Goal: Task Accomplishment & Management: Manage account settings

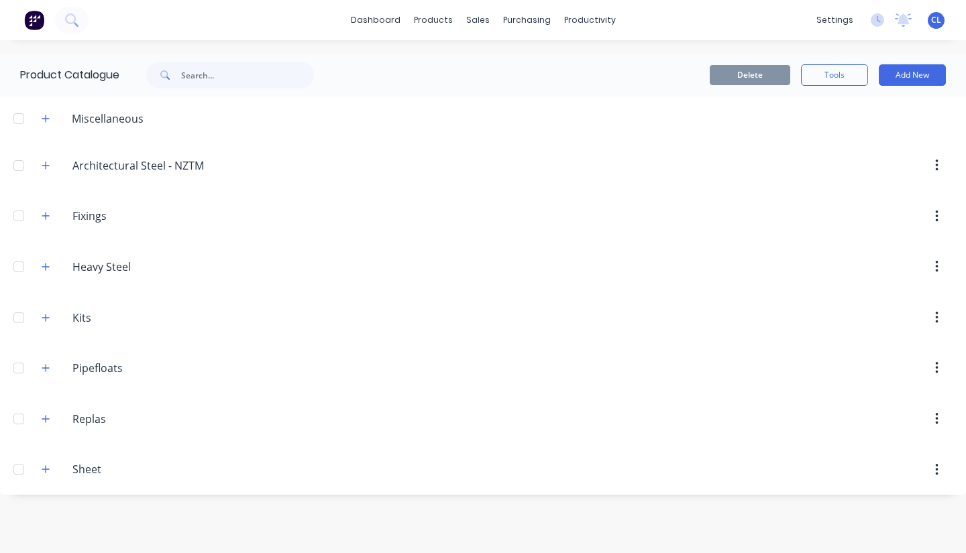
click at [46, 270] on icon "button" at bounding box center [45, 266] width 7 height 7
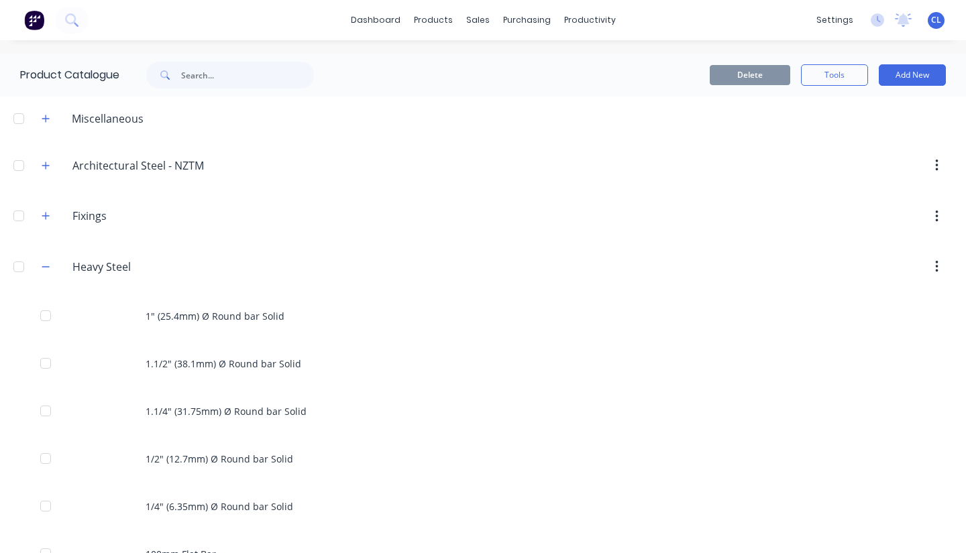
click at [44, 268] on icon "button" at bounding box center [46, 266] width 8 height 9
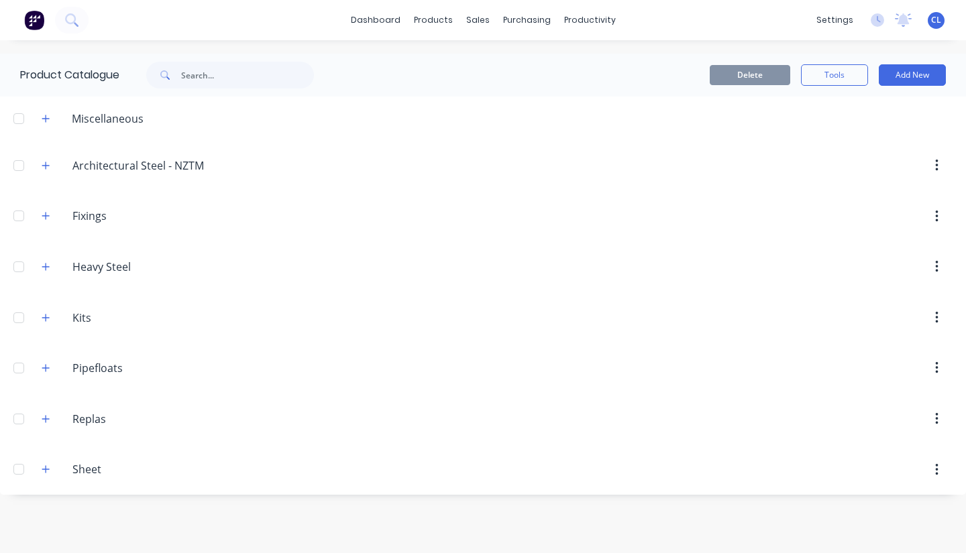
click at [50, 266] on button "button" at bounding box center [46, 266] width 17 height 17
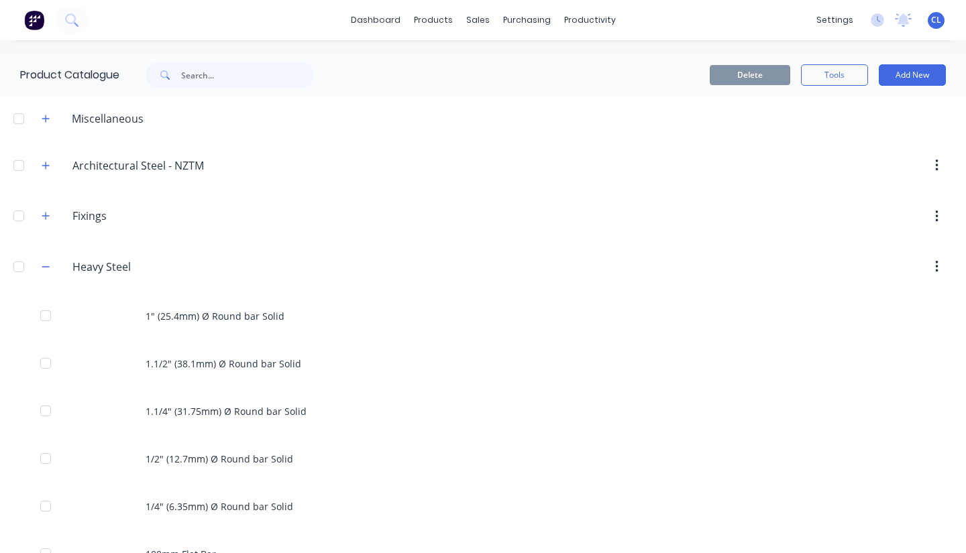
click at [43, 268] on icon "button" at bounding box center [46, 266] width 8 height 9
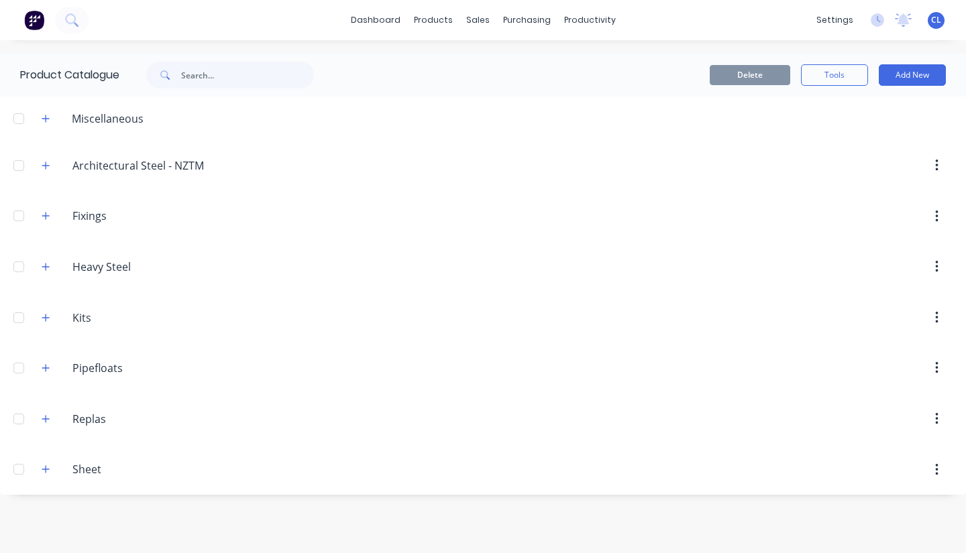
click at [46, 472] on icon "button" at bounding box center [45, 469] width 7 height 7
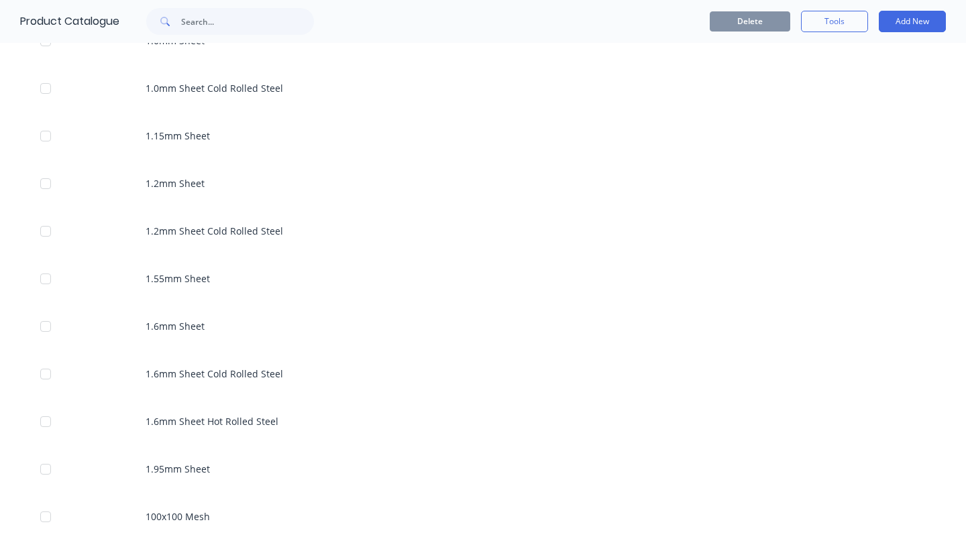
scroll to position [859, 0]
click at [221, 288] on div "1.55mm Sheet" at bounding box center [483, 279] width 966 height 48
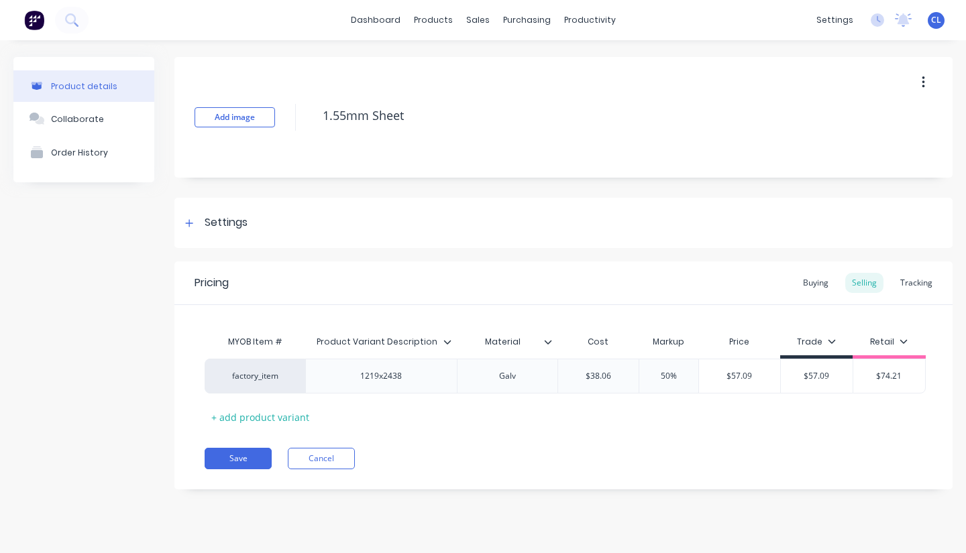
click at [191, 220] on icon at bounding box center [189, 223] width 8 height 9
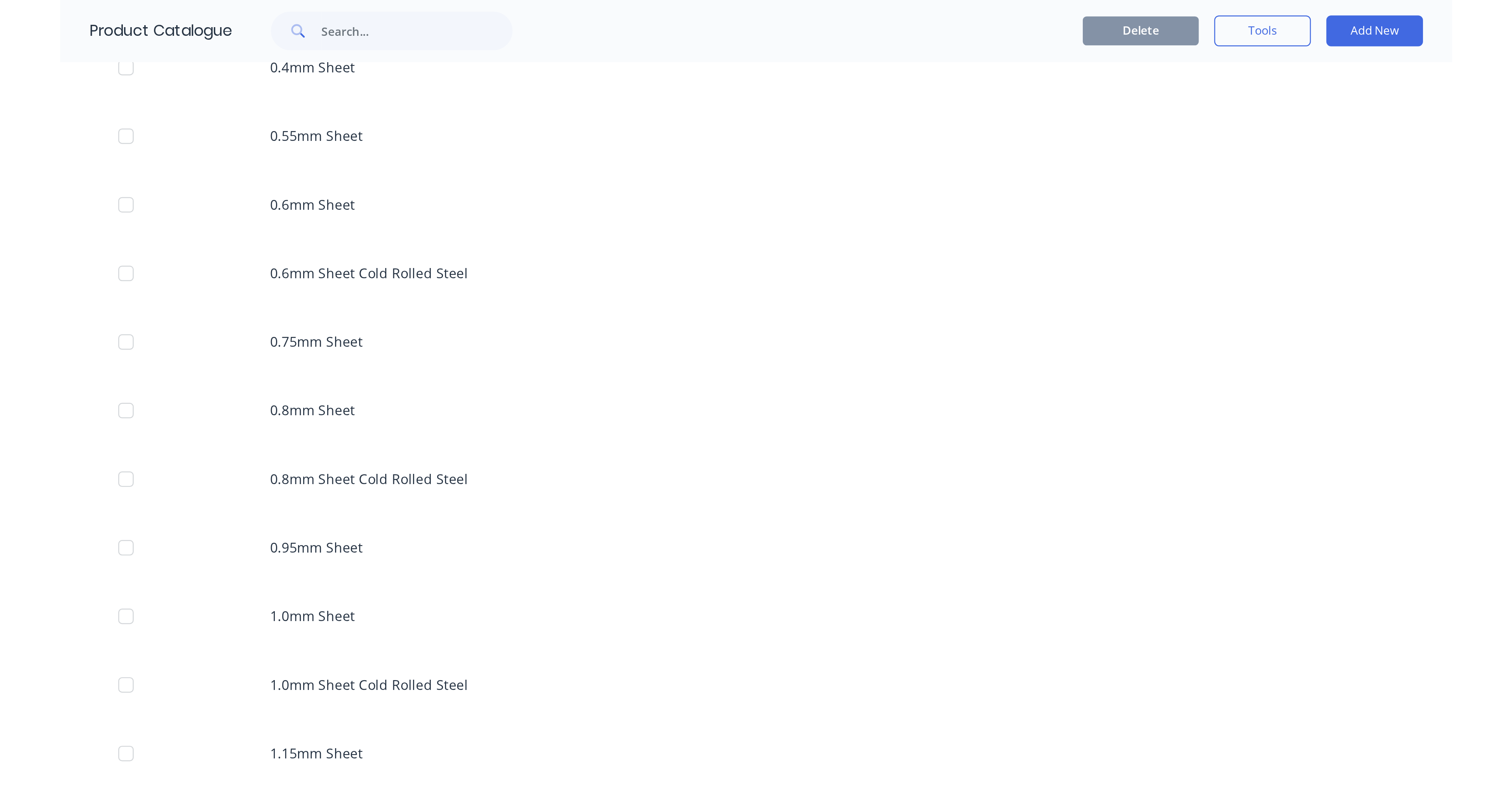
scroll to position [308, 0]
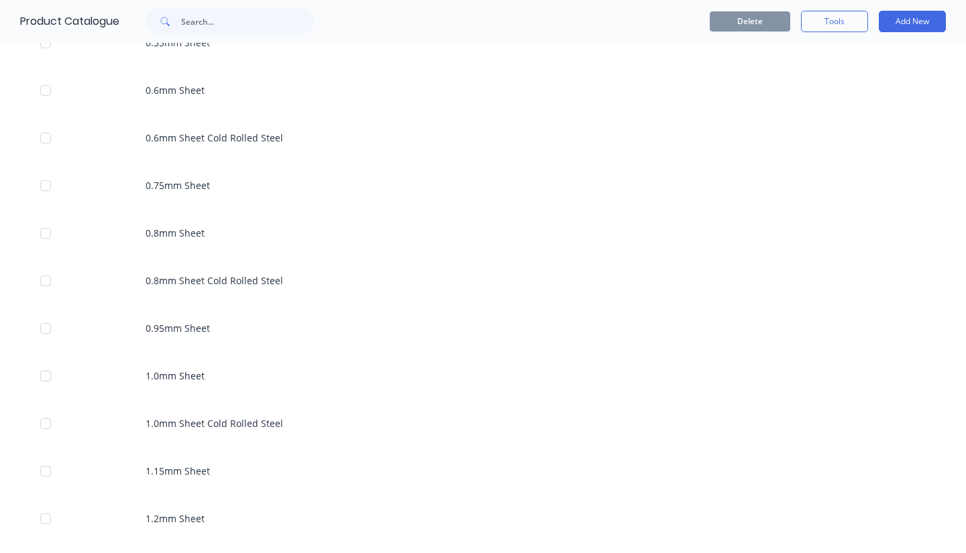
click at [244, 378] on div "1.0mm Sheet" at bounding box center [483, 376] width 966 height 48
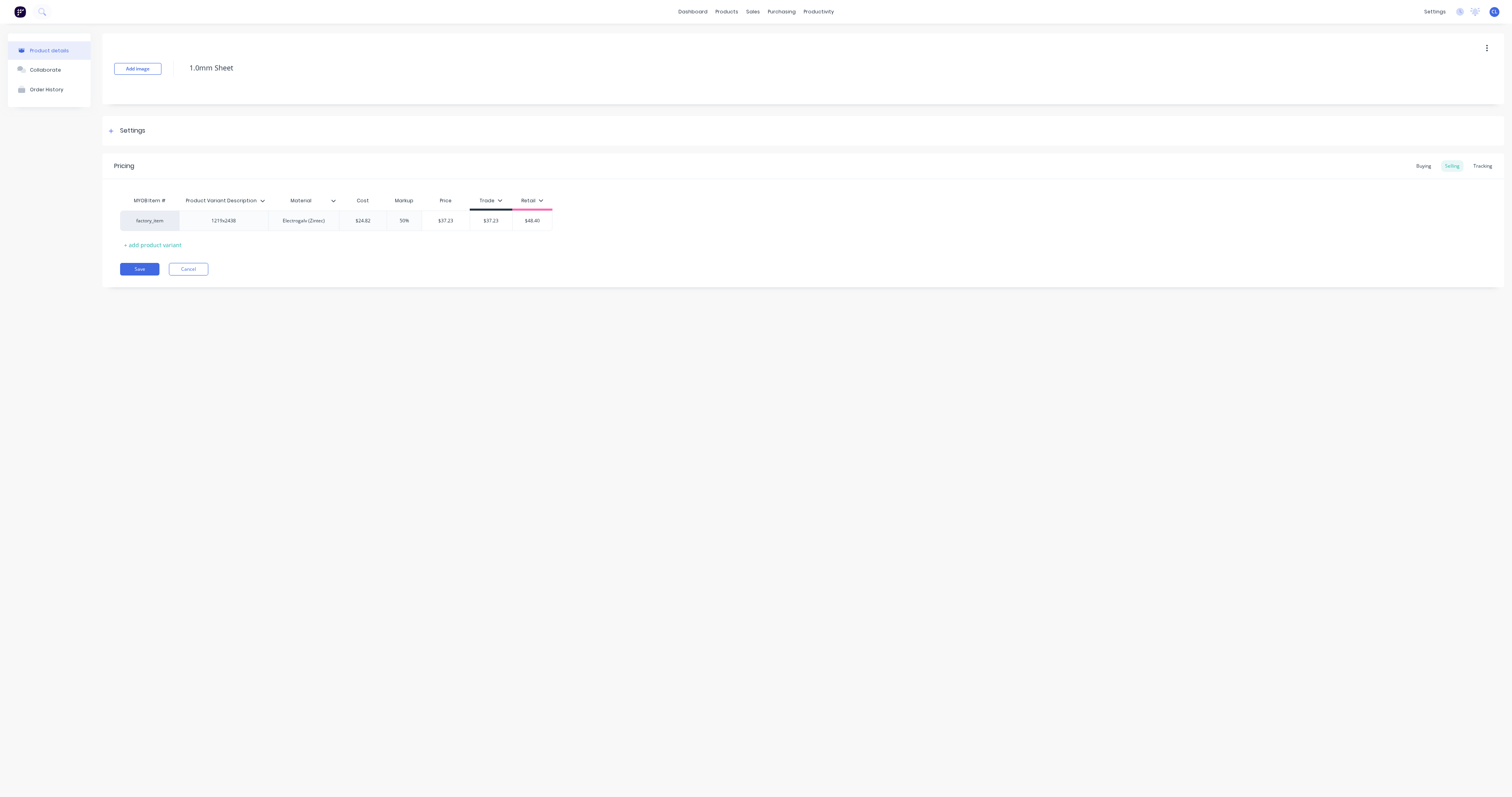
click at [117, 133] on div "Settings" at bounding box center [126, 131] width 39 height 10
click at [186, 325] on button "Cancel" at bounding box center [188, 603] width 39 height 12
click at [469, 275] on button "button" at bounding box center [468, 276] width 10 height 10
click at [467, 156] on icon "button" at bounding box center [468, 156] width 5 height 5
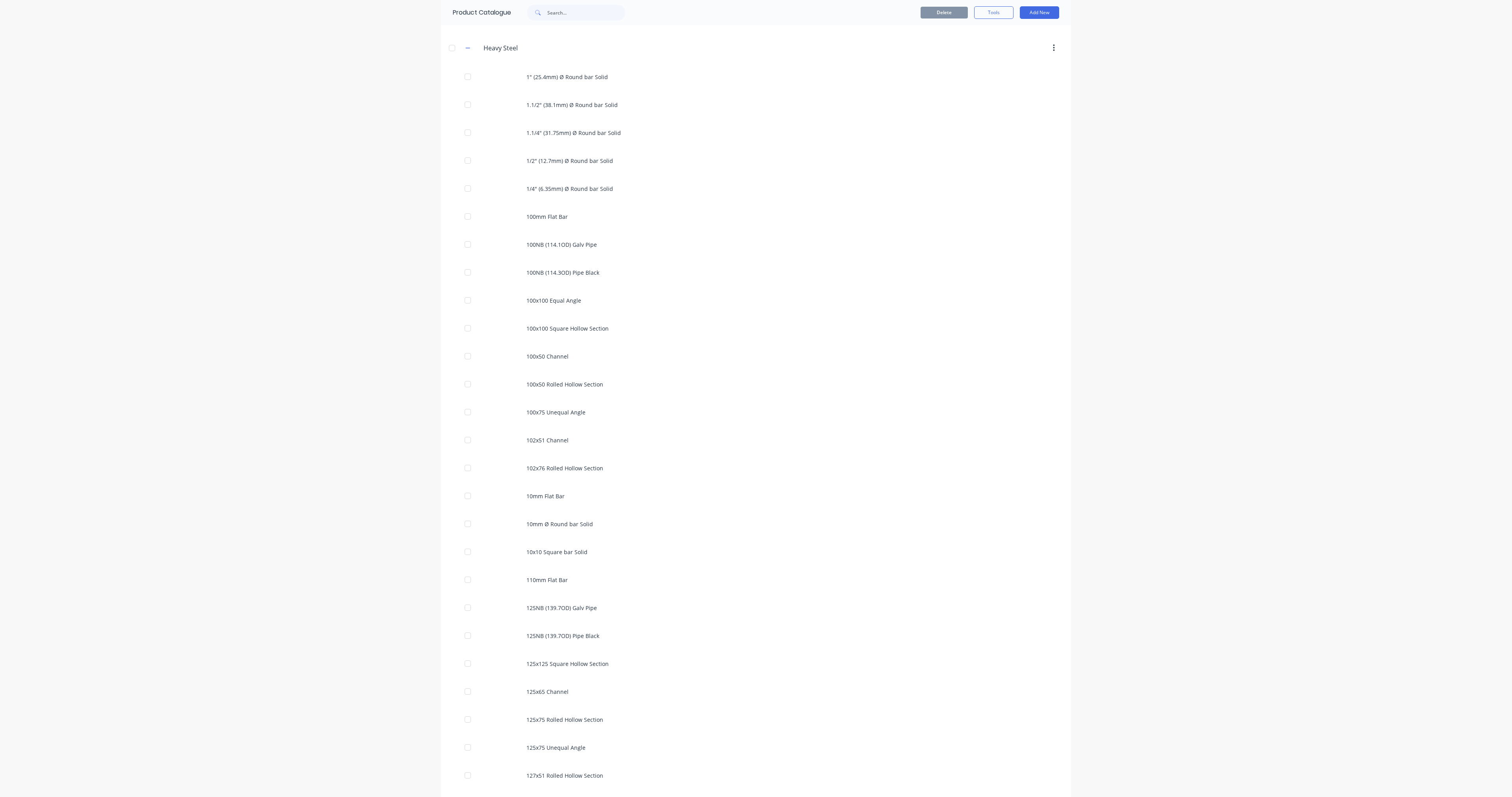
scroll to position [109, 0]
click at [563, 272] on div "100NB (114.3OD) Pipe Black" at bounding box center [755, 272] width 630 height 28
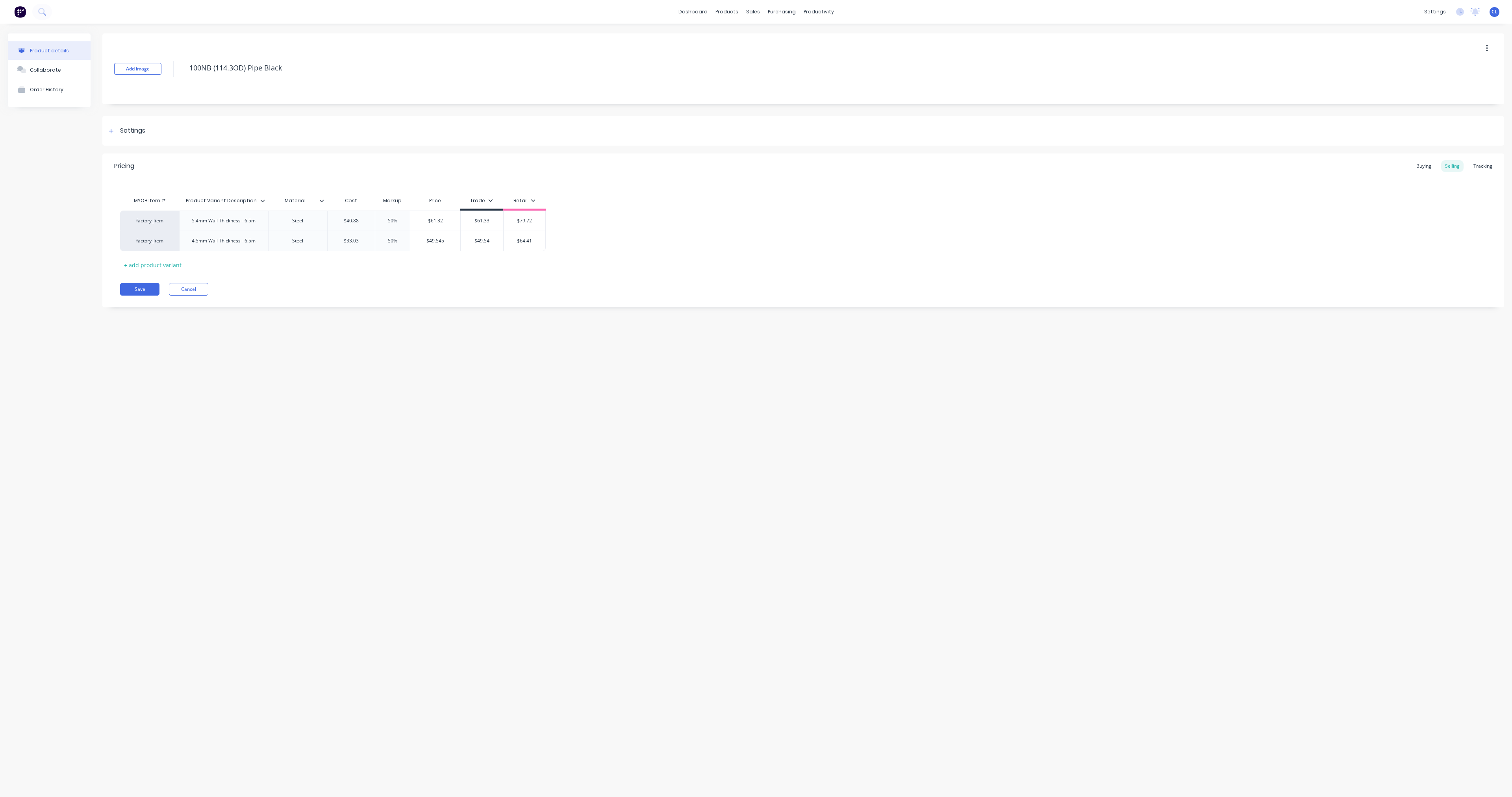
click at [566, 166] on div "Buying" at bounding box center [1423, 166] width 23 height 12
click at [125, 130] on div "Settings" at bounding box center [133, 131] width 25 height 10
type textarea "x"
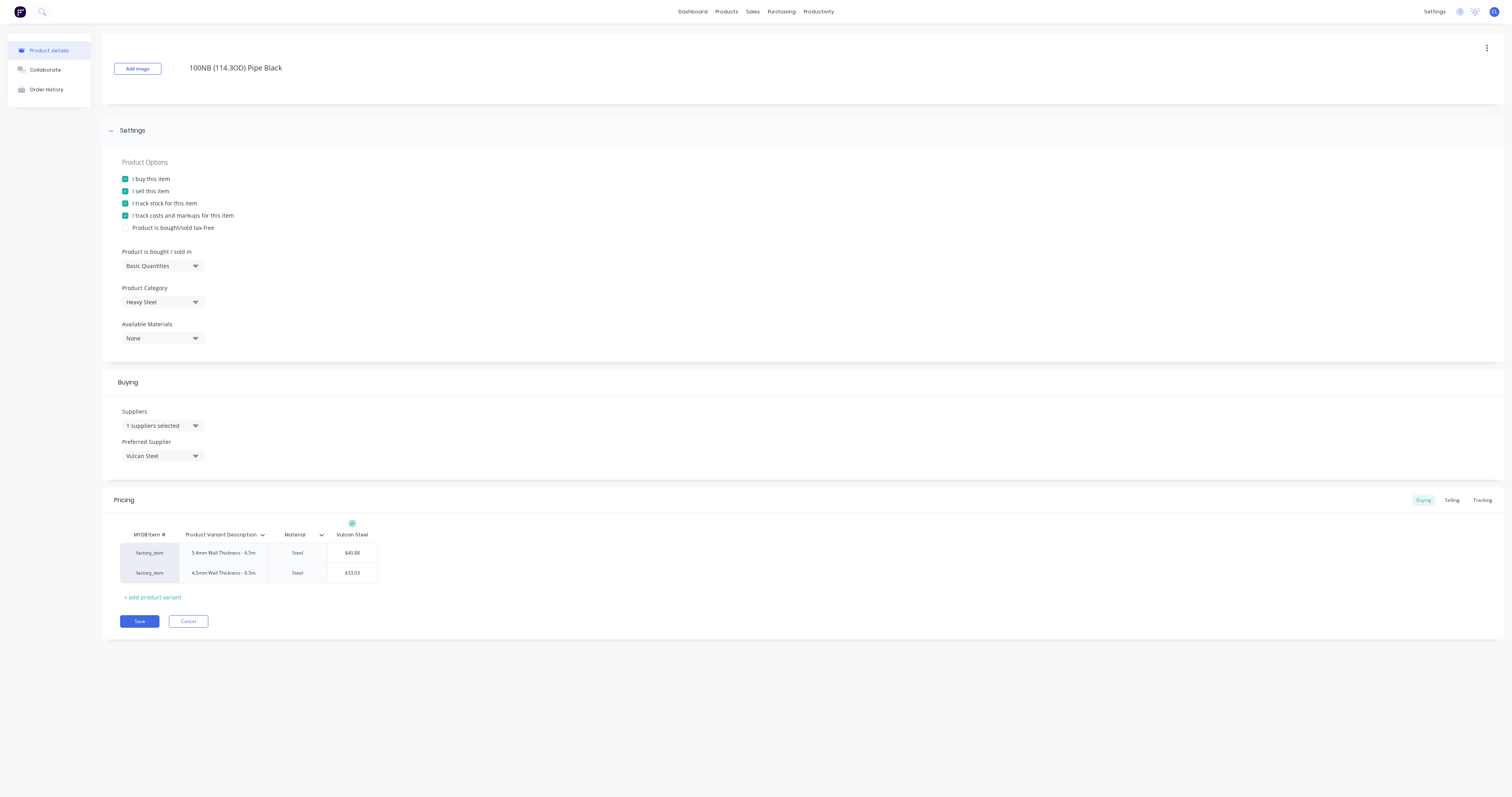
click at [119, 130] on div "Settings" at bounding box center [126, 131] width 39 height 10
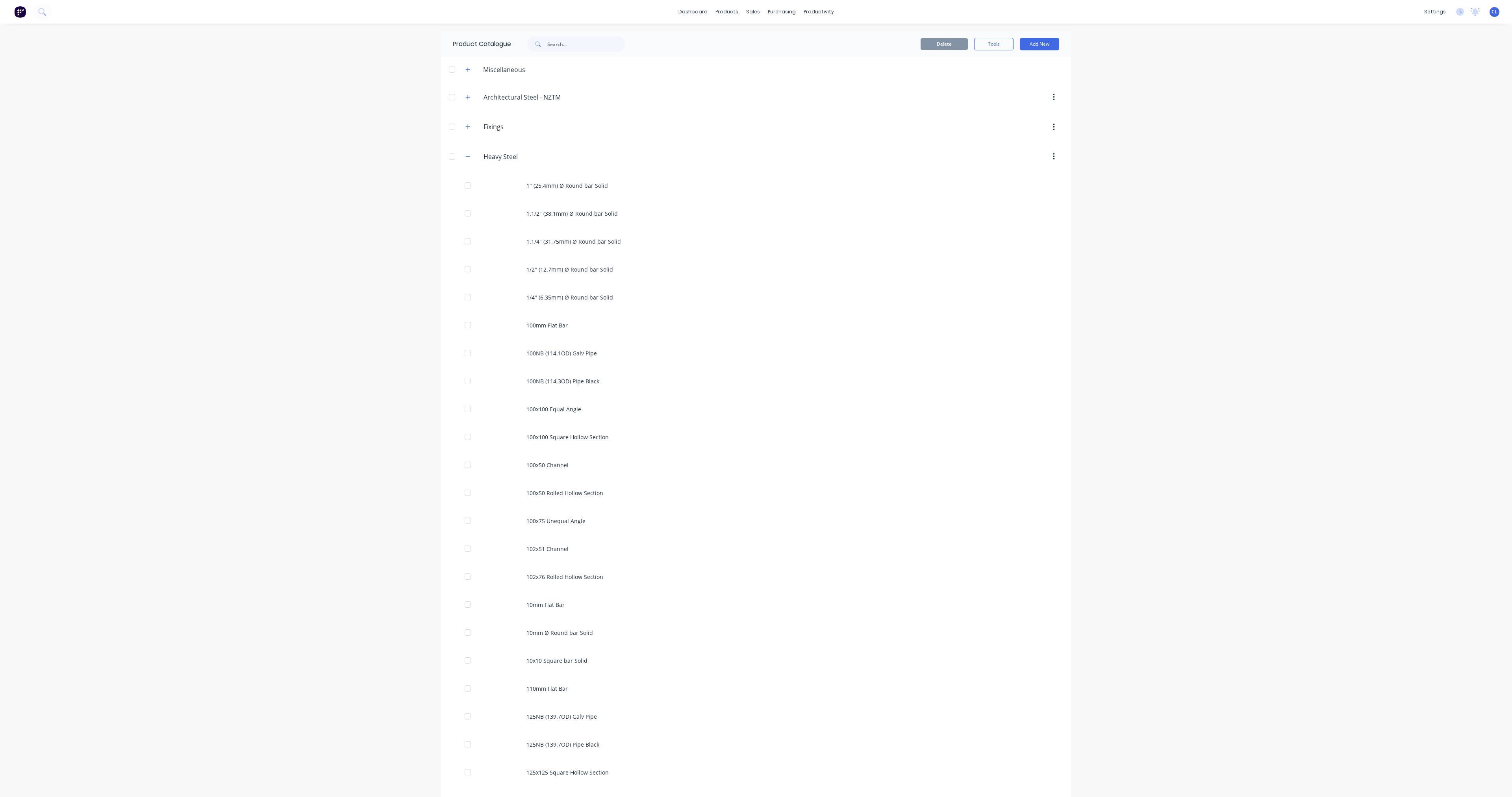
click at [465, 157] on icon "button" at bounding box center [468, 156] width 5 height 5
click at [468, 72] on icon "button" at bounding box center [468, 69] width 5 height 5
click at [468, 72] on button "button" at bounding box center [468, 69] width 10 height 10
click at [468, 69] on icon "button" at bounding box center [468, 69] width 4 height 4
click at [468, 69] on icon "button" at bounding box center [468, 69] width 4 height 1
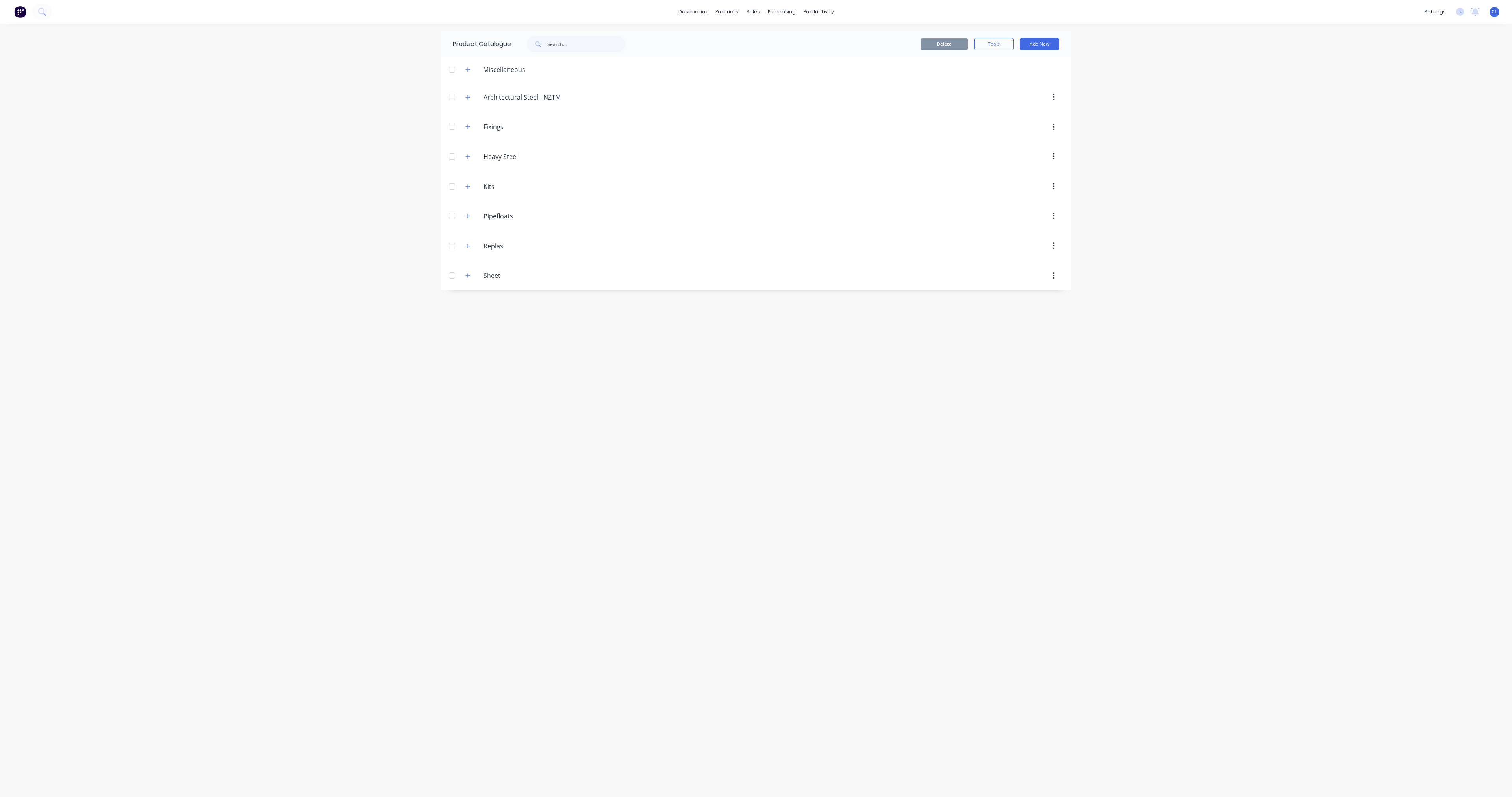
click at [468, 69] on icon "button" at bounding box center [468, 69] width 4 height 4
click at [496, 69] on div "Miscellaneous" at bounding box center [504, 70] width 55 height 9
click at [461, 68] on div "Miscellaneous" at bounding box center [495, 69] width 72 height 10
click at [467, 68] on icon "button" at bounding box center [468, 69] width 5 height 5
click at [19, 11] on img at bounding box center [20, 12] width 12 height 12
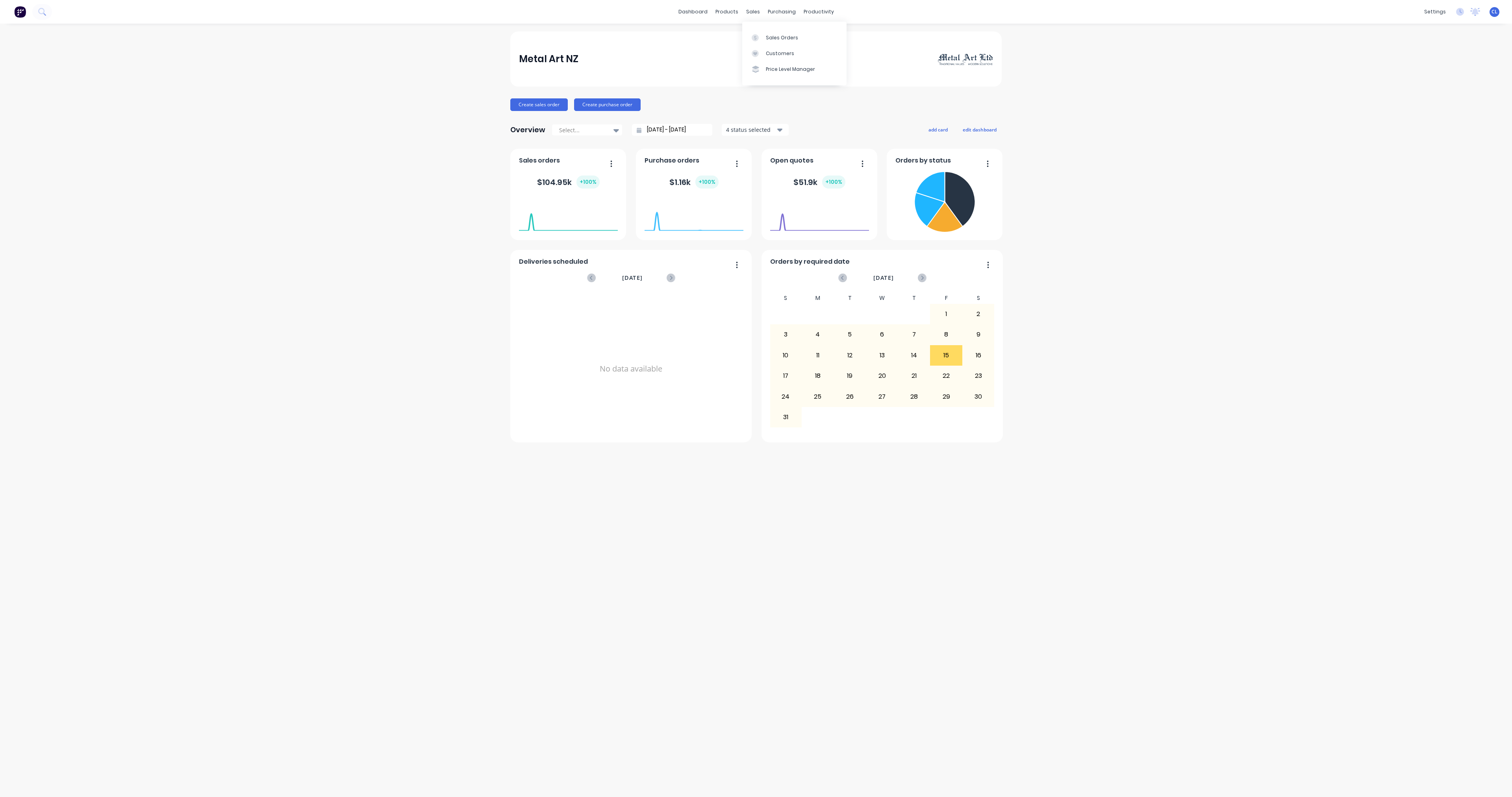
click at [566, 13] on div "sales" at bounding box center [753, 12] width 22 height 12
click at [566, 39] on div "Sales Orders" at bounding box center [782, 38] width 32 height 7
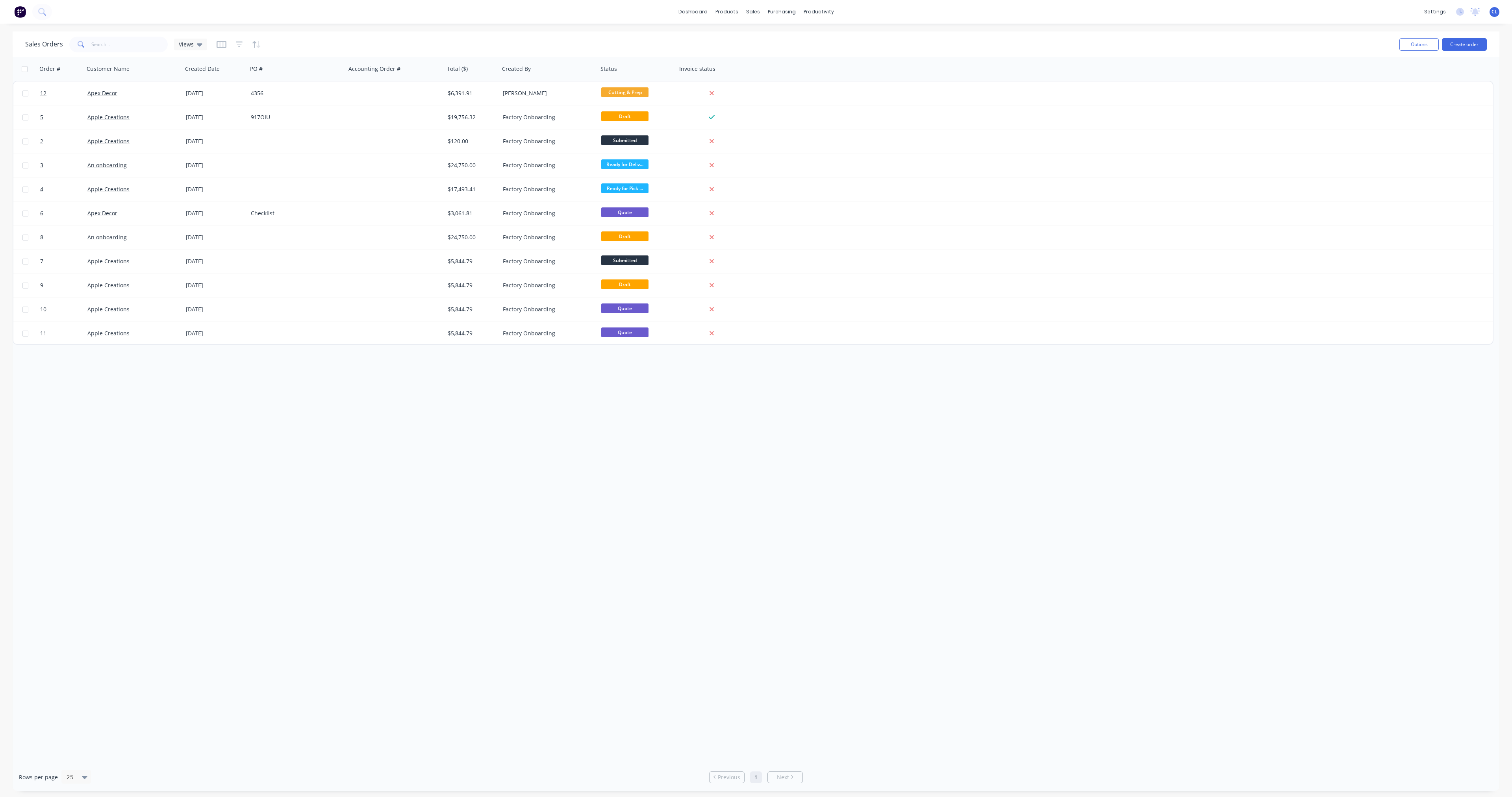
click at [107, 92] on link "Apex Decor" at bounding box center [102, 93] width 30 height 8
click at [260, 94] on div "4356" at bounding box center [294, 93] width 87 height 8
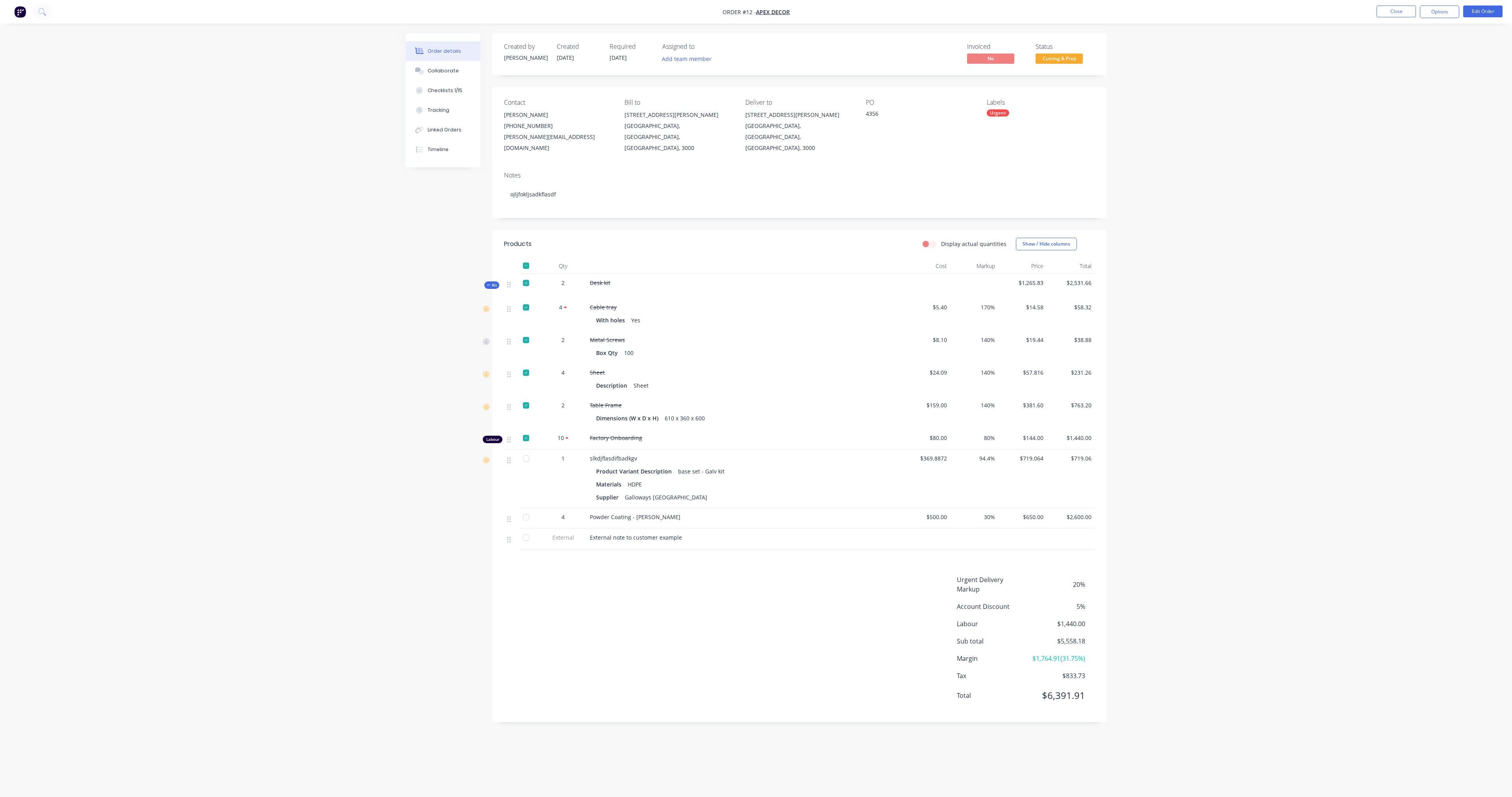
click at [440, 107] on div "Tracking" at bounding box center [438, 110] width 22 height 7
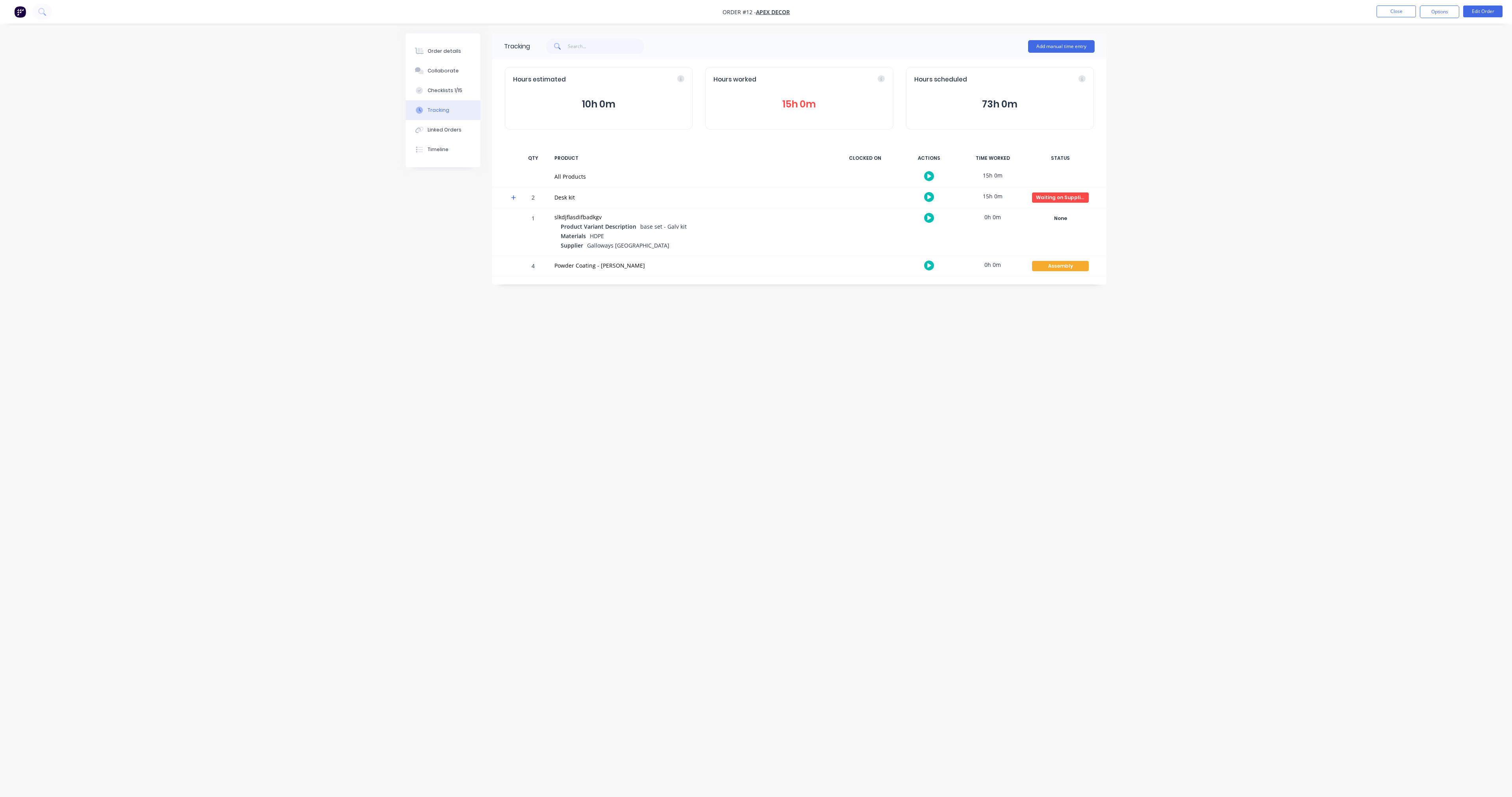
click at [511, 197] on icon at bounding box center [514, 197] width 5 height 5
click at [566, 10] on button "Close" at bounding box center [1396, 11] width 39 height 12
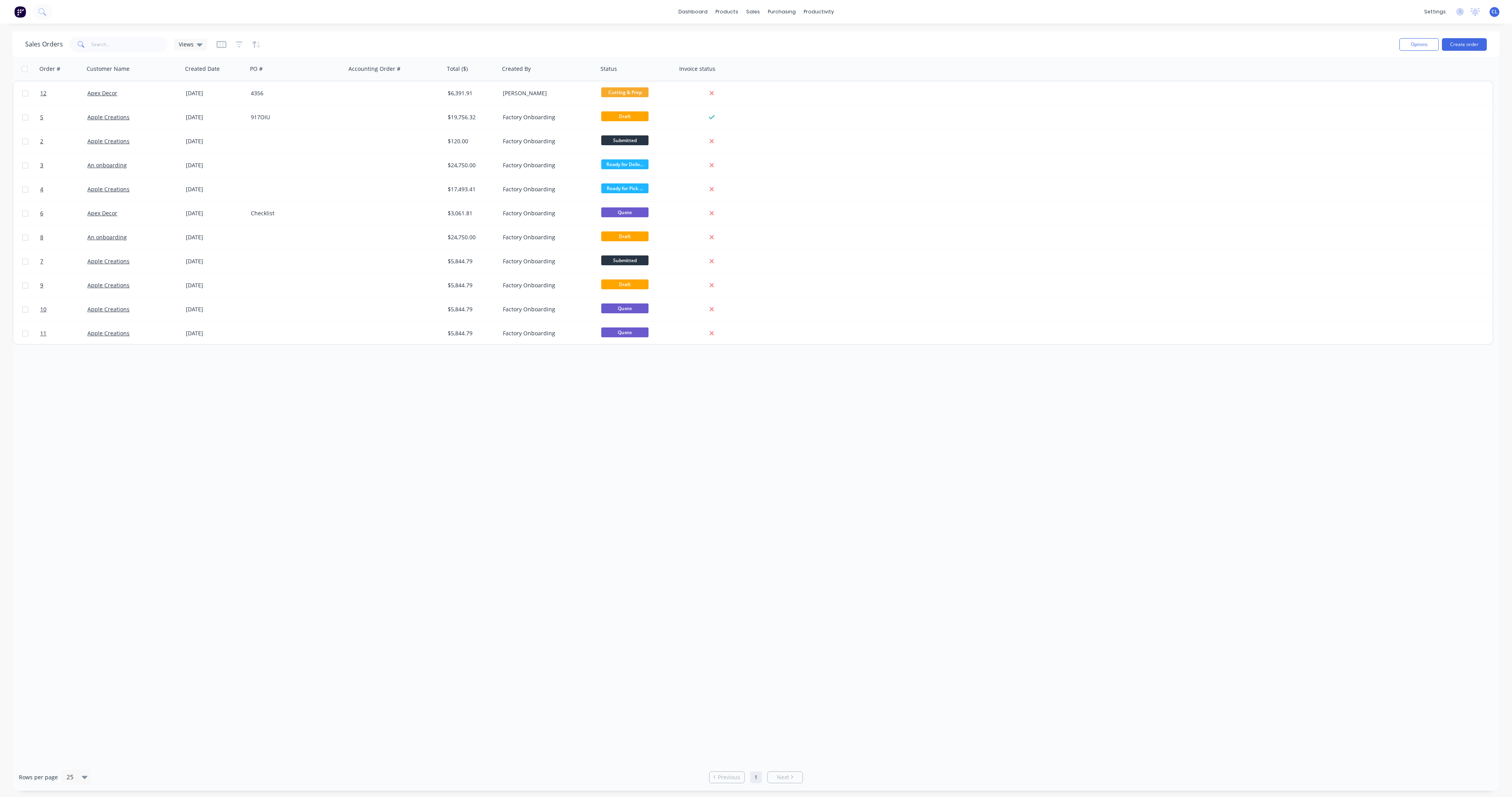
click at [566, 64] on div "Order # Customer Name Created Date PO # Accounting Order # Total ($) Created By…" at bounding box center [752, 69] width 1481 height 23
click at [566, 10] on icon at bounding box center [1460, 11] width 8 height 8
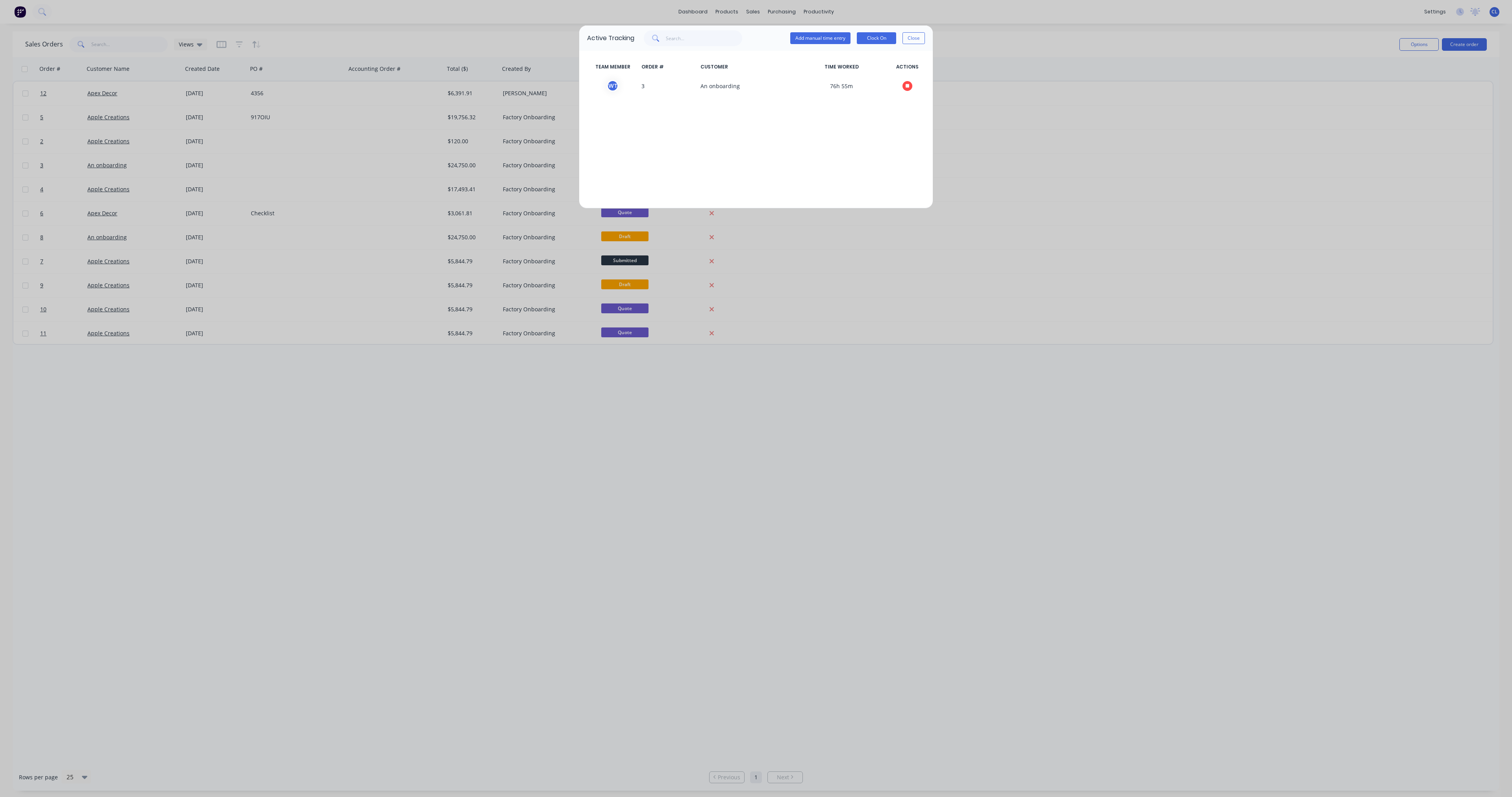
click at [566, 87] on icon "button" at bounding box center [907, 86] width 4 height 4
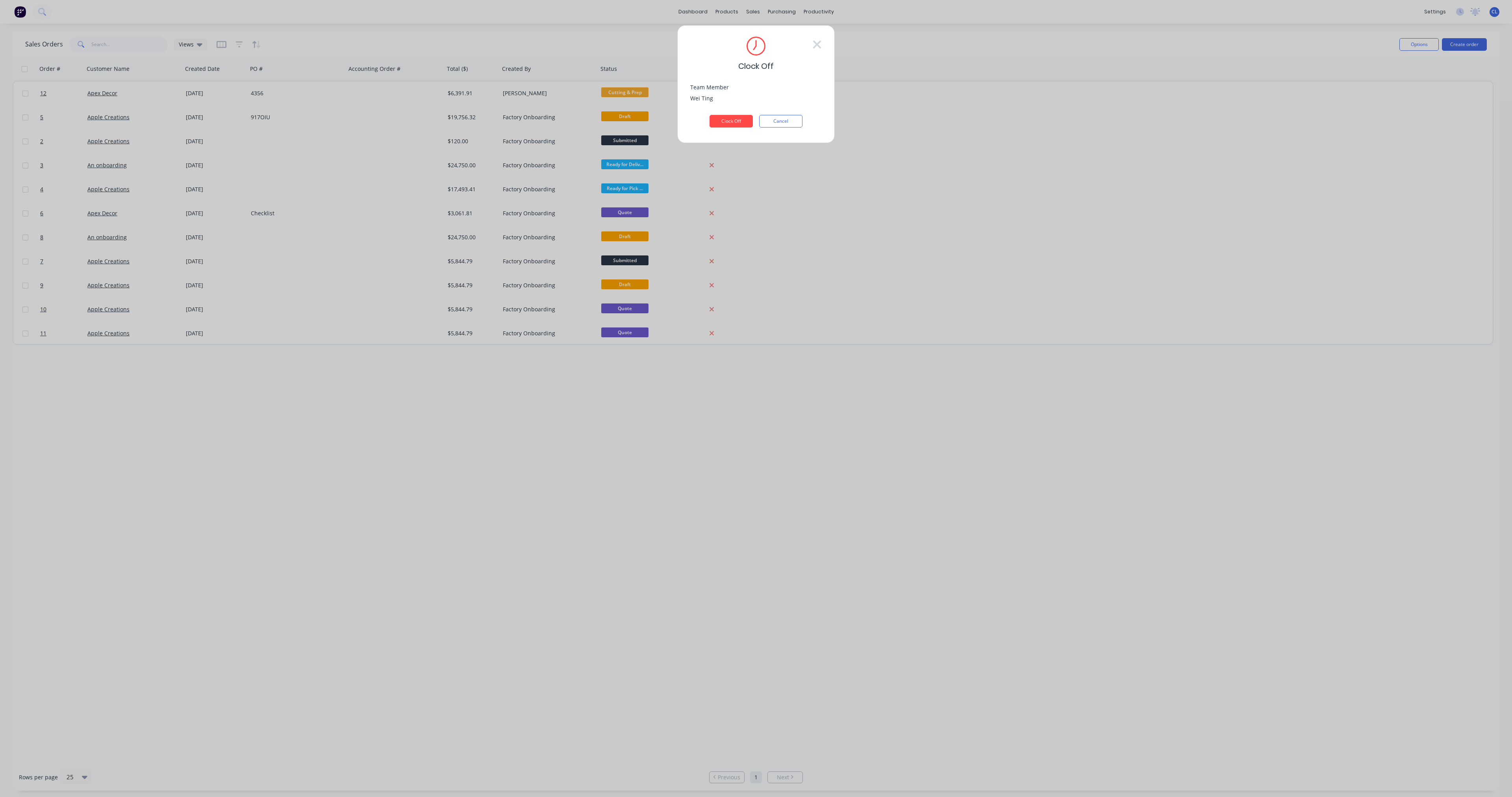
click at [566, 123] on button "Clock Off" at bounding box center [731, 121] width 43 height 12
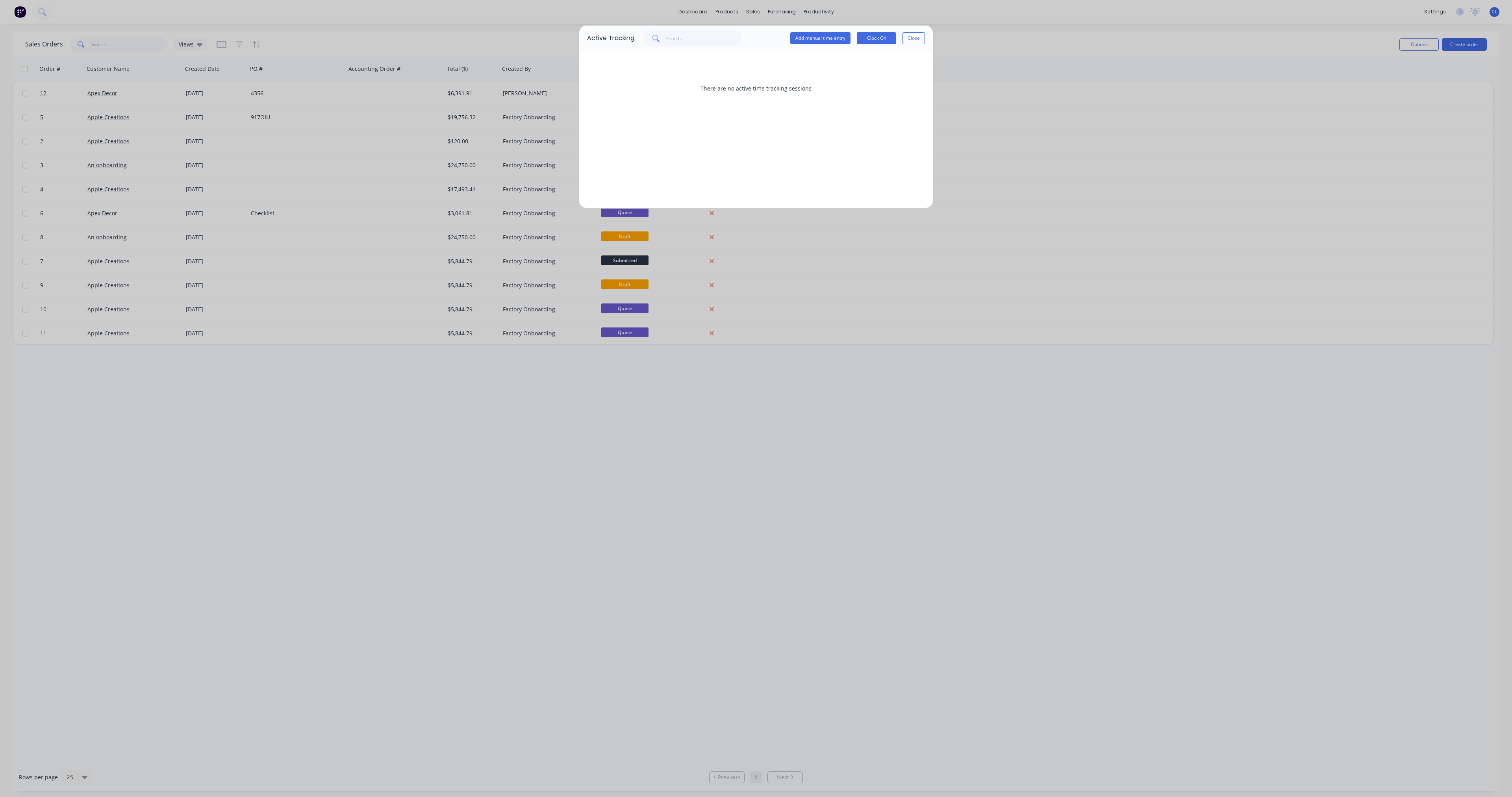
click at [566, 38] on button "Add manual time entry" at bounding box center [820, 38] width 60 height 12
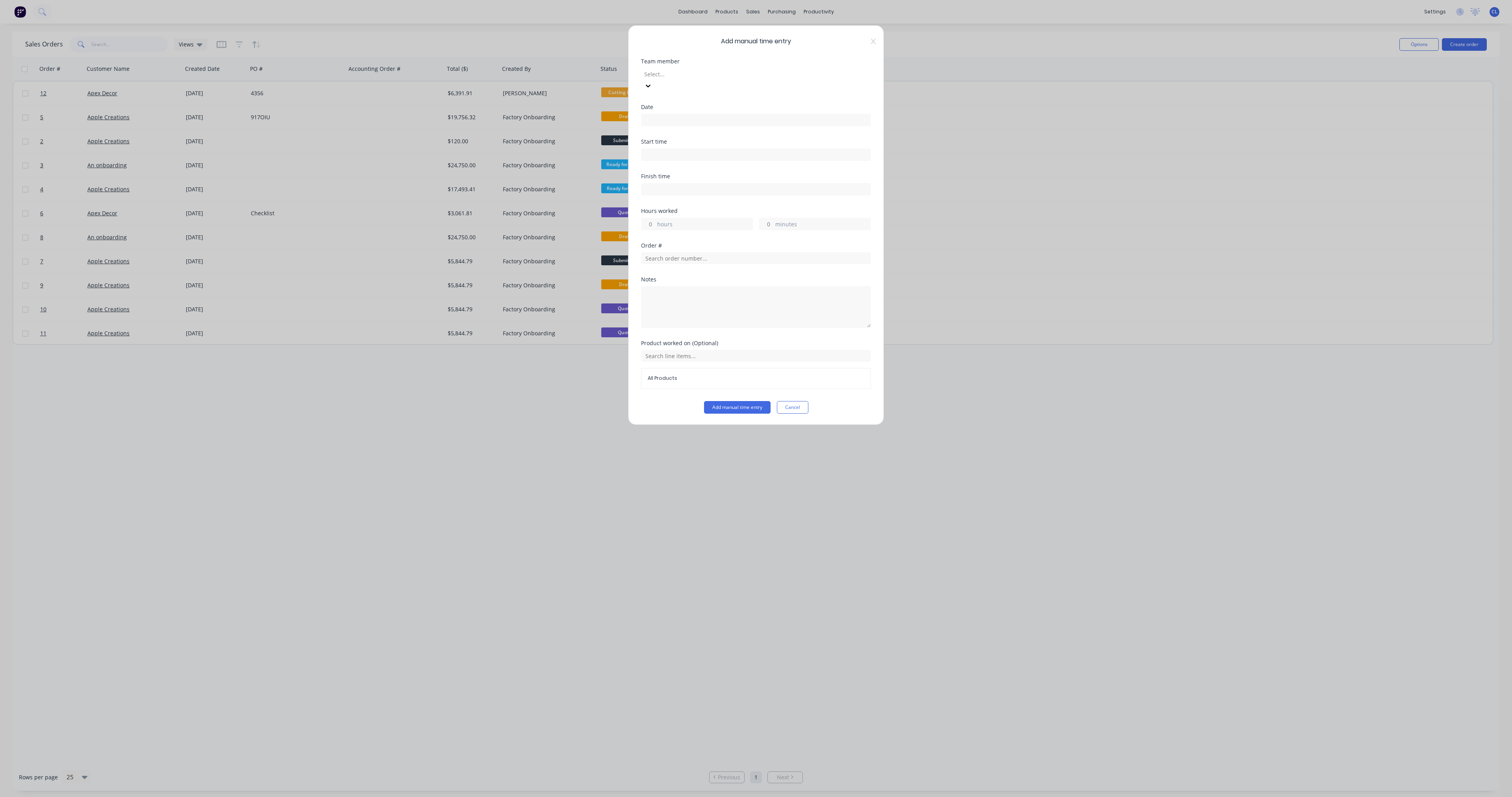
click at [566, 82] on icon at bounding box center [647, 86] width 8 height 8
click at [566, 325] on div "[PERSON_NAME]" at bounding box center [756, 810] width 1512 height 8
click at [566, 114] on input at bounding box center [756, 120] width 229 height 12
drag, startPoint x: 653, startPoint y: 210, endPoint x: 661, endPoint y: 207, distance: 8.5
click at [566, 207] on div "24" at bounding box center [663, 209] width 12 height 12
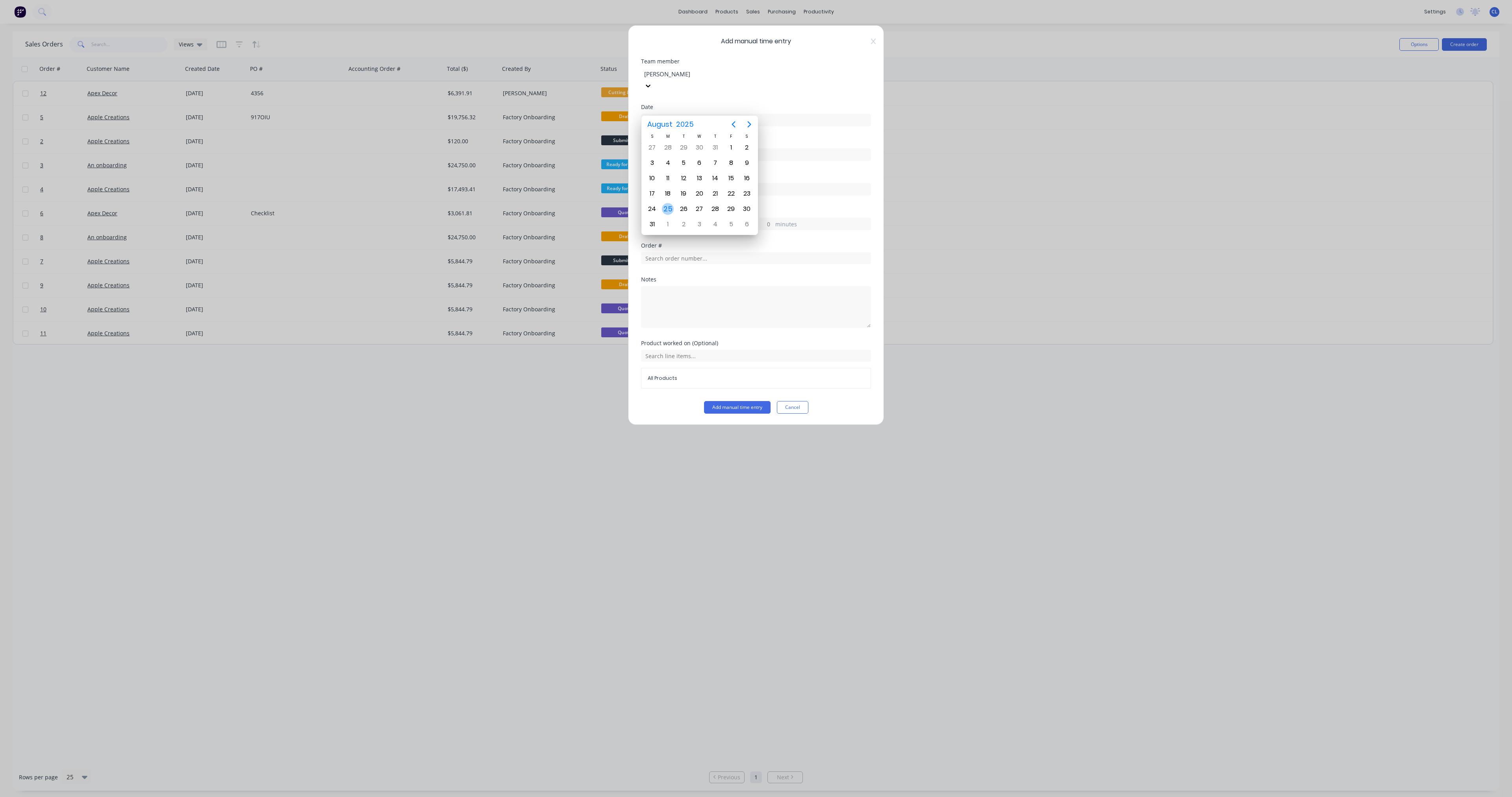
click at [566, 209] on div "25" at bounding box center [668, 209] width 12 height 12
type input "[DATE]"
click at [566, 149] on input at bounding box center [756, 155] width 229 height 12
click at [566, 214] on div "07" at bounding box center [657, 212] width 19 height 13
click at [566, 197] on div "00" at bounding box center [679, 198] width 19 height 13
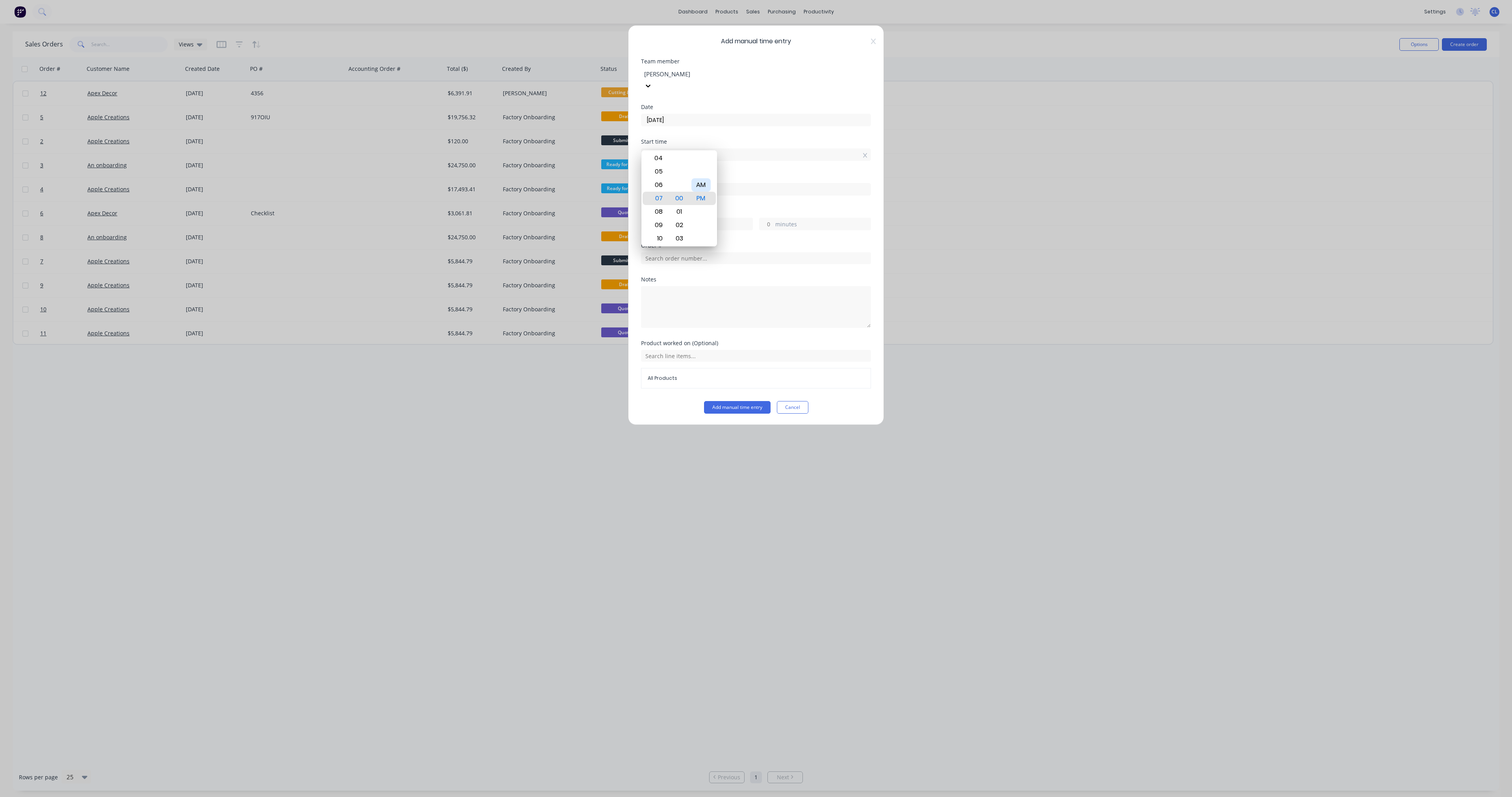
click at [566, 187] on div "AM" at bounding box center [701, 185] width 19 height 13
type input "07:00 AM"
click at [566, 150] on div "Start time 07:00 AM" at bounding box center [756, 156] width 230 height 35
click at [566, 218] on input "hours" at bounding box center [648, 224] width 14 height 12
drag, startPoint x: 647, startPoint y: 212, endPoint x: 652, endPoint y: 212, distance: 5.0
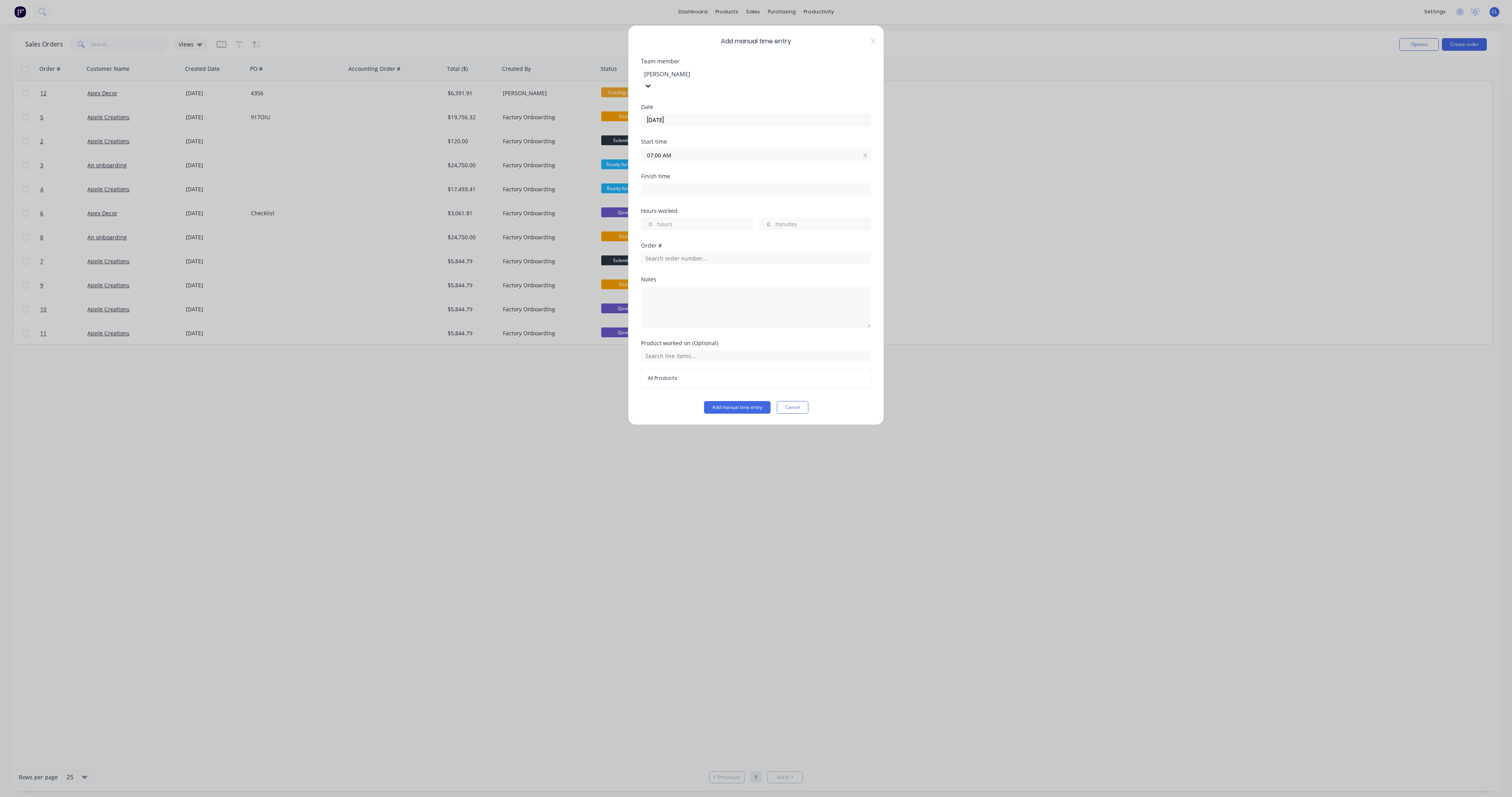
click at [566, 218] on input "hours" at bounding box center [648, 224] width 14 height 12
drag, startPoint x: 650, startPoint y: 211, endPoint x: 645, endPoint y: 211, distance: 5.0
click at [566, 218] on input "hours" at bounding box center [648, 224] width 14 height 12
type input "4"
type input "11:00 AM"
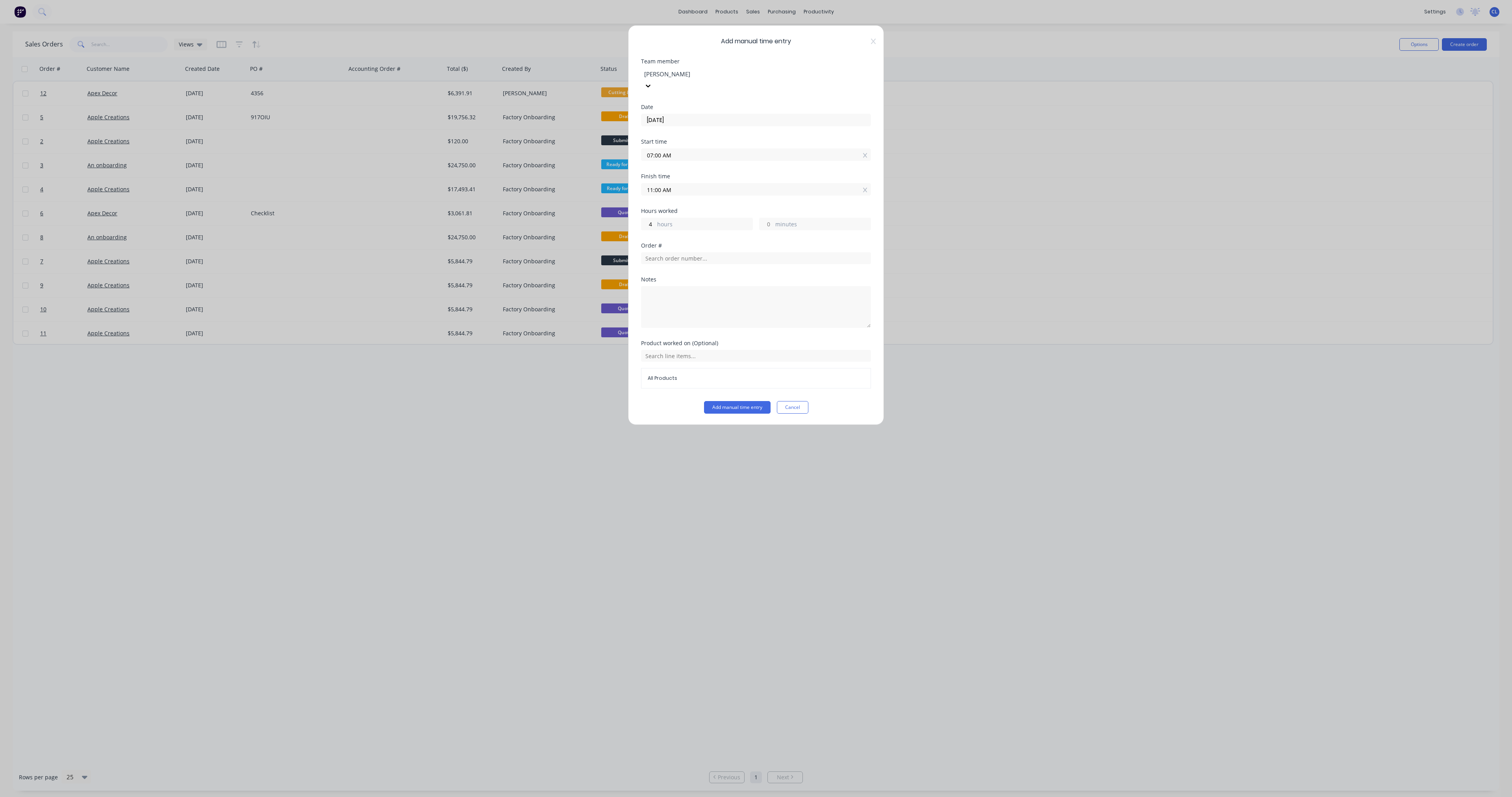
click at [566, 243] on div "Order #" at bounding box center [756, 245] width 230 height 5
click at [566, 252] on input "text" at bounding box center [756, 258] width 230 height 12
type input "12"
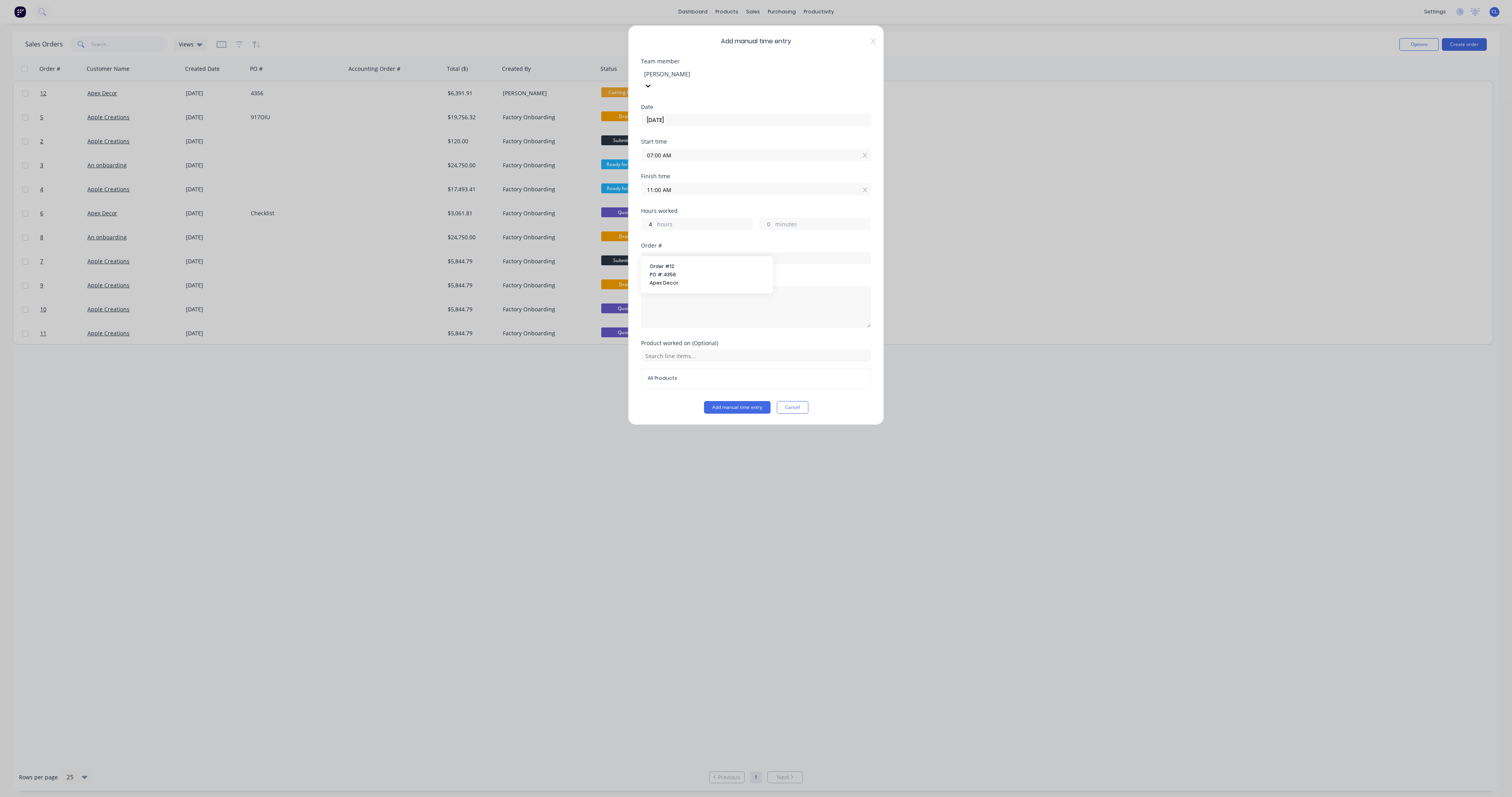
click at [566, 265] on span "Order # 12" at bounding box center [707, 266] width 114 height 7
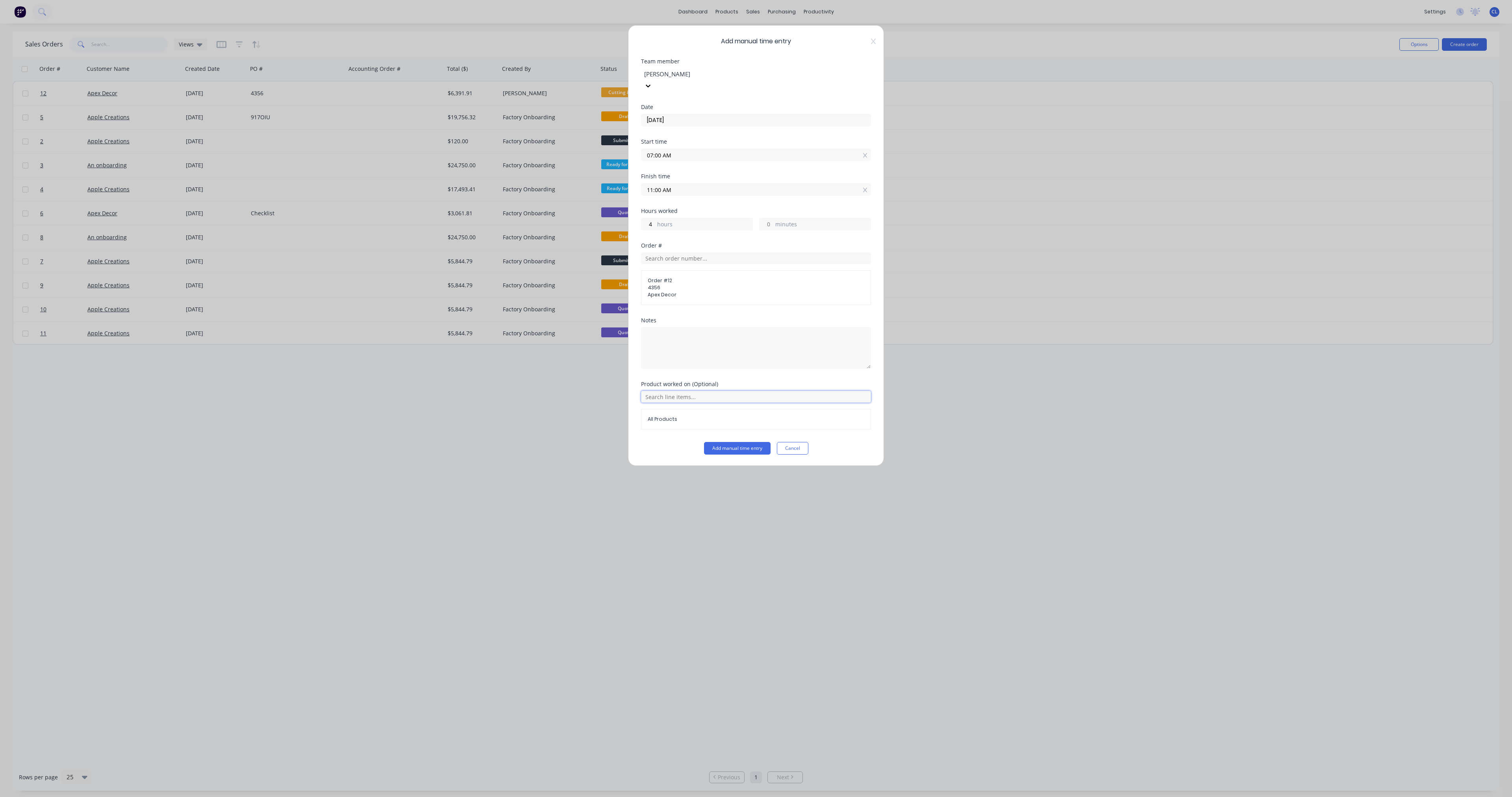
click at [566, 325] on input "text" at bounding box center [756, 397] width 230 height 12
click at [566, 325] on icon at bounding box center [699, 424] width 5 height 5
click at [566, 325] on span "Factory Onboarding" at bounding box center [762, 430] width 107 height 7
click at [566, 325] on button "Add manual time entry" at bounding box center [737, 448] width 66 height 12
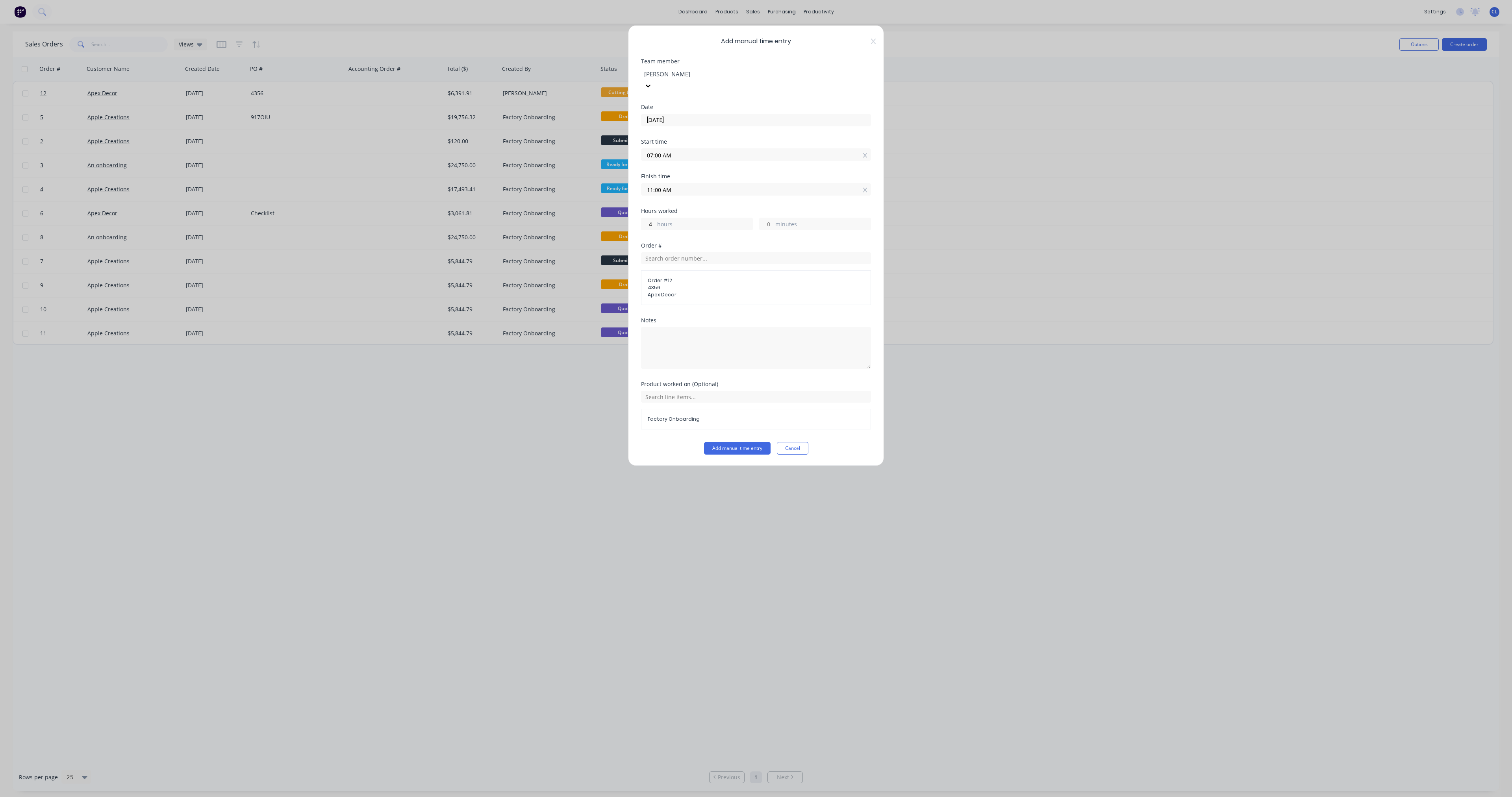
click at [566, 325] on button "Add manual time entry" at bounding box center [737, 448] width 66 height 12
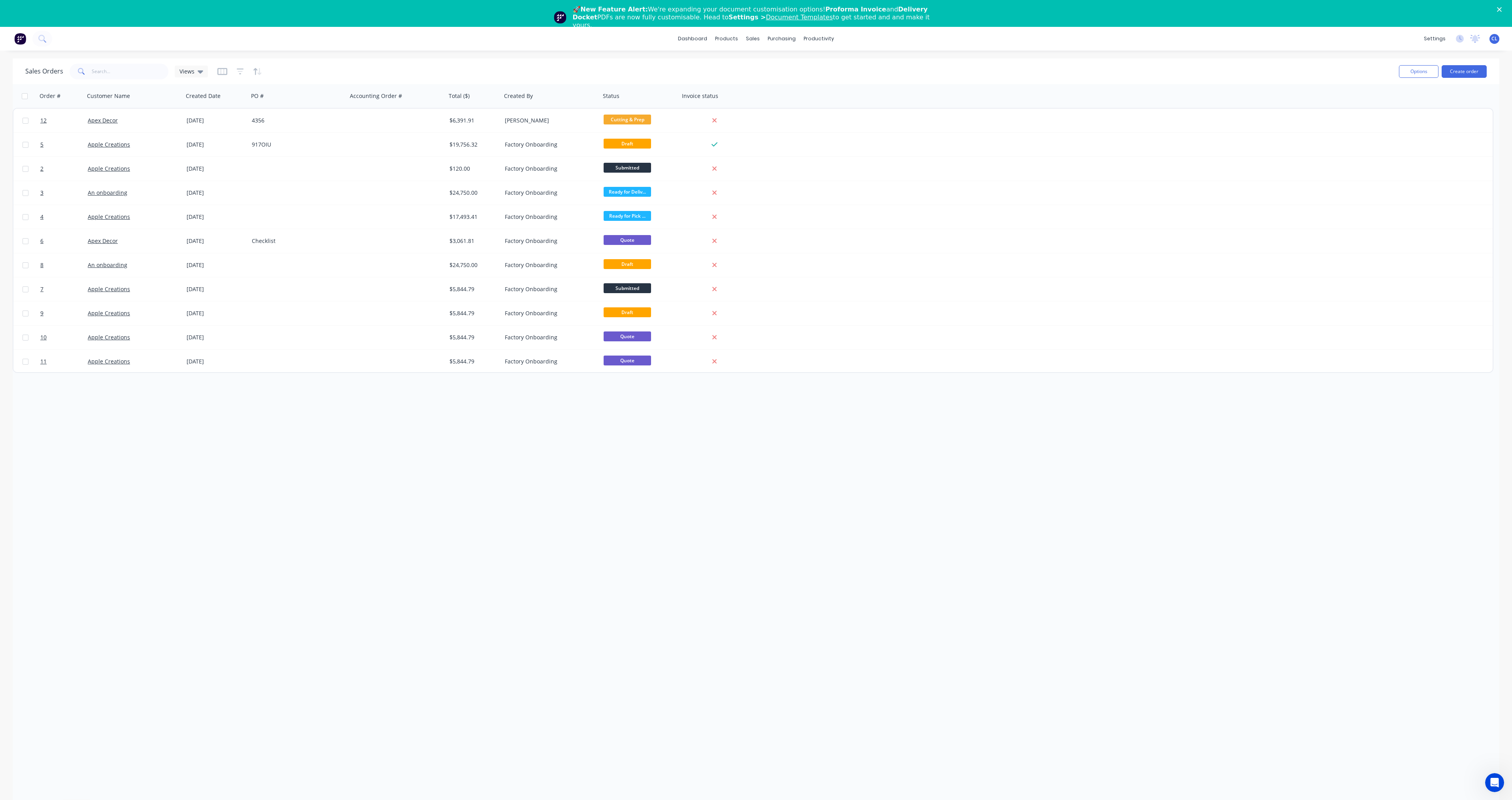
click at [42, 121] on span "12" at bounding box center [43, 120] width 6 height 8
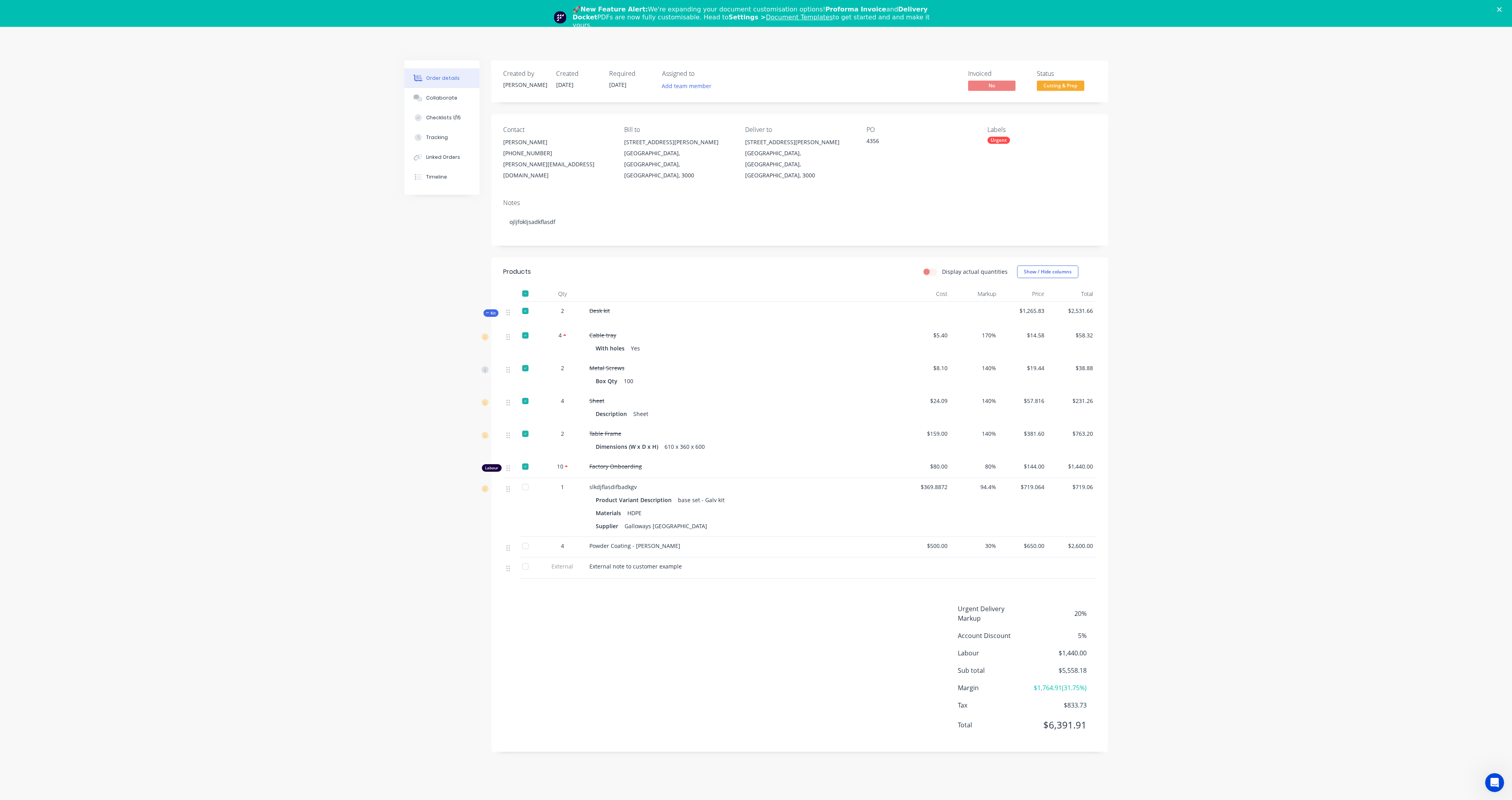
click at [1501, 8] on icon "Close" at bounding box center [1499, 9] width 5 height 5
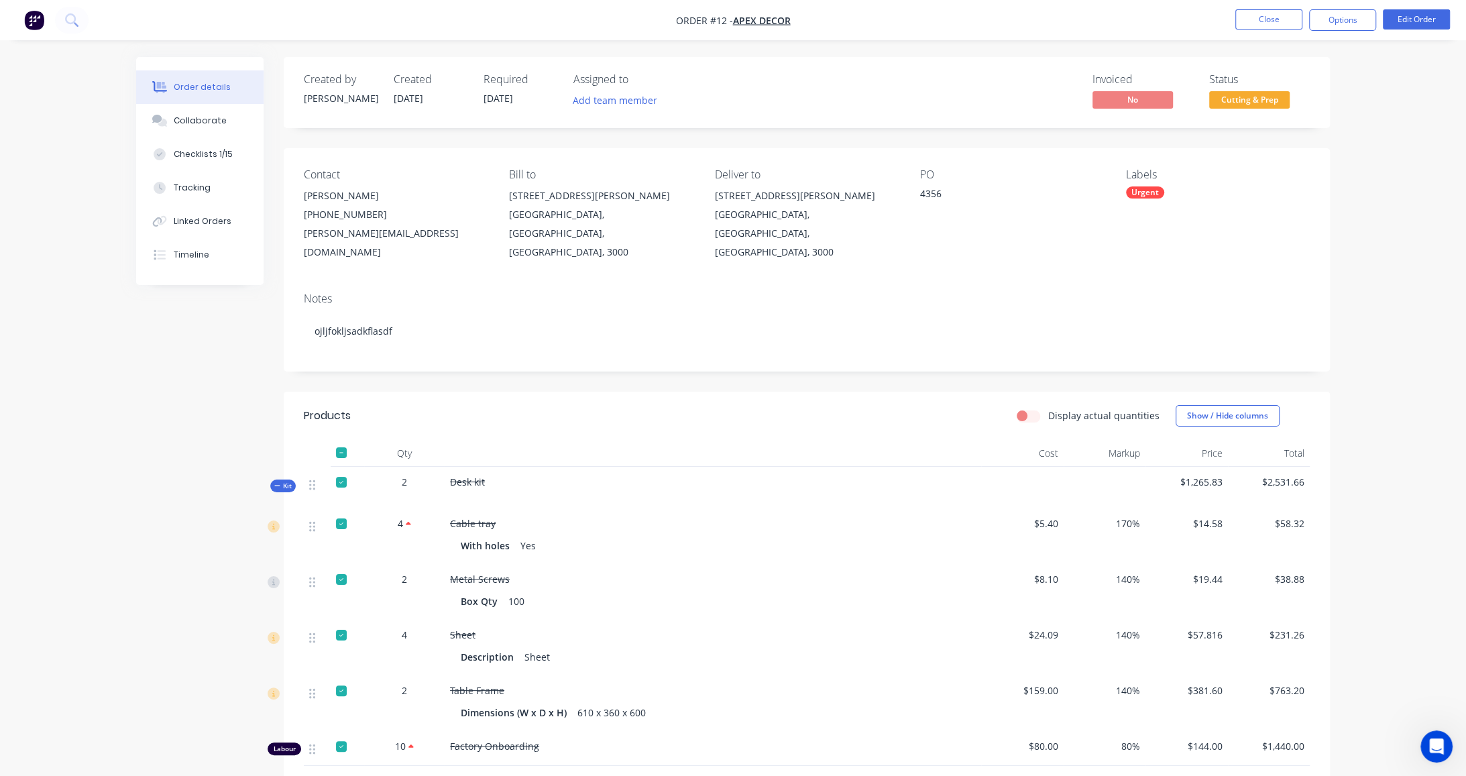
click at [1274, 16] on button "Close" at bounding box center [1269, 19] width 67 height 20
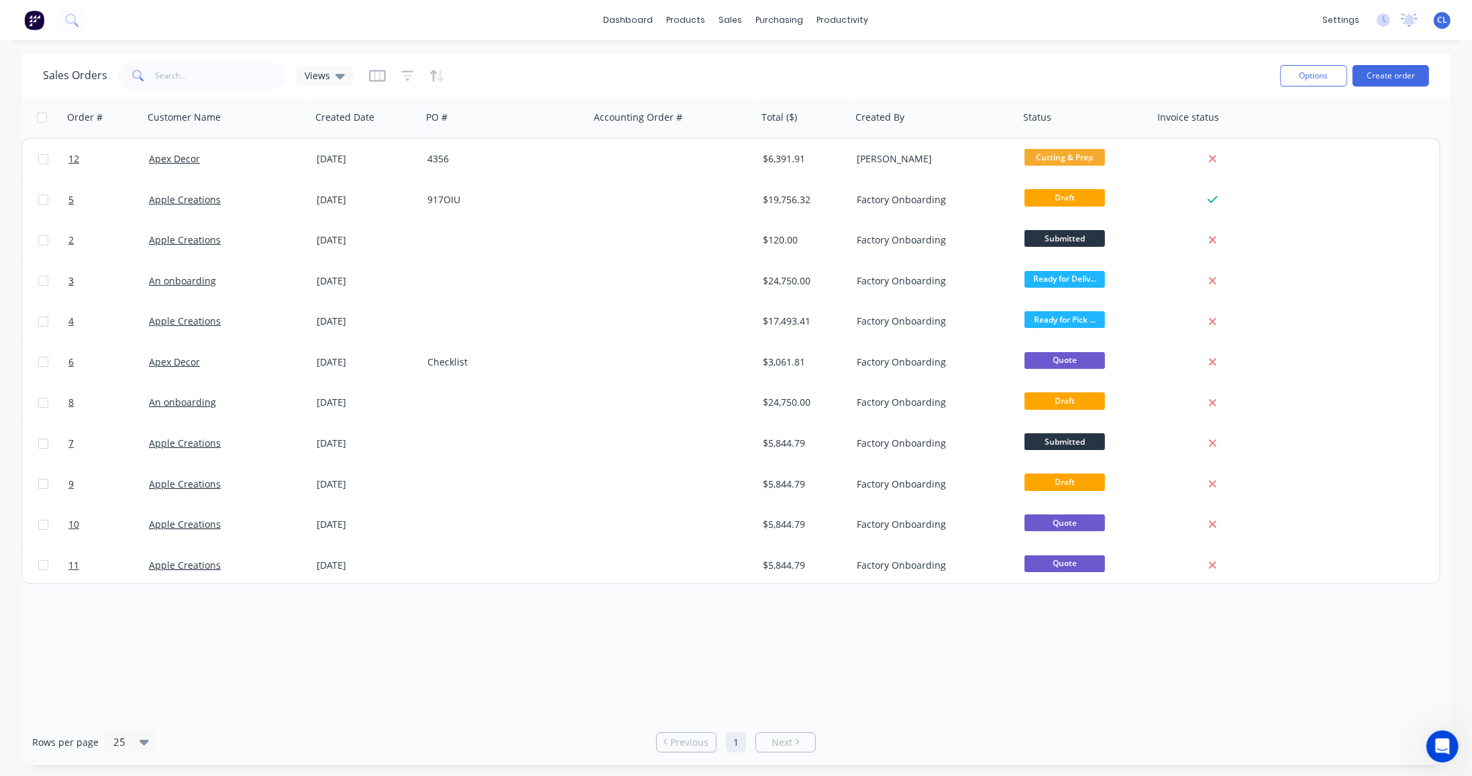
click at [1385, 24] on icon at bounding box center [1383, 19] width 13 height 13
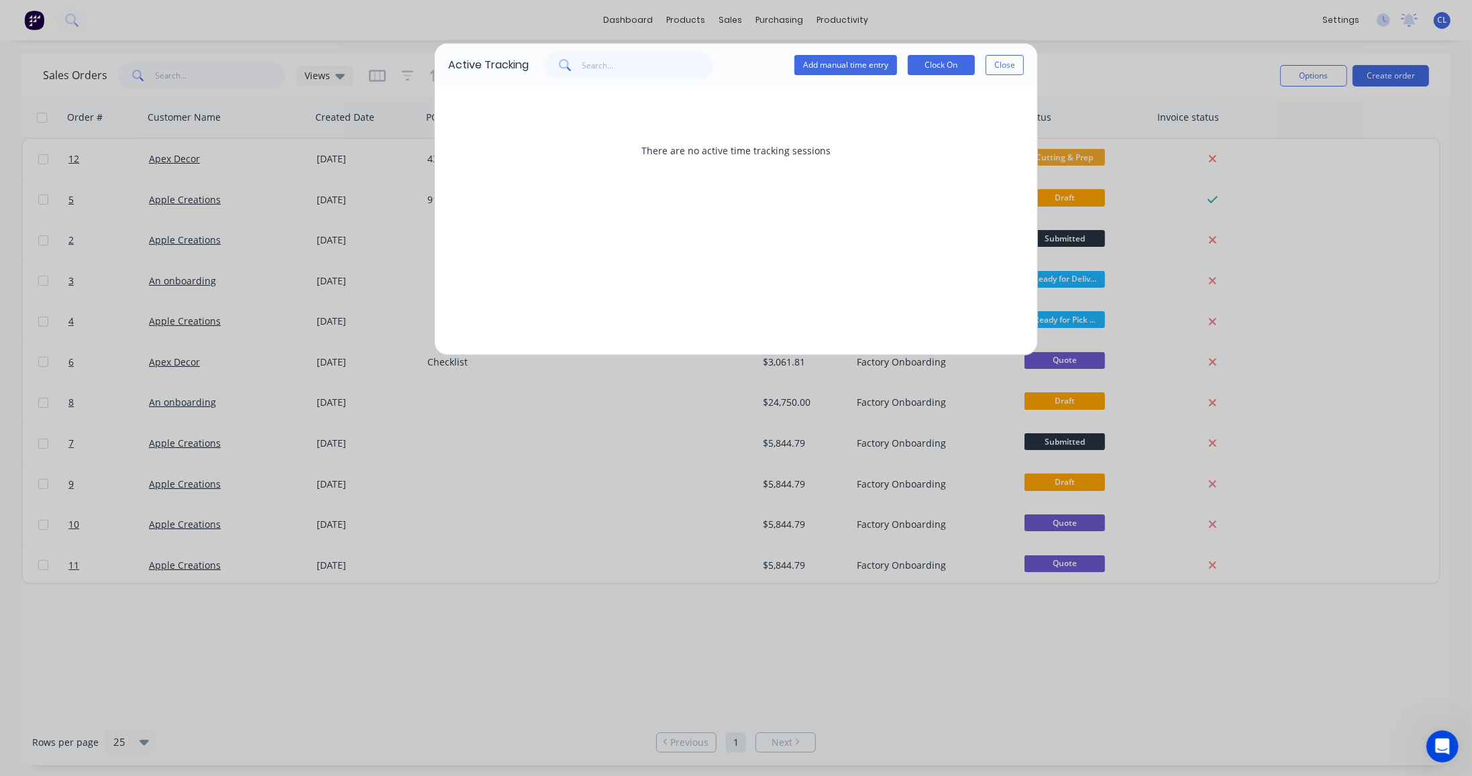
click at [833, 62] on button "Add manual time entry" at bounding box center [845, 65] width 103 height 20
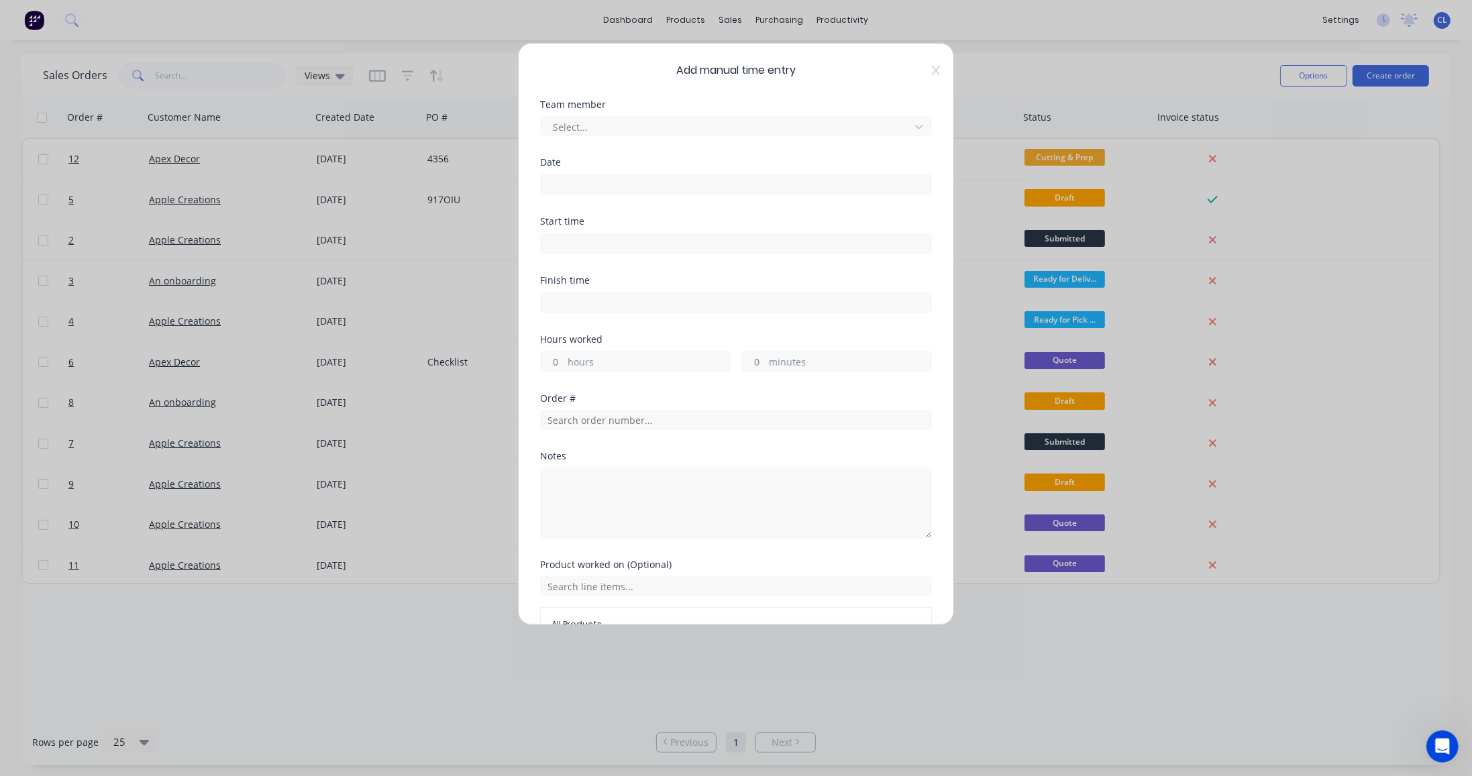
click at [556, 125] on div at bounding box center [727, 127] width 352 height 17
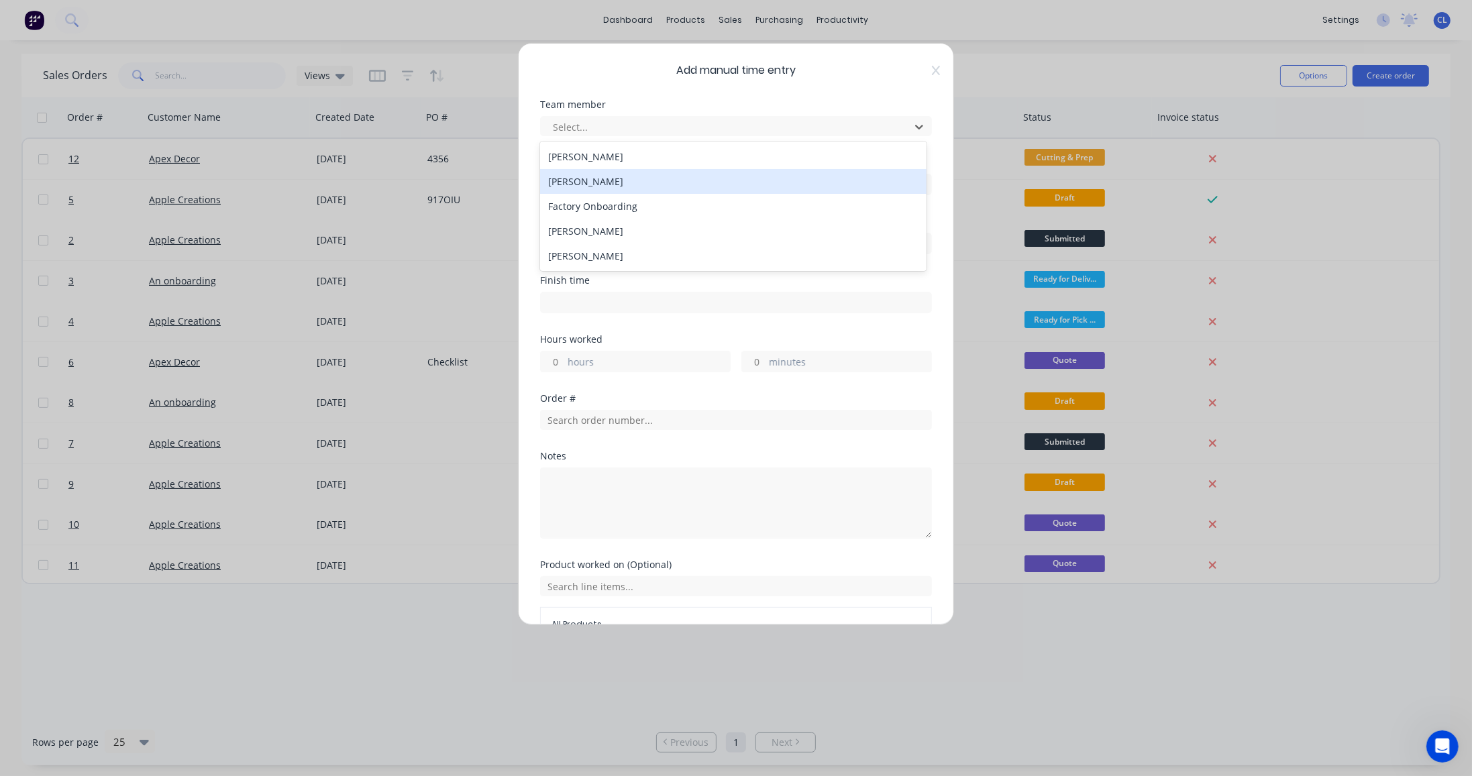
click at [575, 181] on div "[PERSON_NAME]" at bounding box center [733, 181] width 386 height 25
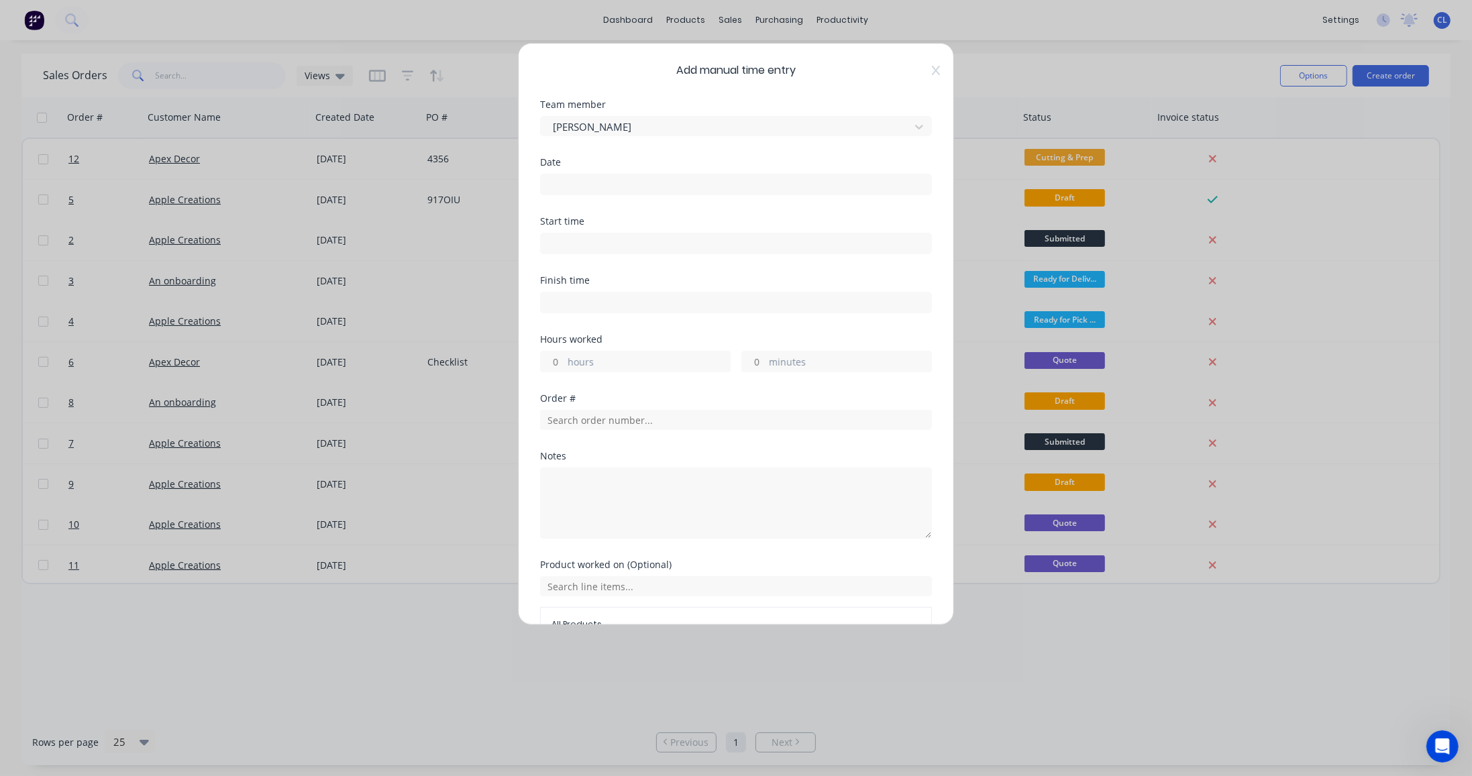
click at [578, 182] on input at bounding box center [736, 184] width 390 height 20
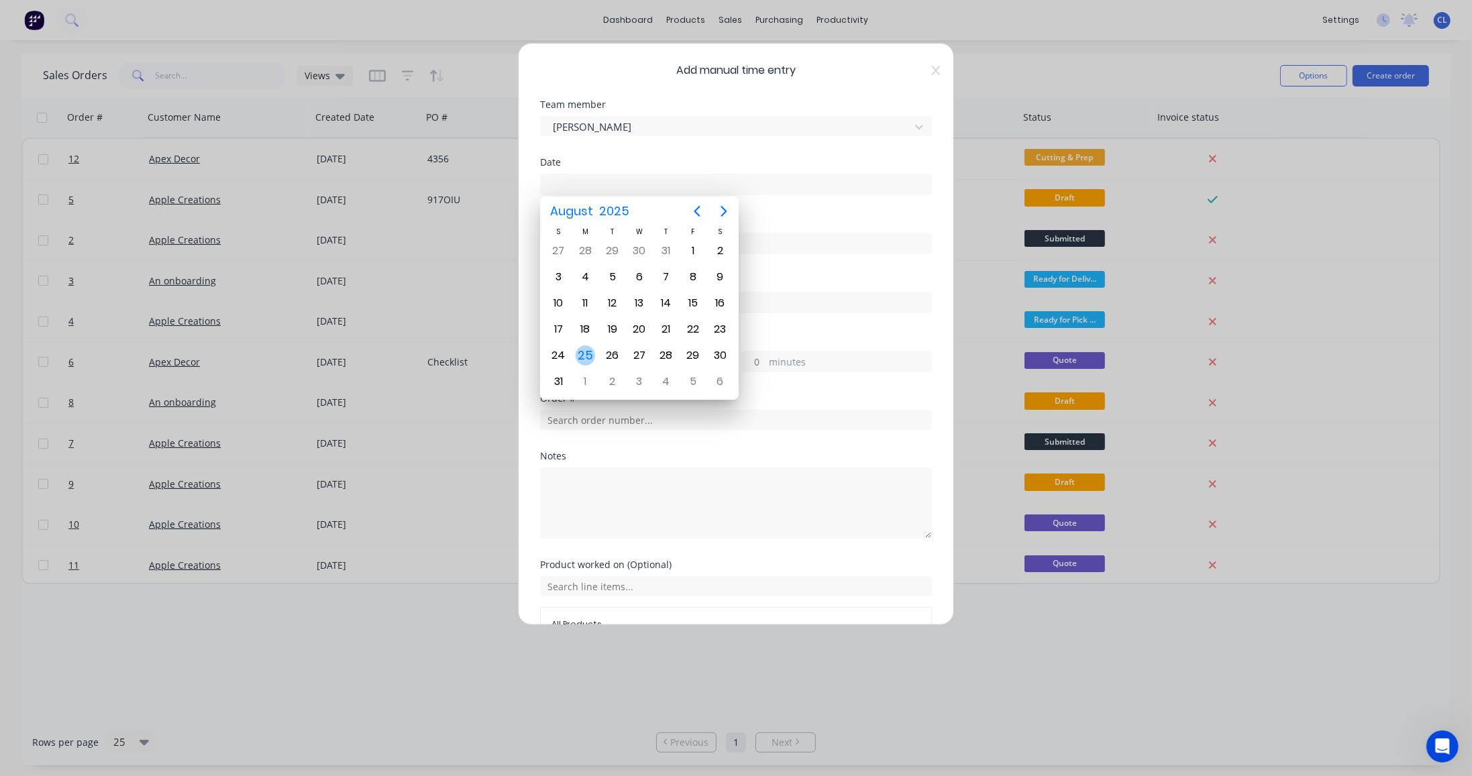
click at [574, 352] on div "25" at bounding box center [585, 355] width 27 height 25
type input "[DATE]"
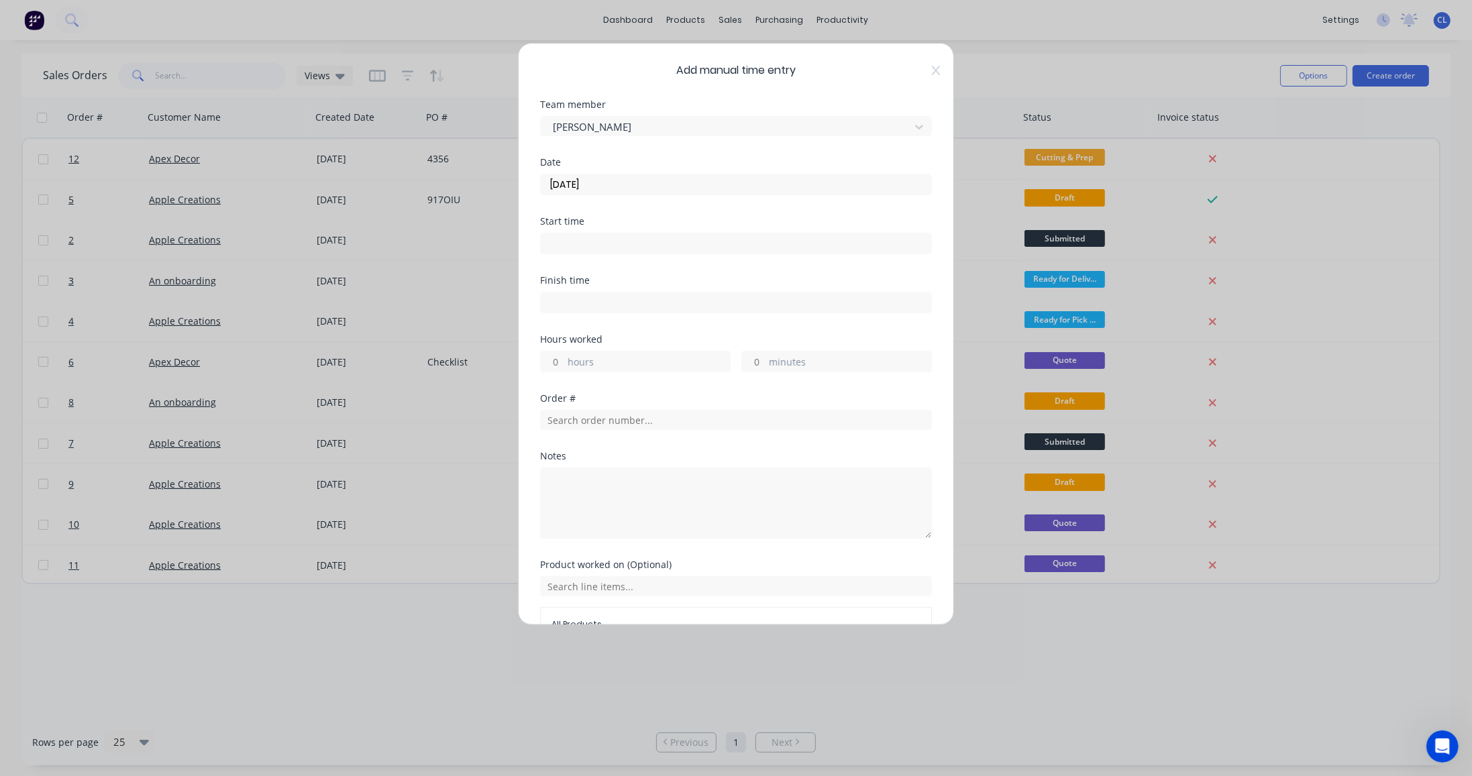
click at [609, 254] on div "Start time" at bounding box center [736, 246] width 392 height 59
click at [602, 236] on input at bounding box center [736, 243] width 390 height 20
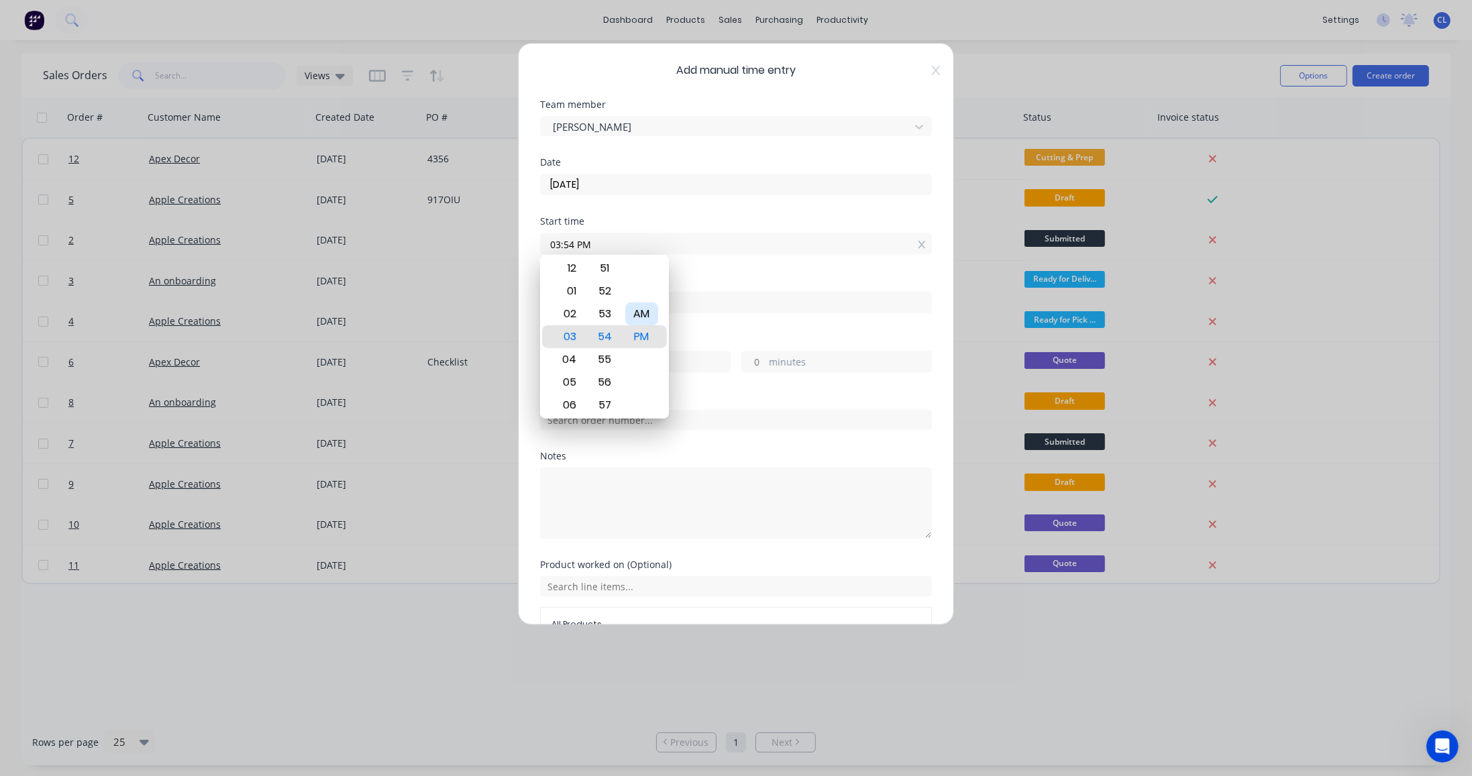
click at [647, 314] on div "AM" at bounding box center [641, 314] width 33 height 23
click at [566, 380] on div "07" at bounding box center [567, 382] width 33 height 23
type input "07:00 AM"
click at [607, 341] on div "00" at bounding box center [604, 336] width 33 height 23
click at [757, 327] on div "Finish time" at bounding box center [736, 305] width 392 height 59
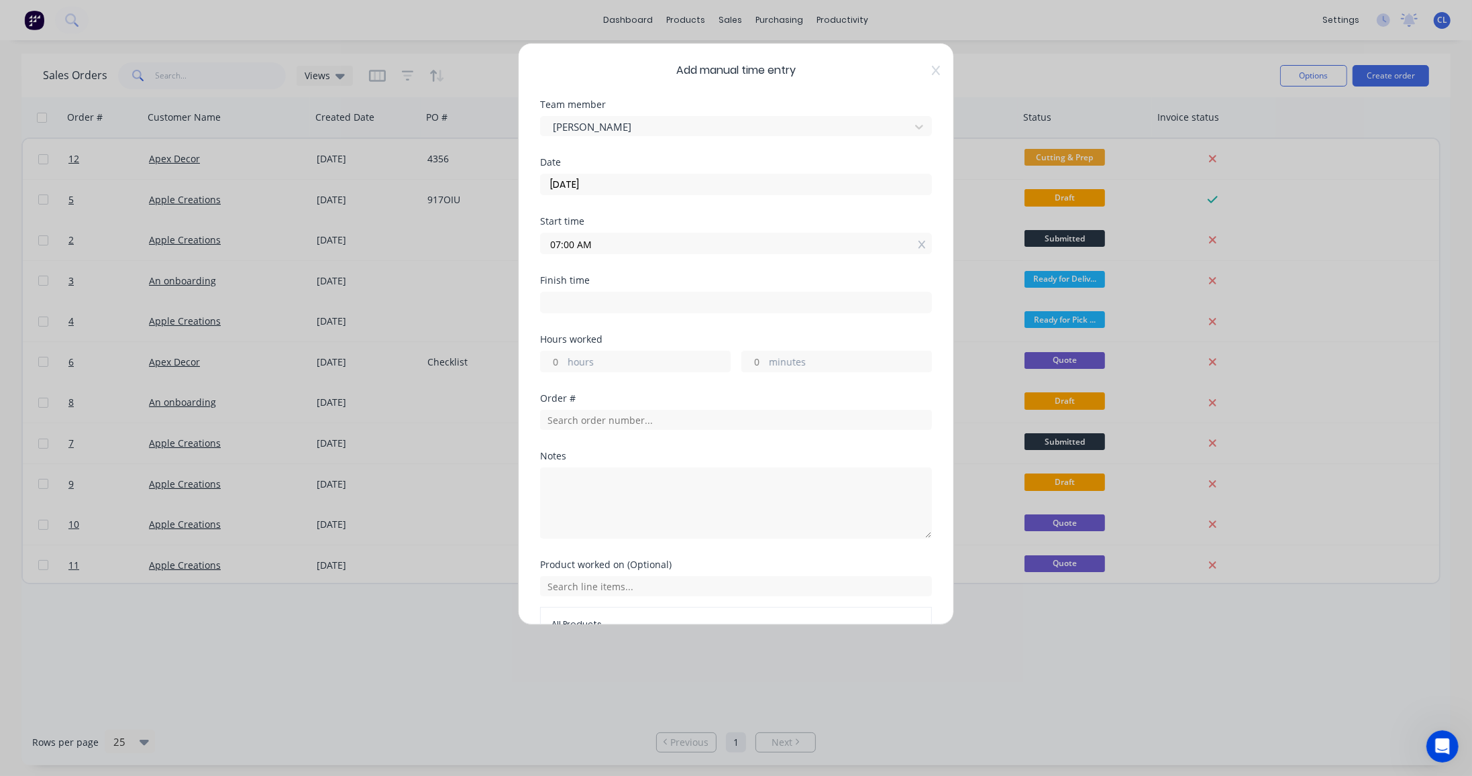
click at [549, 292] on input at bounding box center [736, 302] width 390 height 20
type input "03:55 PM"
type input "8"
type input "55"
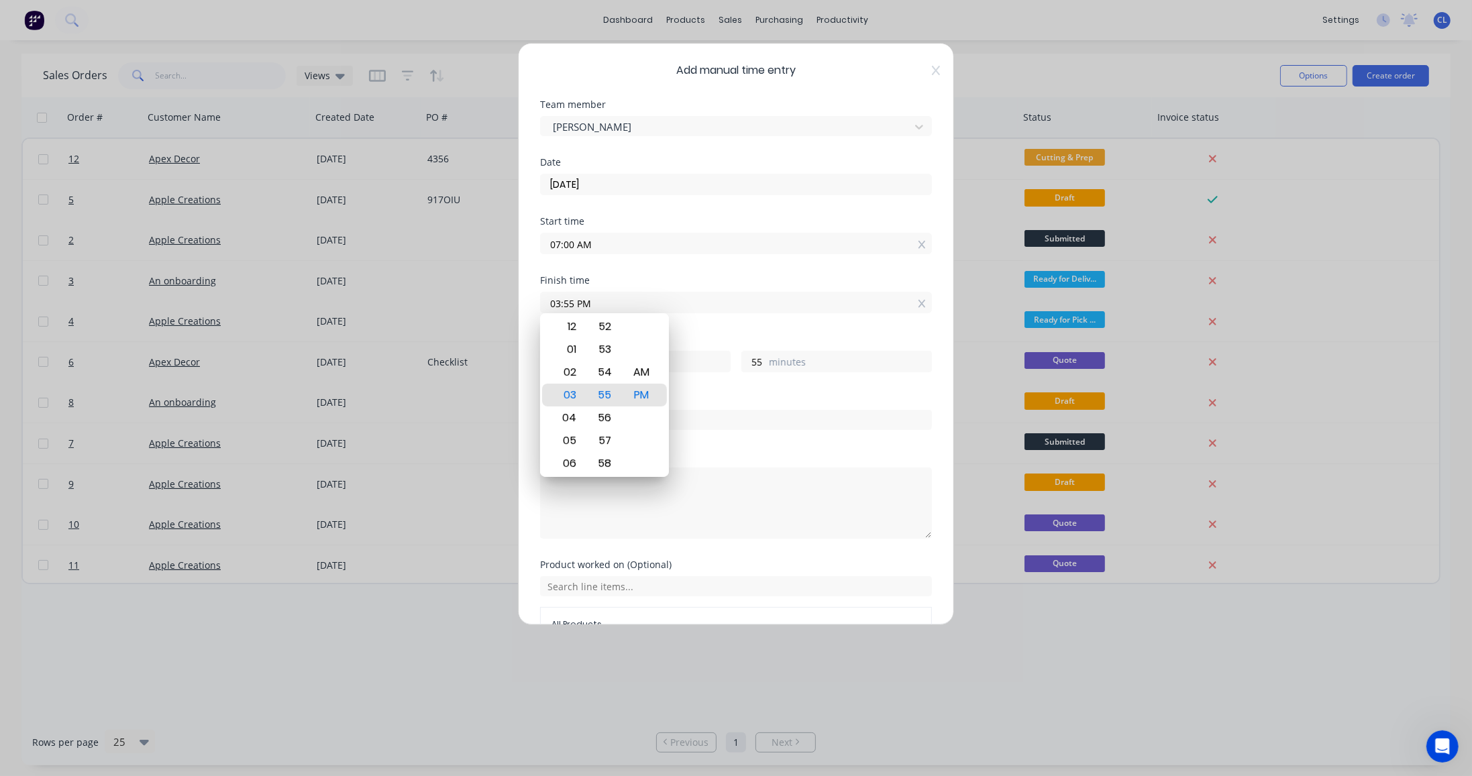
click at [775, 256] on div "Start time 07:00 AM" at bounding box center [736, 246] width 392 height 59
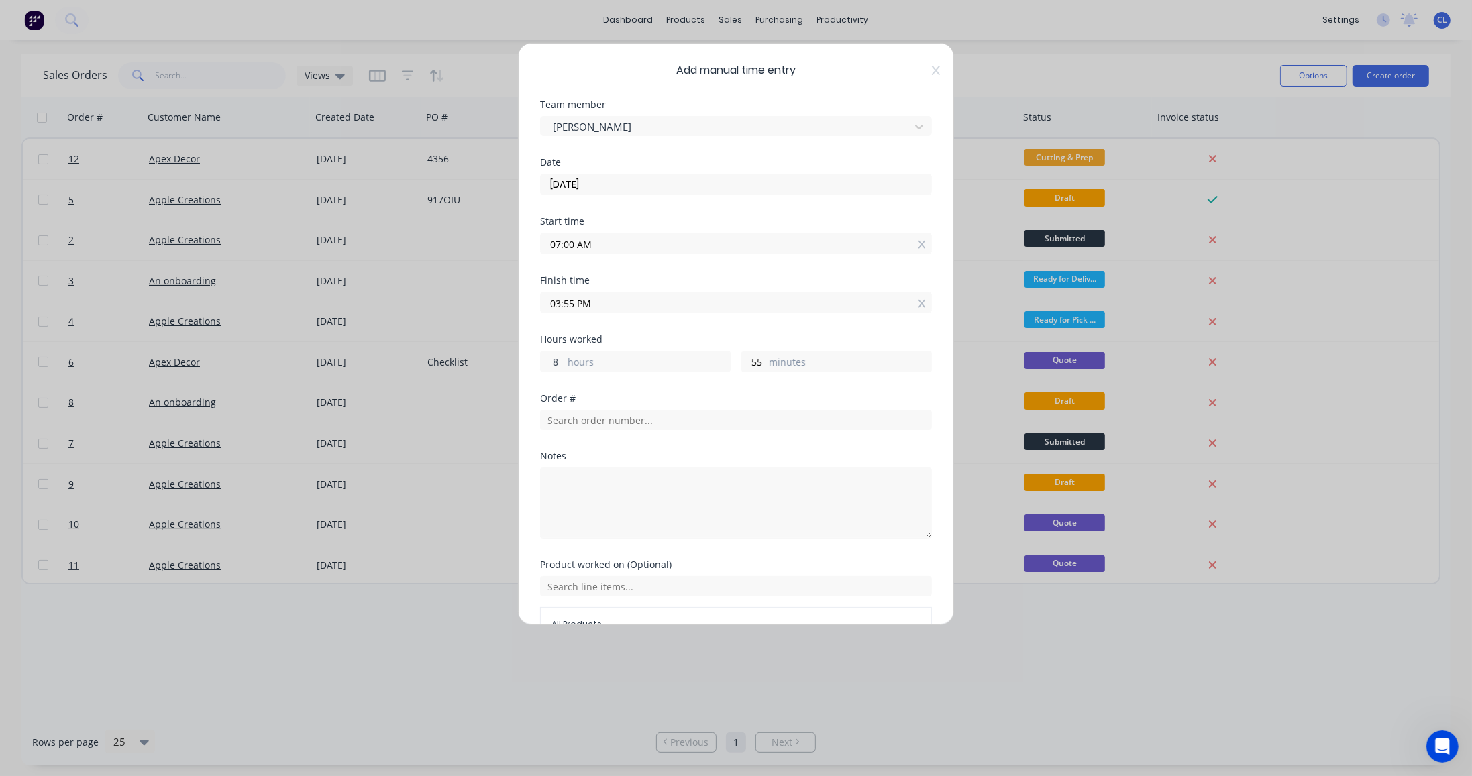
drag, startPoint x: 556, startPoint y: 358, endPoint x: 537, endPoint y: 360, distance: 19.6
click at [537, 360] on div "Add manual time entry Team member Carl Longstaff Date 25/08/2025 Start time 07:…" at bounding box center [736, 334] width 436 height 582
type input "4"
type input "11:55 AM"
type input "12"
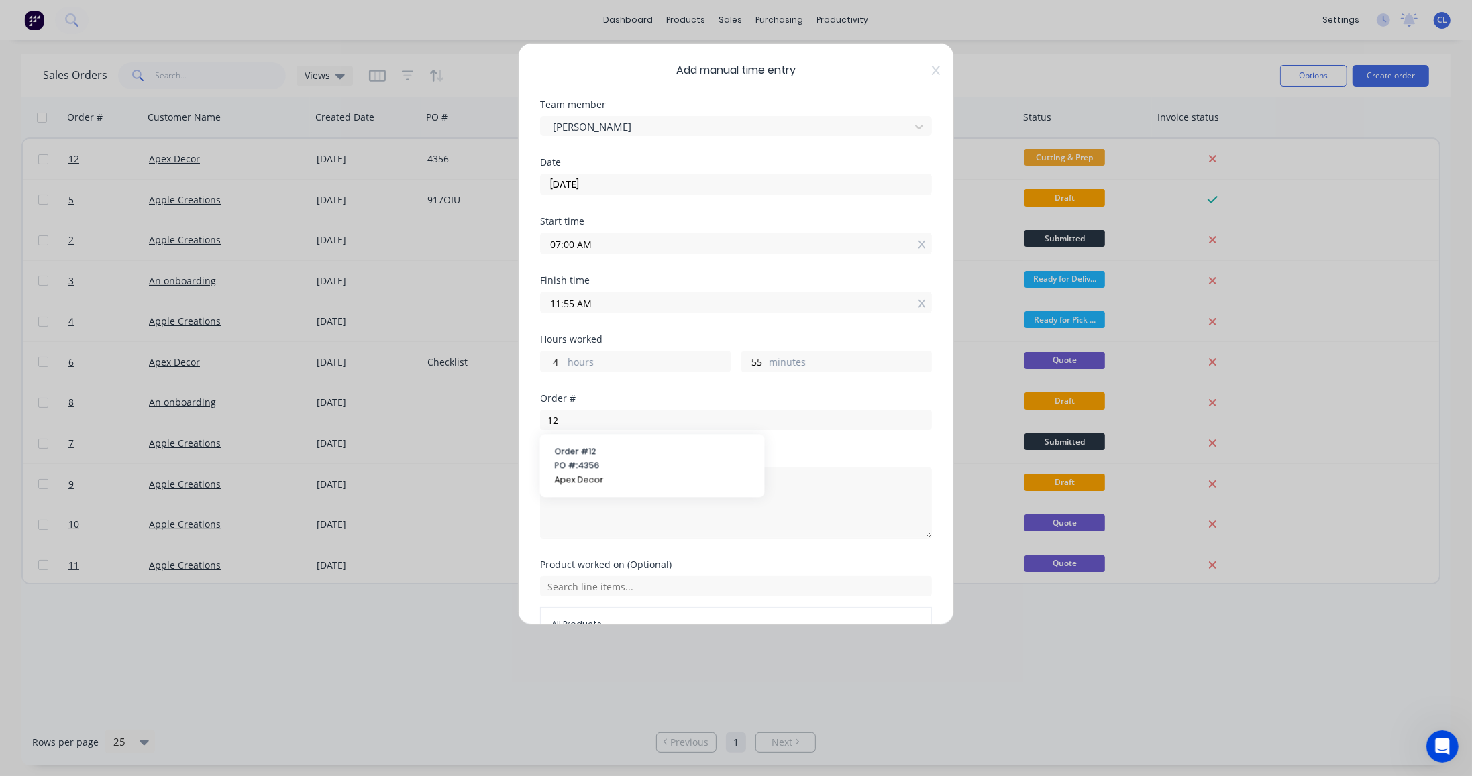
click at [577, 451] on span "Order # 12" at bounding box center [652, 451] width 195 height 12
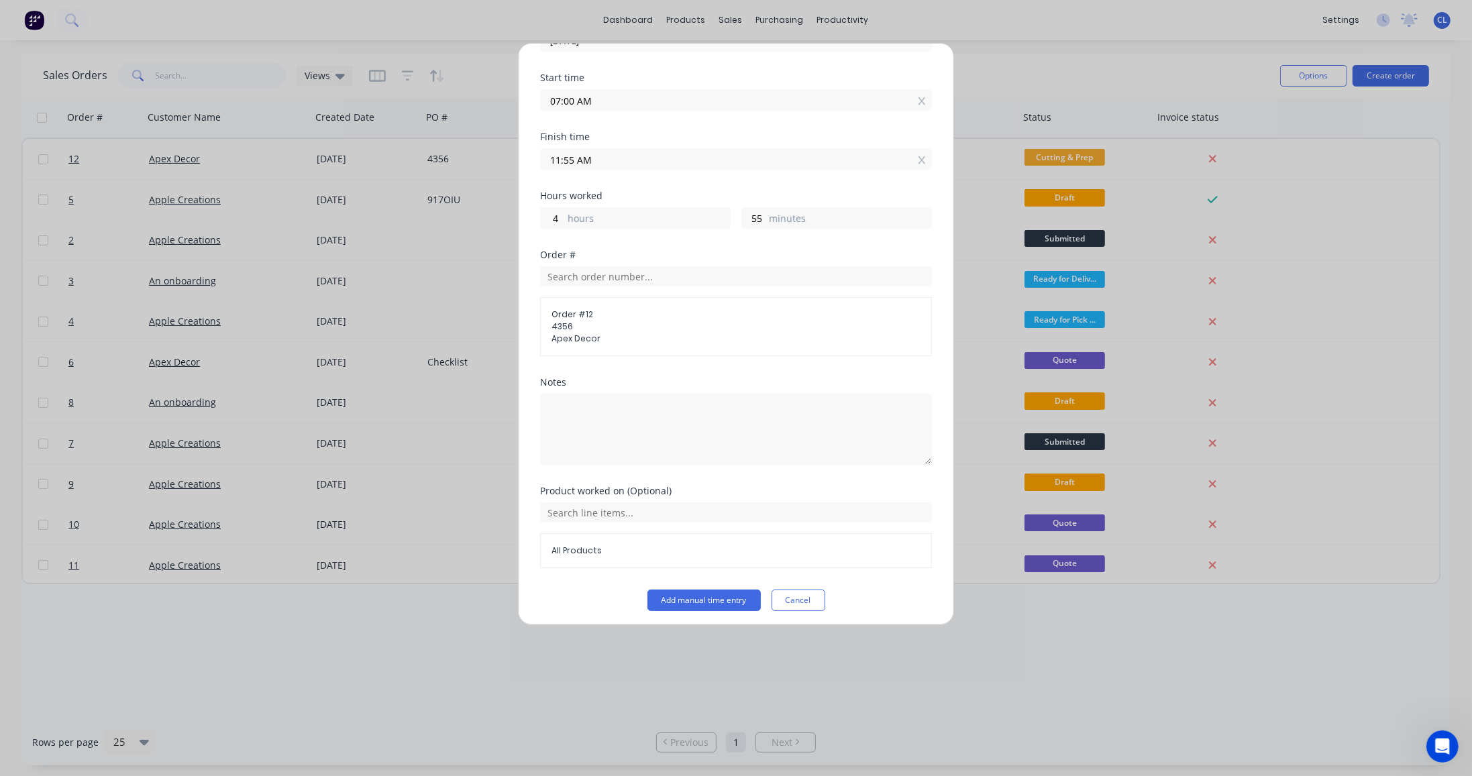
scroll to position [144, 0]
click at [573, 549] on span "All Products" at bounding box center [735, 550] width 369 height 12
click at [588, 515] on input "text" at bounding box center [736, 512] width 392 height 20
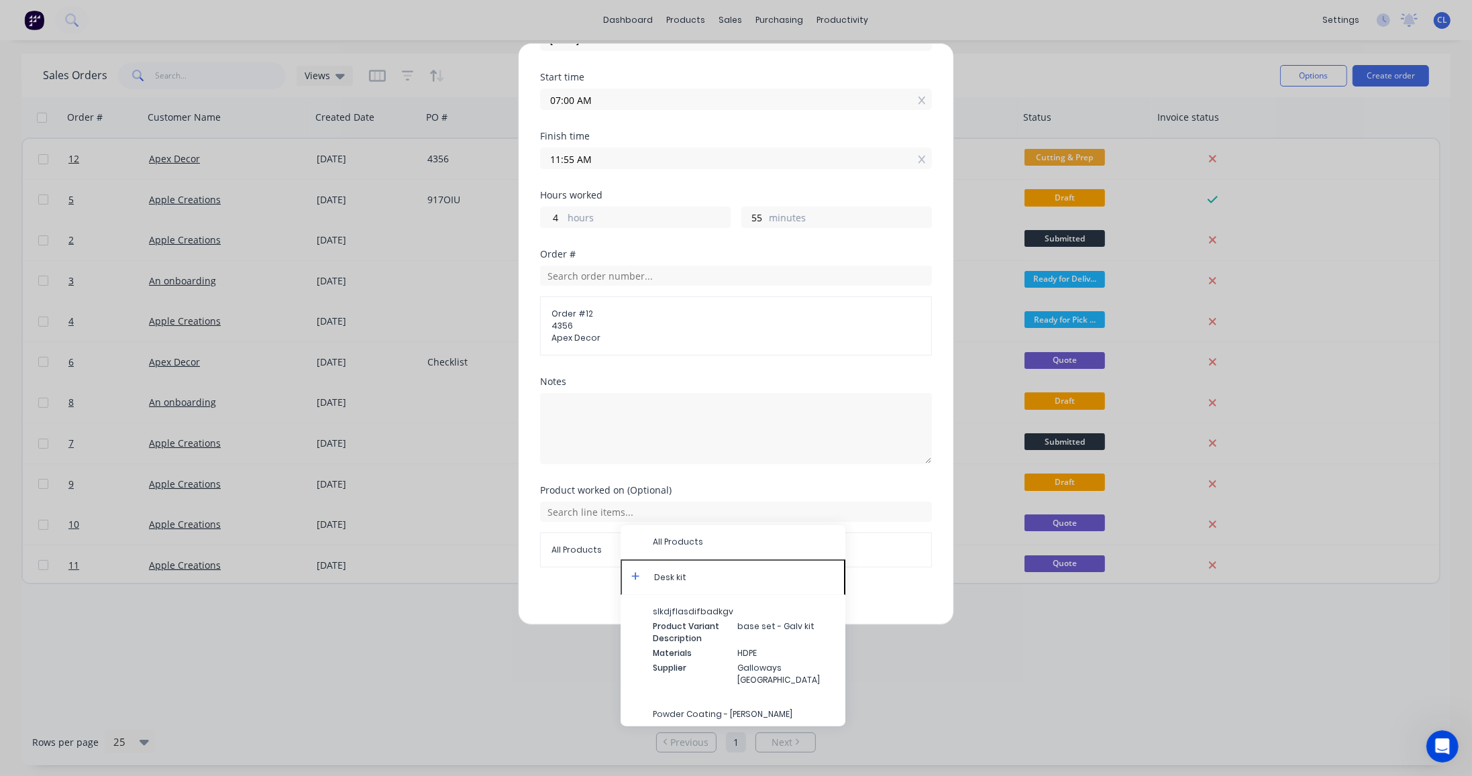
click at [635, 575] on icon at bounding box center [635, 575] width 9 height 9
click at [716, 576] on div "Factory Onboarding" at bounding box center [733, 588] width 225 height 34
click at [714, 586] on span "Factory Onboarding" at bounding box center [744, 588] width 182 height 12
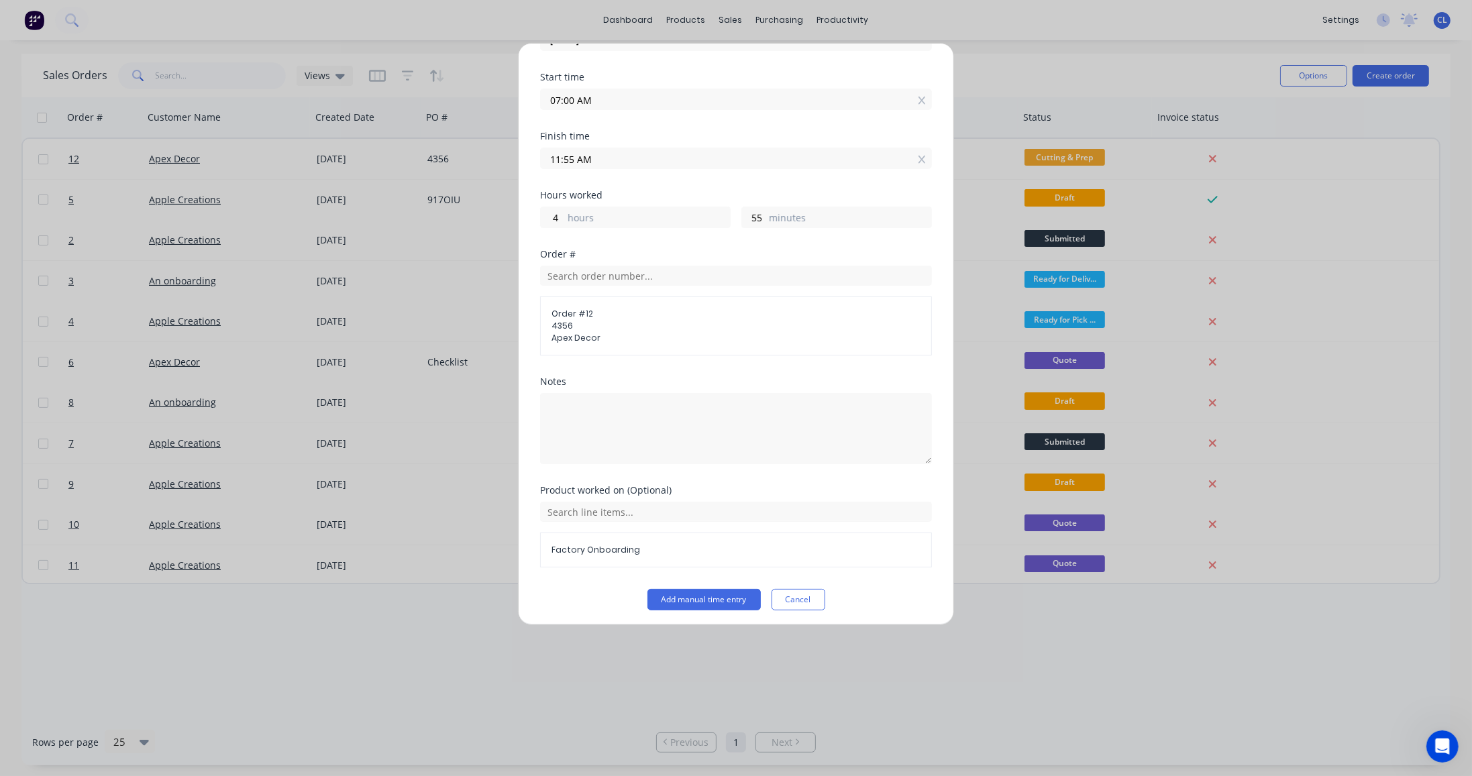
click at [696, 594] on button "Add manual time entry" at bounding box center [703, 599] width 113 height 21
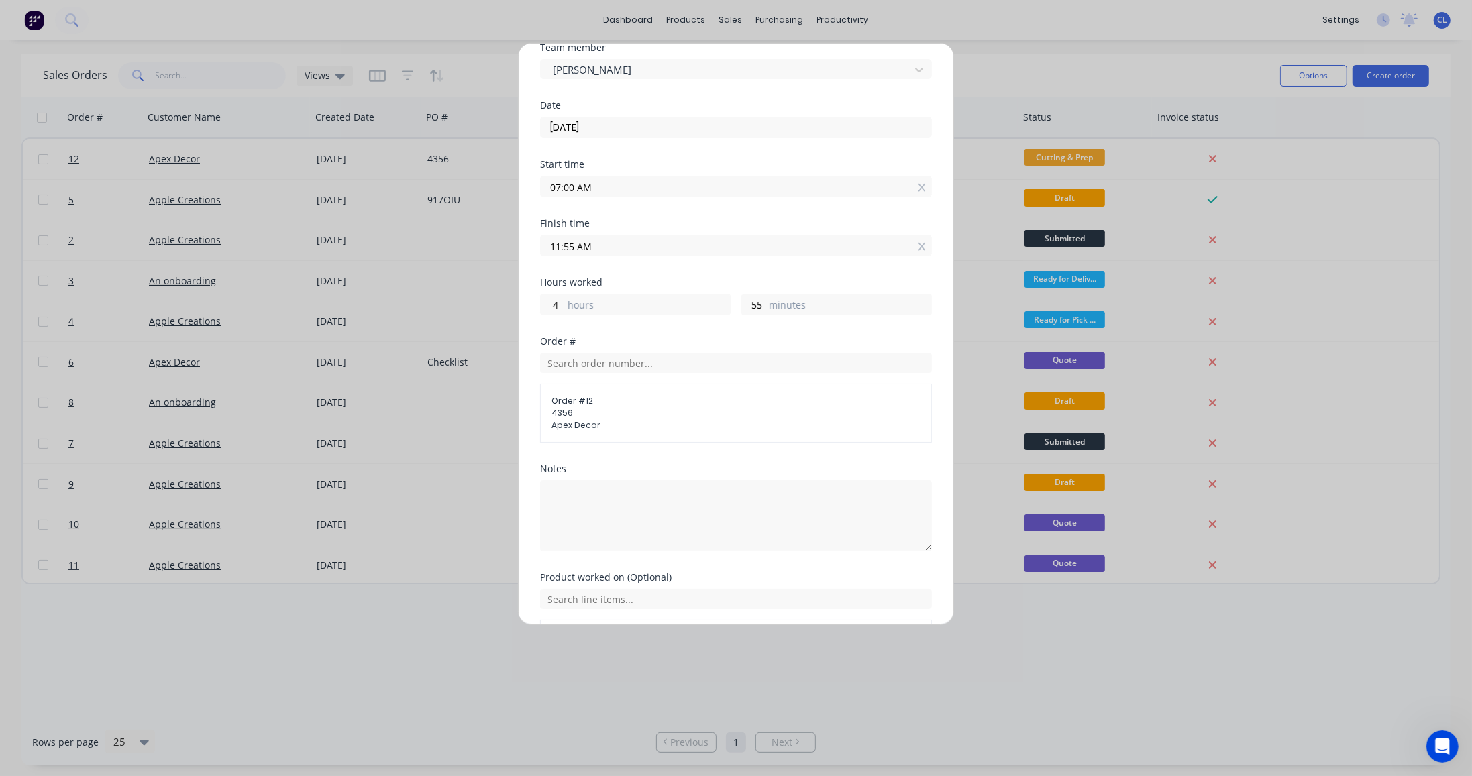
click at [565, 124] on input "[DATE]" at bounding box center [736, 127] width 390 height 20
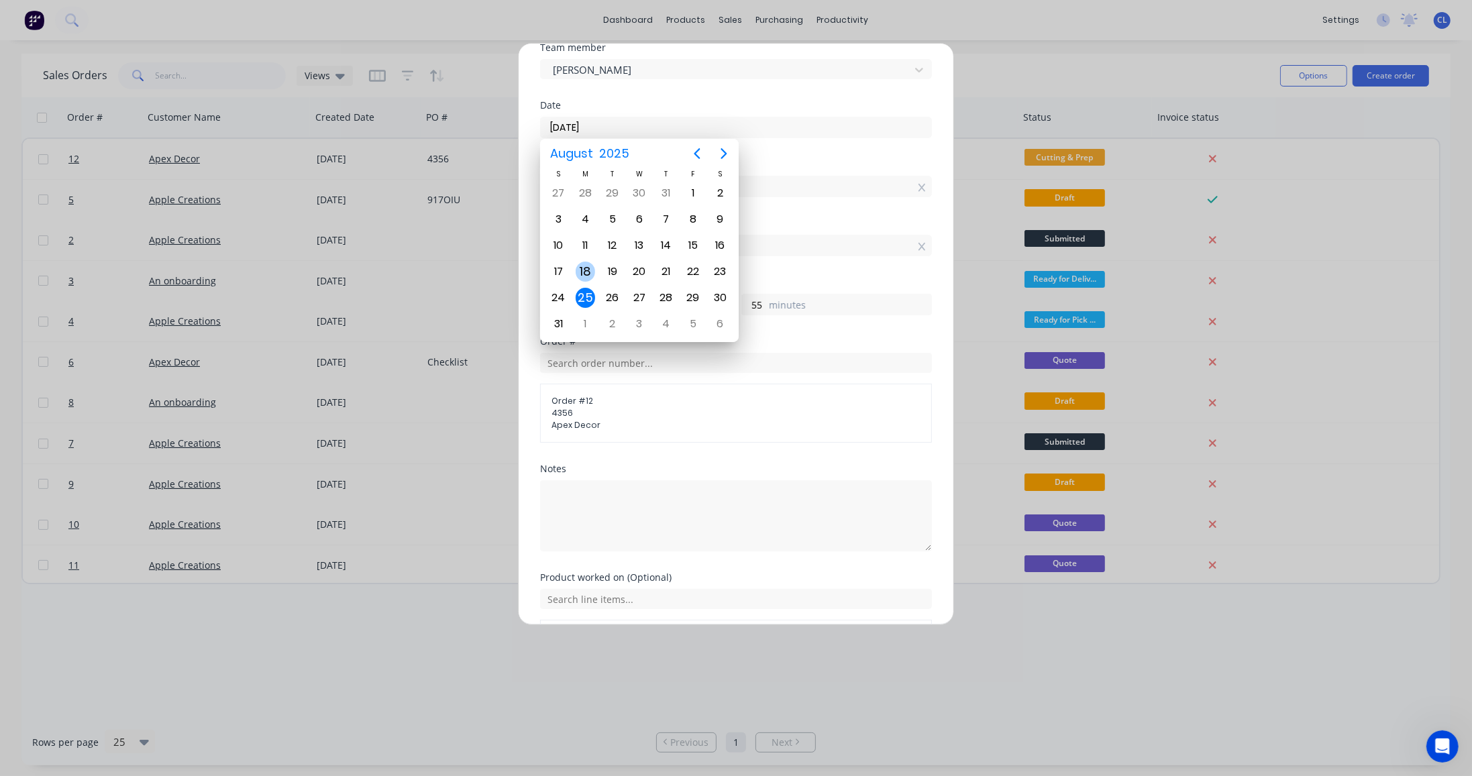
click at [582, 268] on div "18" at bounding box center [586, 272] width 20 height 20
type input "18/08/2025"
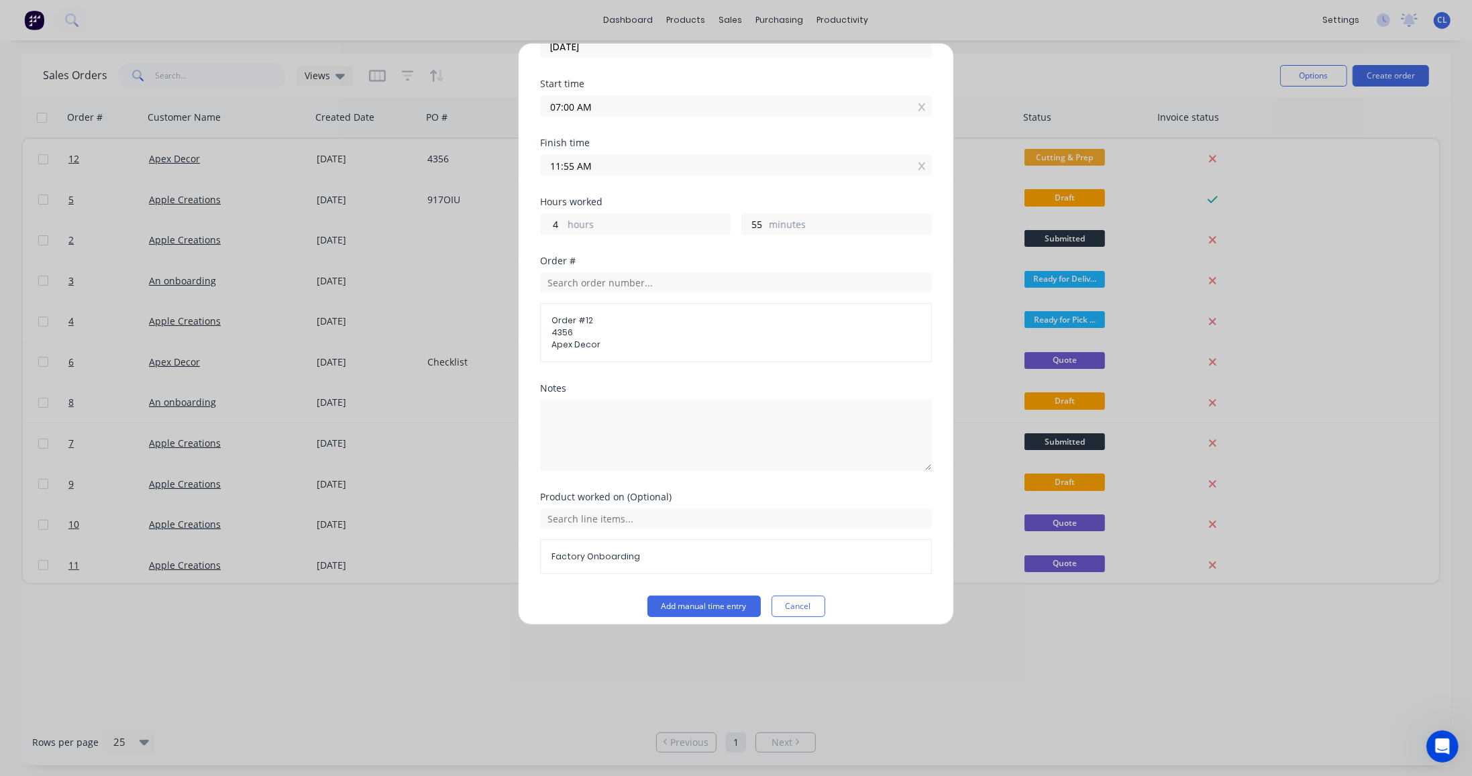
scroll to position [144, 0]
click at [695, 596] on button "Add manual time entry" at bounding box center [703, 599] width 113 height 21
click at [696, 593] on button "Add manual time entry" at bounding box center [703, 599] width 113 height 21
click at [554, 103] on input "07:00 AM" at bounding box center [736, 102] width 390 height 20
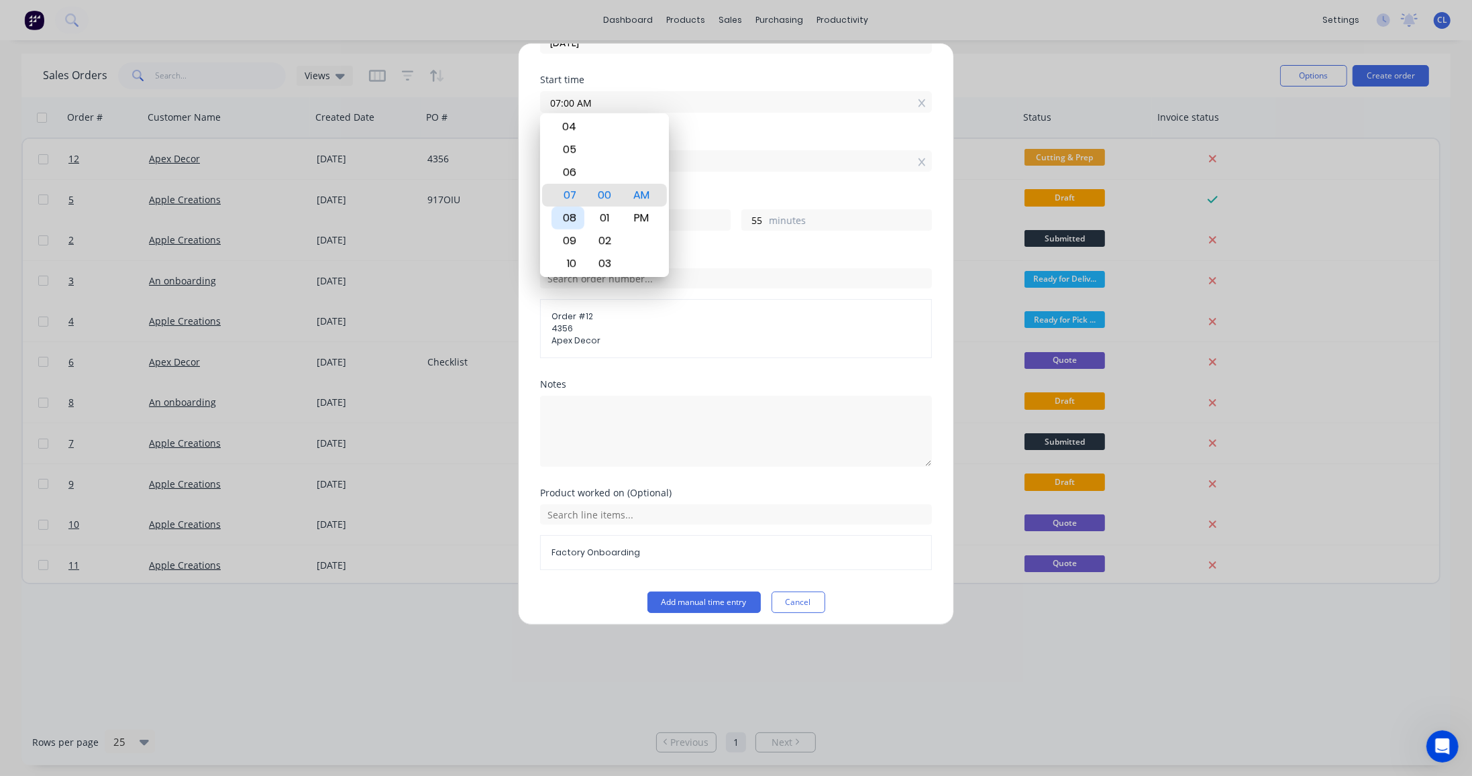
click at [566, 223] on div "08" at bounding box center [567, 218] width 33 height 23
type input "08:00 AM"
type input "12"
click at [559, 200] on div "08" at bounding box center [567, 195] width 33 height 23
click at [727, 180] on div "Finish time 11:55 AM" at bounding box center [736, 163] width 392 height 59
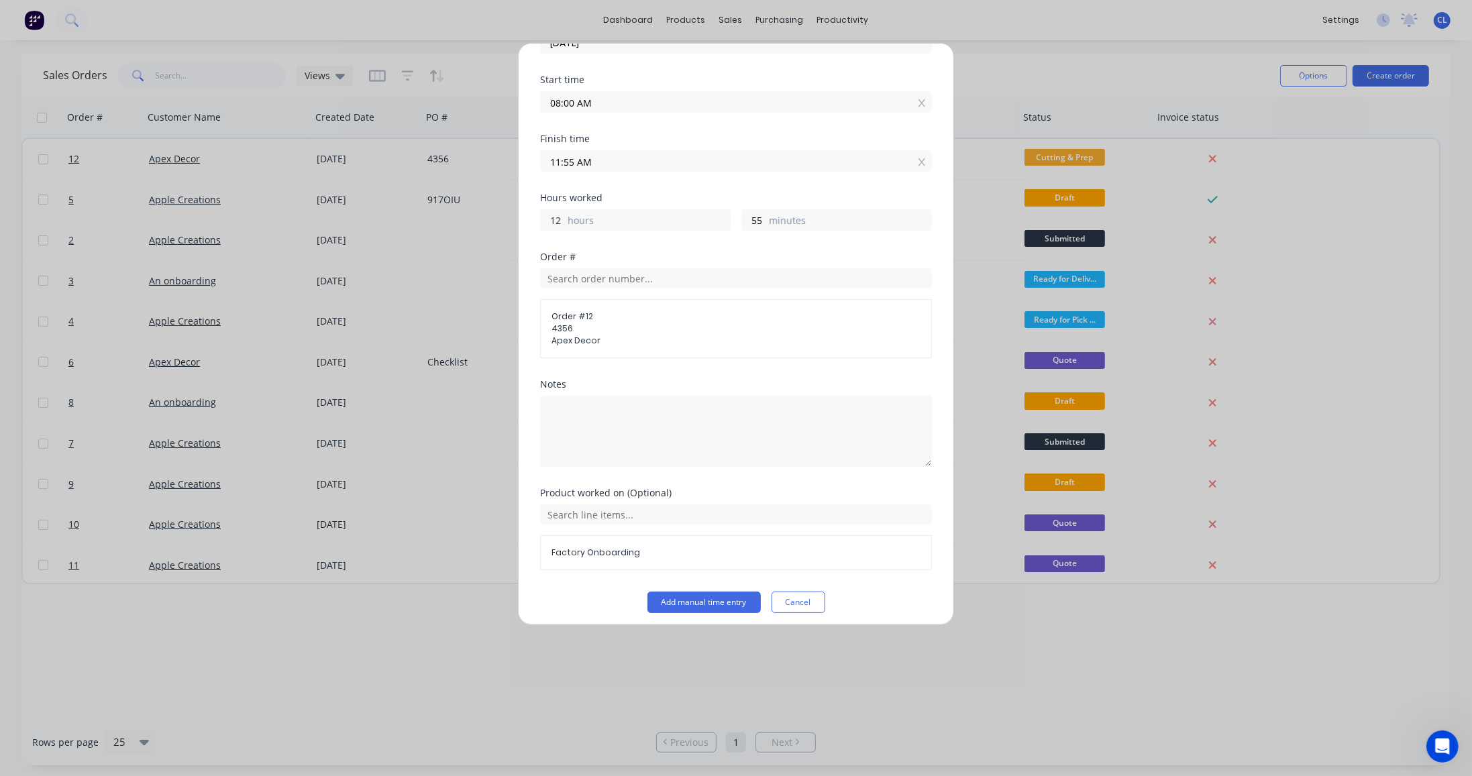
drag, startPoint x: 551, startPoint y: 223, endPoint x: 576, endPoint y: 221, distance: 25.5
click at [576, 221] on div "12 hours" at bounding box center [635, 219] width 191 height 21
type input "08:55 PM"
type input "4"
click at [798, 605] on button "Cancel" at bounding box center [798, 602] width 54 height 21
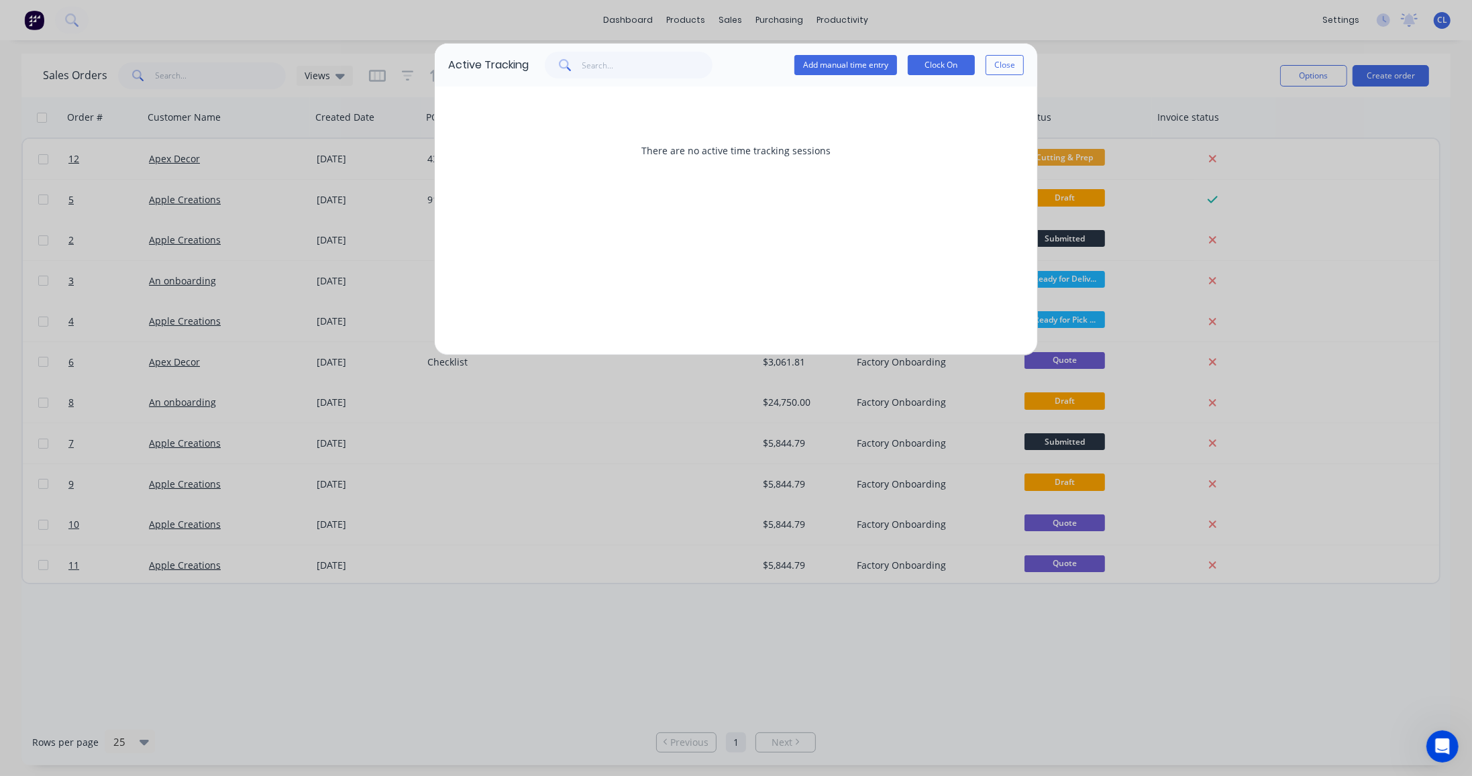
click at [1006, 66] on button "Close" at bounding box center [1004, 65] width 38 height 20
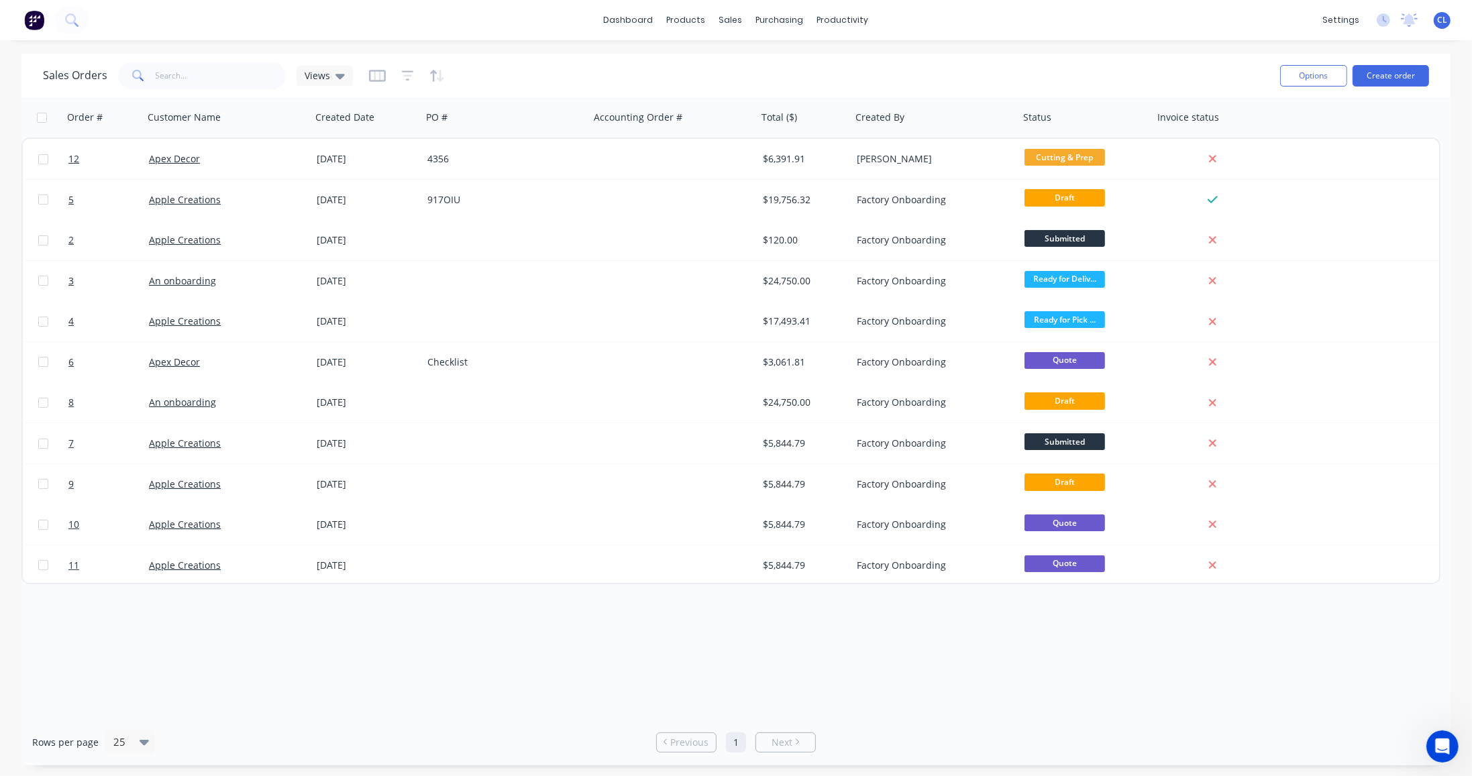
click at [1442, 21] on span "CL" at bounding box center [1442, 20] width 10 height 12
click at [1326, 168] on div "Sign out" at bounding box center [1327, 168] width 36 height 12
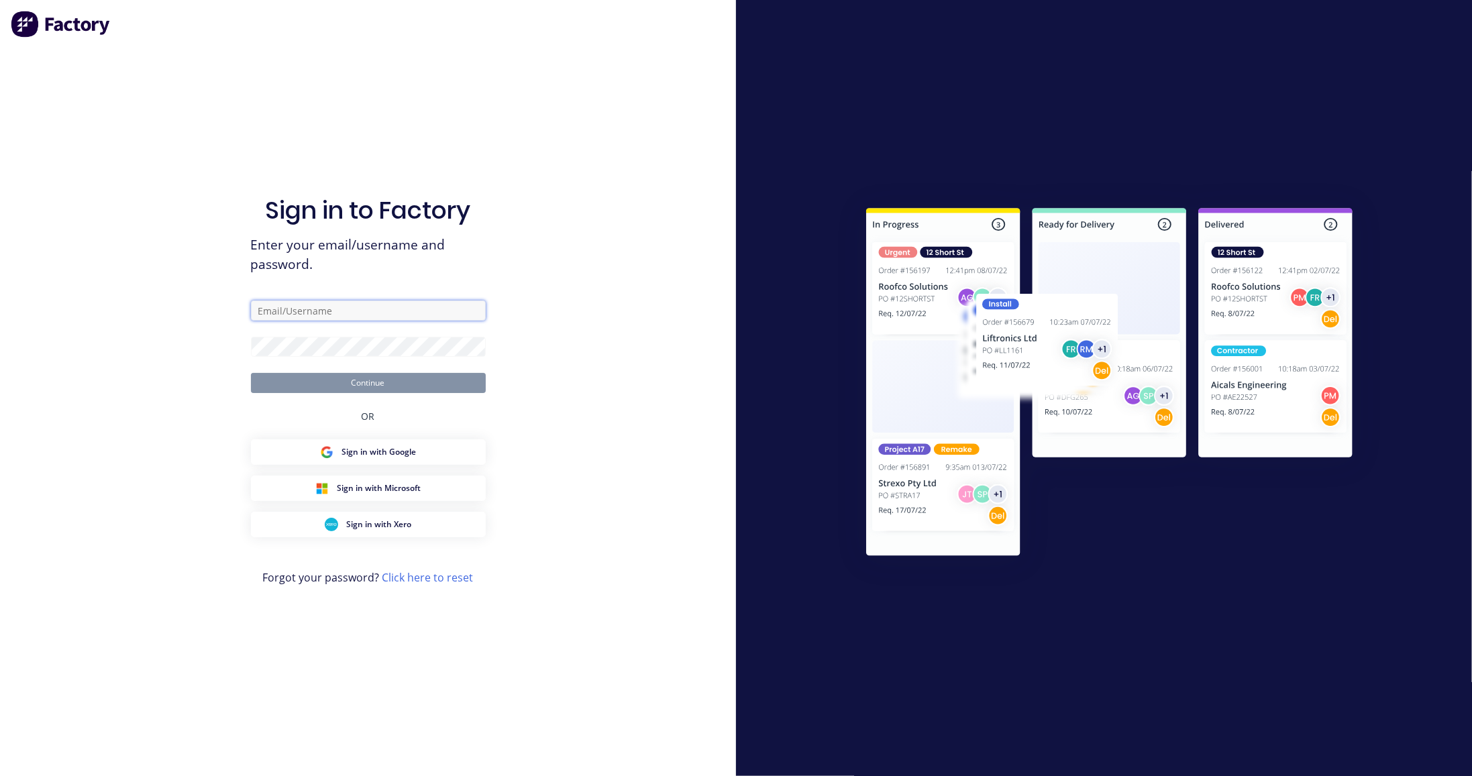
click at [302, 315] on input "text" at bounding box center [368, 311] width 235 height 20
click at [369, 308] on input "[PERSON_NAME][EMAIL_ADDRESS][DOMAIN_NAME]" at bounding box center [368, 311] width 235 height 20
click at [350, 310] on input "[PERSON_NAME][EMAIL_ADDRESS][DOMAIN_NAME]" at bounding box center [368, 311] width 235 height 20
type input "c"
click at [350, 311] on input "text" at bounding box center [368, 311] width 235 height 20
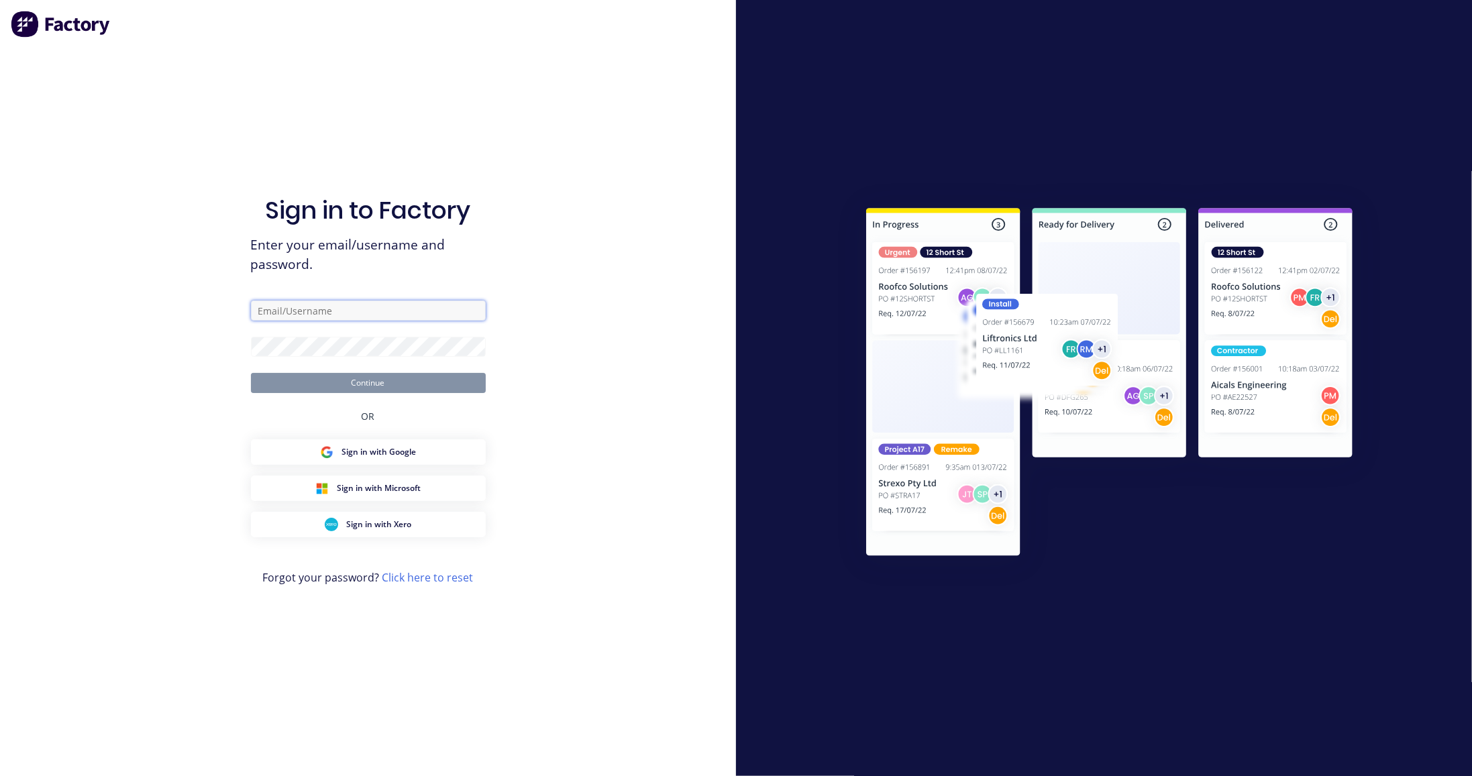
click at [350, 311] on input "text" at bounding box center [368, 311] width 235 height 20
type input "[PERSON_NAME][EMAIL_ADDRESS][DOMAIN_NAME]"
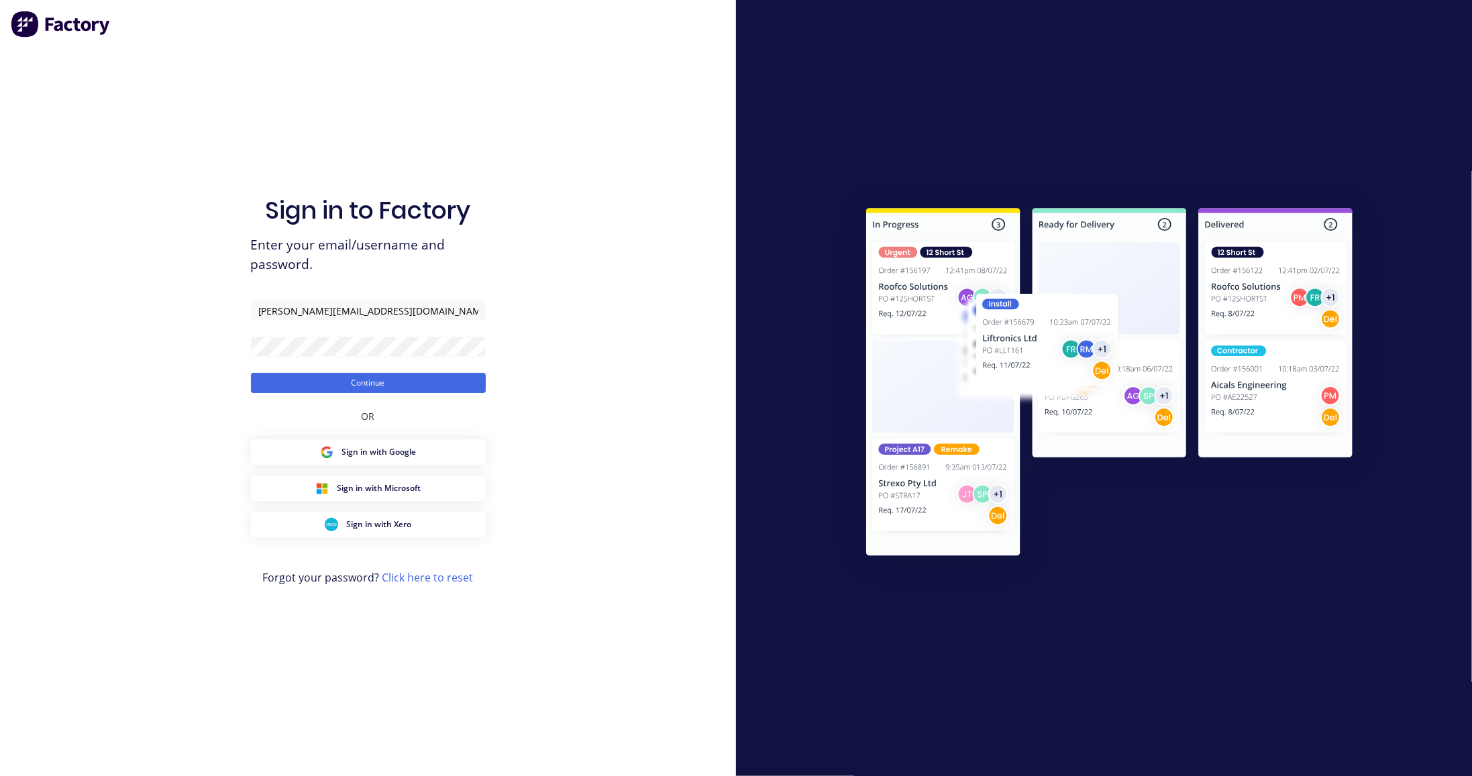
click at [370, 382] on button "Continue" at bounding box center [368, 383] width 235 height 20
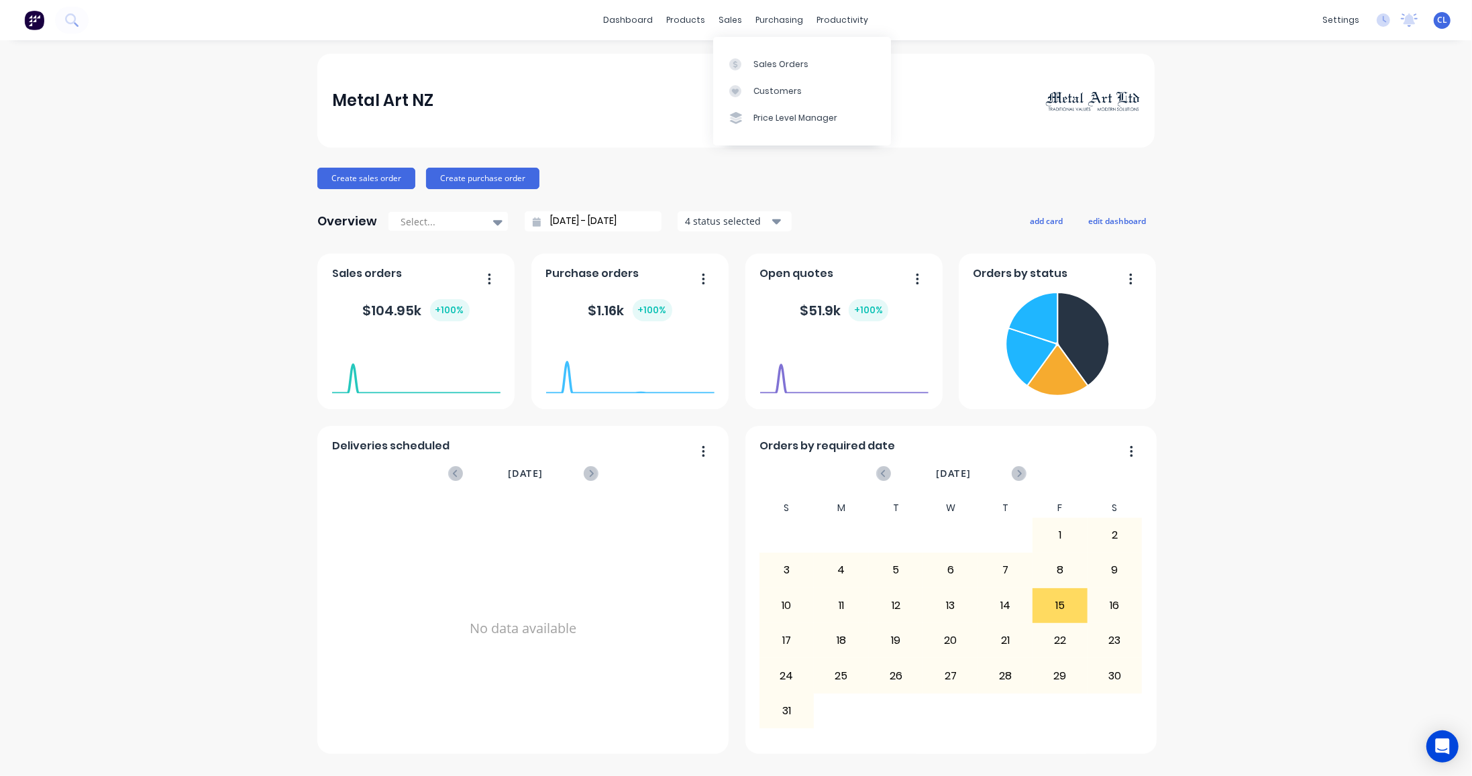
click at [733, 21] on div "sales" at bounding box center [730, 20] width 37 height 20
click at [770, 69] on div "Sales Orders" at bounding box center [780, 64] width 55 height 12
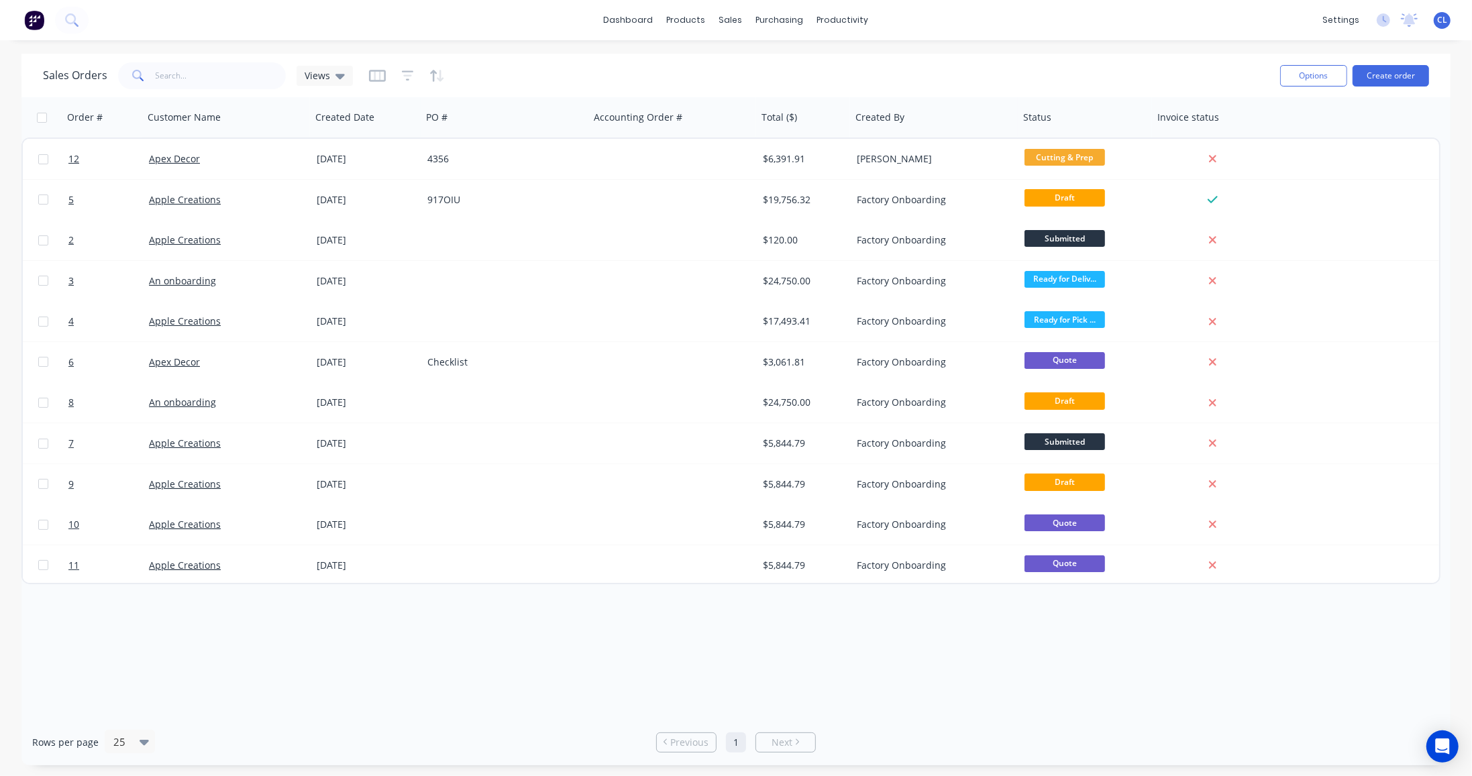
click at [1415, 17] on icon at bounding box center [1409, 19] width 17 height 13
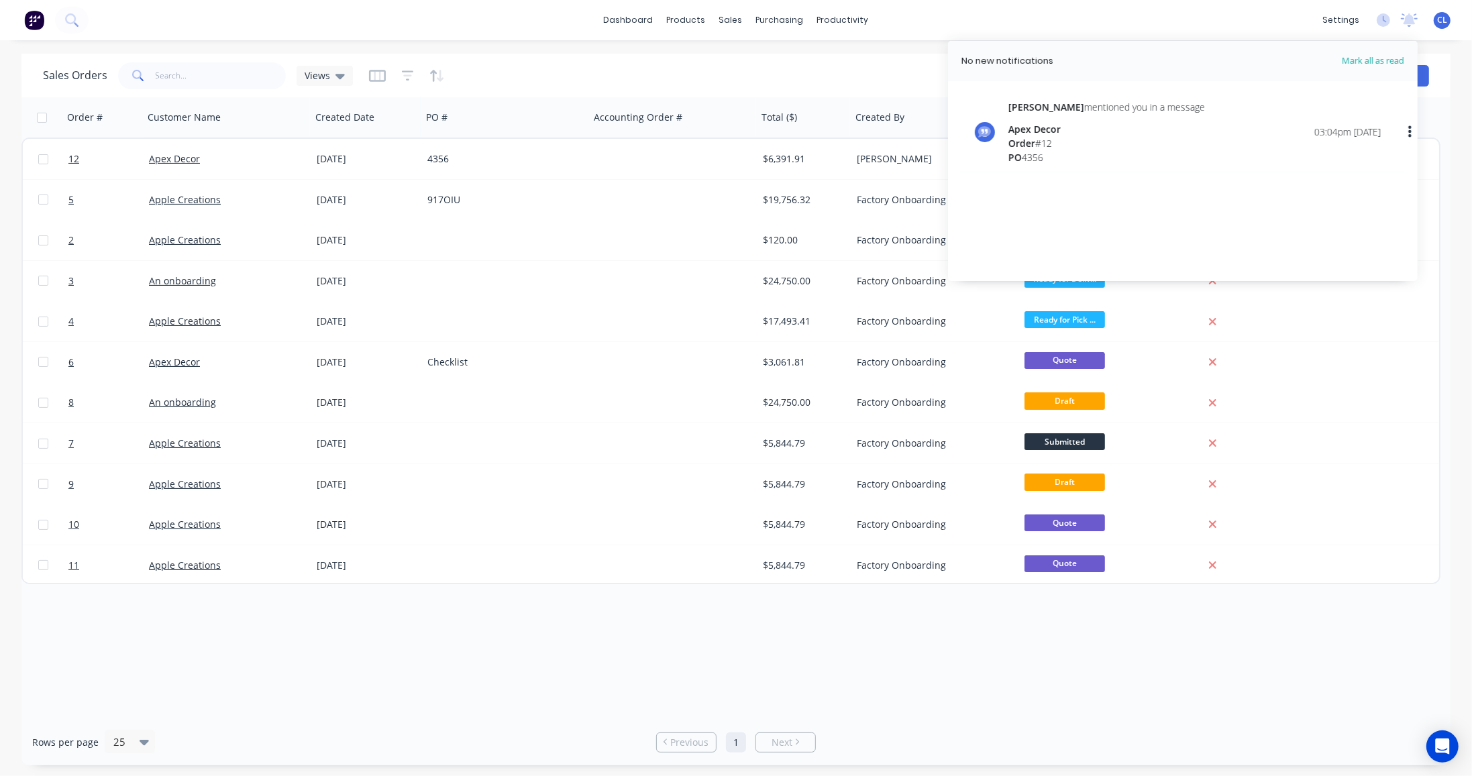
click at [1398, 17] on div "settings No new notifications [PERSON_NAME] all as read [PERSON_NAME] mentioned…" at bounding box center [1394, 20] width 156 height 20
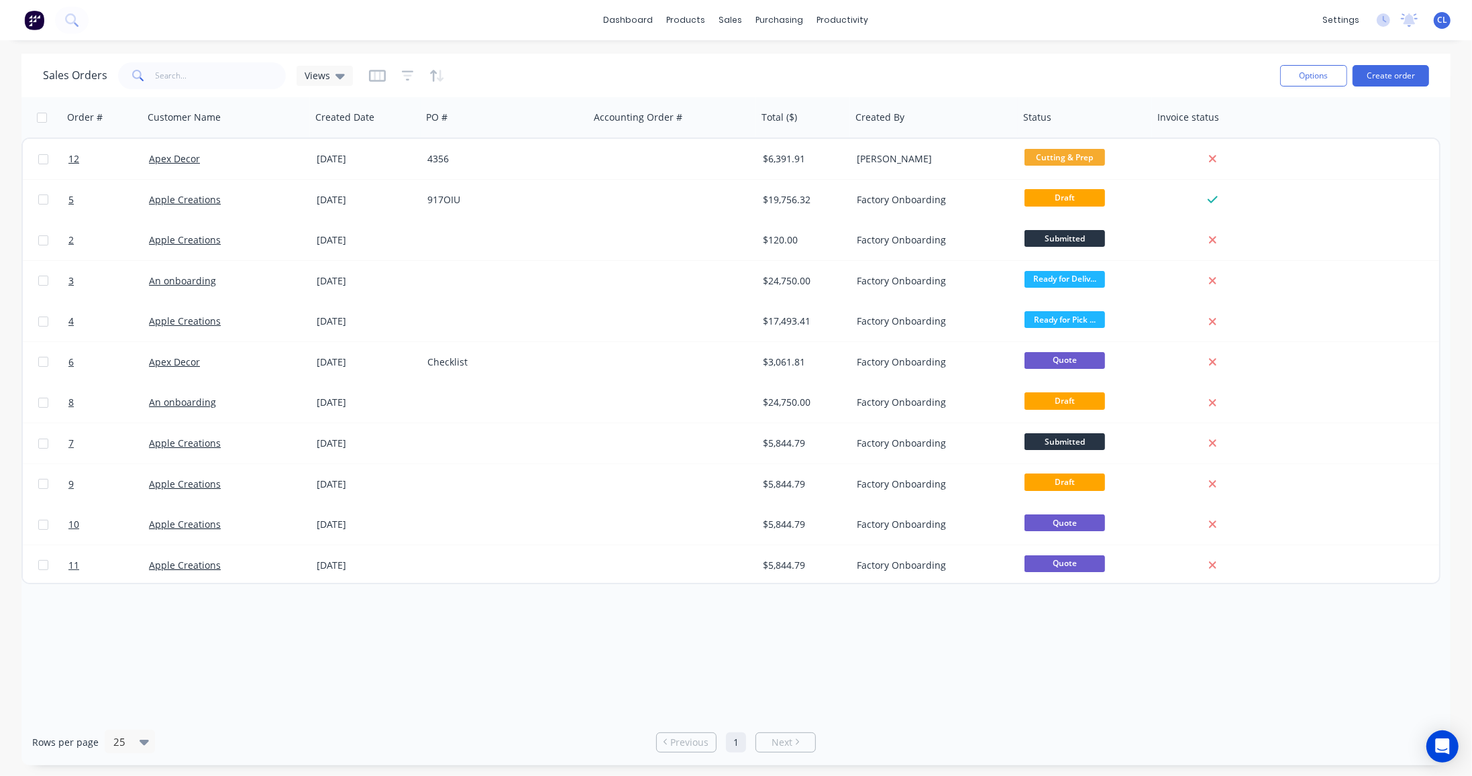
click at [1387, 17] on icon at bounding box center [1383, 19] width 13 height 13
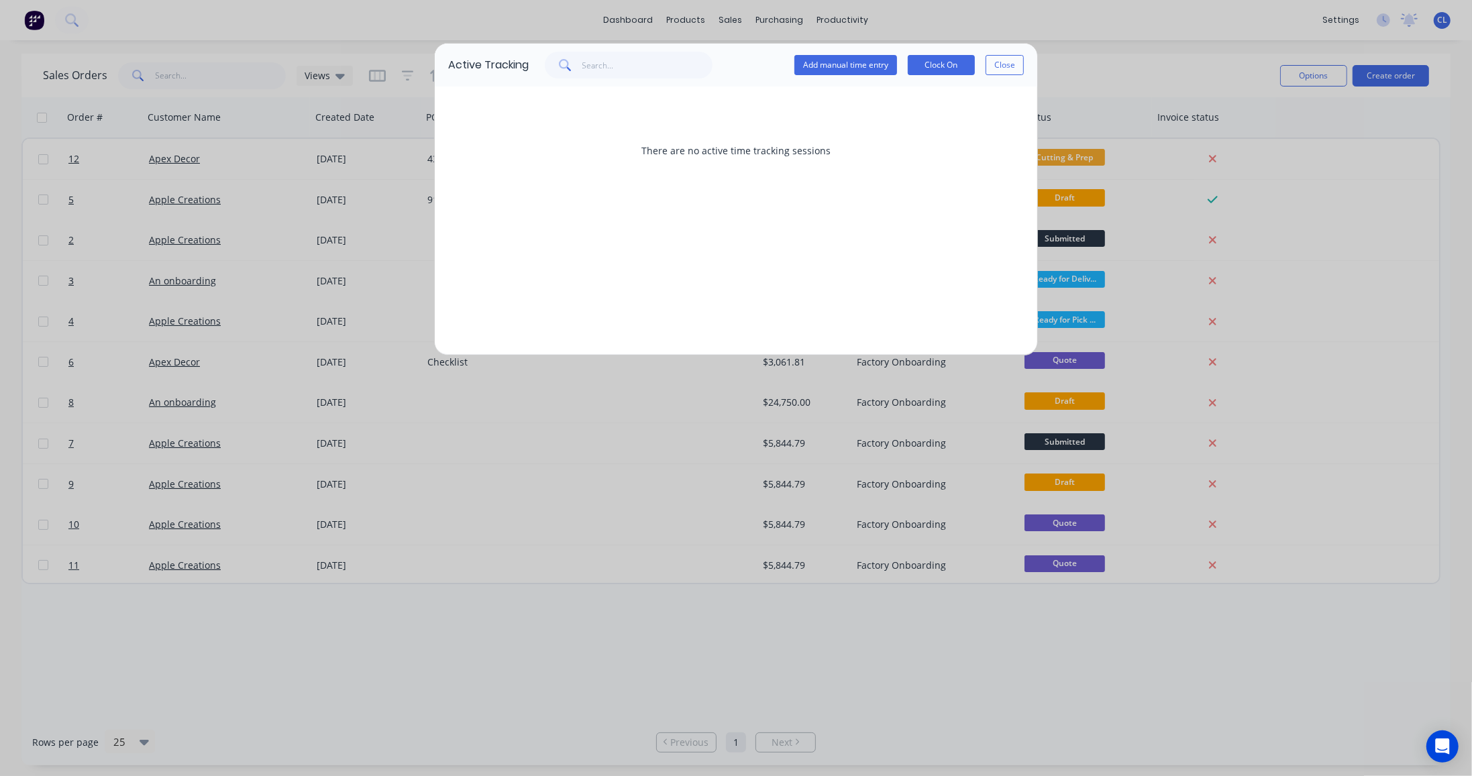
click at [865, 60] on button "Add manual time entry" at bounding box center [845, 65] width 103 height 20
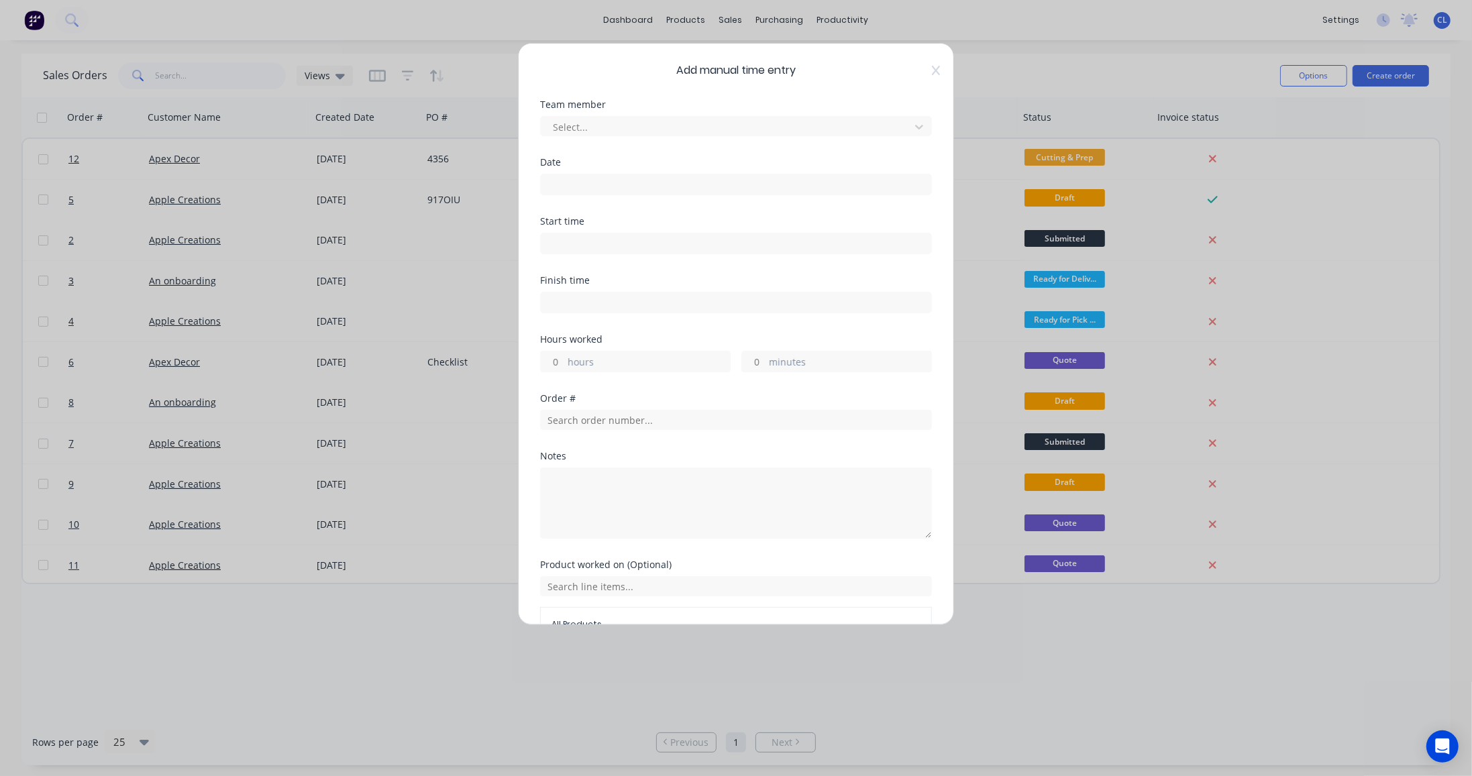
click at [576, 124] on div at bounding box center [727, 127] width 352 height 17
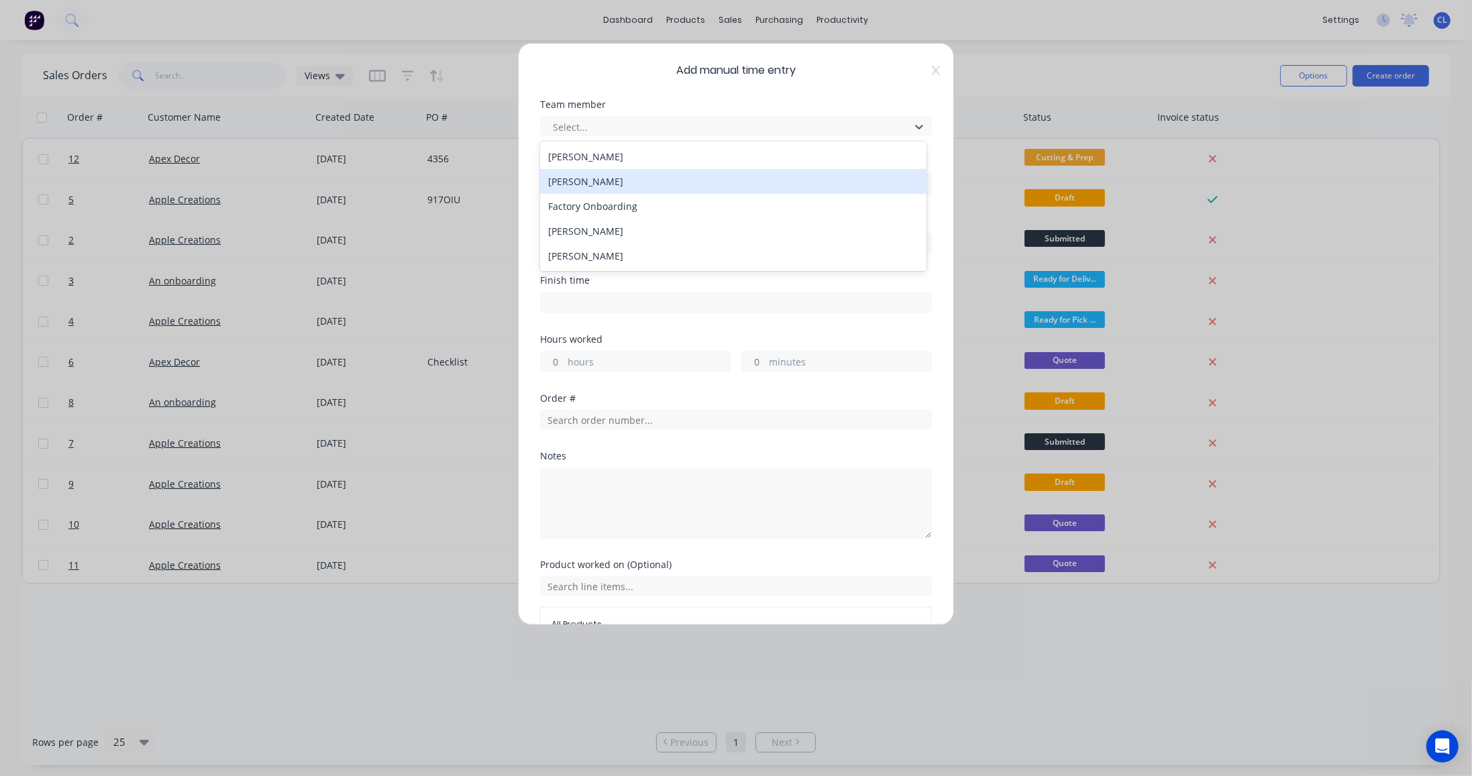
click at [565, 180] on div "[PERSON_NAME]" at bounding box center [733, 181] width 386 height 25
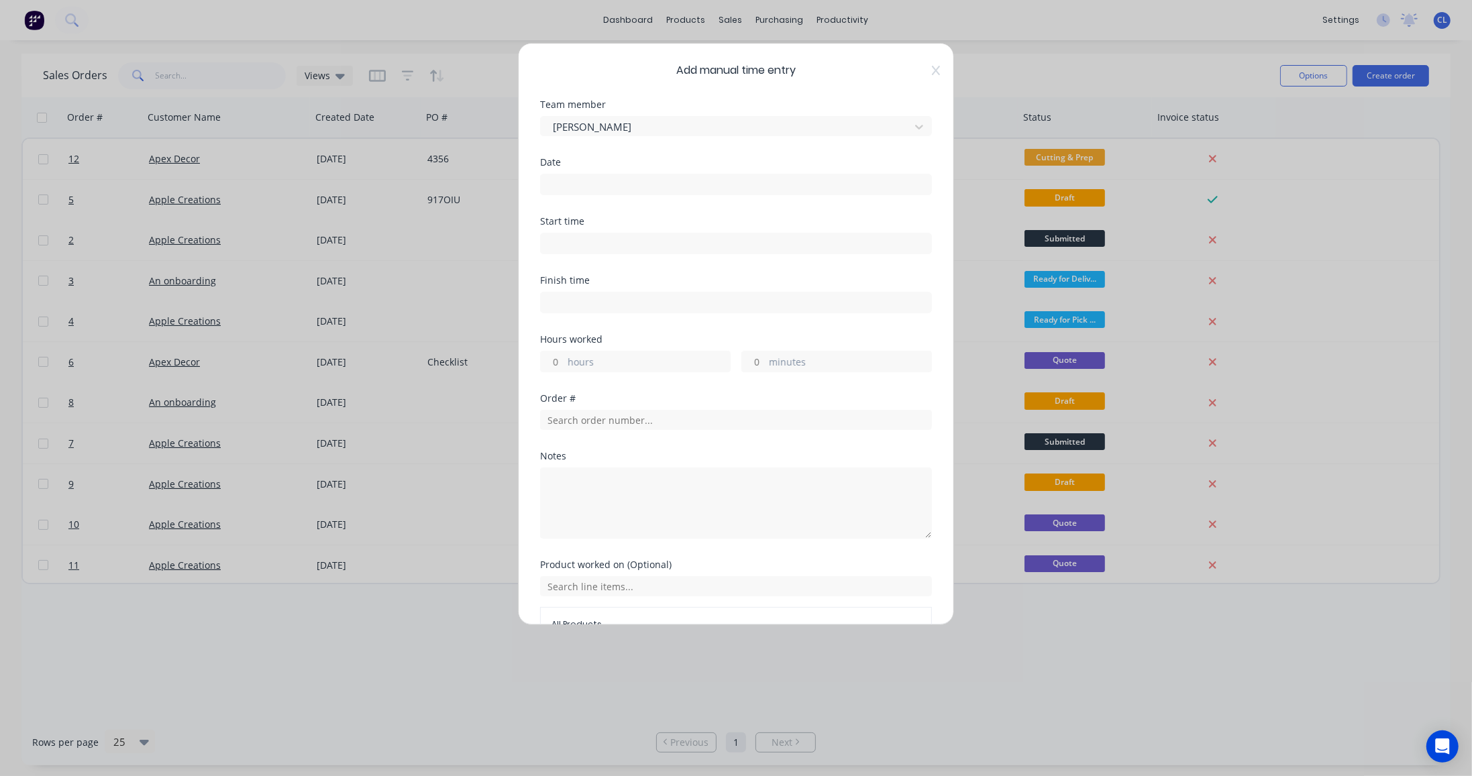
click at [566, 164] on div "Date" at bounding box center [736, 162] width 392 height 9
click at [550, 166] on div "Date" at bounding box center [736, 162] width 392 height 9
click at [556, 162] on div "Date" at bounding box center [736, 162] width 392 height 9
click at [575, 166] on div "Date" at bounding box center [736, 177] width 392 height 38
click at [563, 188] on input at bounding box center [736, 184] width 390 height 20
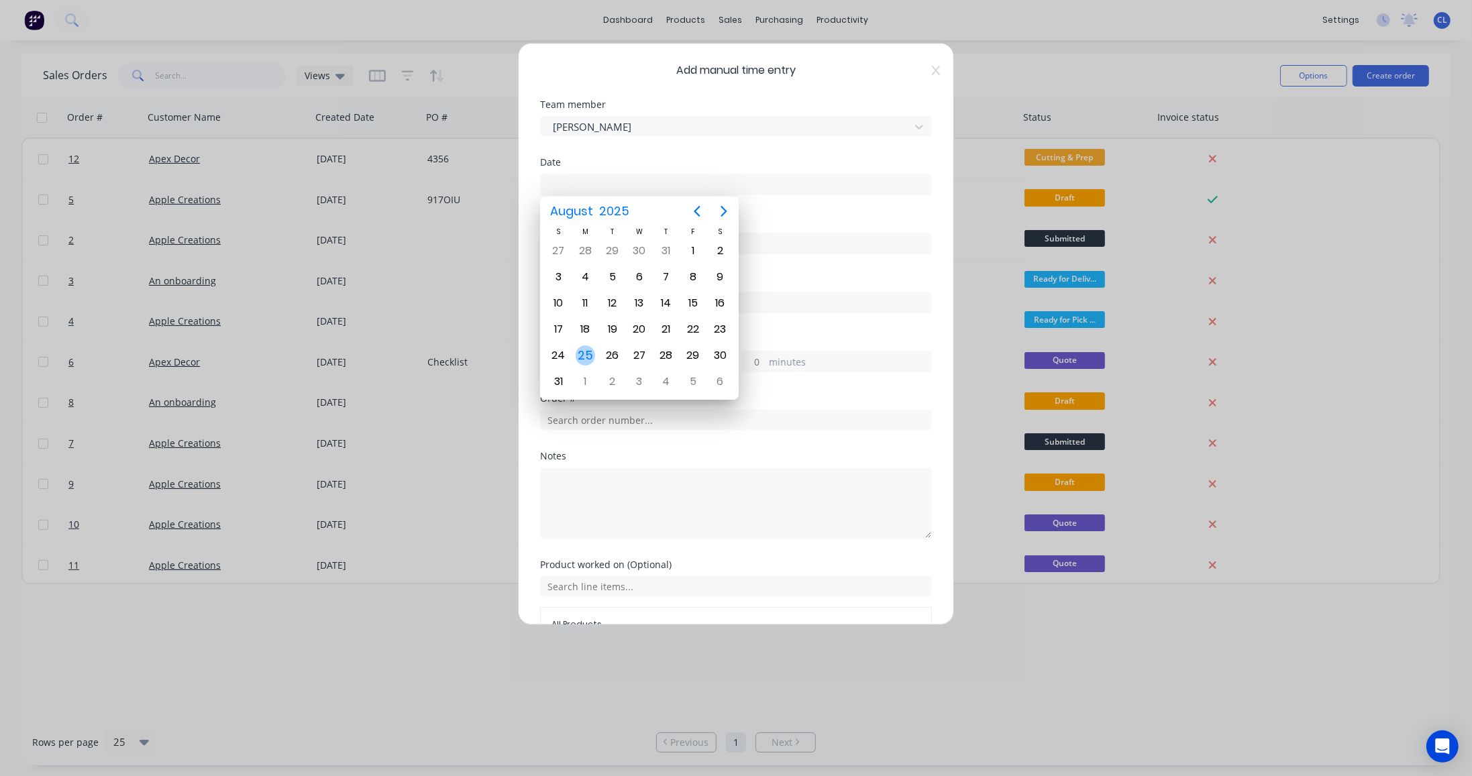
click at [584, 345] on div "25" at bounding box center [586, 355] width 20 height 20
type input "[DATE]"
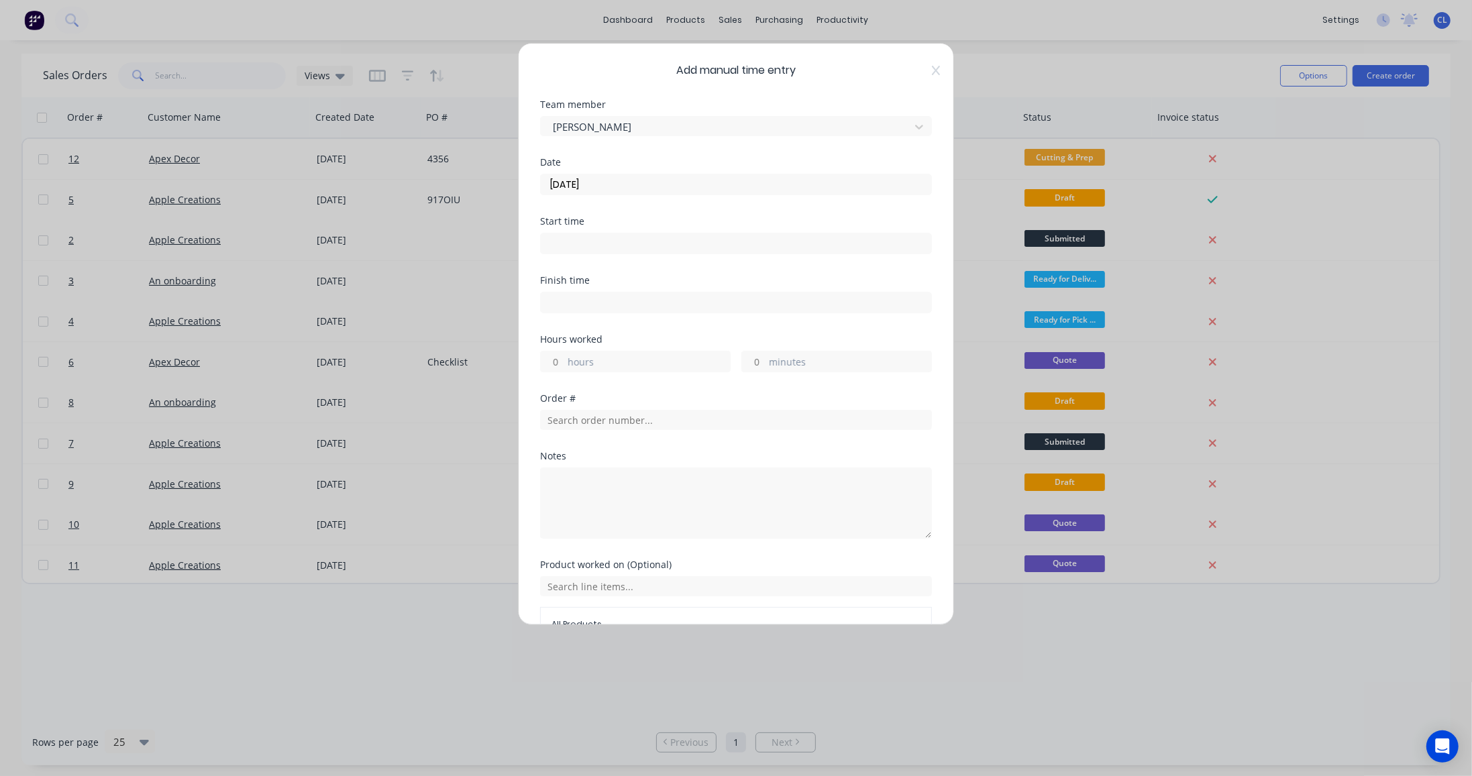
click at [565, 250] on input at bounding box center [736, 243] width 390 height 20
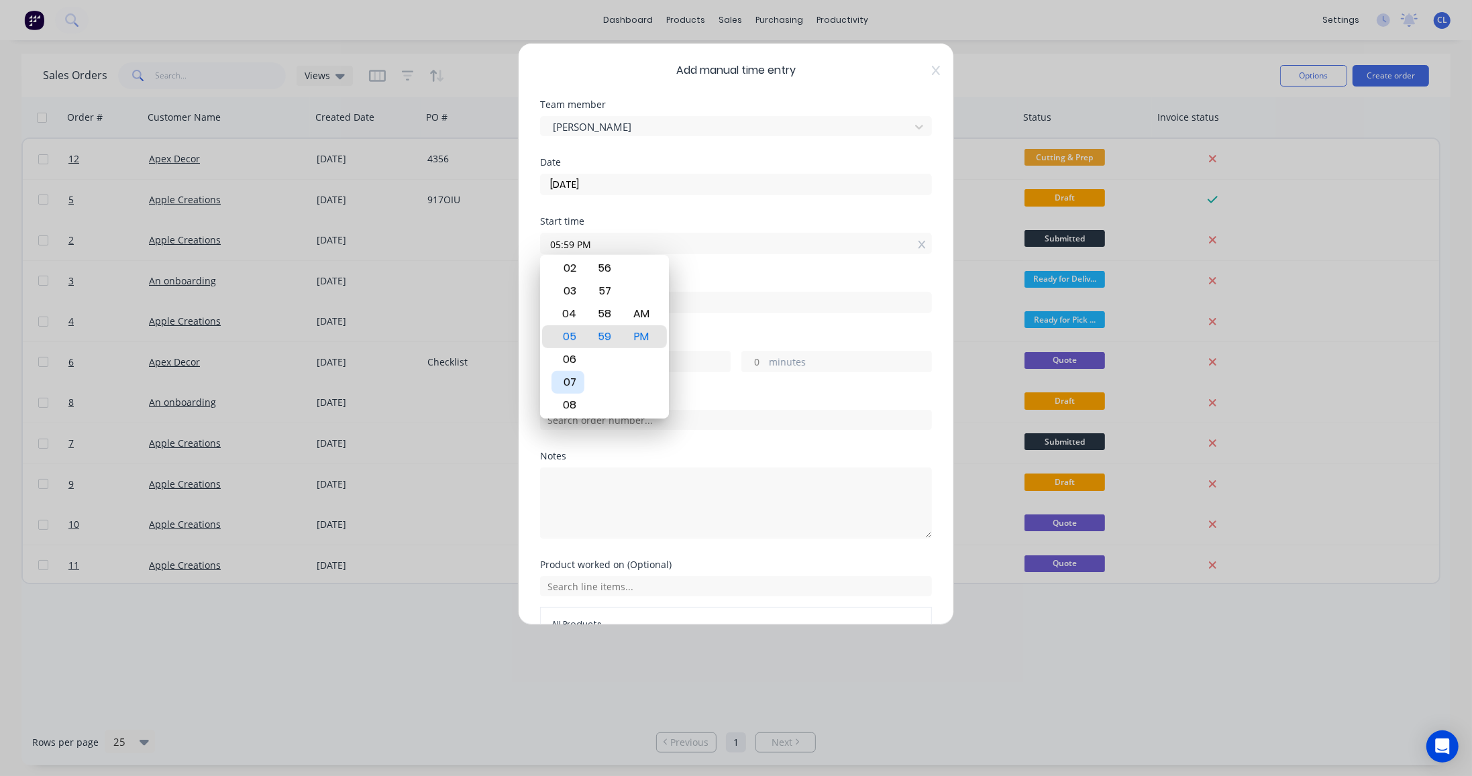
click at [571, 378] on div "07" at bounding box center [567, 382] width 33 height 23
click at [642, 312] on div "AM" at bounding box center [641, 314] width 33 height 23
type input "07:59 AM"
click at [716, 309] on input at bounding box center [736, 302] width 390 height 20
type input "03:59 PM"
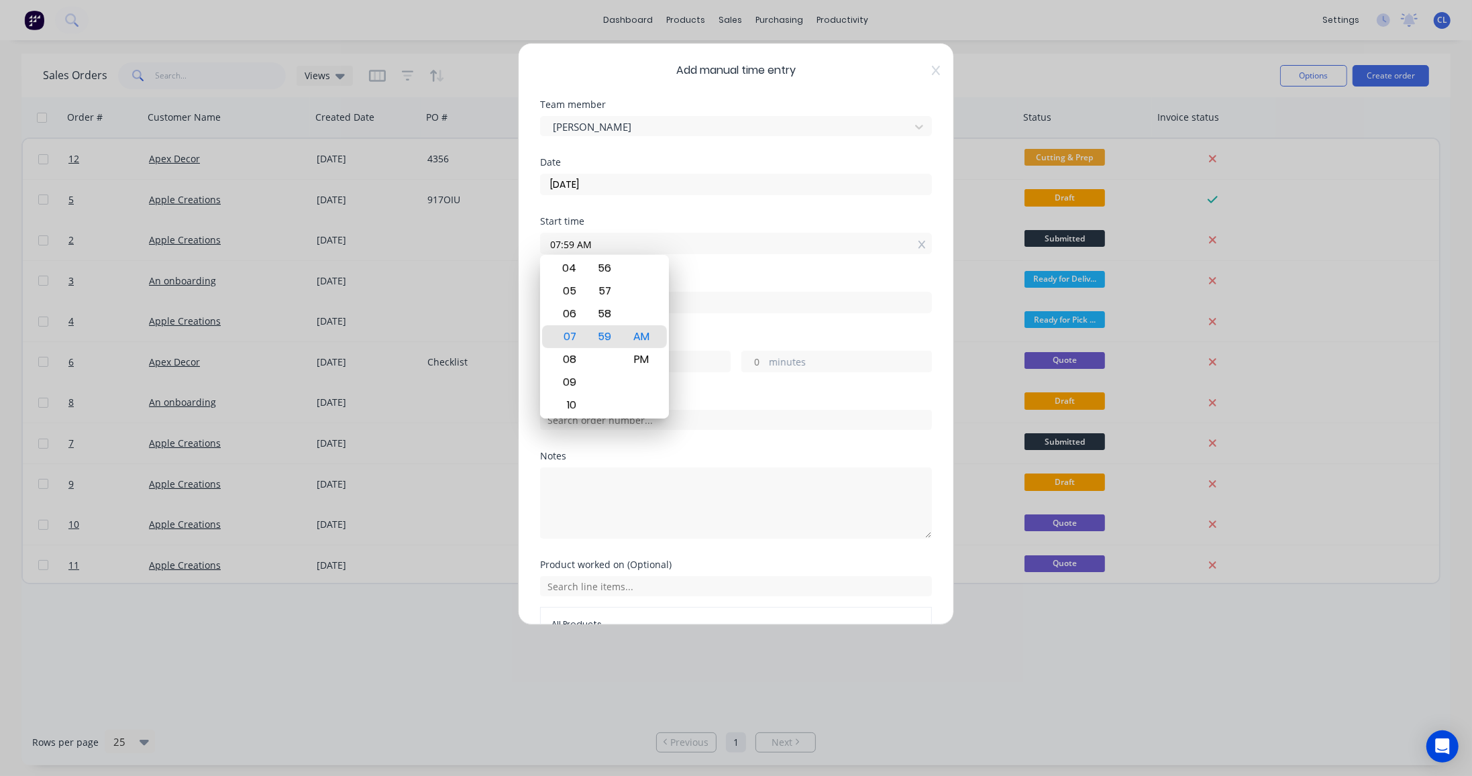
type input "8"
type input "0"
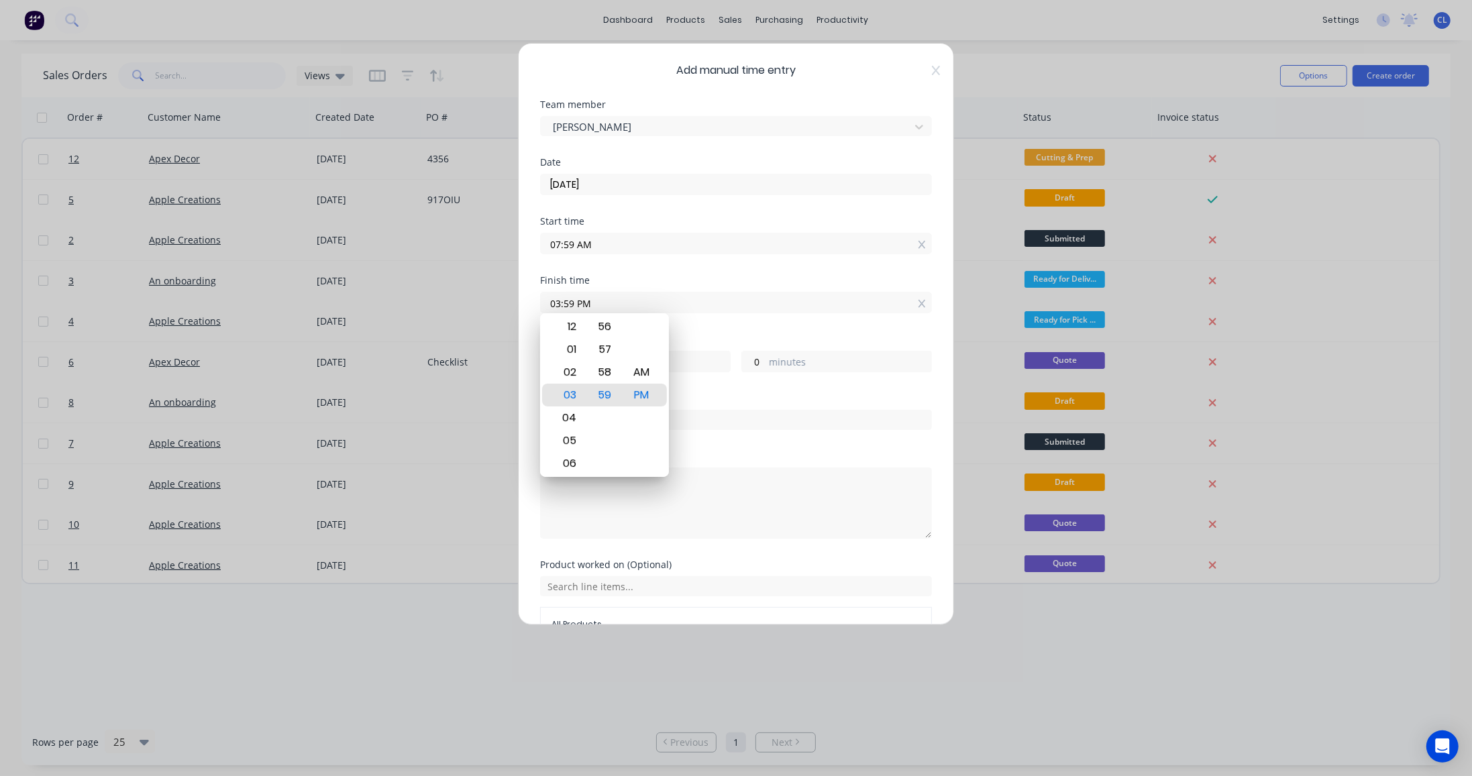
click at [804, 288] on div "03:59 PM" at bounding box center [736, 300] width 392 height 25
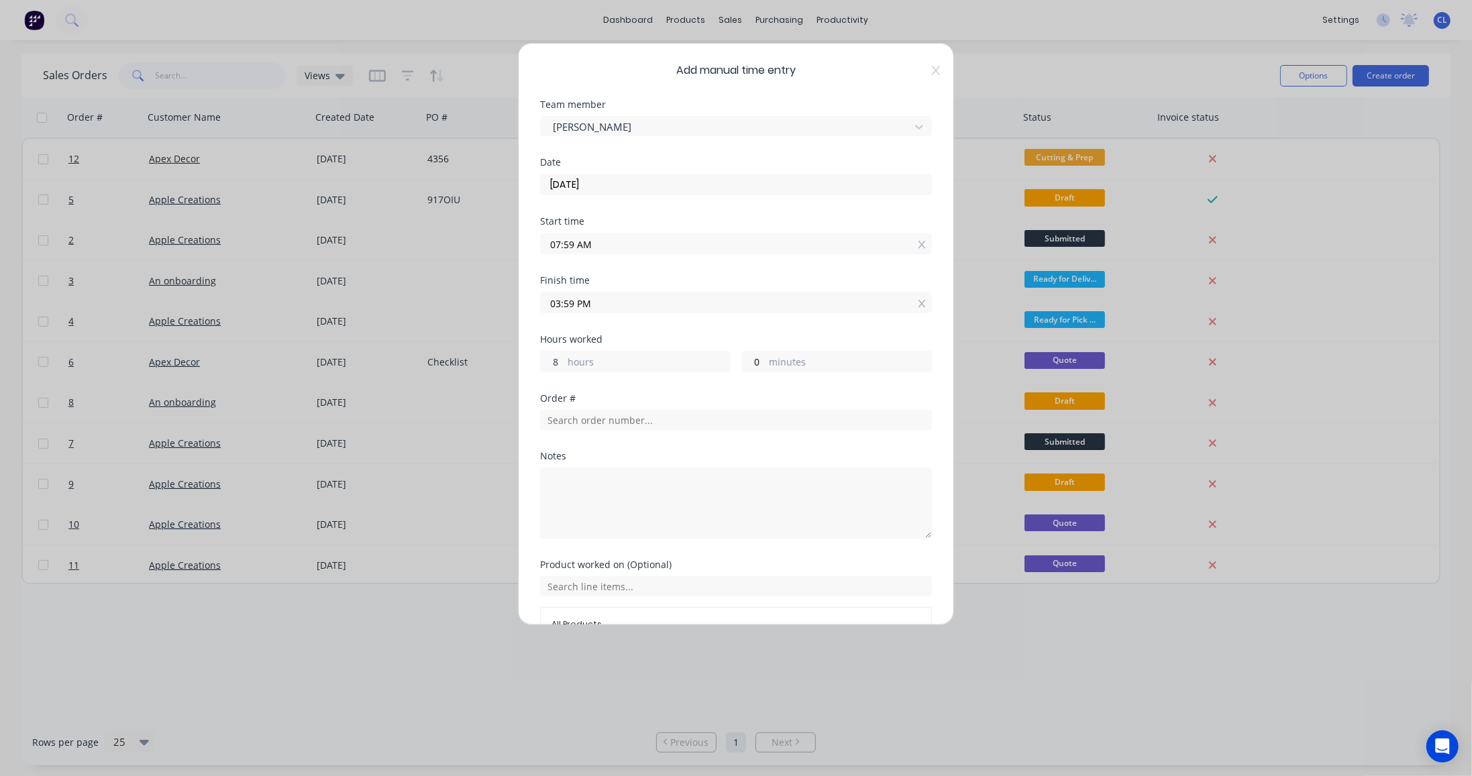
drag, startPoint x: 545, startPoint y: 364, endPoint x: 585, endPoint y: 358, distance: 39.9
click at [585, 358] on div "8 hours" at bounding box center [635, 361] width 191 height 21
type input "4"
type input "11:59 AM"
click at [822, 468] on textarea at bounding box center [736, 503] width 392 height 71
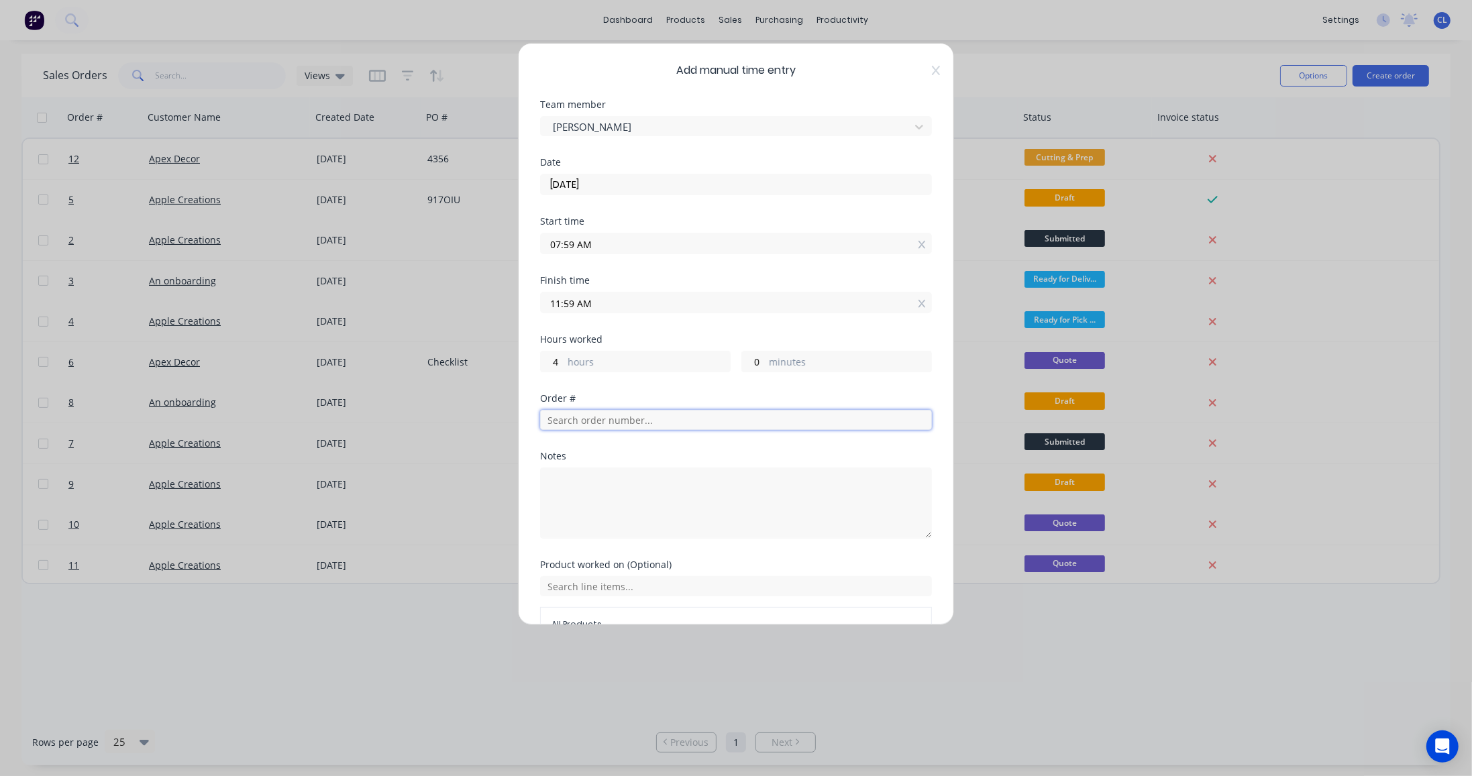
click at [631, 410] on input "text" at bounding box center [736, 420] width 392 height 20
click at [645, 421] on input "12" at bounding box center [736, 420] width 392 height 20
type input "1"
type input "12"
click at [578, 452] on span "Order # 12" at bounding box center [652, 451] width 195 height 12
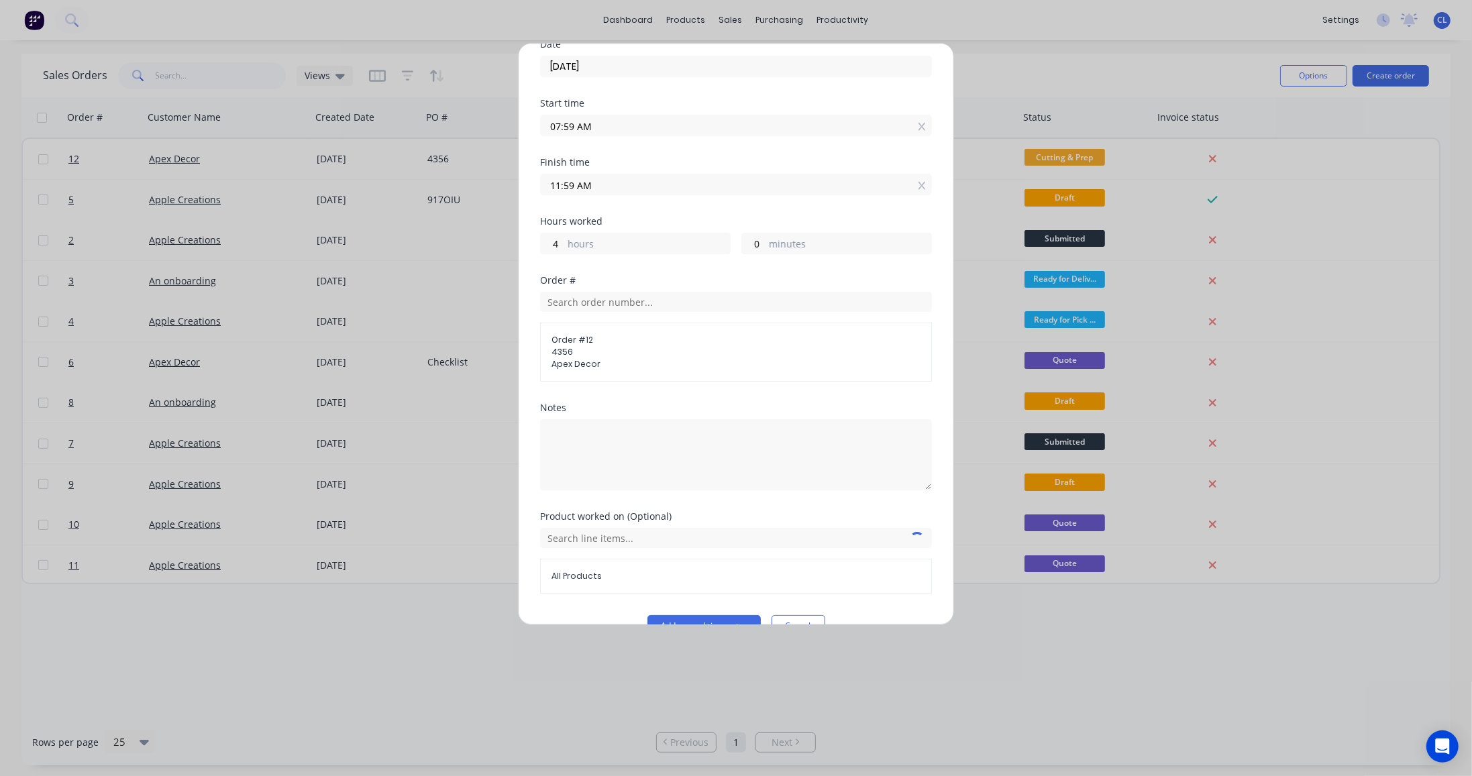
scroll to position [144, 0]
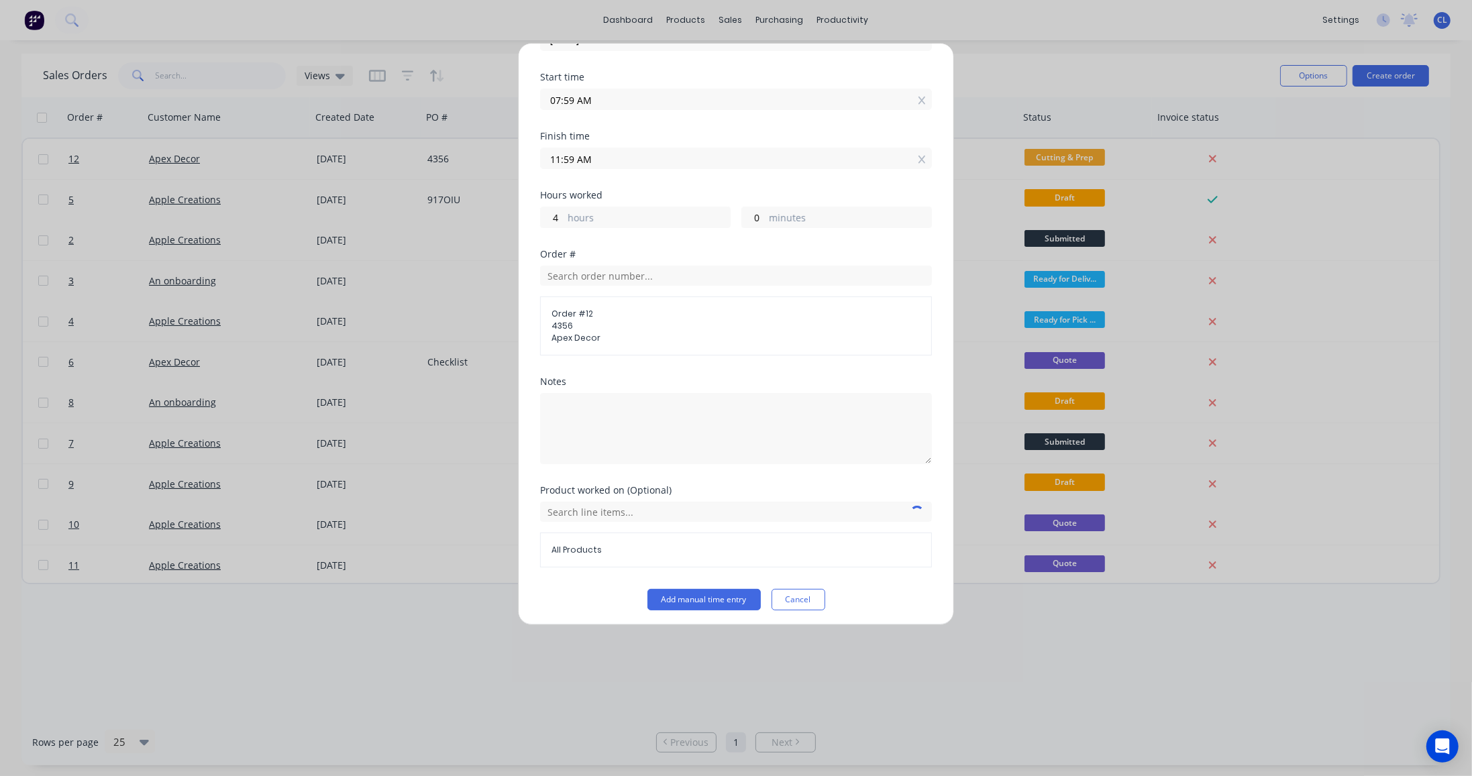
click at [606, 549] on span "All Products" at bounding box center [735, 550] width 369 height 12
click at [592, 515] on input "text" at bounding box center [736, 512] width 392 height 20
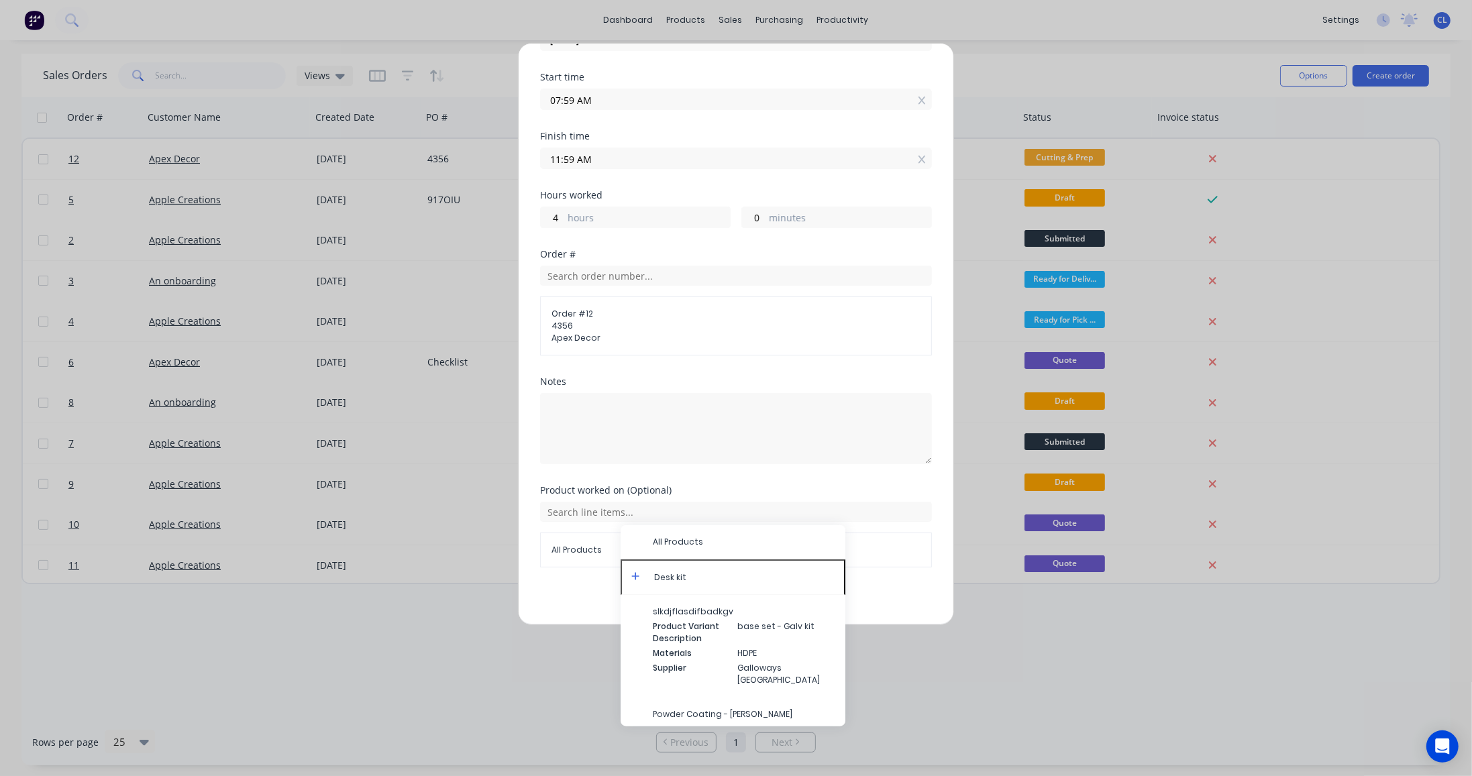
click at [639, 575] on icon at bounding box center [635, 575] width 9 height 9
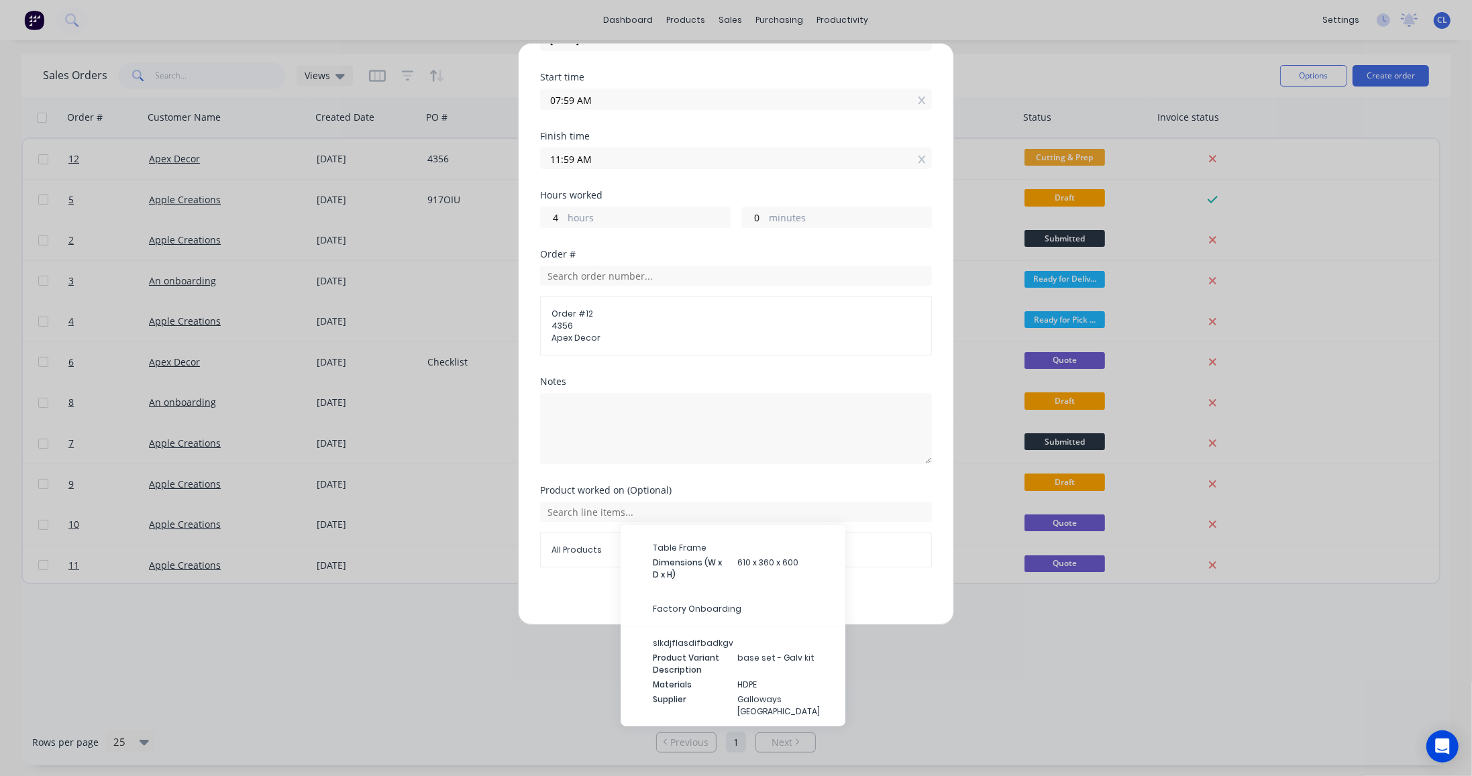
scroll to position [232, 0]
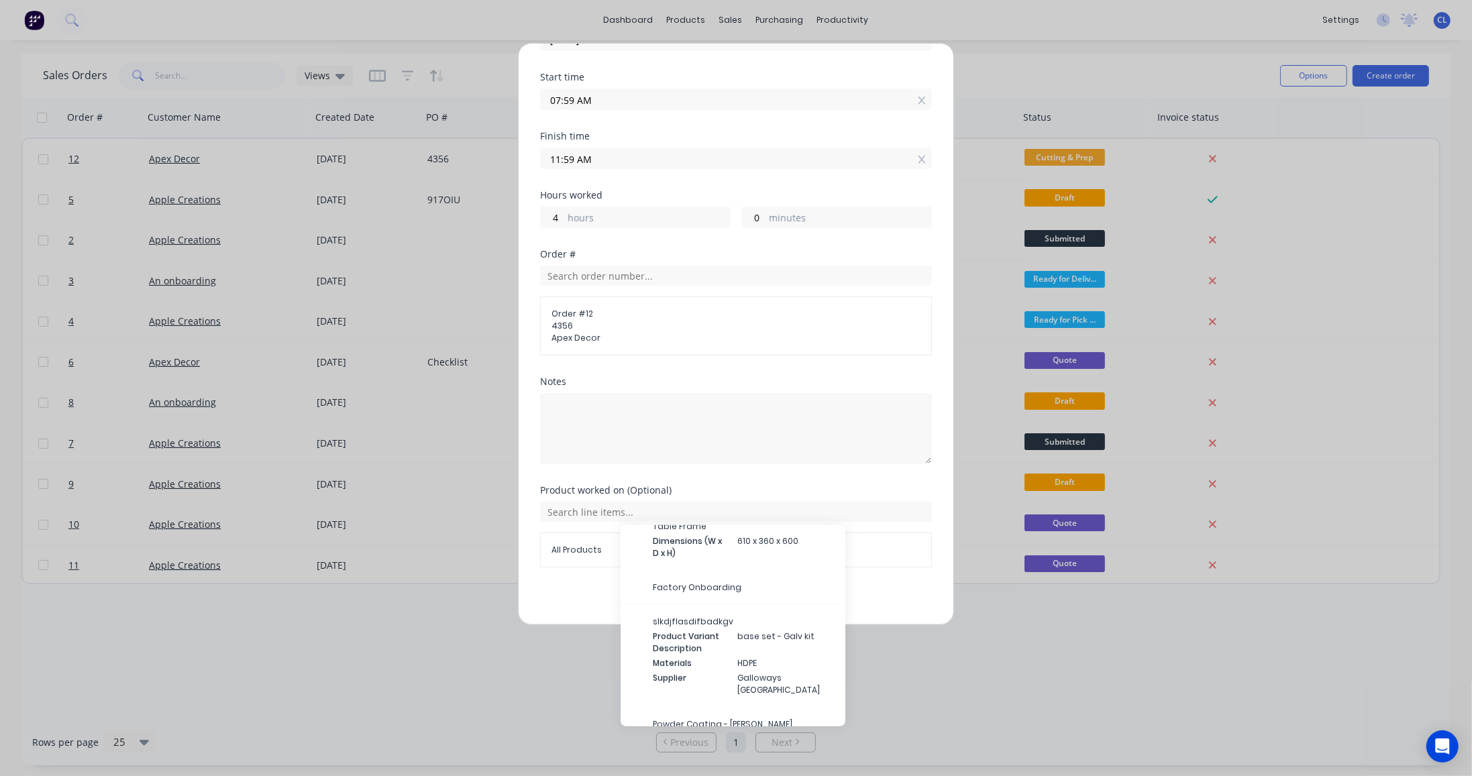
click at [690, 585] on span "Factory Onboarding" at bounding box center [744, 588] width 182 height 12
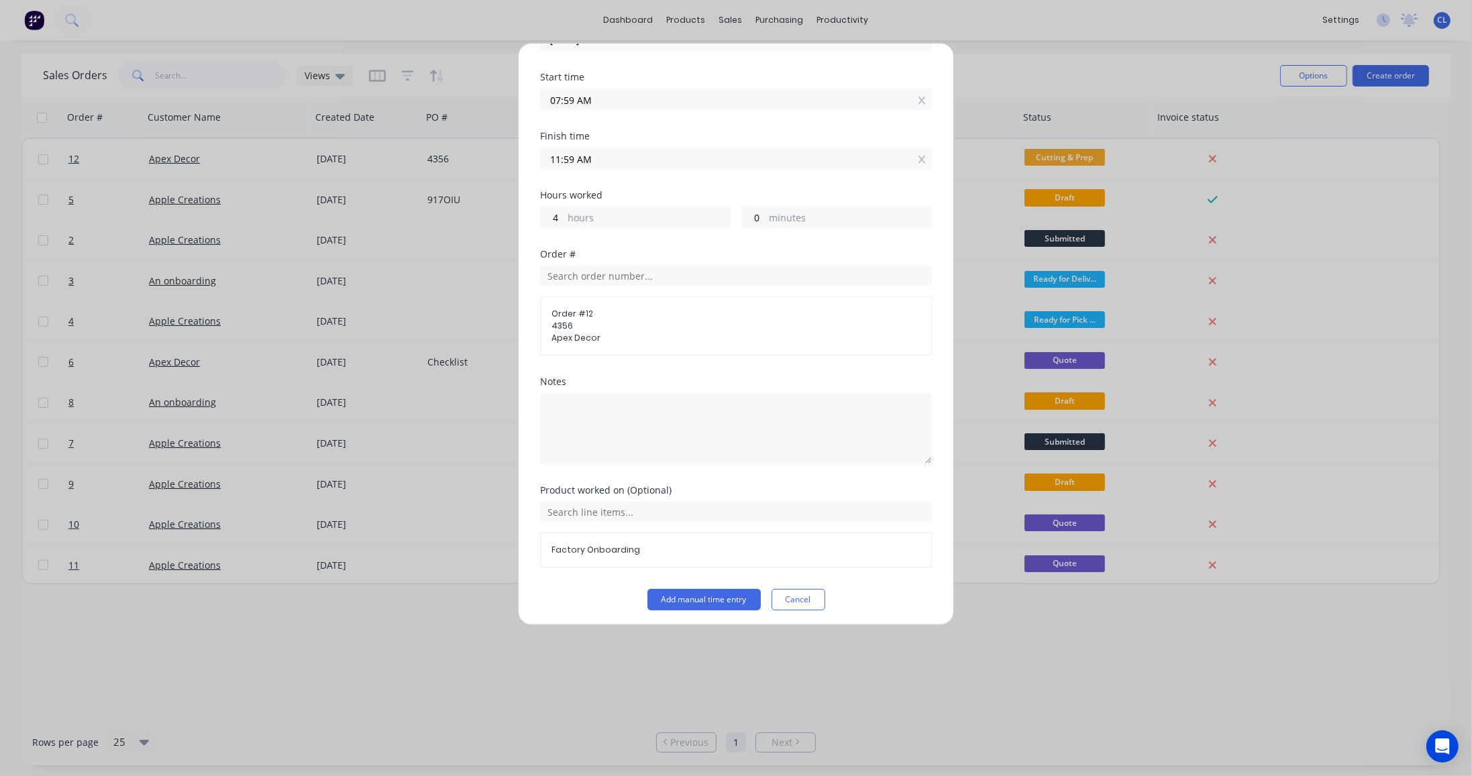
click at [695, 597] on button "Add manual time entry" at bounding box center [703, 599] width 113 height 21
click at [655, 549] on span "Factory Onboarding" at bounding box center [735, 550] width 369 height 12
click at [636, 548] on span "Factory Onboarding" at bounding box center [735, 550] width 369 height 12
click at [624, 516] on input "text" at bounding box center [736, 512] width 392 height 20
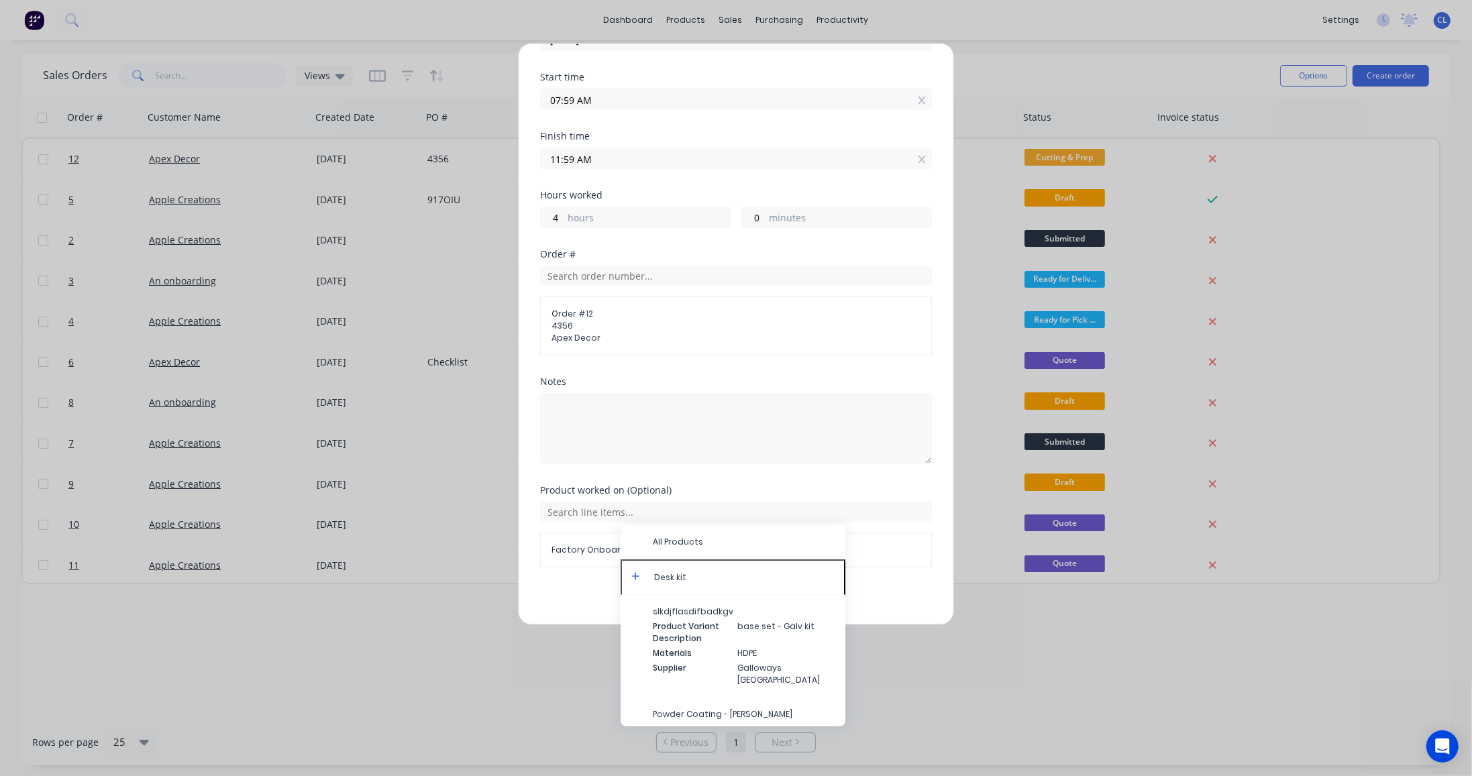
click at [638, 574] on icon at bounding box center [635, 575] width 9 height 9
click at [688, 638] on span "Product Variant Description" at bounding box center [690, 643] width 74 height 24
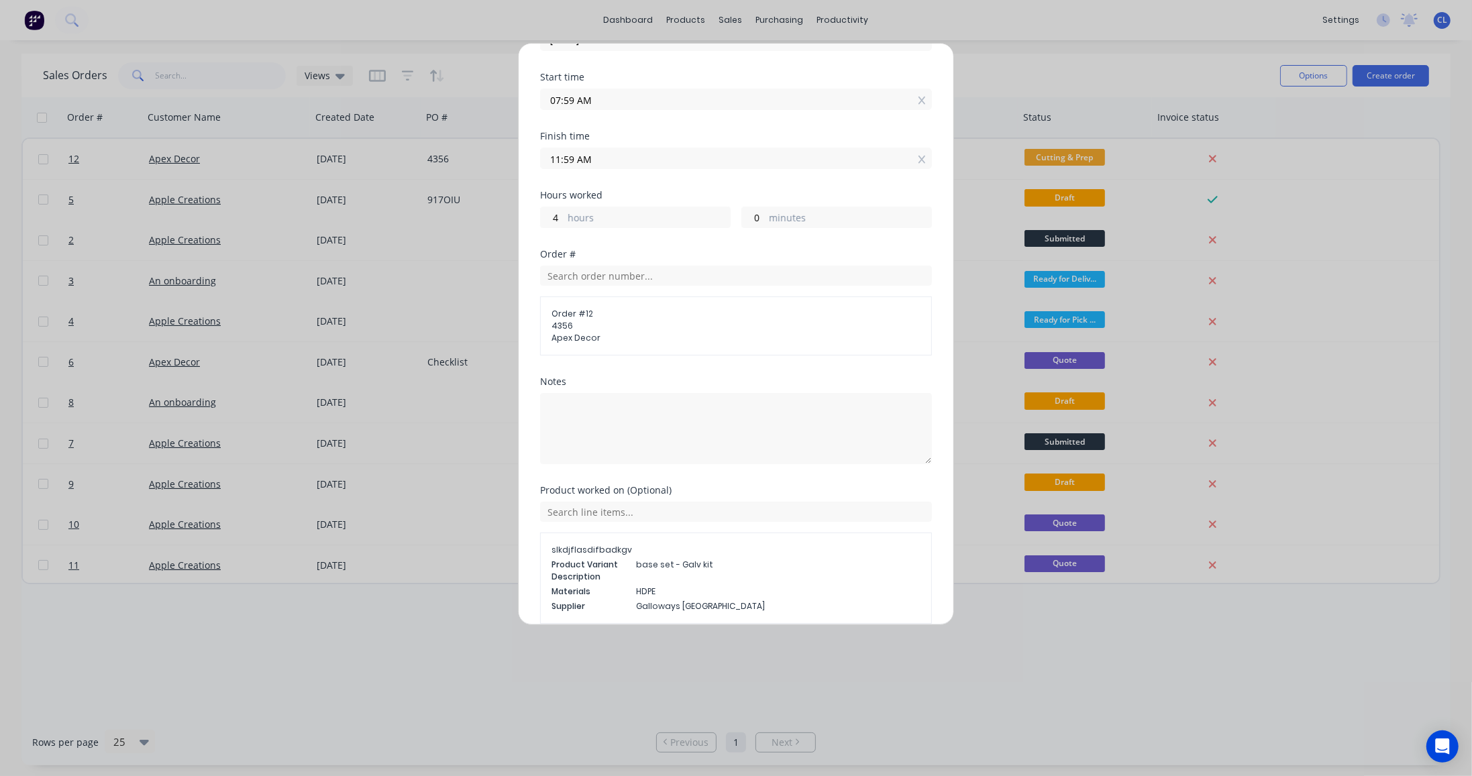
scroll to position [201, 0]
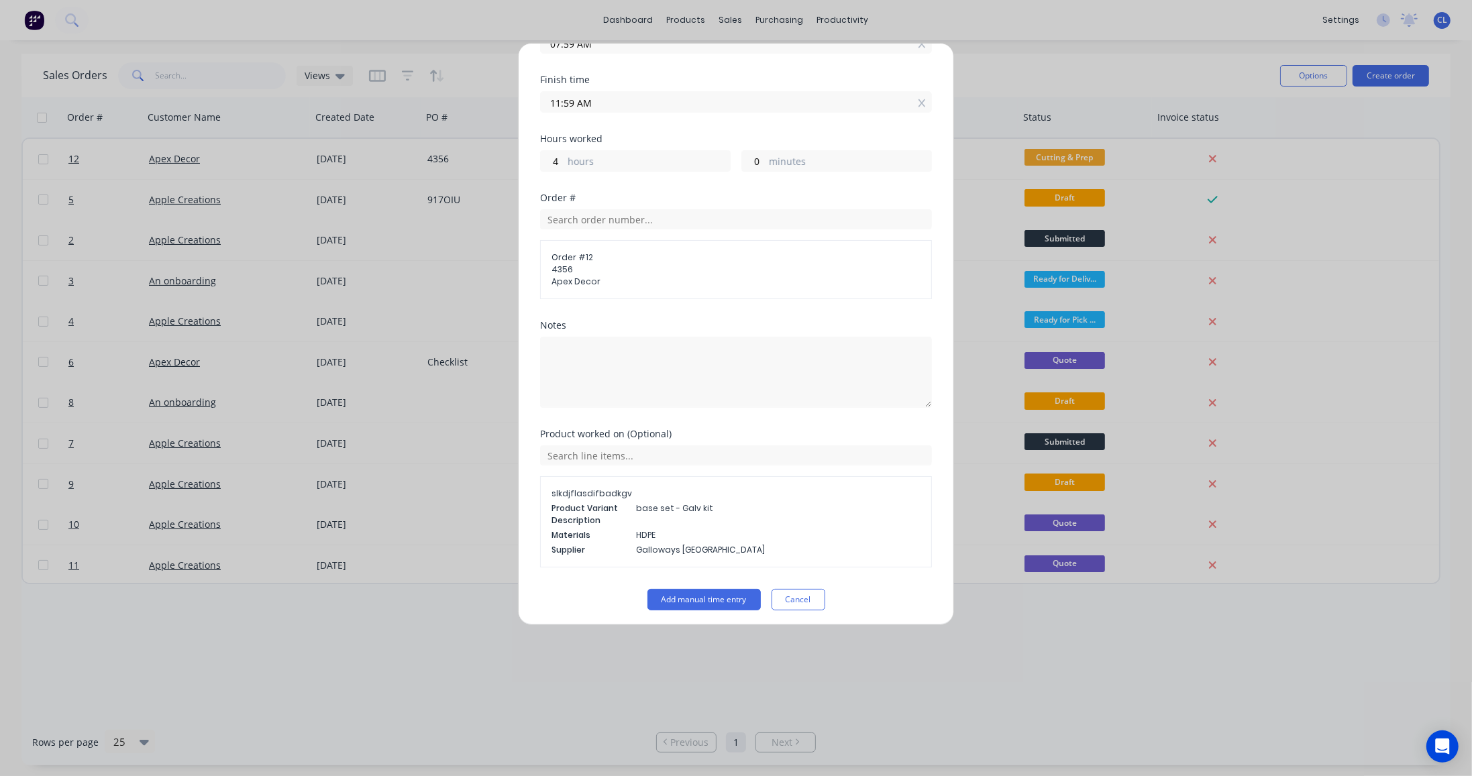
click at [690, 601] on button "Add manual time entry" at bounding box center [703, 599] width 113 height 21
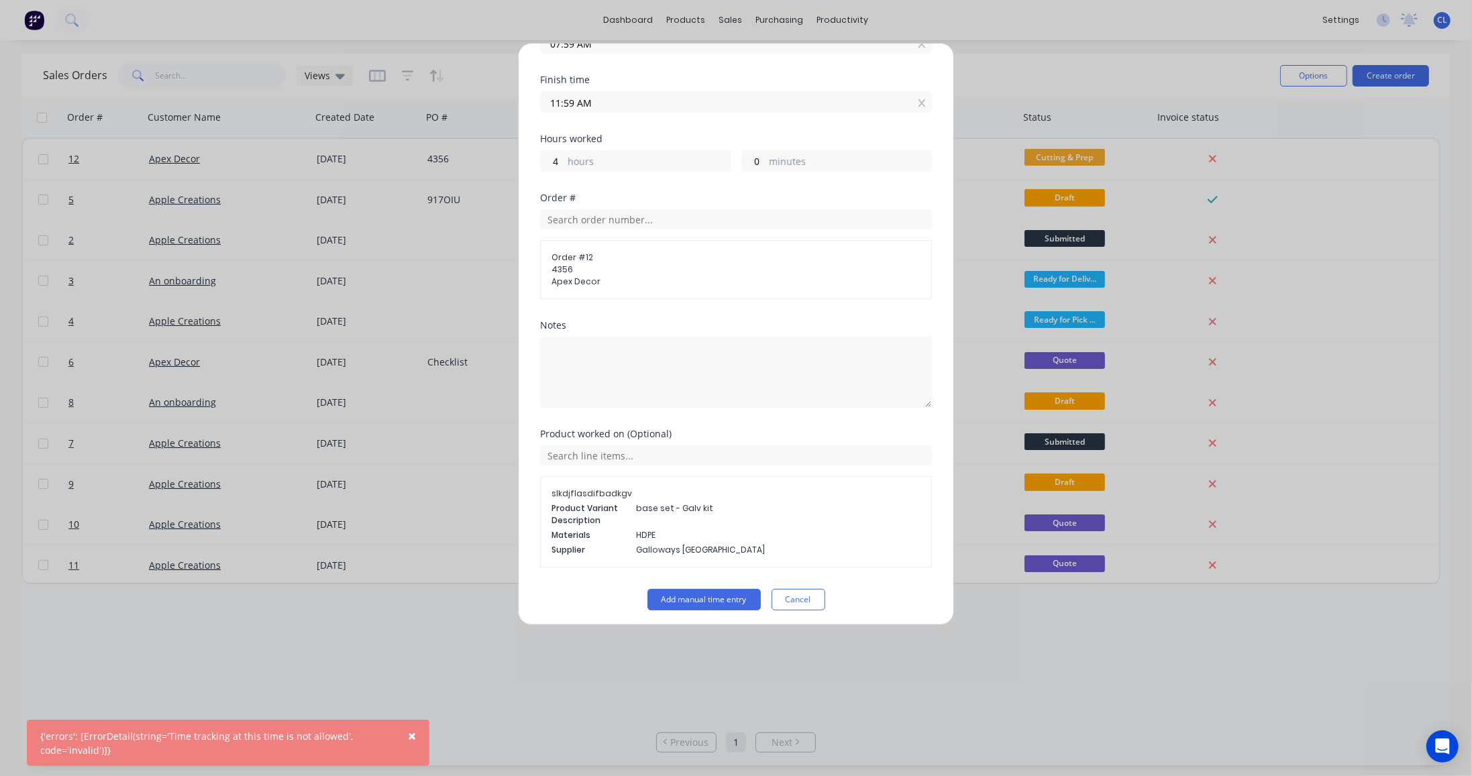
click at [415, 735] on span "×" at bounding box center [412, 736] width 8 height 19
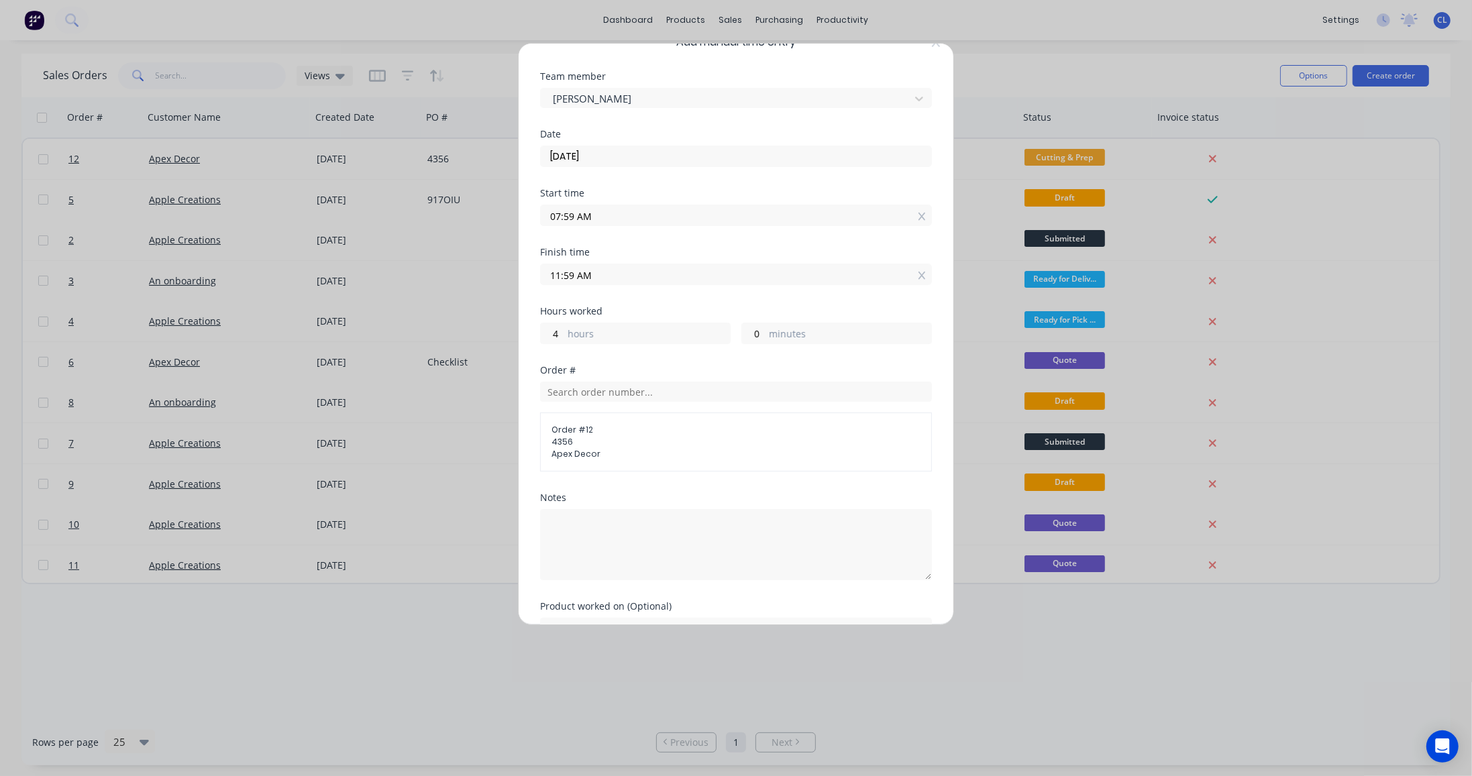
scroll to position [0, 0]
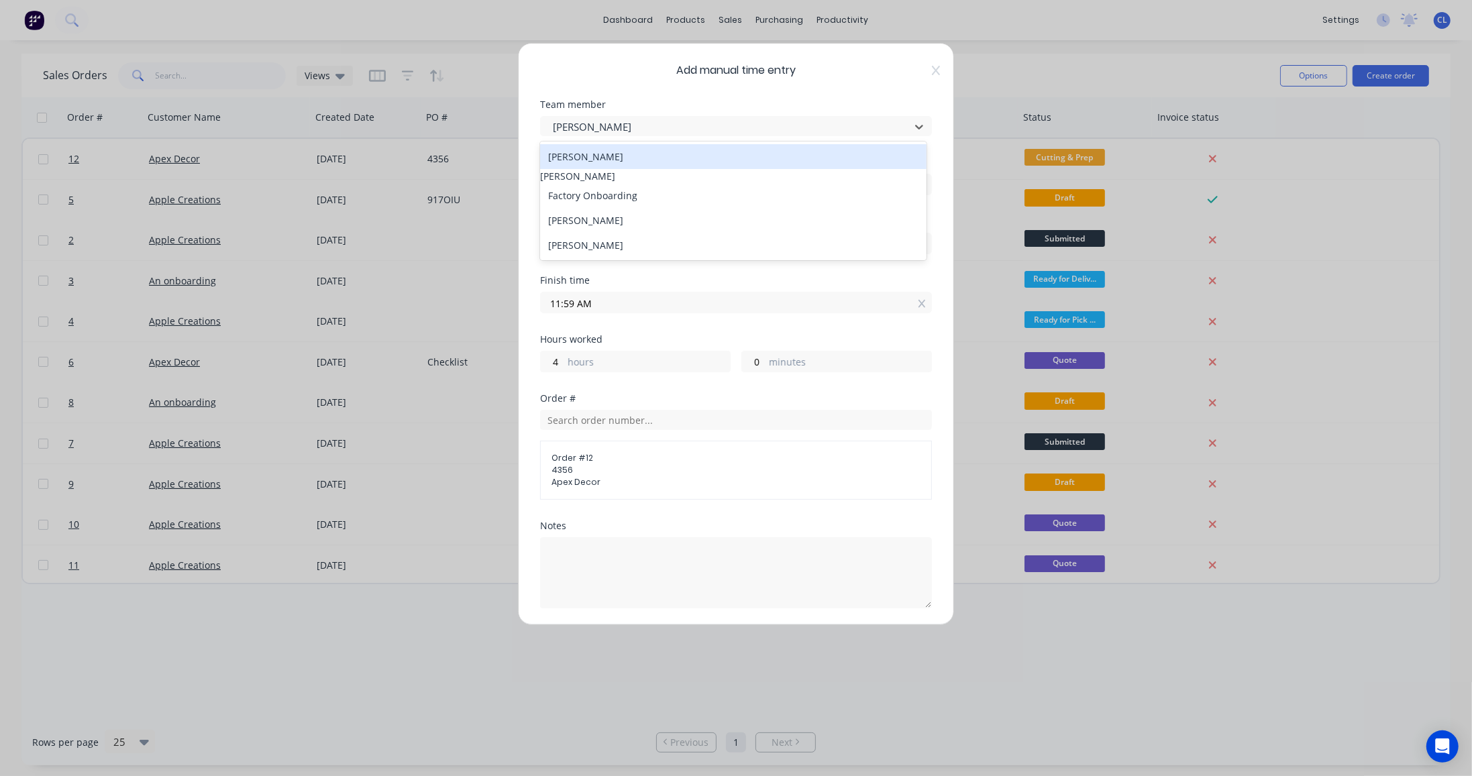
click at [917, 126] on icon at bounding box center [918, 126] width 13 height 13
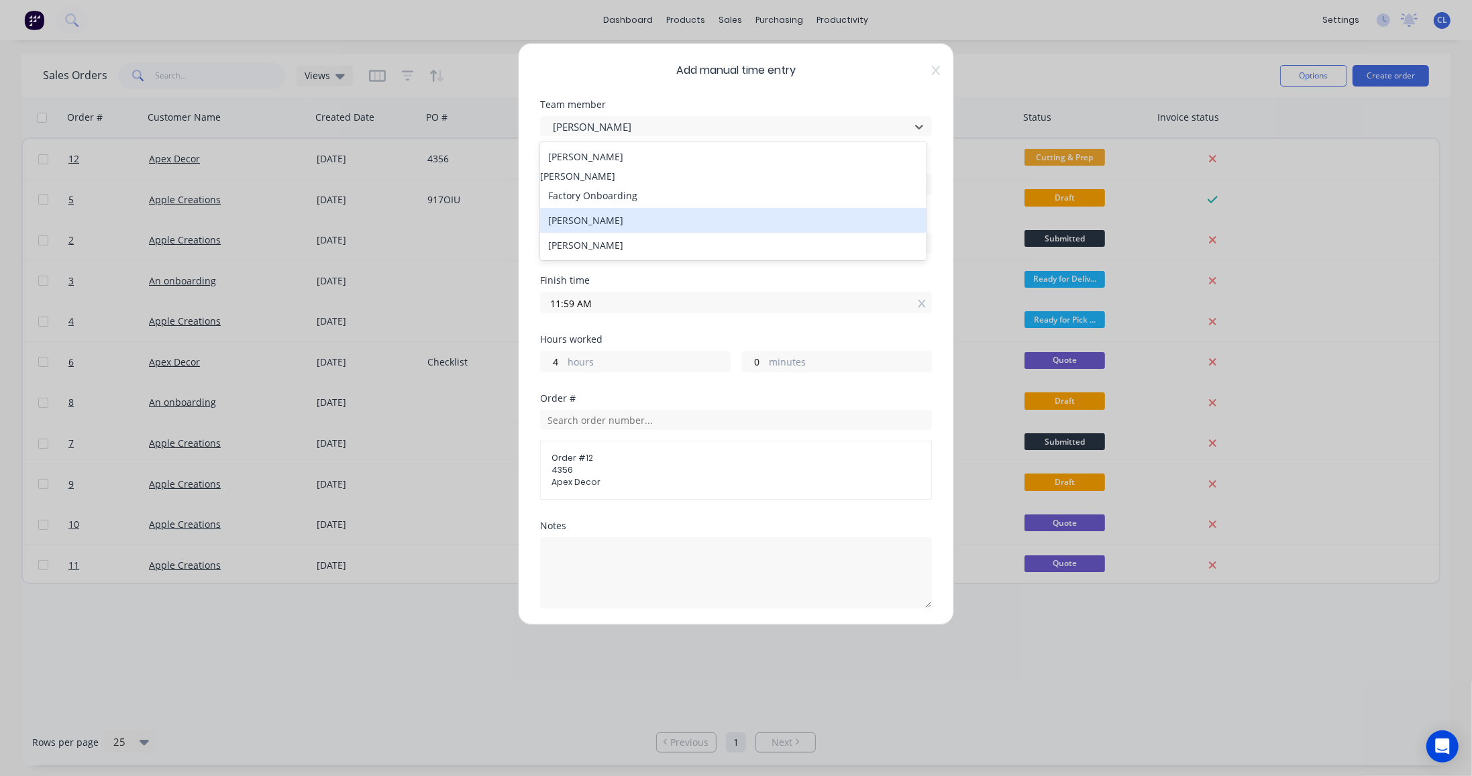
click at [674, 226] on div "[PERSON_NAME]" at bounding box center [733, 220] width 386 height 25
click at [780, 127] on div at bounding box center [727, 127] width 352 height 17
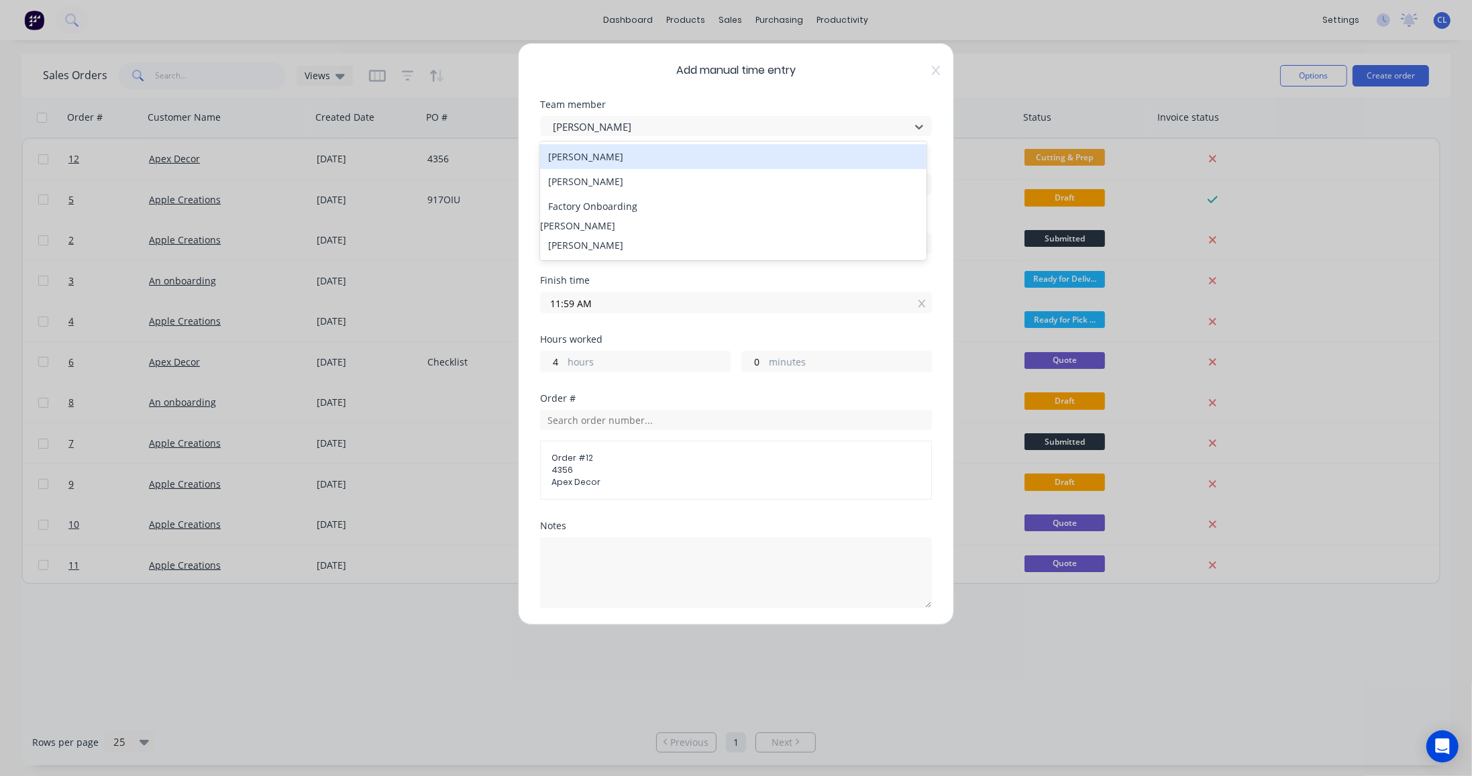
click at [643, 162] on div "[PERSON_NAME]" at bounding box center [733, 156] width 386 height 25
click at [714, 125] on div at bounding box center [727, 127] width 352 height 17
click at [718, 150] on div "[PERSON_NAME]" at bounding box center [733, 151] width 386 height 14
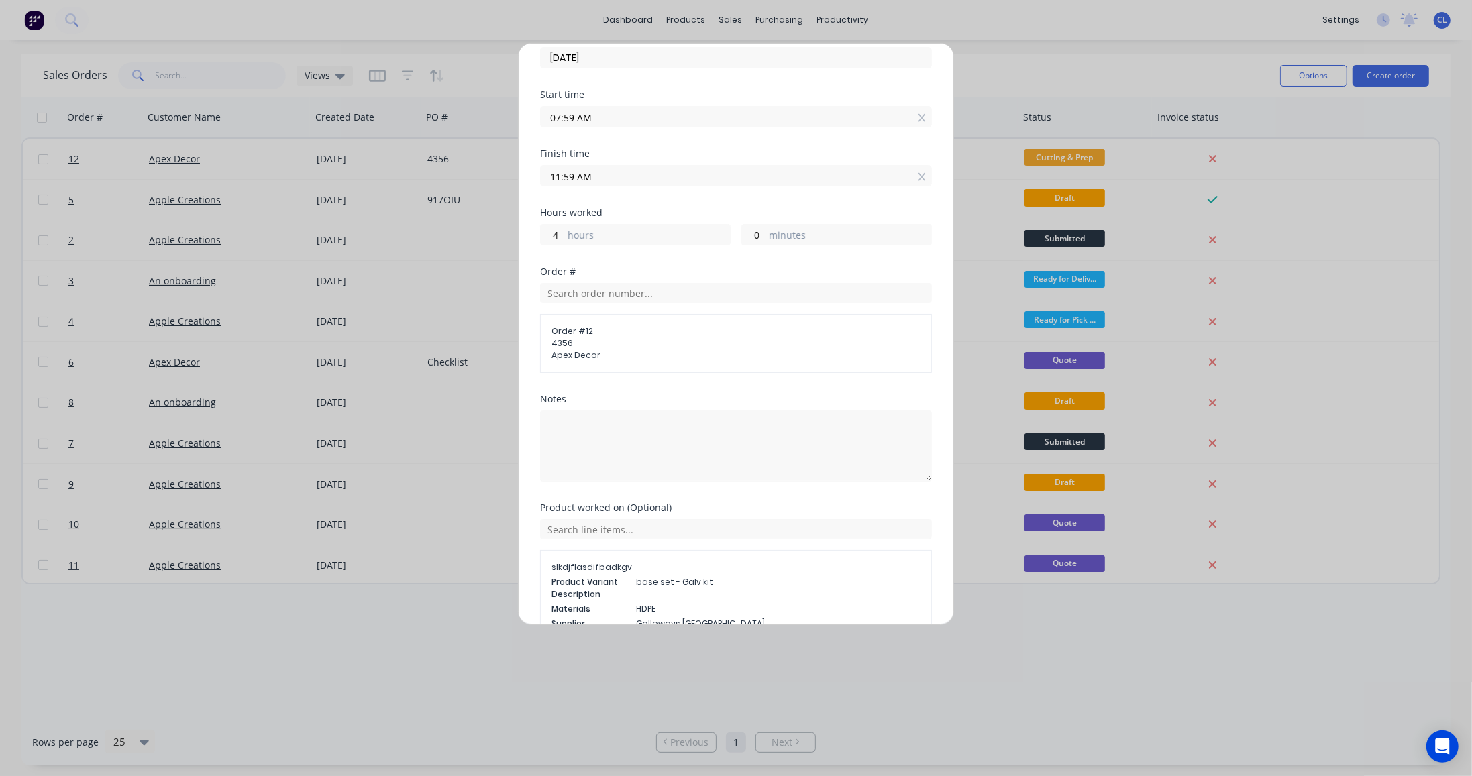
scroll to position [201, 0]
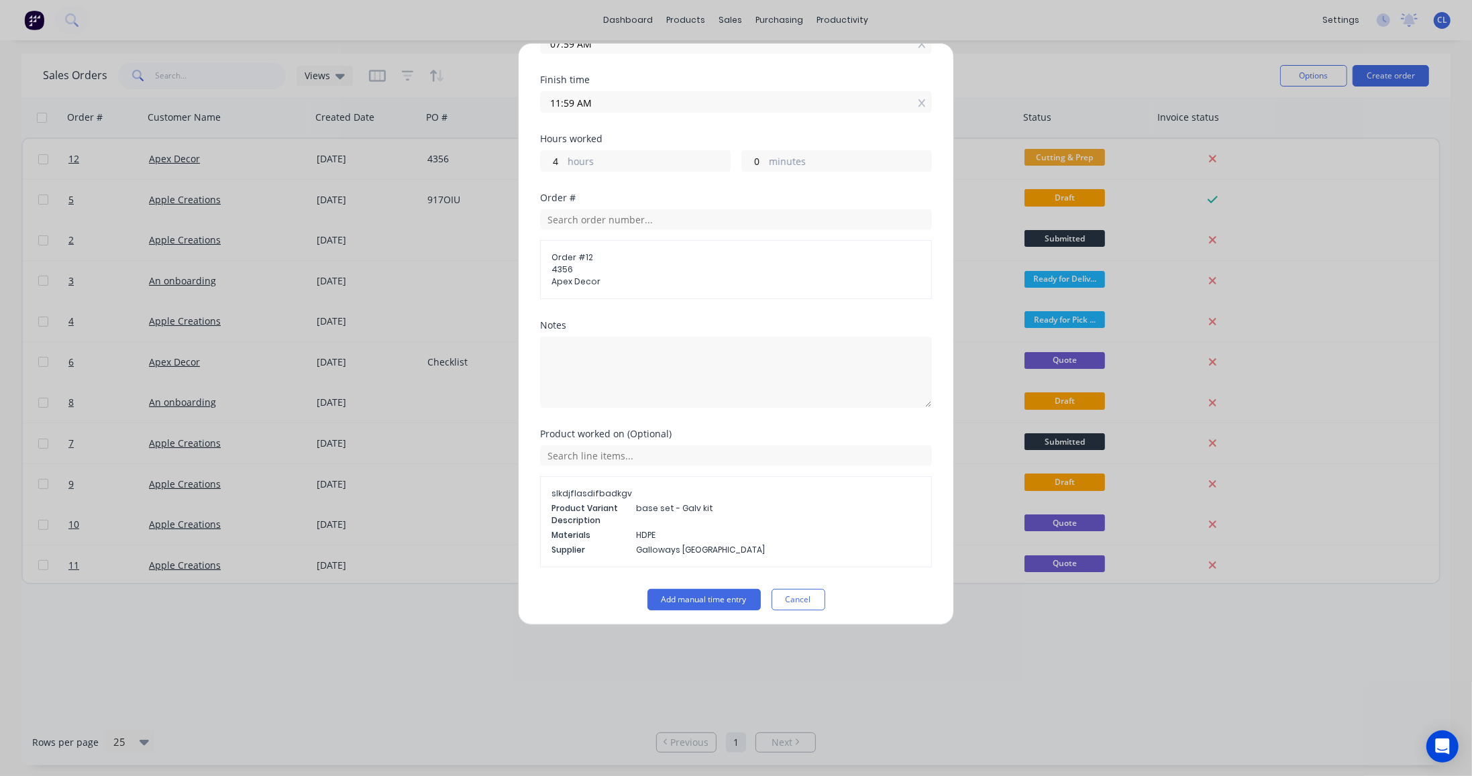
click at [720, 593] on button "Add manual time entry" at bounding box center [703, 599] width 113 height 21
click at [808, 606] on div "Add manual time entry Team member [PERSON_NAME] Date [DATE] Start time 07:59 AM…" at bounding box center [736, 334] width 436 height 582
click at [808, 601] on button "Cancel" at bounding box center [798, 599] width 54 height 21
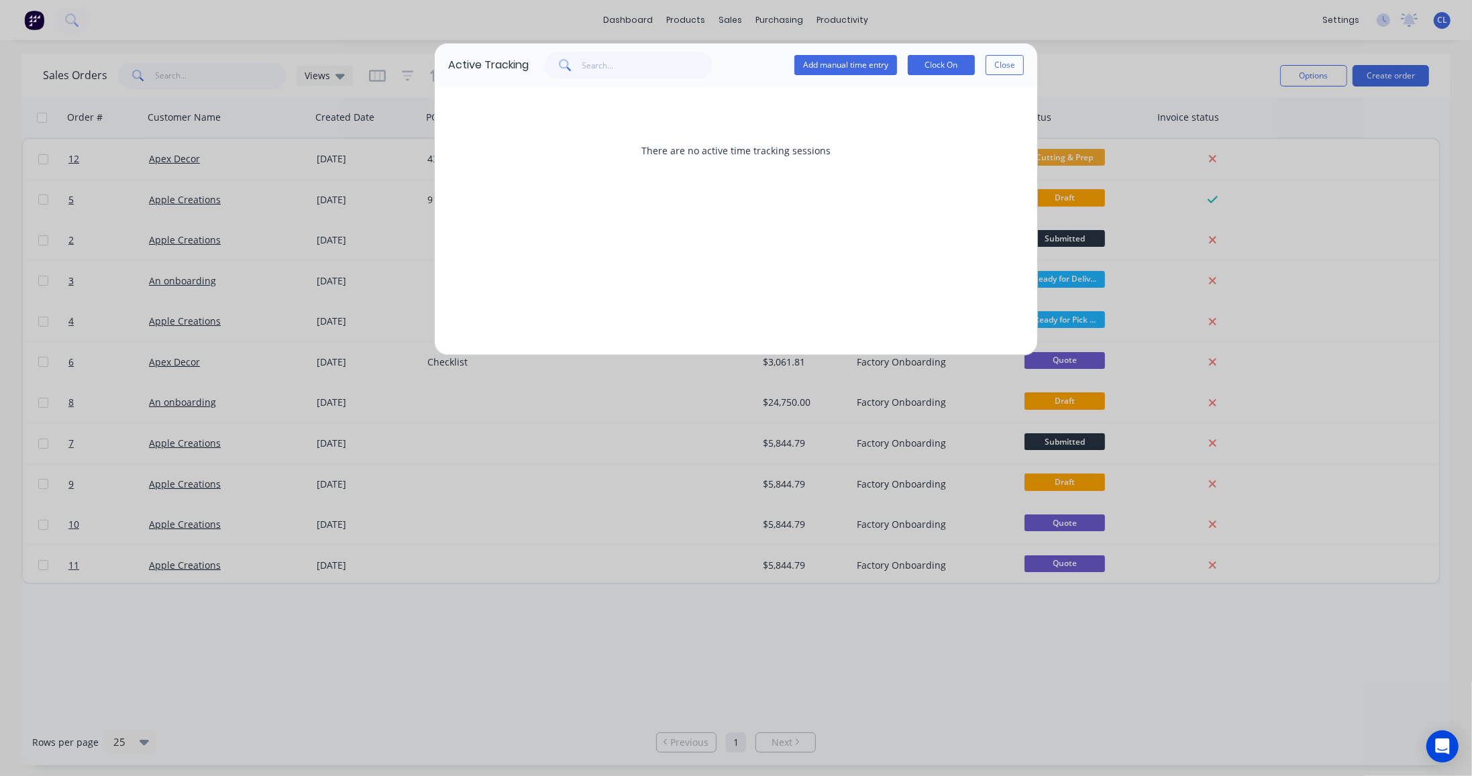
click at [1010, 63] on button "Close" at bounding box center [1004, 65] width 38 height 20
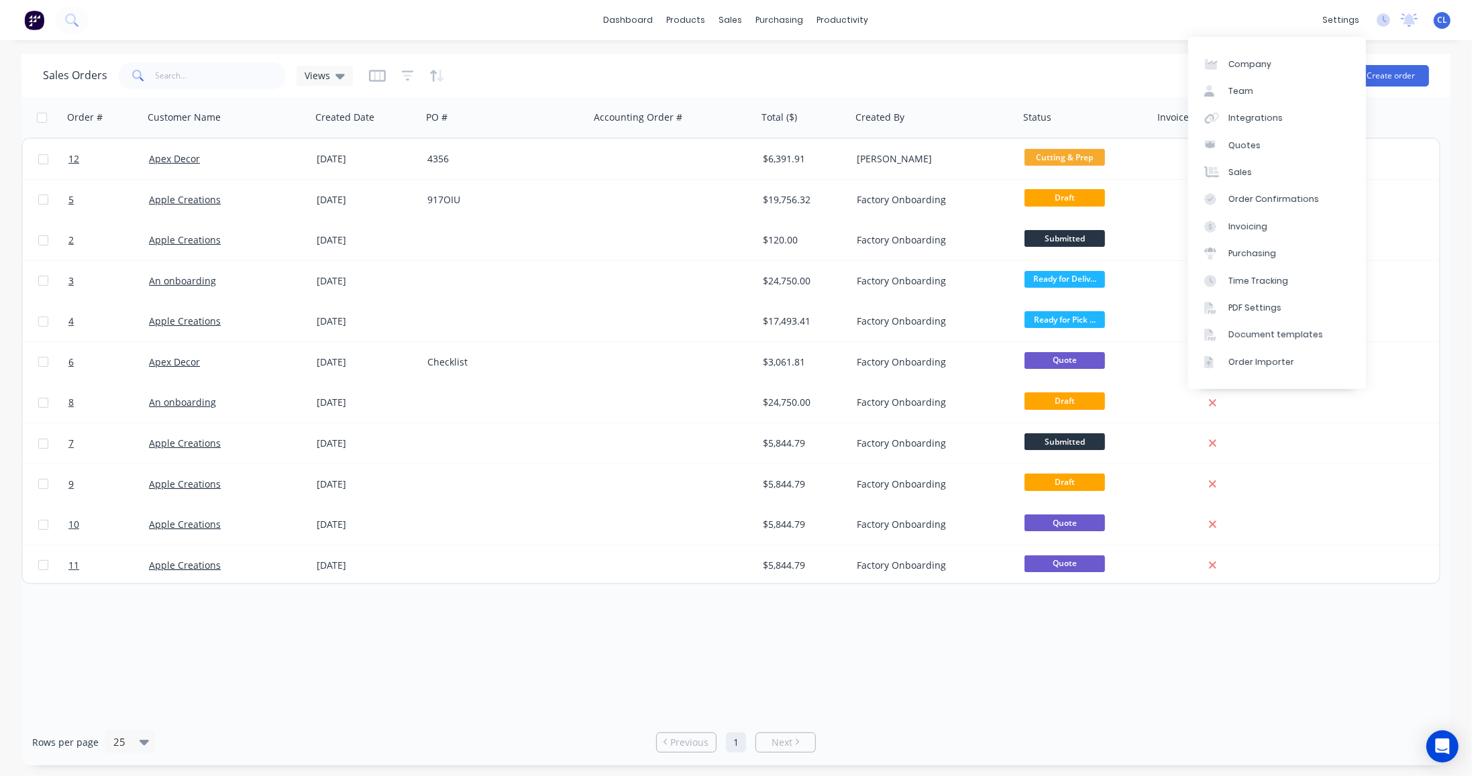
click at [1347, 20] on div "settings" at bounding box center [1341, 20] width 50 height 20
click at [1277, 277] on div "Time Tracking" at bounding box center [1258, 281] width 60 height 12
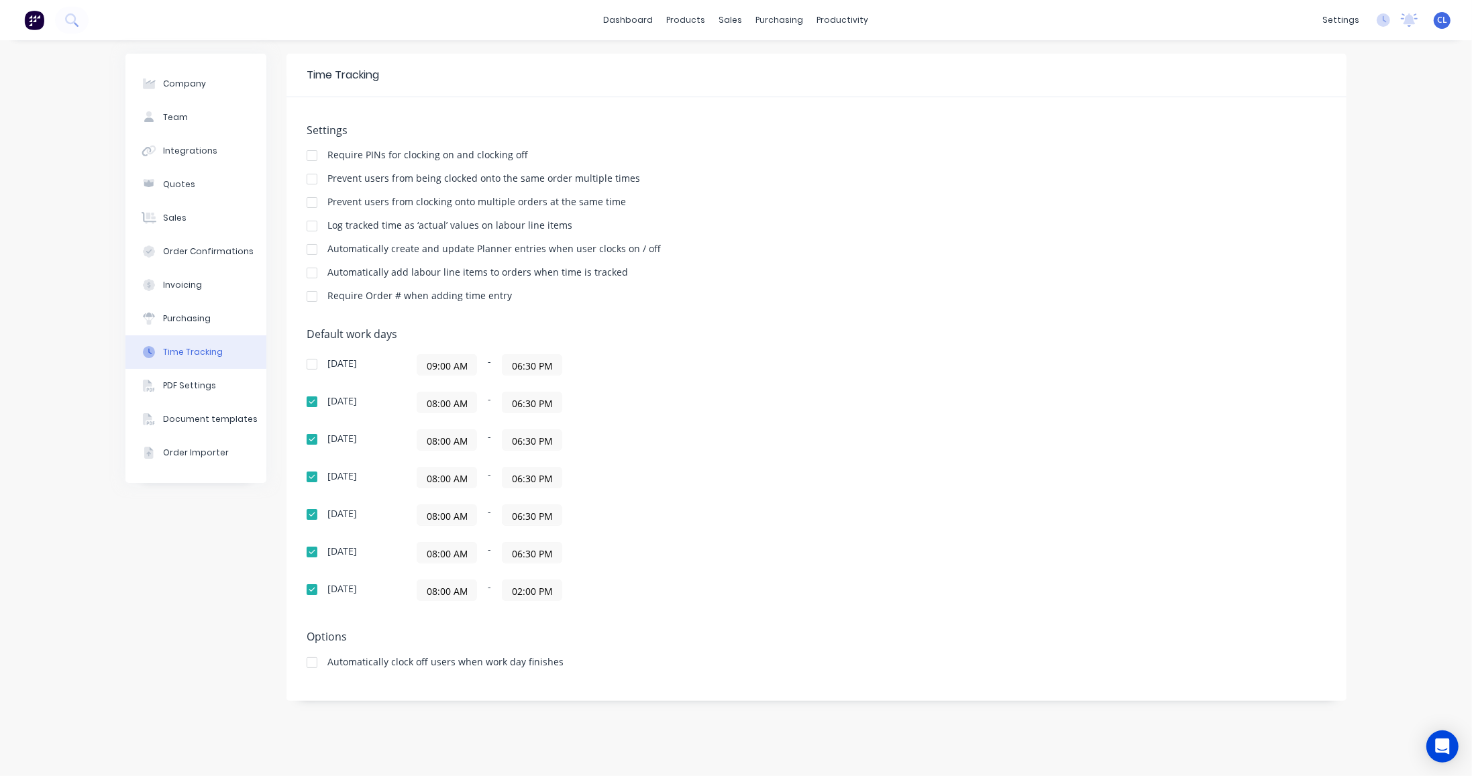
click at [435, 399] on input "08:00 AM" at bounding box center [446, 402] width 59 height 20
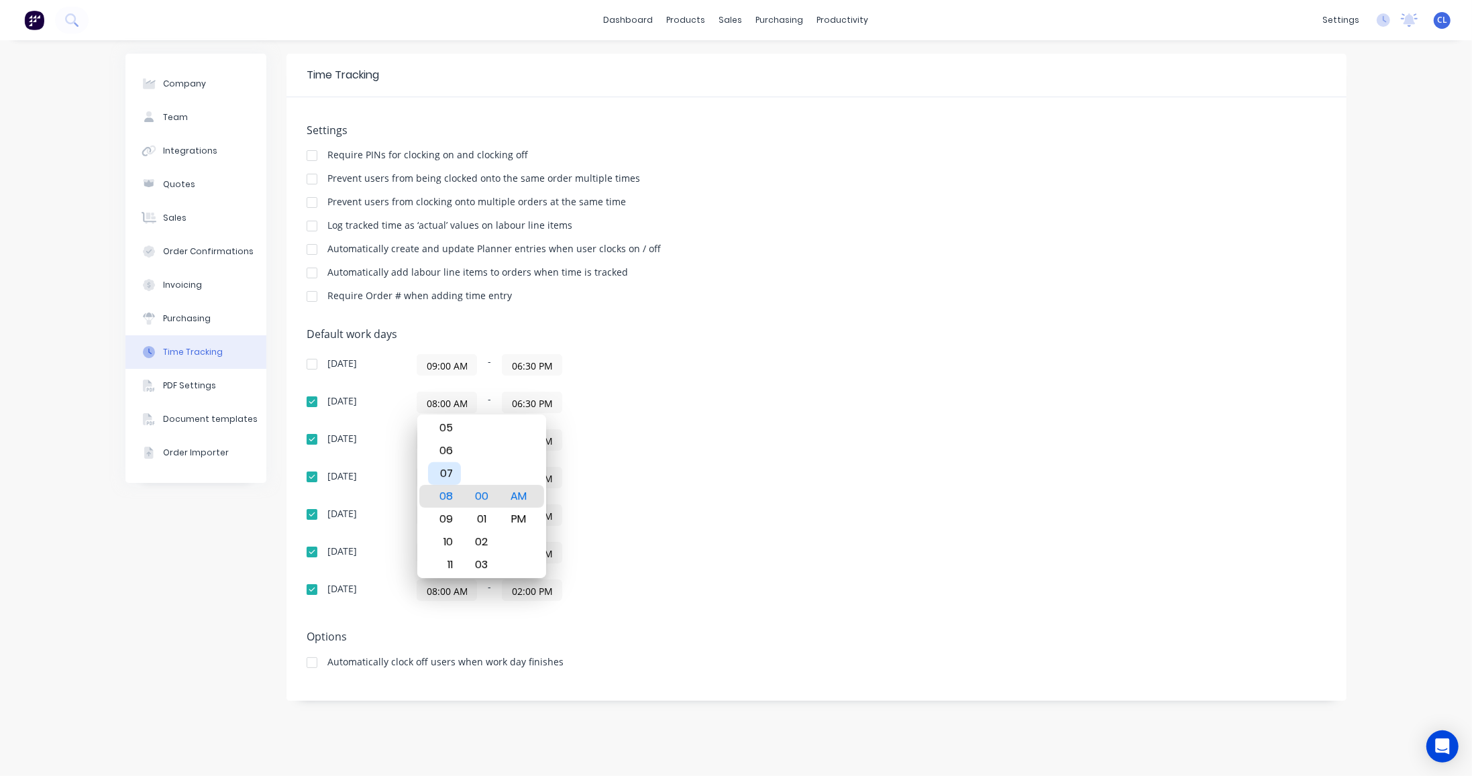
click at [453, 471] on div "07" at bounding box center [444, 473] width 33 height 23
type input "07:00 AM"
click at [522, 398] on input "06:30 PM" at bounding box center [531, 402] width 59 height 20
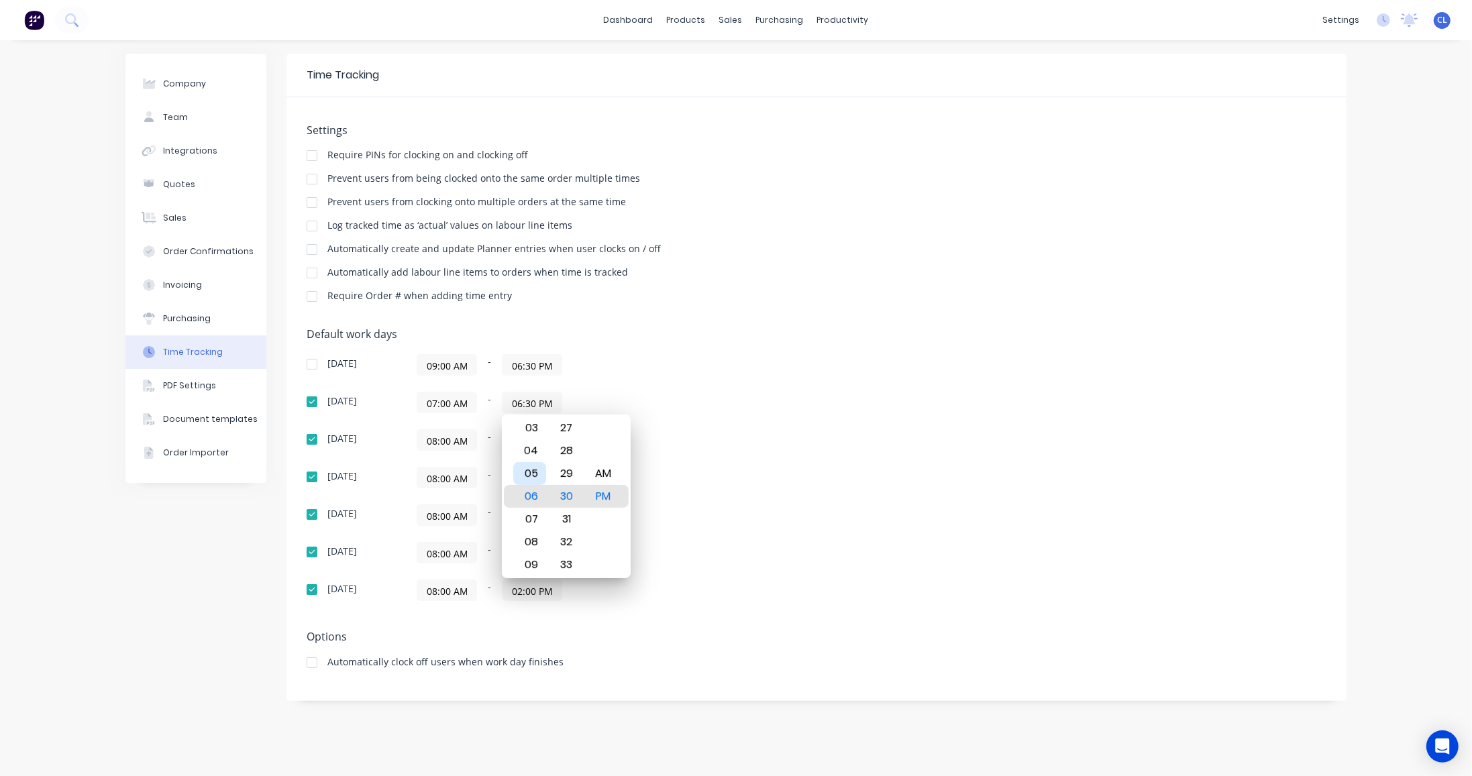
click at [530, 469] on div "05" at bounding box center [529, 473] width 33 height 23
type input "05:30 PM"
click at [570, 495] on div "30" at bounding box center [566, 496] width 33 height 23
click at [707, 458] on div "[DATE] 09:00 AM - 06:30 PM [DATE] 07:00 AM - 05:30 PM [DATE] 08:00 AM - 06:30 P…" at bounding box center [542, 477] width 470 height 247
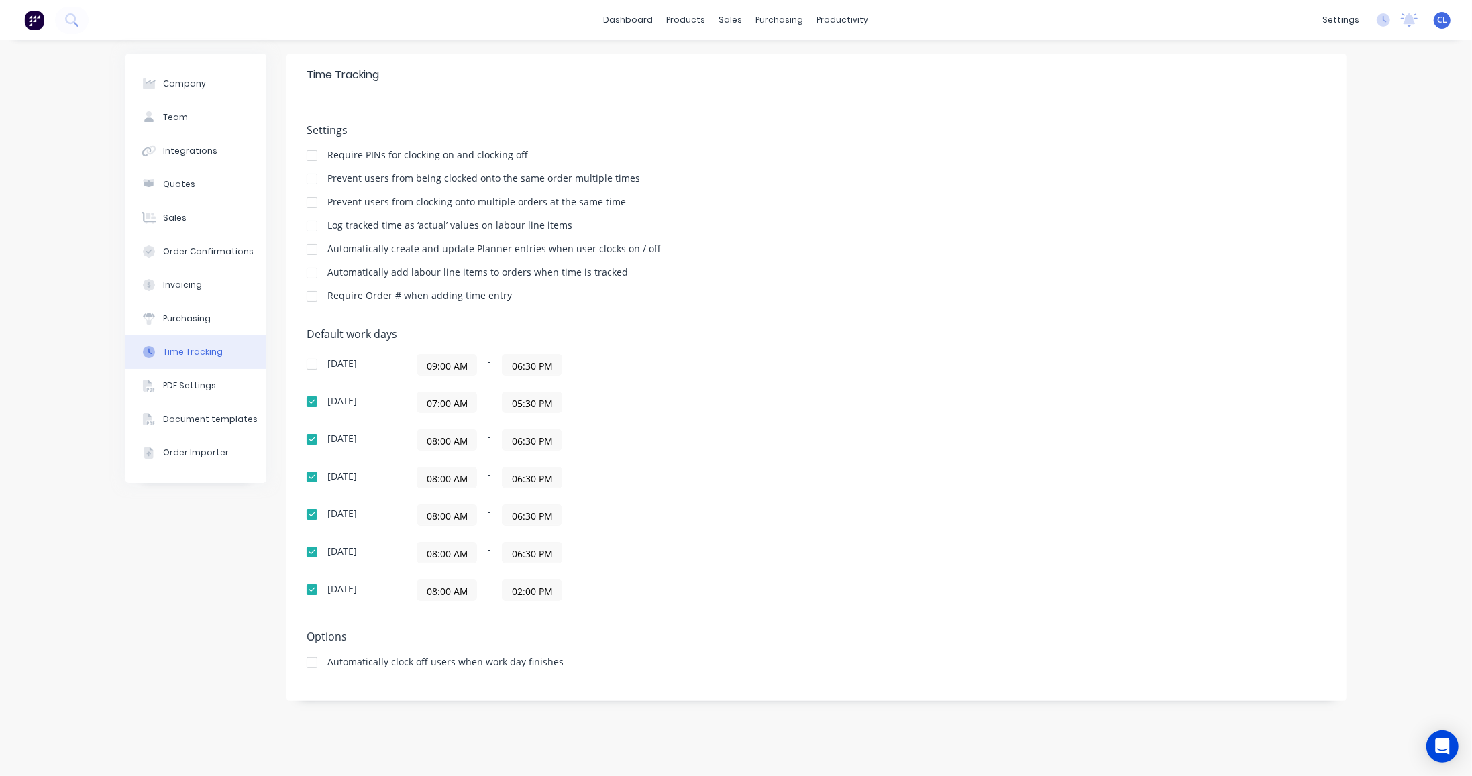
click at [417, 362] on input "09:00 AM" at bounding box center [446, 365] width 59 height 20
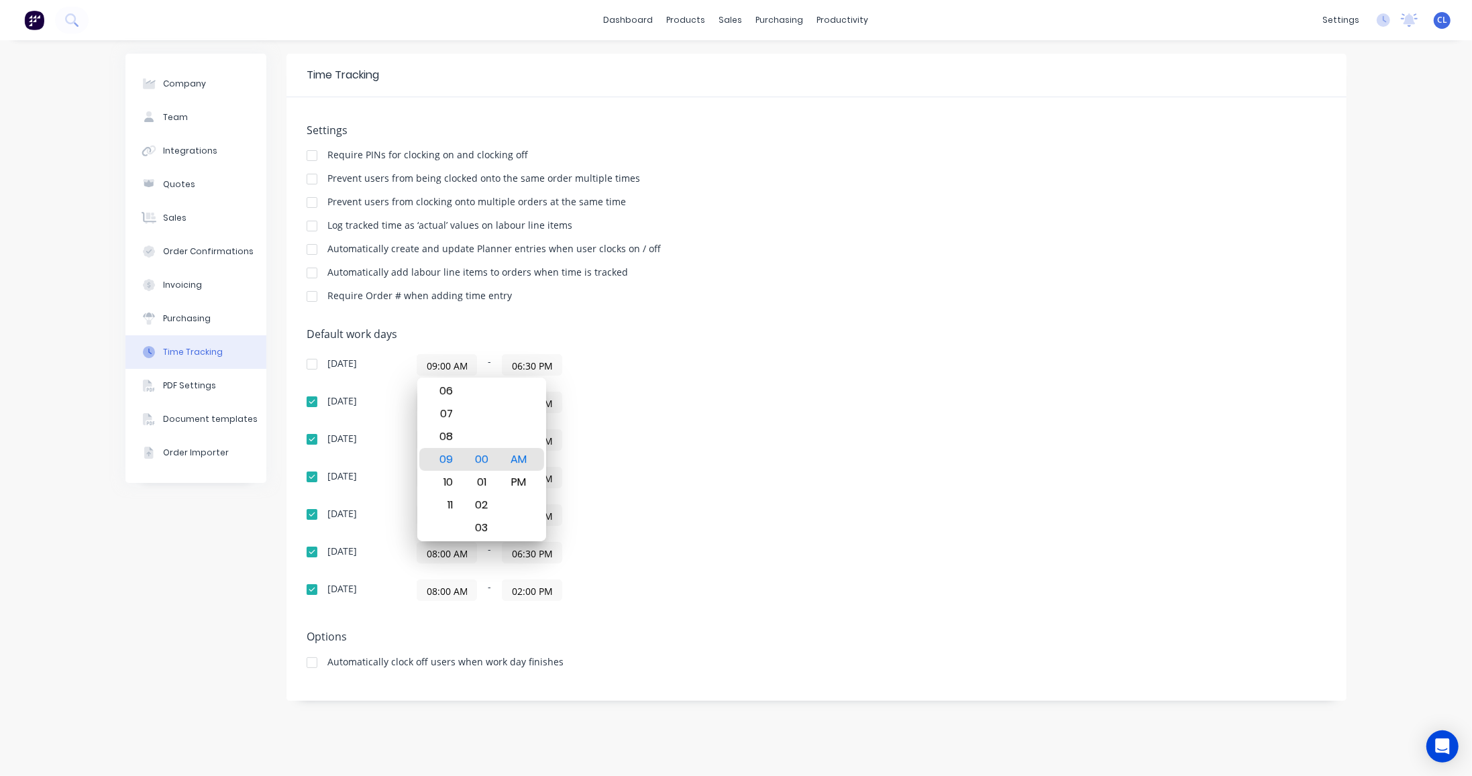
drag, startPoint x: 412, startPoint y: 368, endPoint x: 545, endPoint y: 361, distance: 133.7
click at [545, 361] on div "[DATE] 09:00 AM - 06:30 PM" at bounding box center [542, 364] width 470 height 21
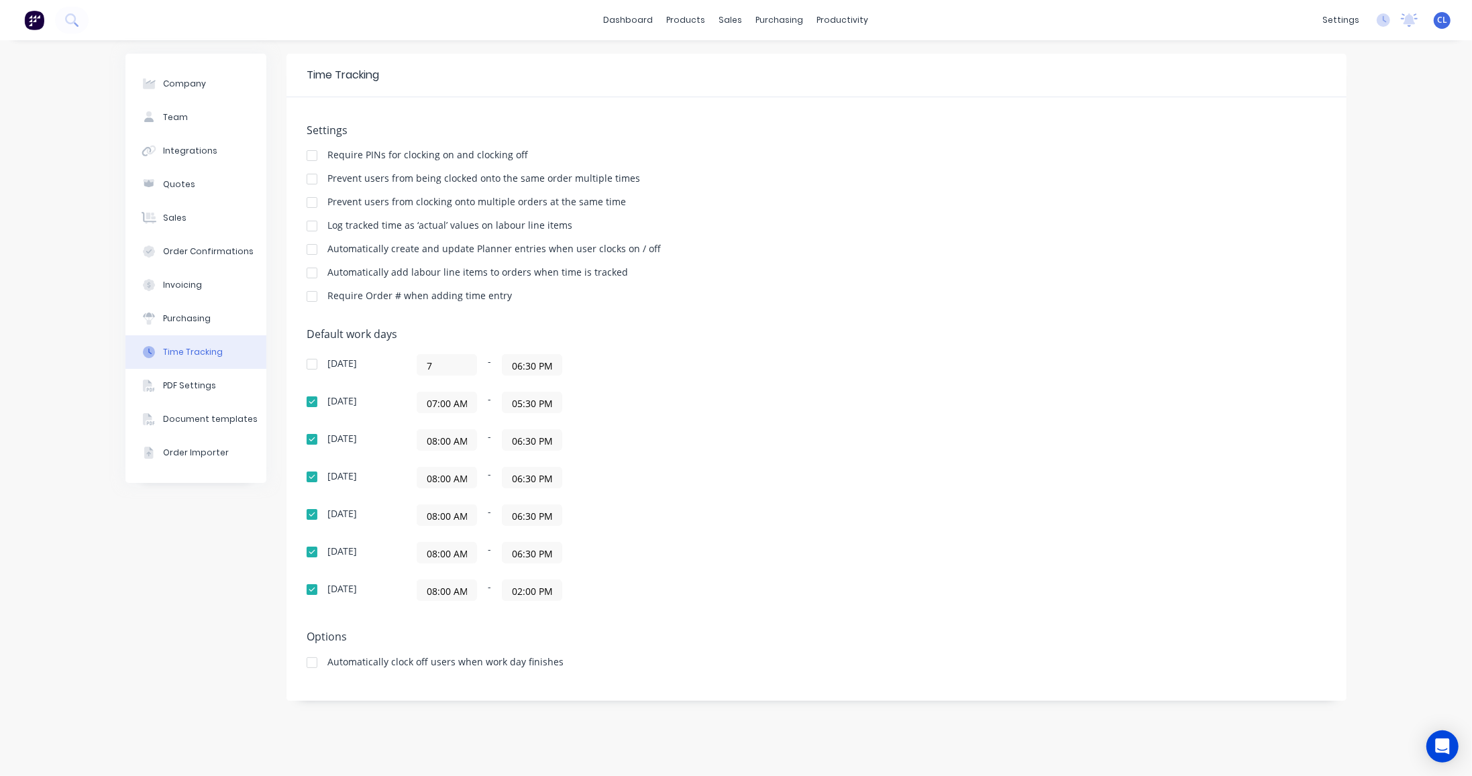
type input "07:00 AM"
drag, startPoint x: 427, startPoint y: 364, endPoint x: 514, endPoint y: 365, distance: 86.5
click at [514, 364] on div "07:00 AM - 12:00 AM" at bounding box center [584, 364] width 335 height 21
click at [522, 366] on input "12:00 AM" at bounding box center [531, 365] width 59 height 20
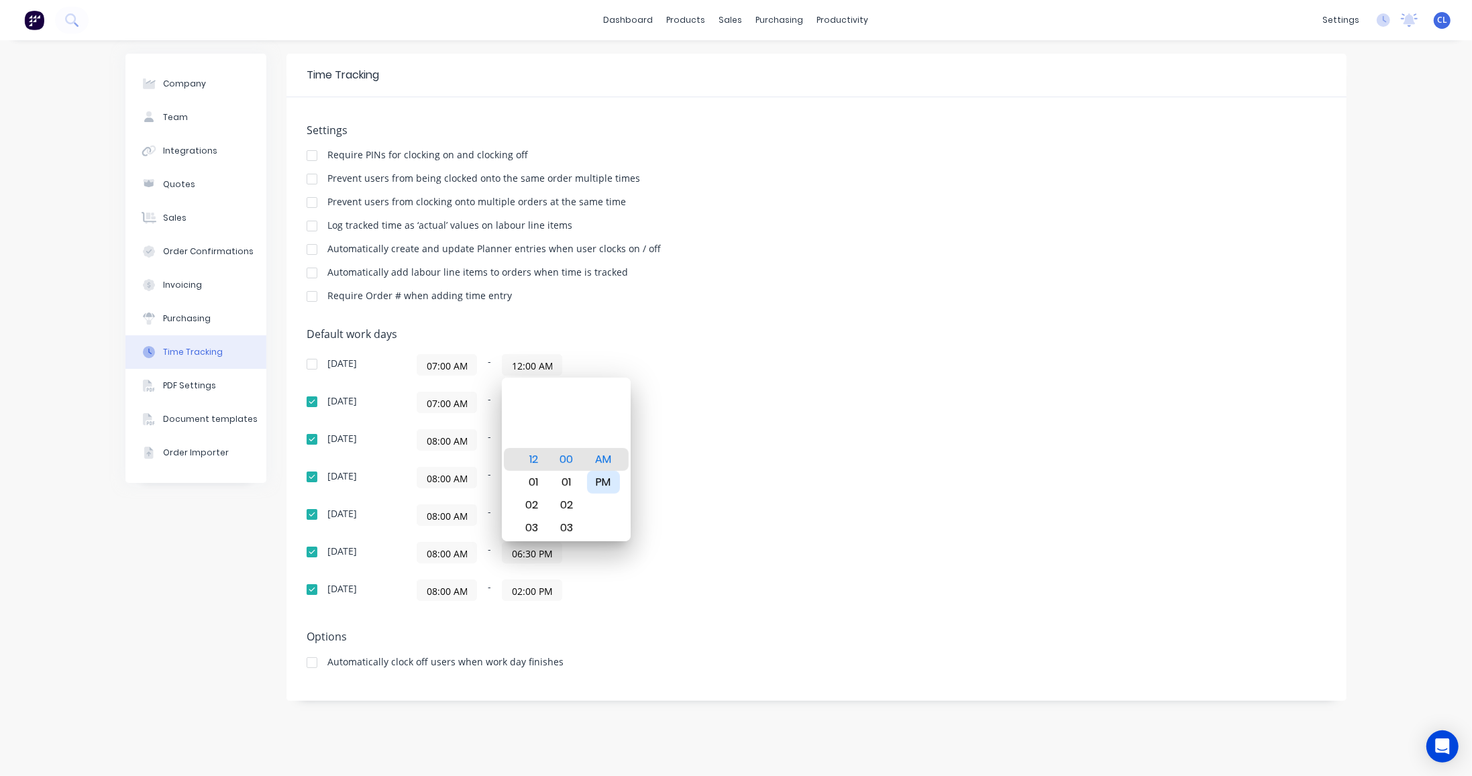
click at [606, 483] on div "PM" at bounding box center [603, 482] width 33 height 23
click at [534, 506] on div "05" at bounding box center [529, 505] width 33 height 23
click at [567, 412] on div "30" at bounding box center [566, 413] width 33 height 23
type input "05:30 PM"
click at [688, 413] on div "[DATE] 07:00 AM - 05:30 PM [DATE] 07:00 AM - 05:30 PM [DATE] 08:00 AM - 06:30 P…" at bounding box center [542, 477] width 470 height 247
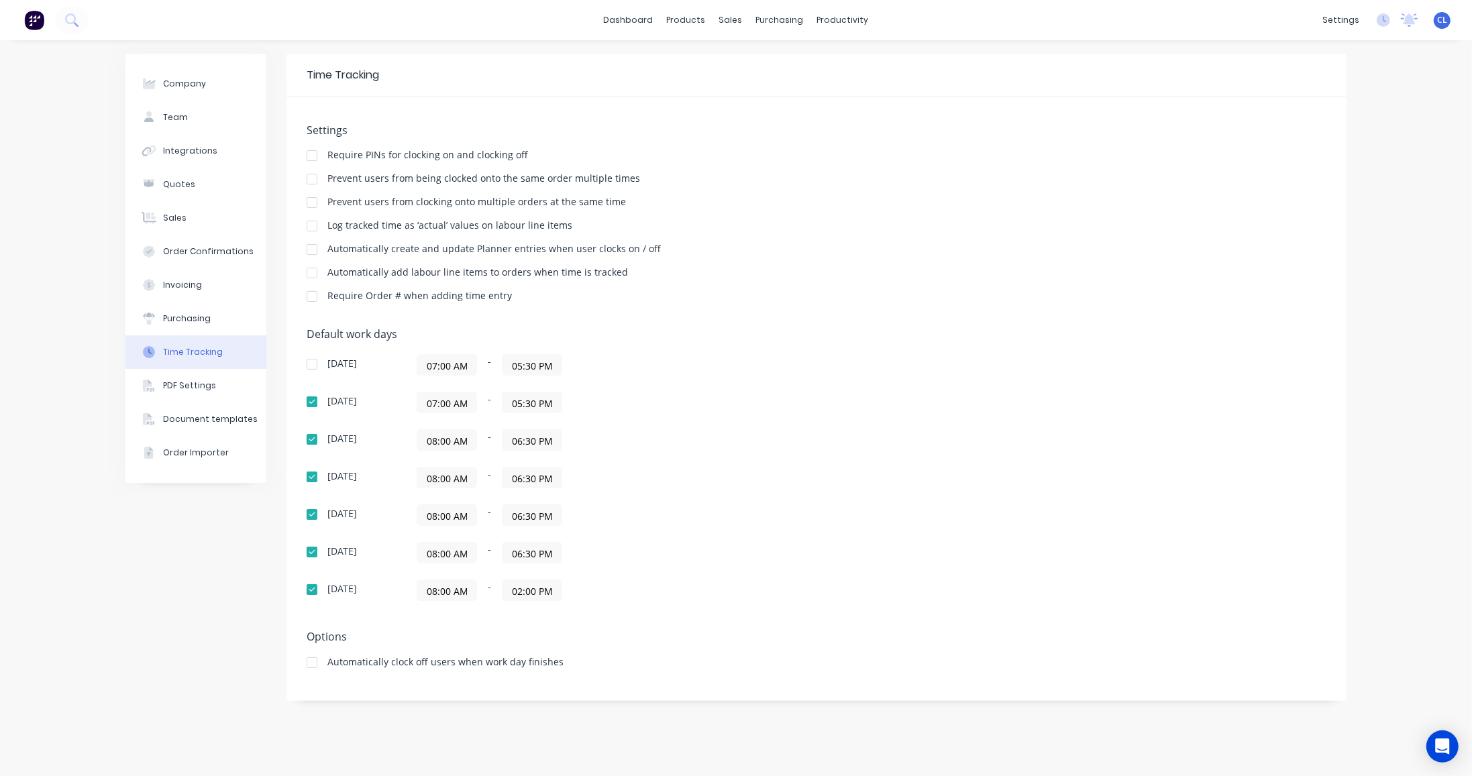
click at [409, 370] on div "[DATE] 07:00 AM - 05:30 PM" at bounding box center [542, 364] width 470 height 21
drag, startPoint x: 417, startPoint y: 364, endPoint x: 555, endPoint y: 356, distance: 139.1
click at [555, 356] on div "07:00 AM - 05:30 PM" at bounding box center [584, 364] width 335 height 21
click at [431, 364] on input "07:00 AM" at bounding box center [446, 365] width 59 height 20
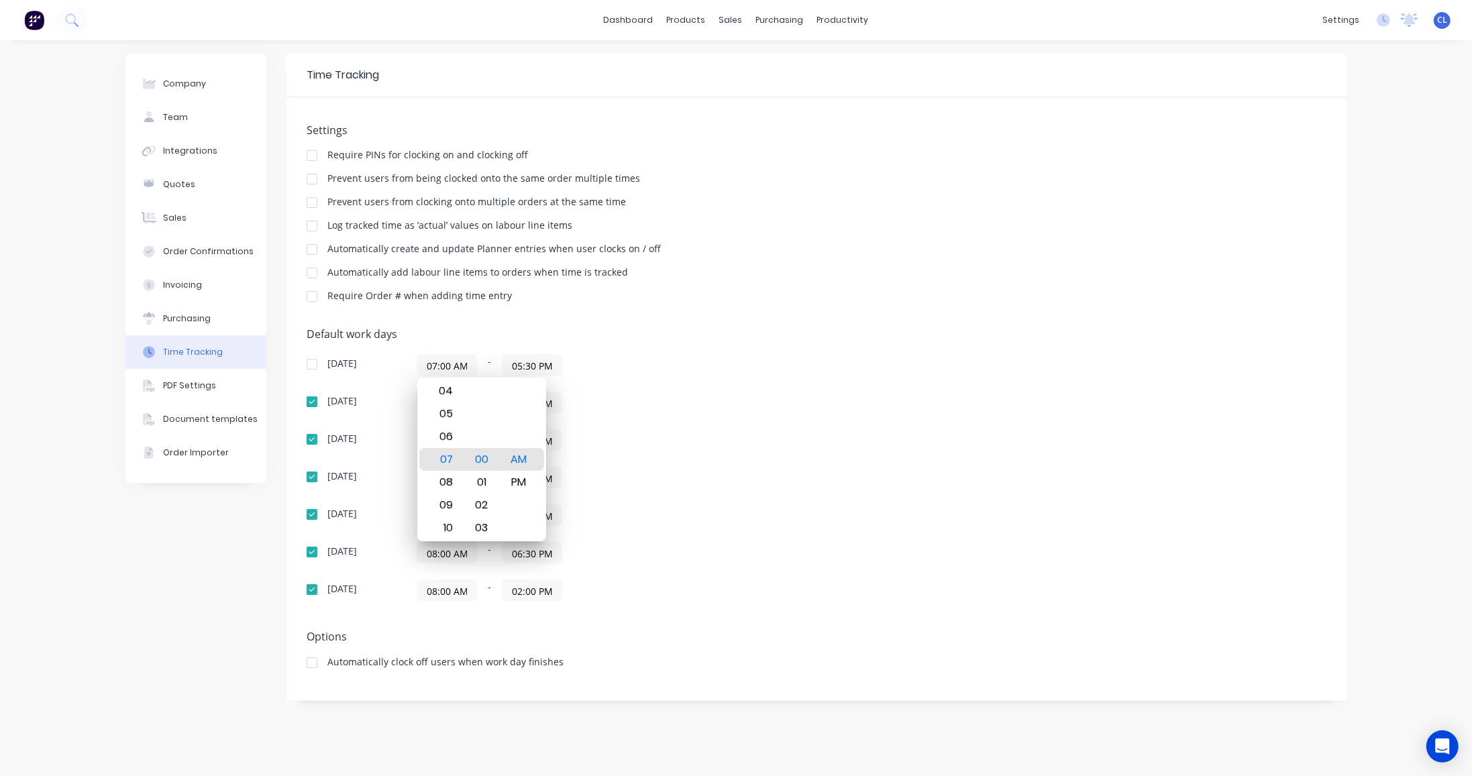
click at [773, 290] on div "Settings Require PINs for clocking on and clocking off Prevent users from being…" at bounding box center [817, 219] width 1020 height 191
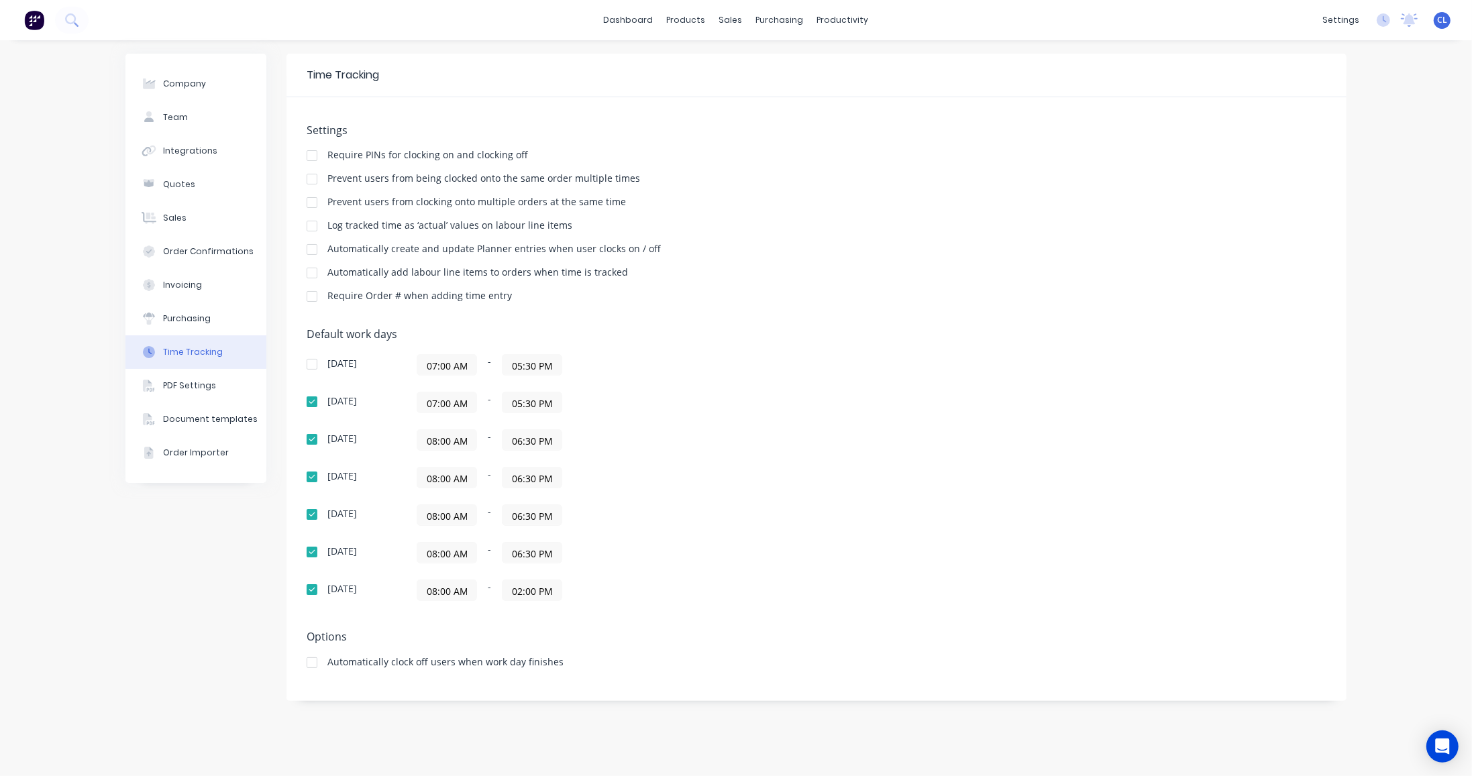
click at [416, 402] on div "[DATE] 07:00 AM - 05:30 PM" at bounding box center [542, 402] width 470 height 21
click at [425, 443] on input "08:00 AM" at bounding box center [446, 440] width 59 height 20
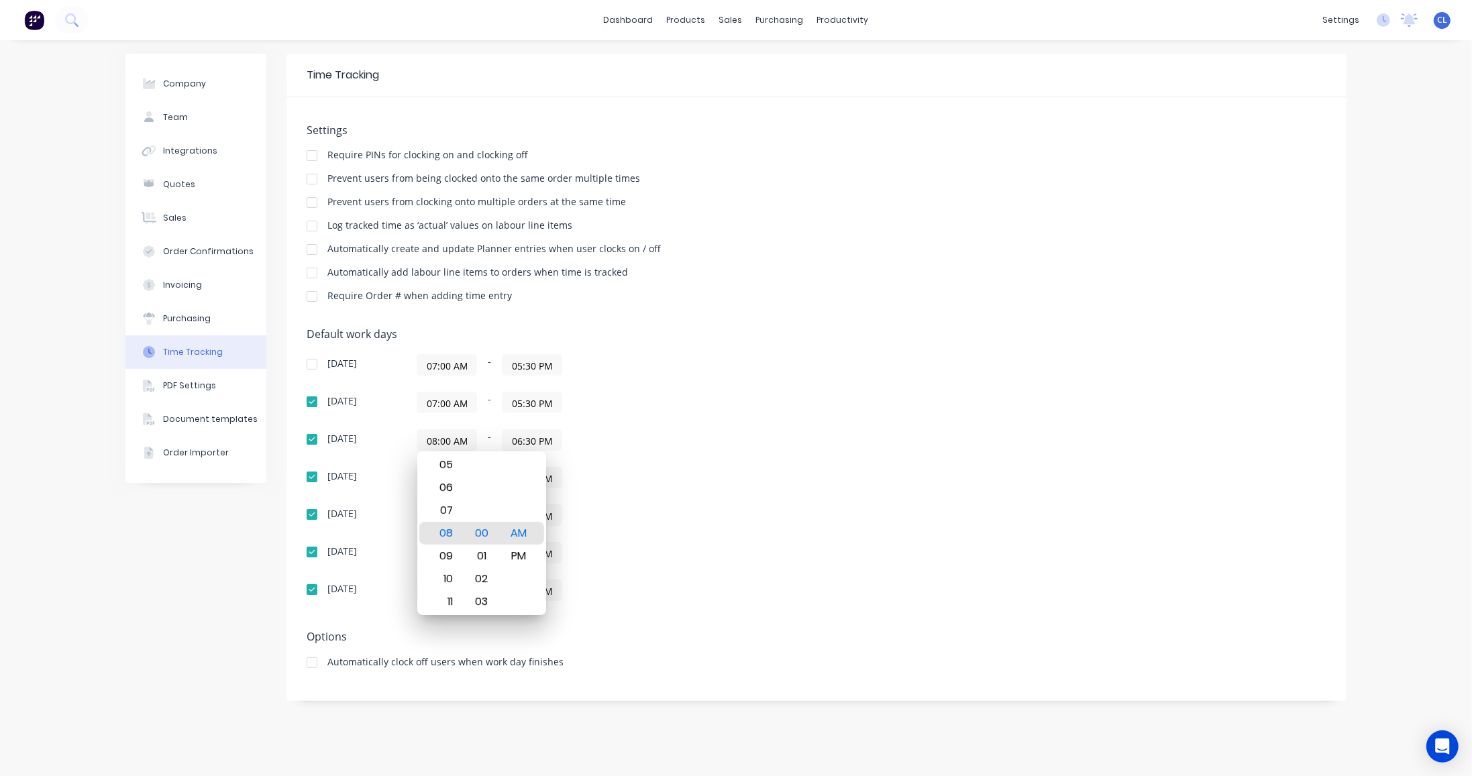
paste input "07:00 AM"
type input "07:00 AM"
click at [411, 470] on div "[DATE] 08:00 AM - 06:30 PM" at bounding box center [542, 477] width 470 height 21
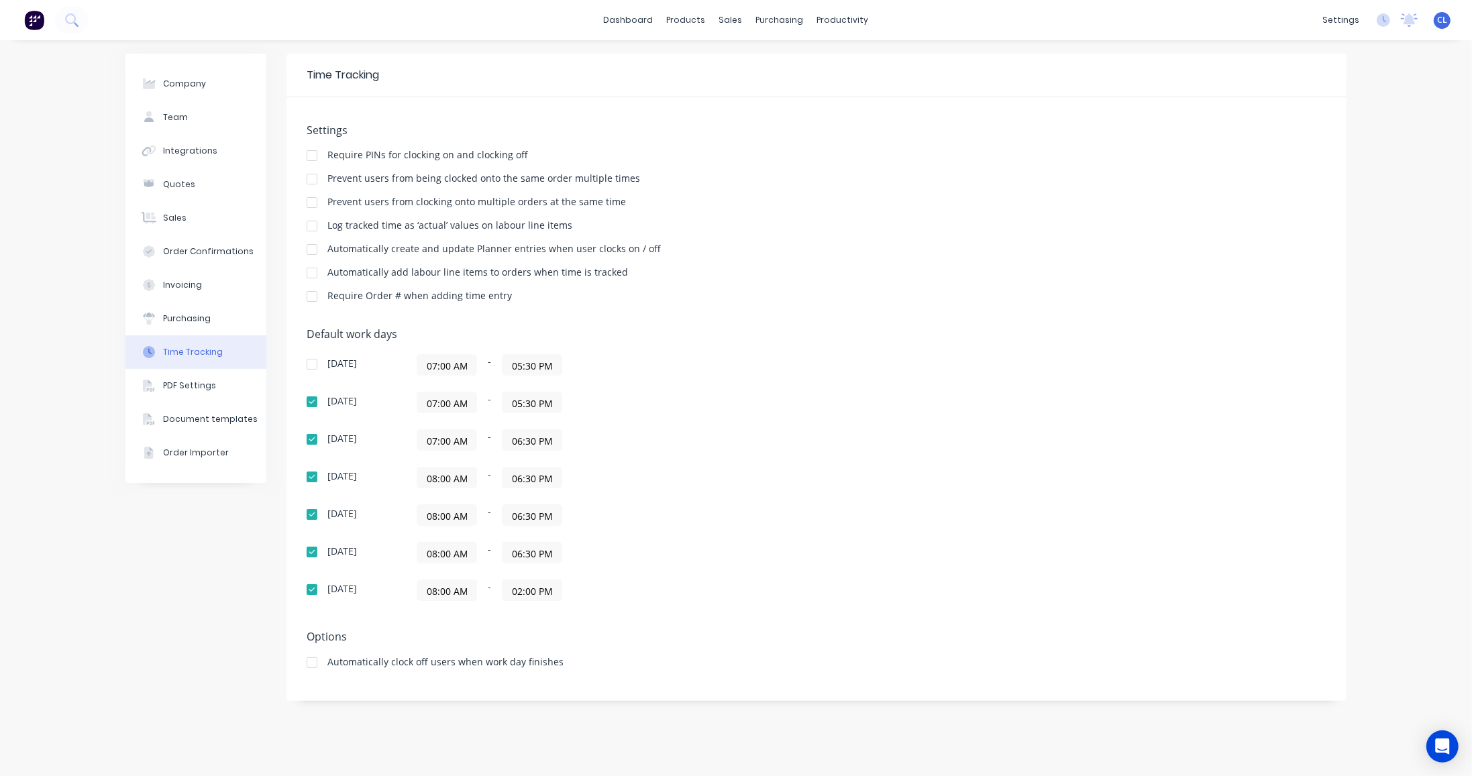
click at [436, 478] on input "08:00 AM" at bounding box center [446, 478] width 59 height 20
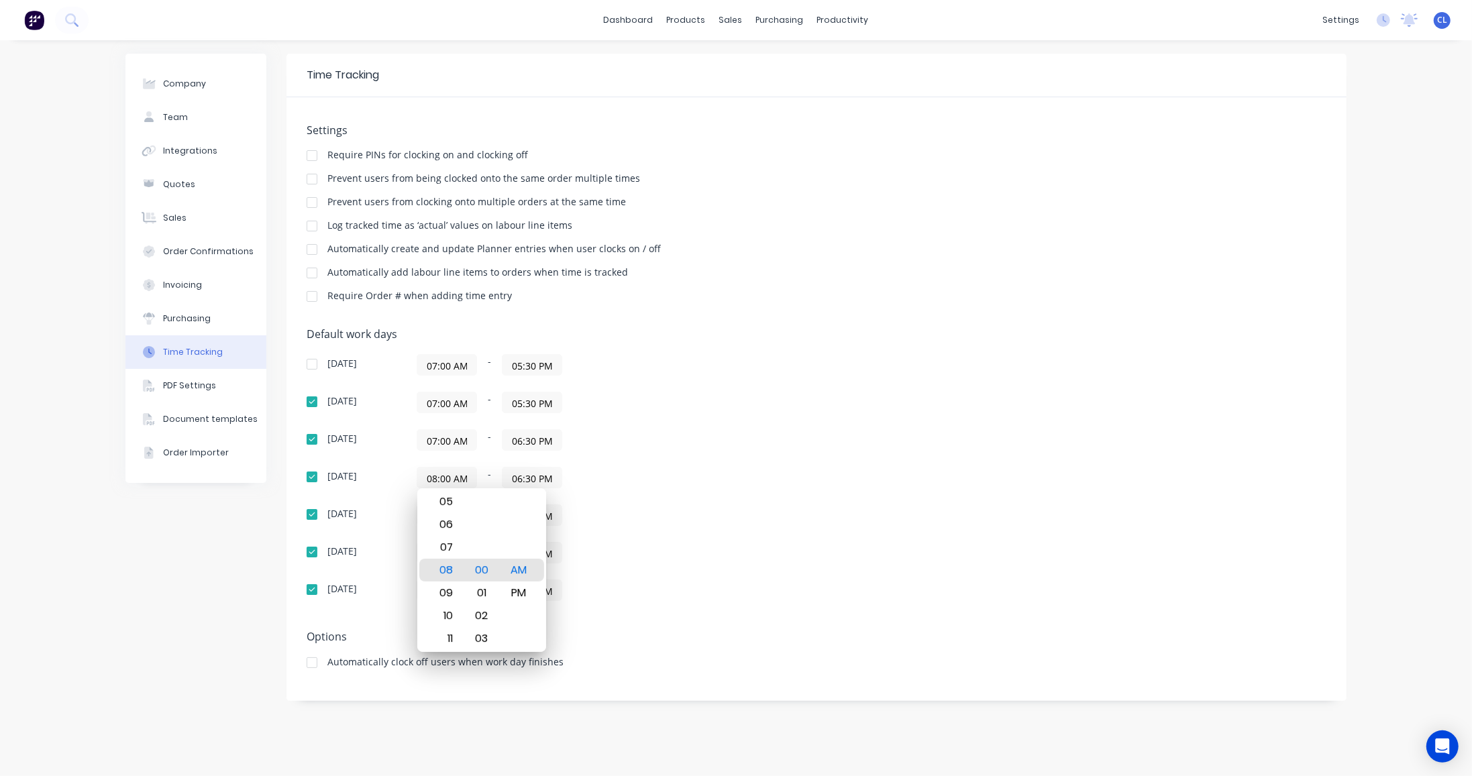
paste input "07:00 AM"
type input "08:07 AM"
click at [392, 525] on div "[DATE] 07:00 AM - 05:30 PM [DATE] 07:00 AM - 05:30 PM [DATE] 07:00 AM - 06:30 P…" at bounding box center [542, 477] width 470 height 247
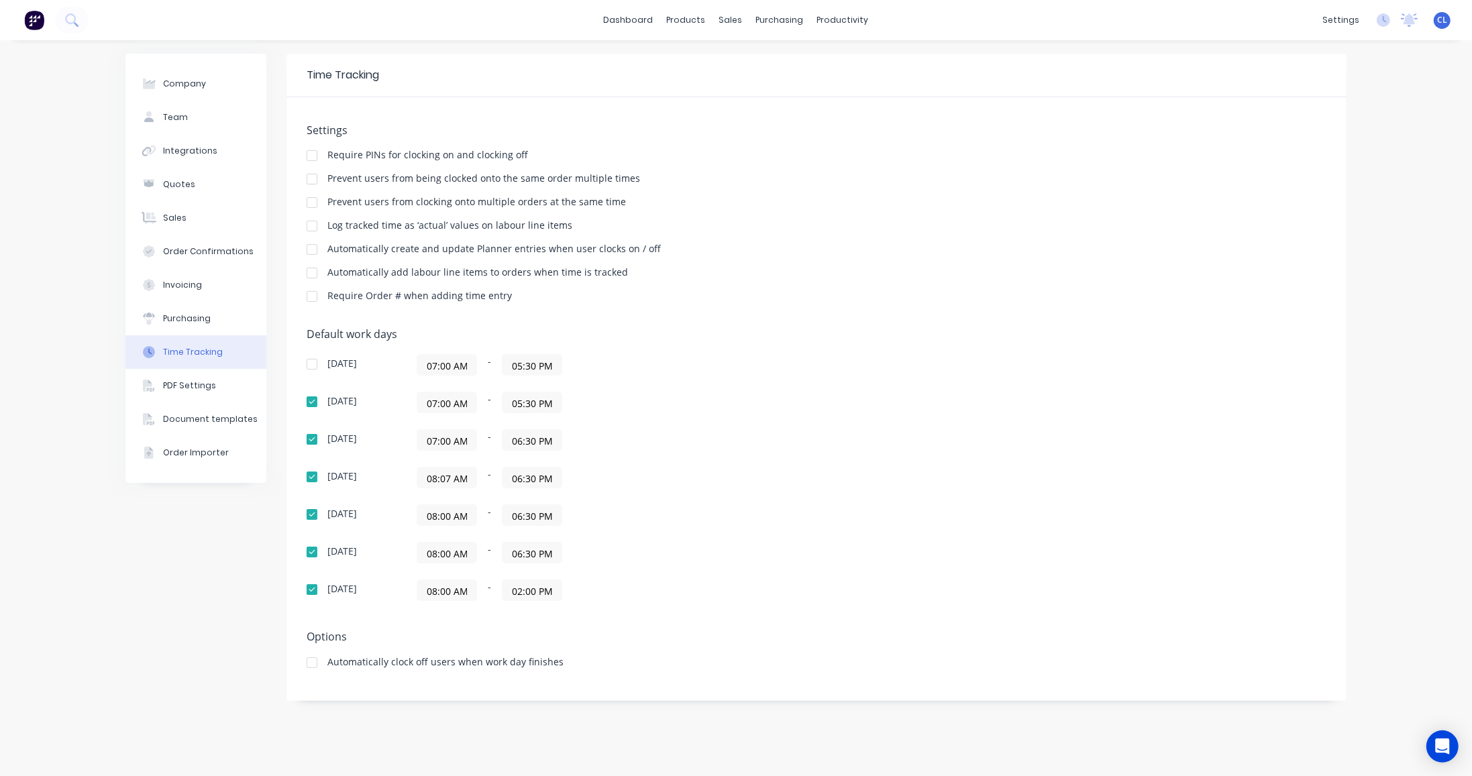
click at [449, 506] on input "08:00 AM" at bounding box center [446, 515] width 59 height 20
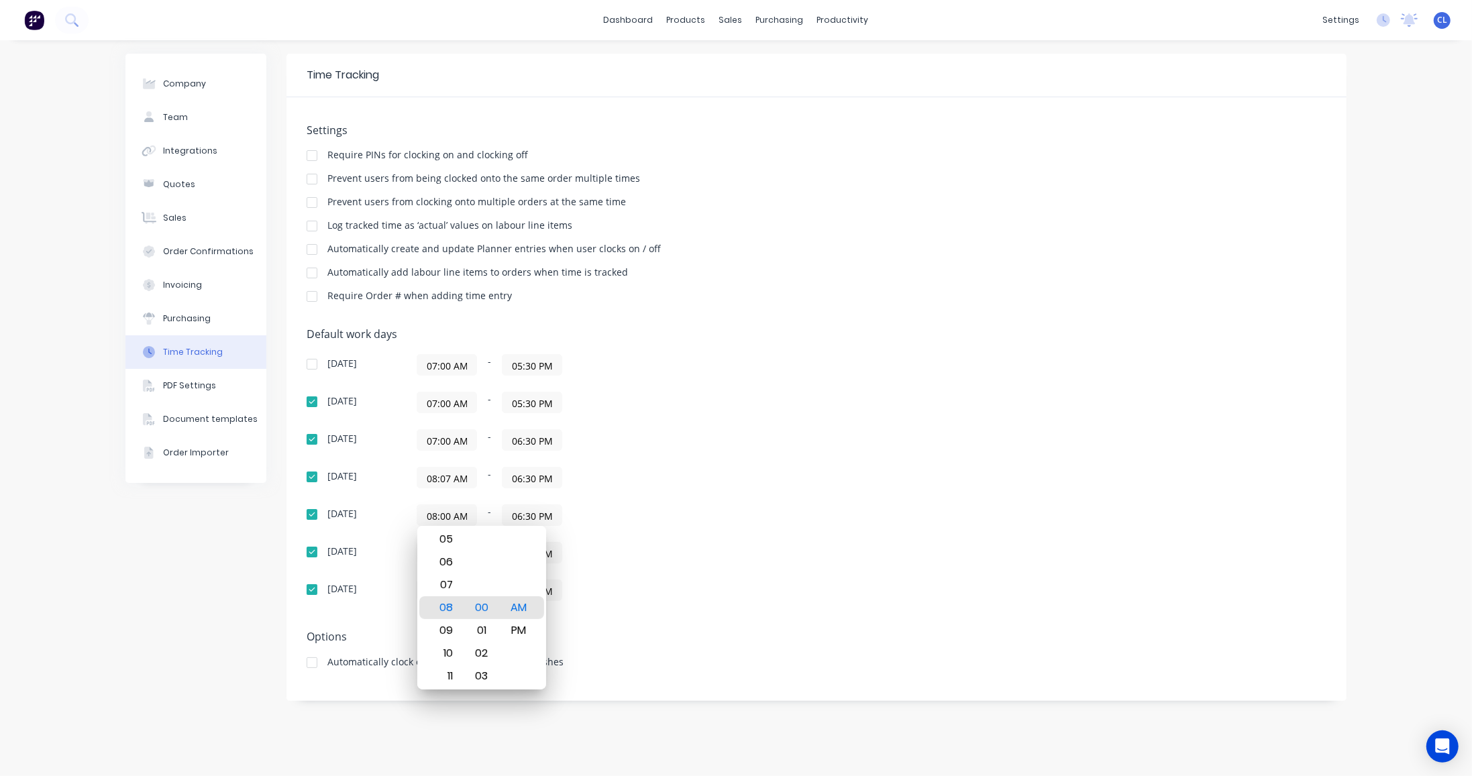
paste input "07:00 AM"
click at [388, 553] on div "[DATE] 08:00 AM - 06:30 PM" at bounding box center [542, 552] width 470 height 21
type input "08:00 AM"
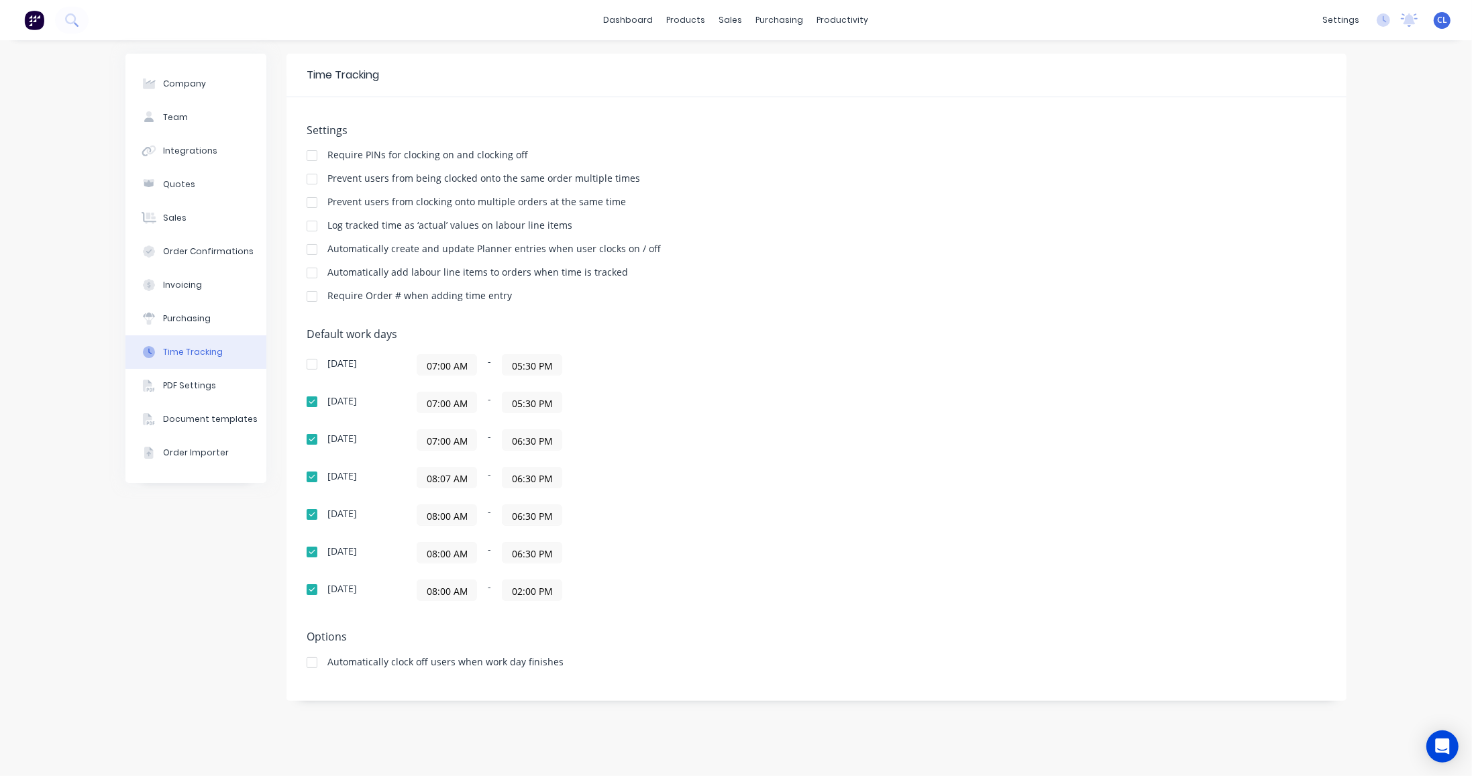
click at [443, 547] on input "08:00 AM" at bounding box center [446, 553] width 59 height 20
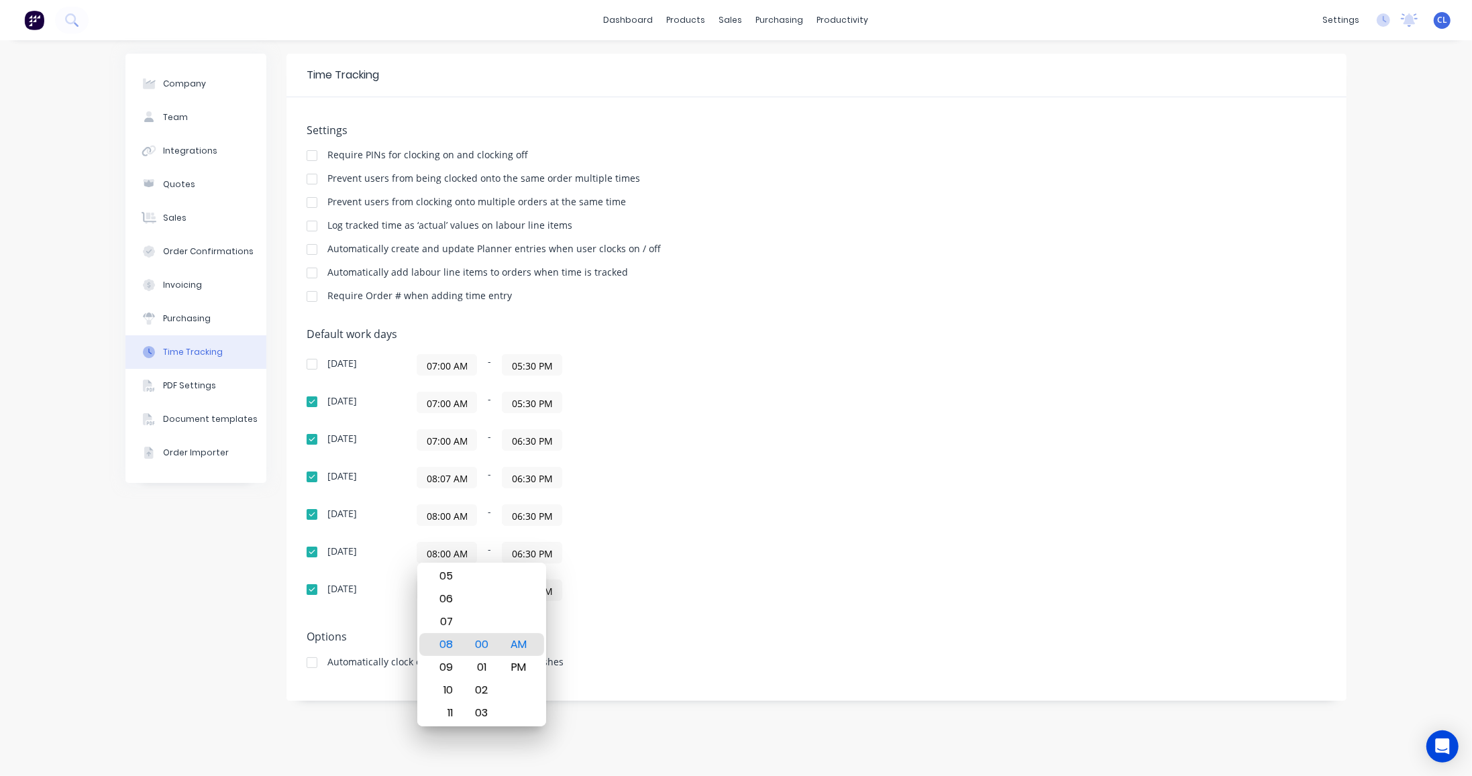
paste input "7:00 AM0"
click at [376, 594] on div "[DATE] 08:00 AM - 02:00 PM" at bounding box center [542, 590] width 470 height 21
type input "08:00 AM"
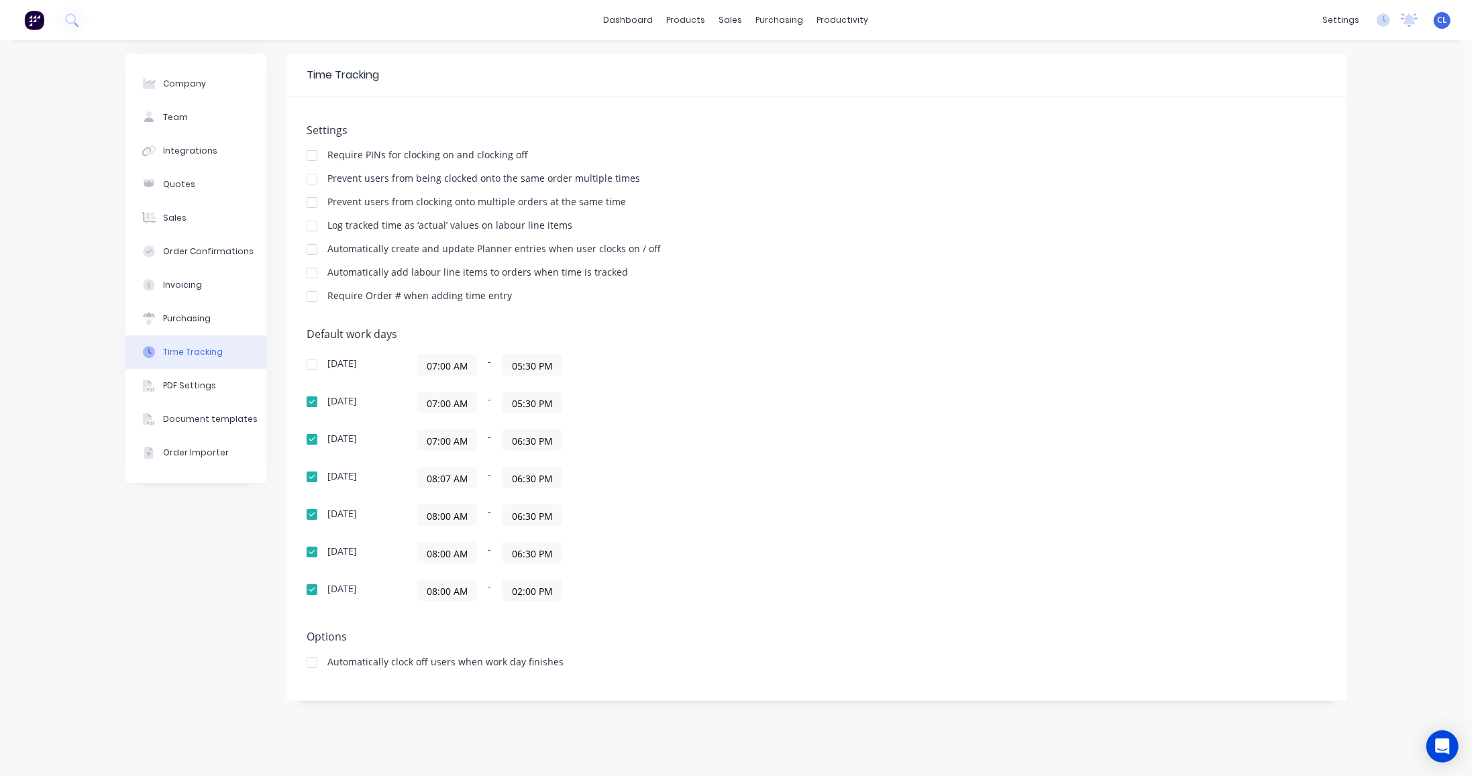
click at [443, 584] on input "08:00 AM" at bounding box center [446, 590] width 59 height 20
paste input "7:00 AM0"
click at [530, 365] on input "05:30 PM" at bounding box center [531, 365] width 59 height 20
type input "08:00 AM"
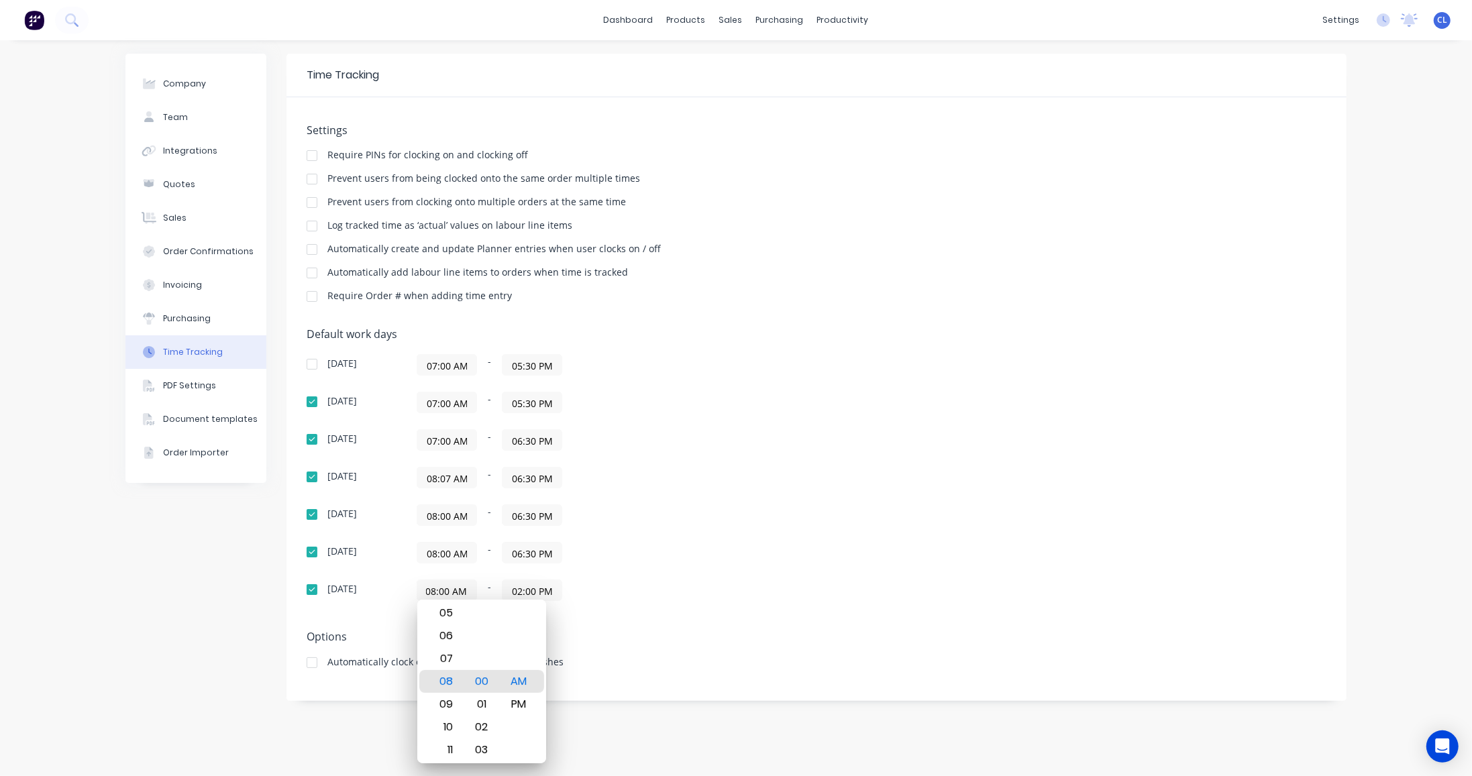
scroll to position [0, 0]
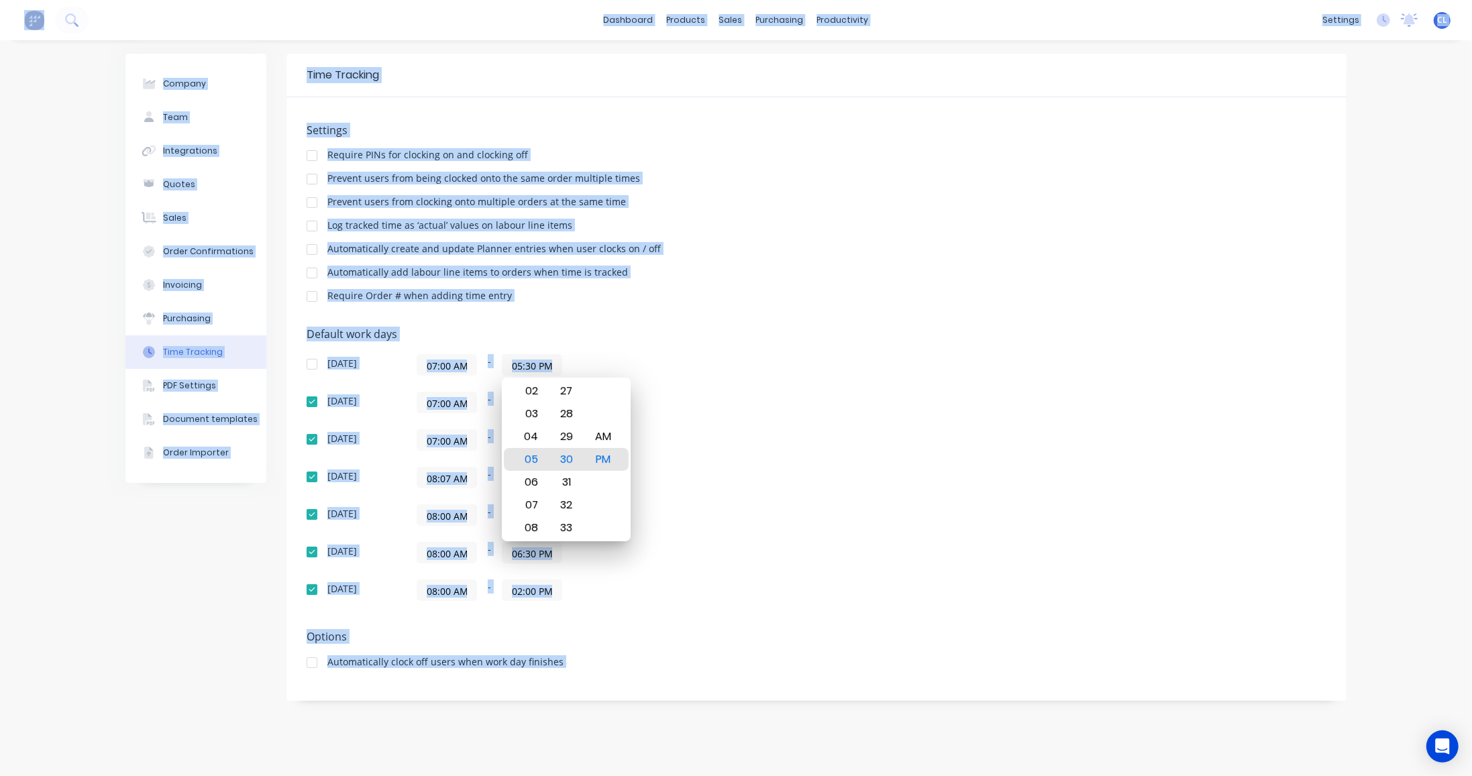
click at [720, 378] on div "[DATE] 07:00 AM - 05:30 PM [DATE] 07:00 AM - 05:30 PM [DATE] 07:00 AM - 06:30 P…" at bounding box center [542, 477] width 470 height 247
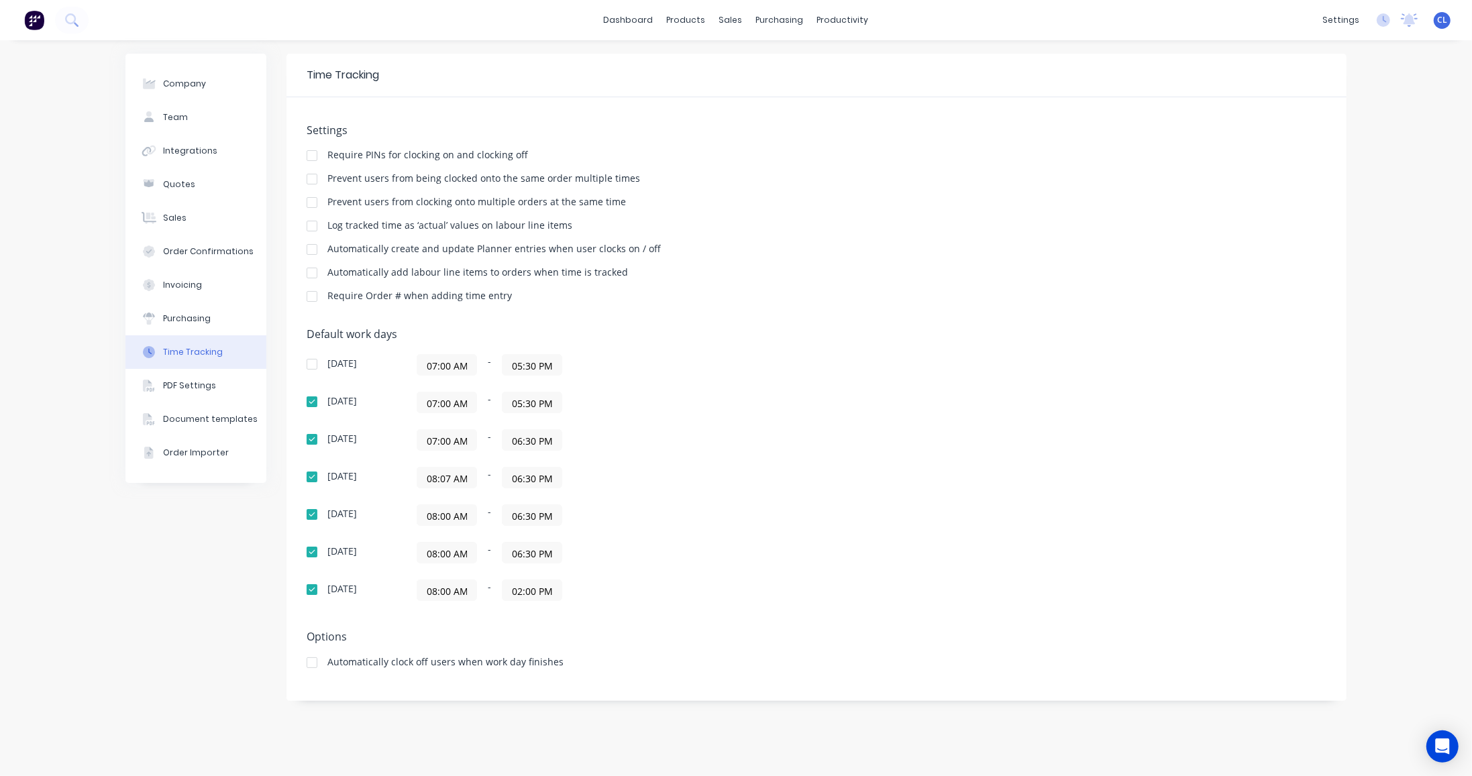
click at [419, 440] on input "07:00 AM" at bounding box center [446, 440] width 59 height 20
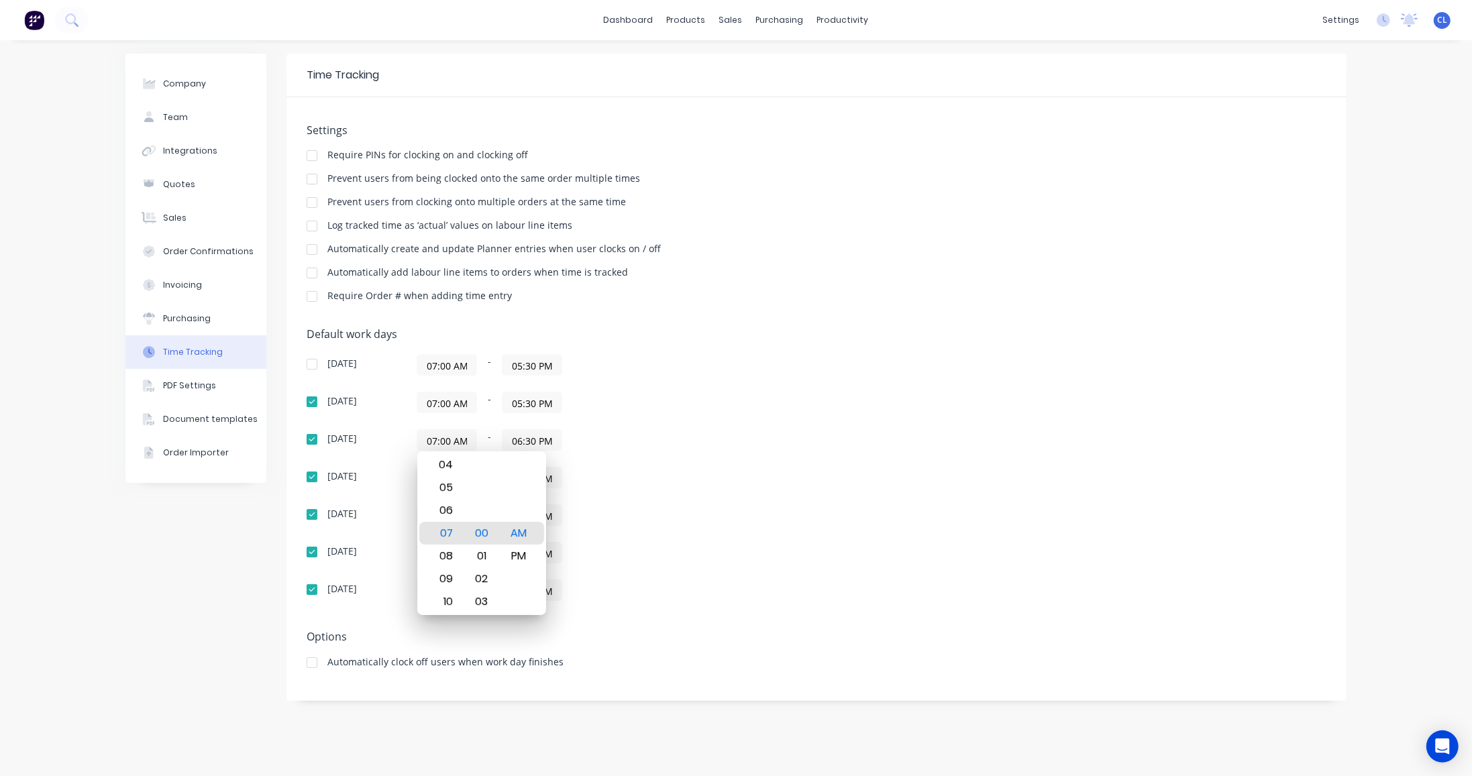
click at [374, 505] on div "[DATE] 08:00 AM - 06:30 PM" at bounding box center [542, 514] width 470 height 21
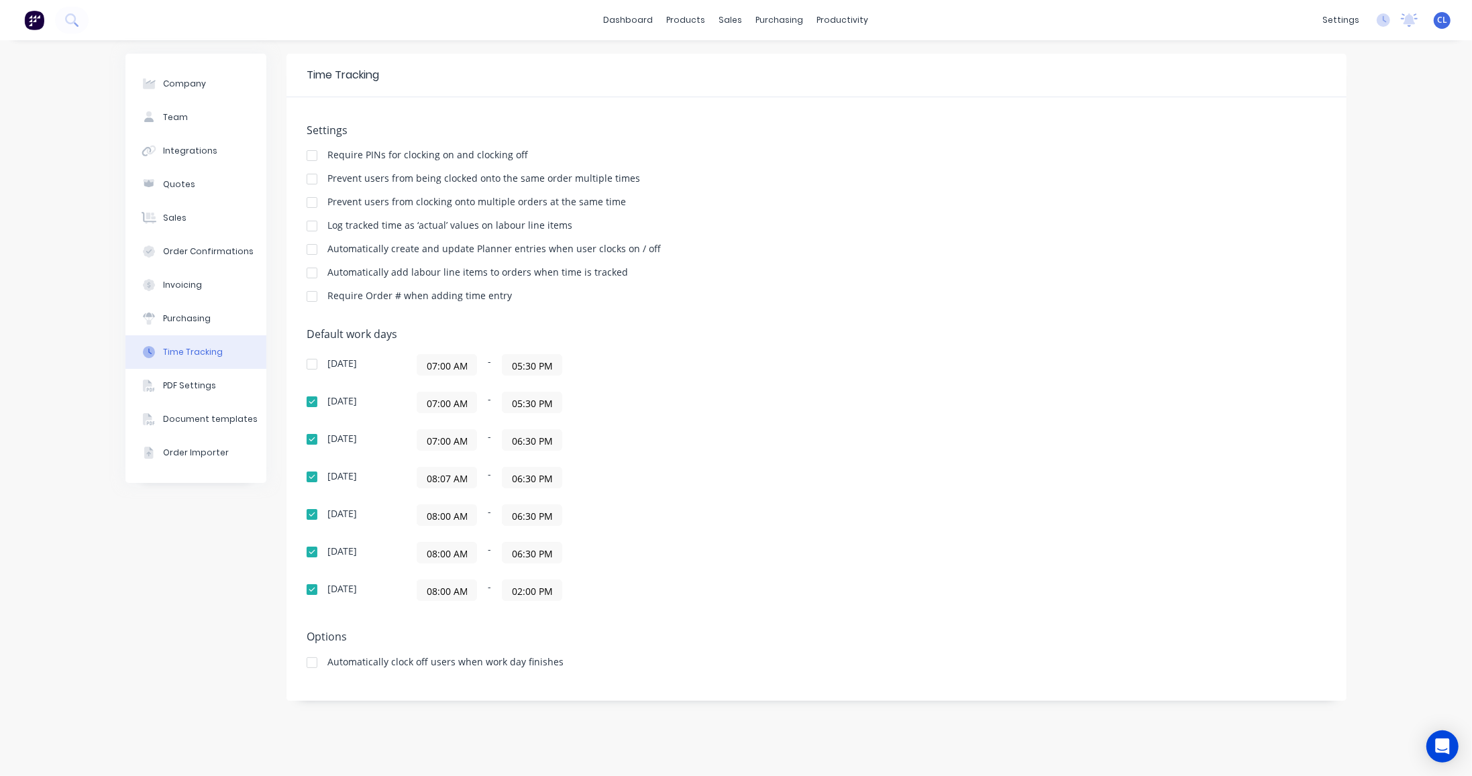
click at [426, 476] on input "08:07 AM" at bounding box center [446, 478] width 59 height 20
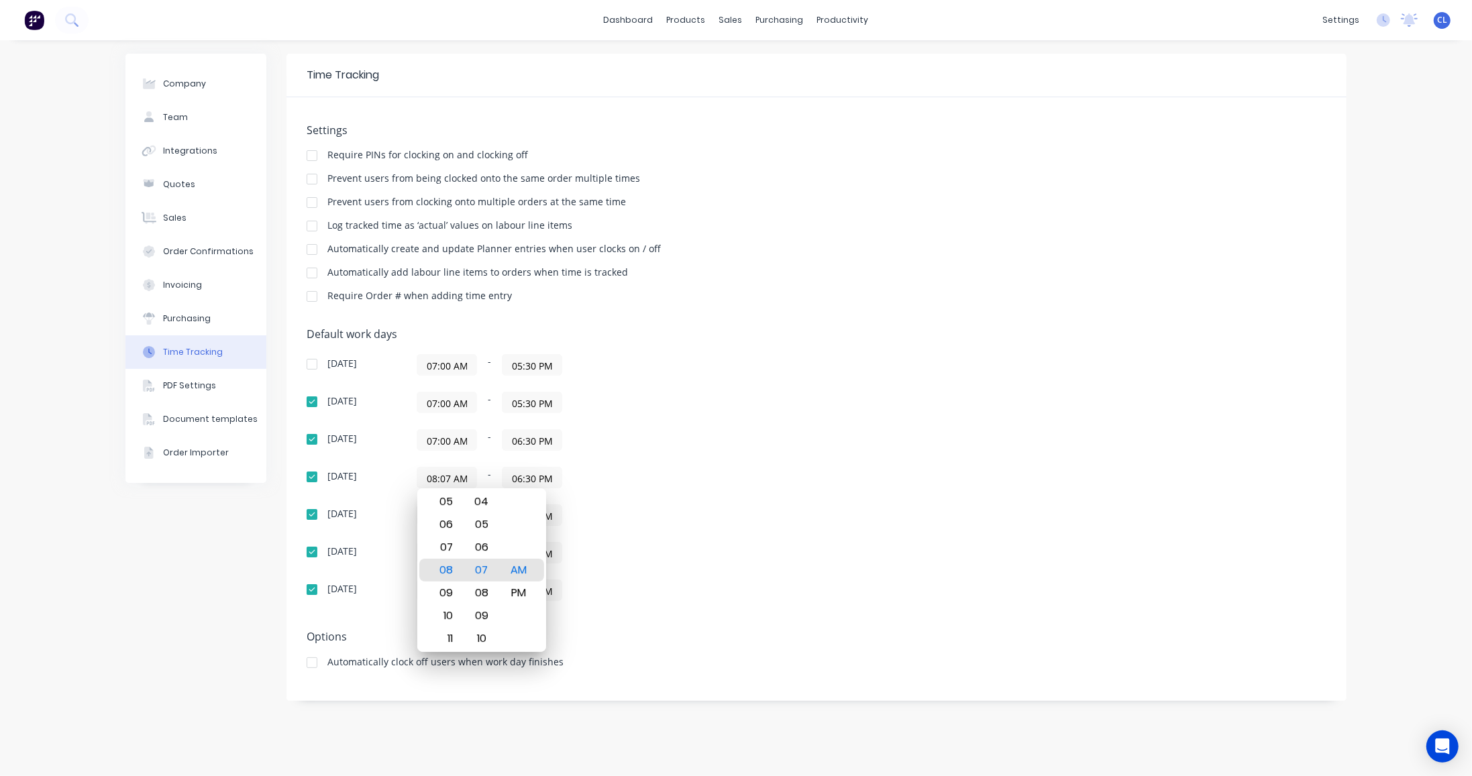
paste input "07:00 AM"
type input "07:00 AM"
click at [402, 516] on div "[DATE] 08:00 AM - 06:30 PM" at bounding box center [542, 514] width 470 height 21
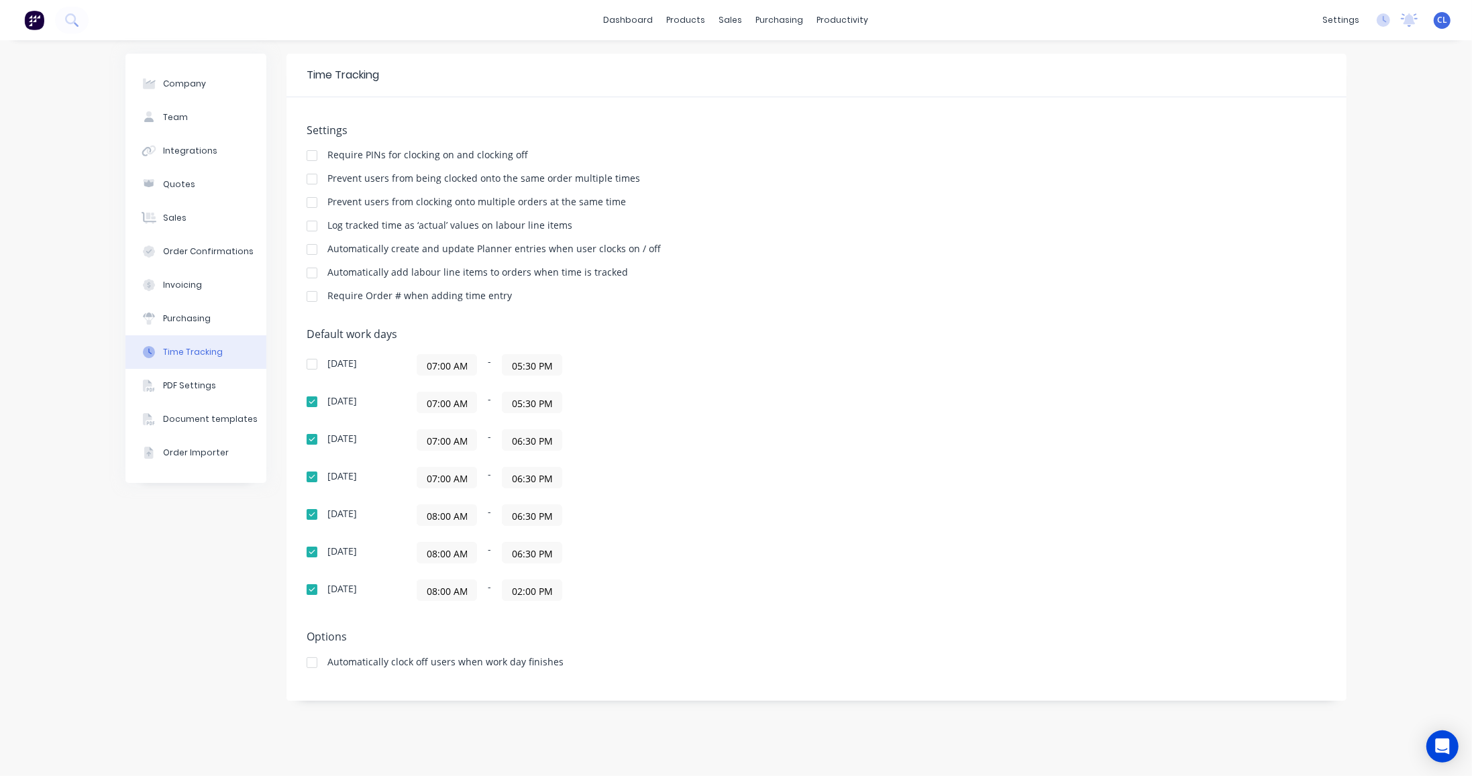
click at [420, 508] on input "08:00 AM" at bounding box center [446, 515] width 59 height 20
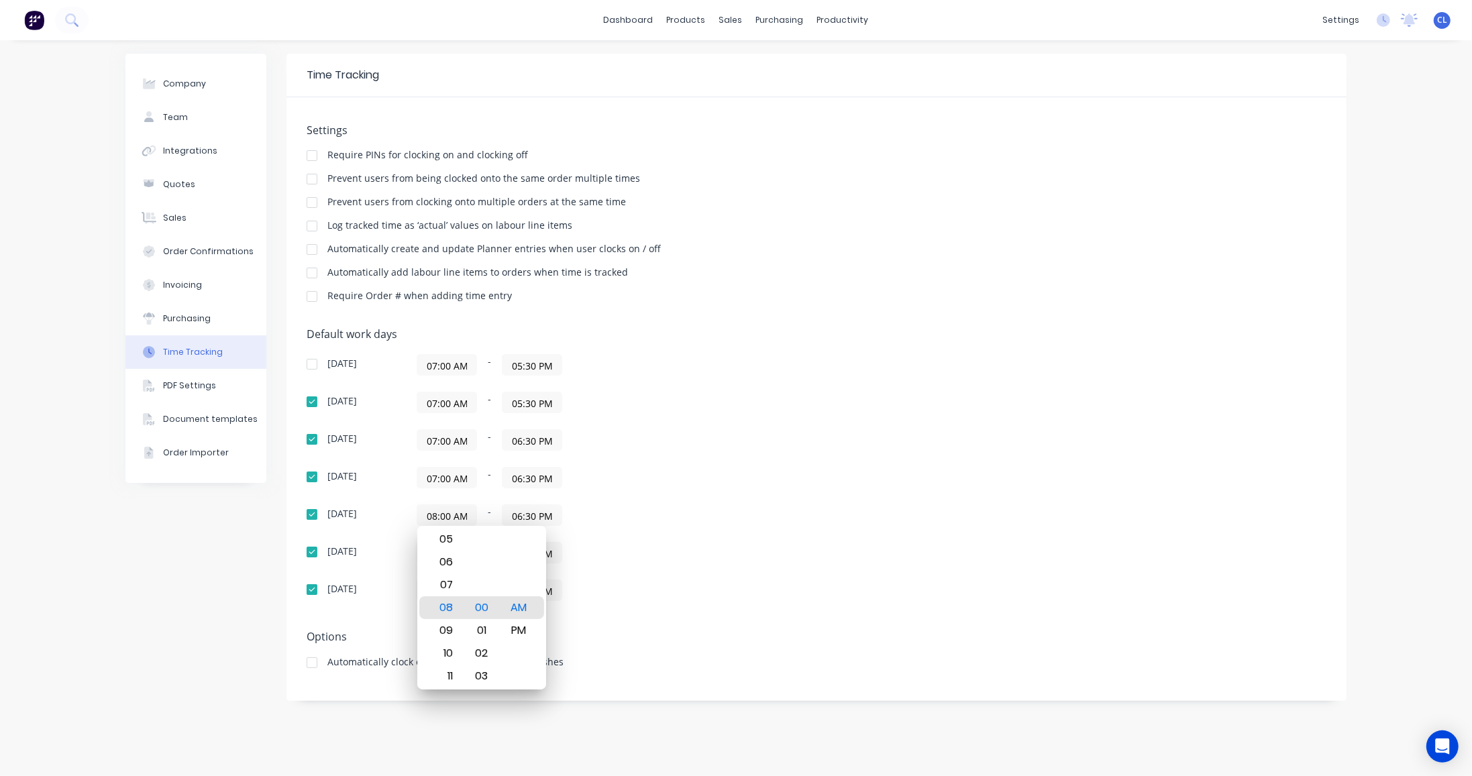
paste input "07:00 AM"
type input "07:00 AM"
click at [402, 537] on div "[DATE] 07:00 AM - 05:30 PM [DATE] 07:00 AM - 05:30 PM [DATE] 07:00 AM - 06:30 P…" at bounding box center [542, 477] width 470 height 247
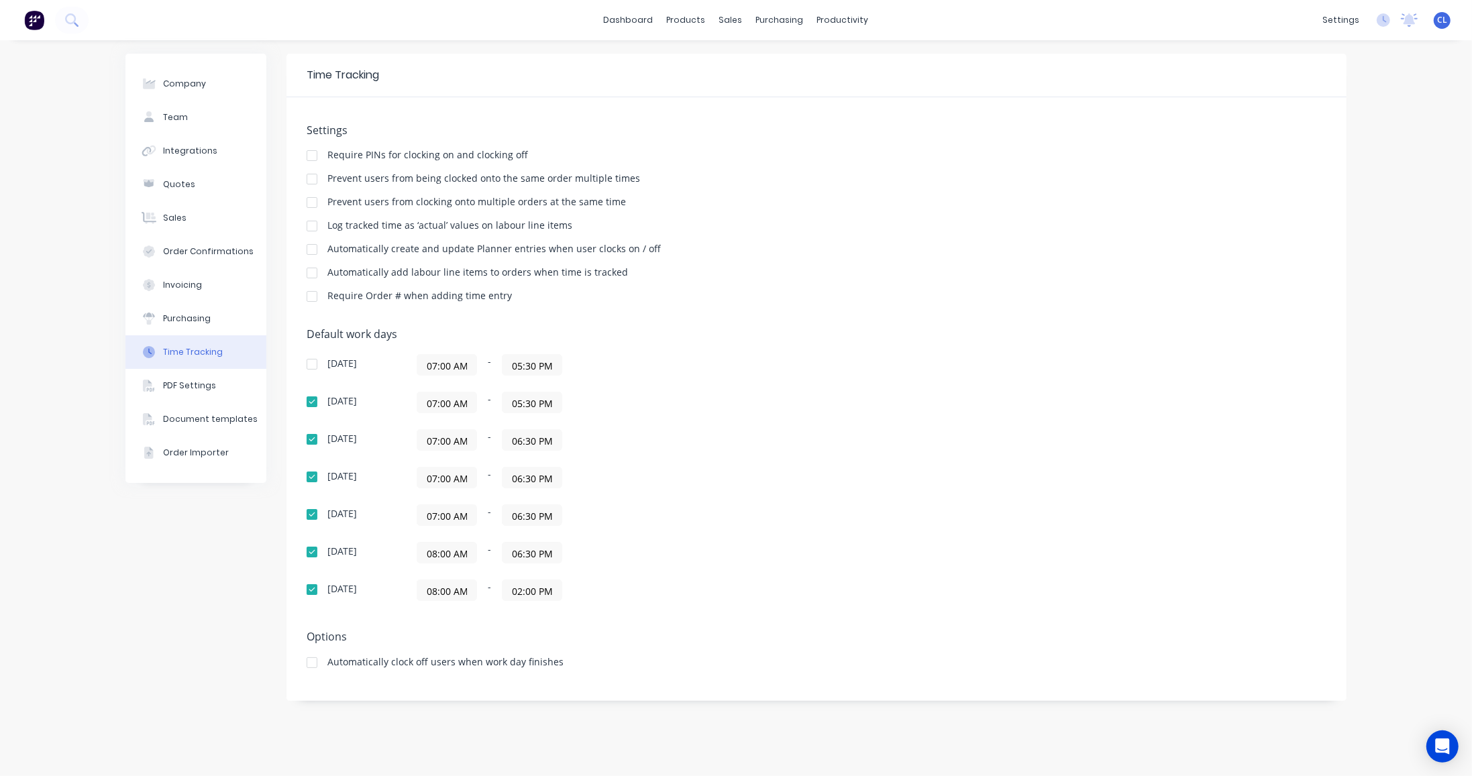
click at [423, 551] on input "08:00 AM" at bounding box center [446, 553] width 59 height 20
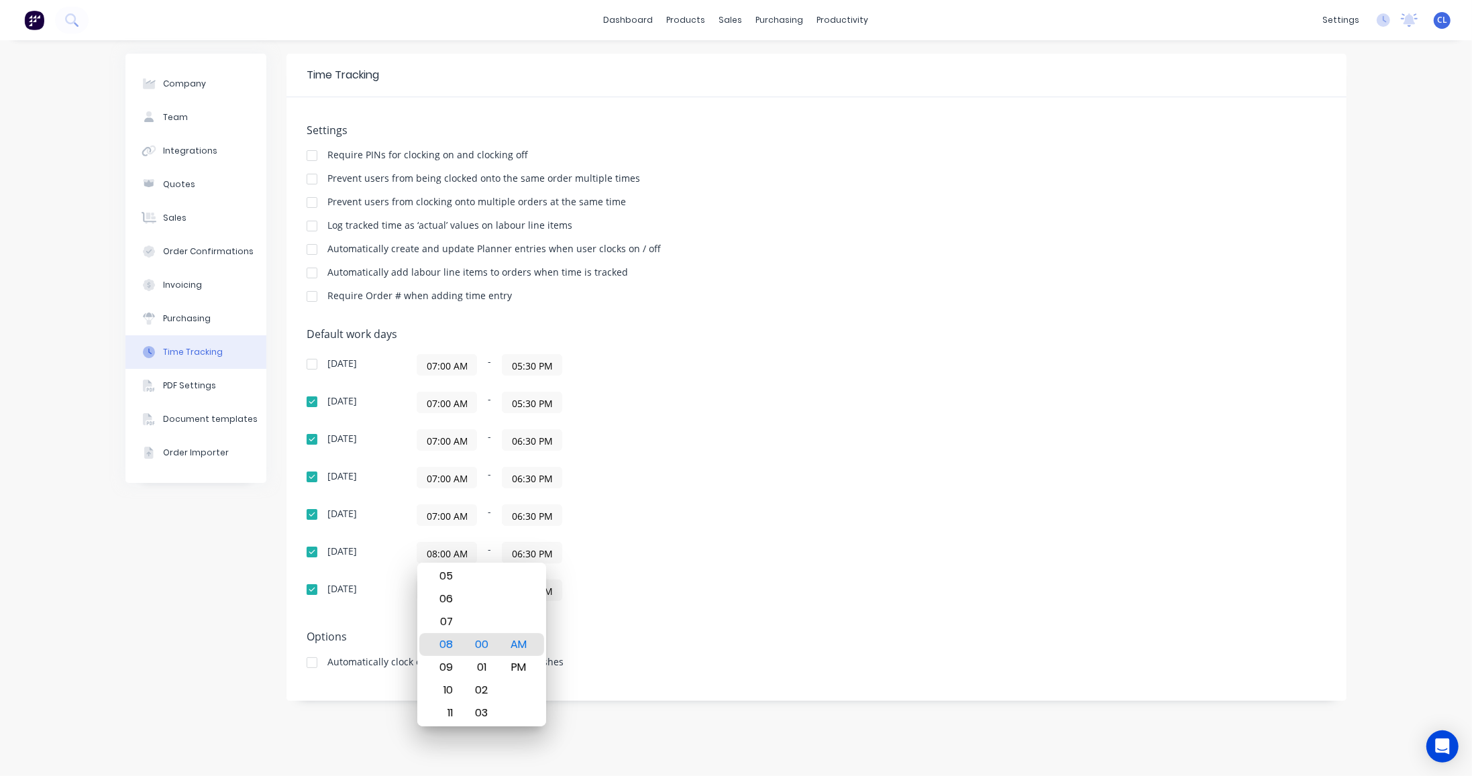
paste input "07:00 AM"
type input "07:00 AM"
click at [407, 567] on div "[DATE] 07:00 AM - 05:30 PM [DATE] 07:00 AM - 05:30 PM [DATE] 07:00 AM - 06:30 P…" at bounding box center [542, 477] width 470 height 247
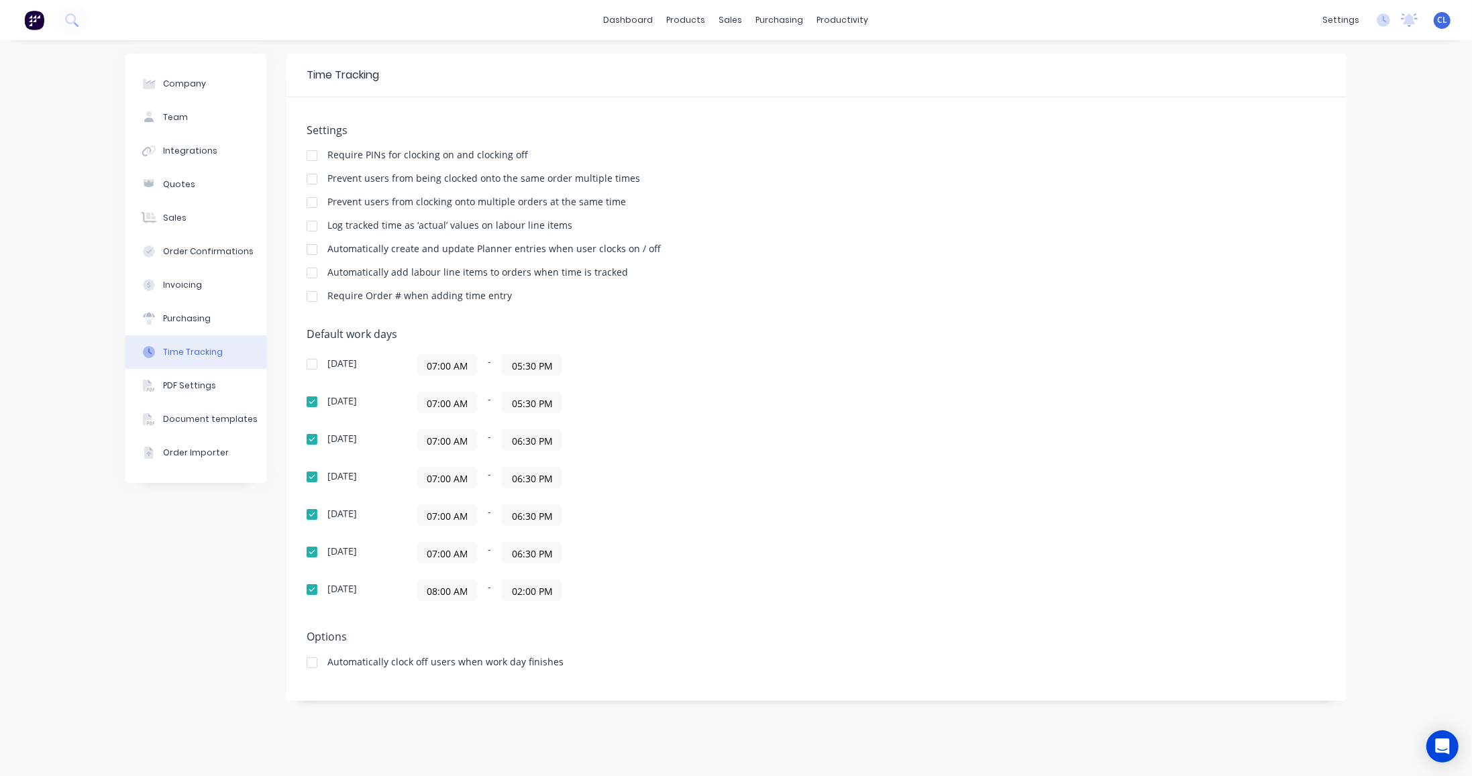
click at [423, 588] on input "08:00 AM" at bounding box center [446, 590] width 59 height 20
paste input "07:00 AM"
type input "07:00 AM"
click at [643, 508] on div "07:00 AM - 06:30 PM" at bounding box center [584, 514] width 335 height 21
click at [506, 363] on input "05:30 PM" at bounding box center [531, 365] width 59 height 20
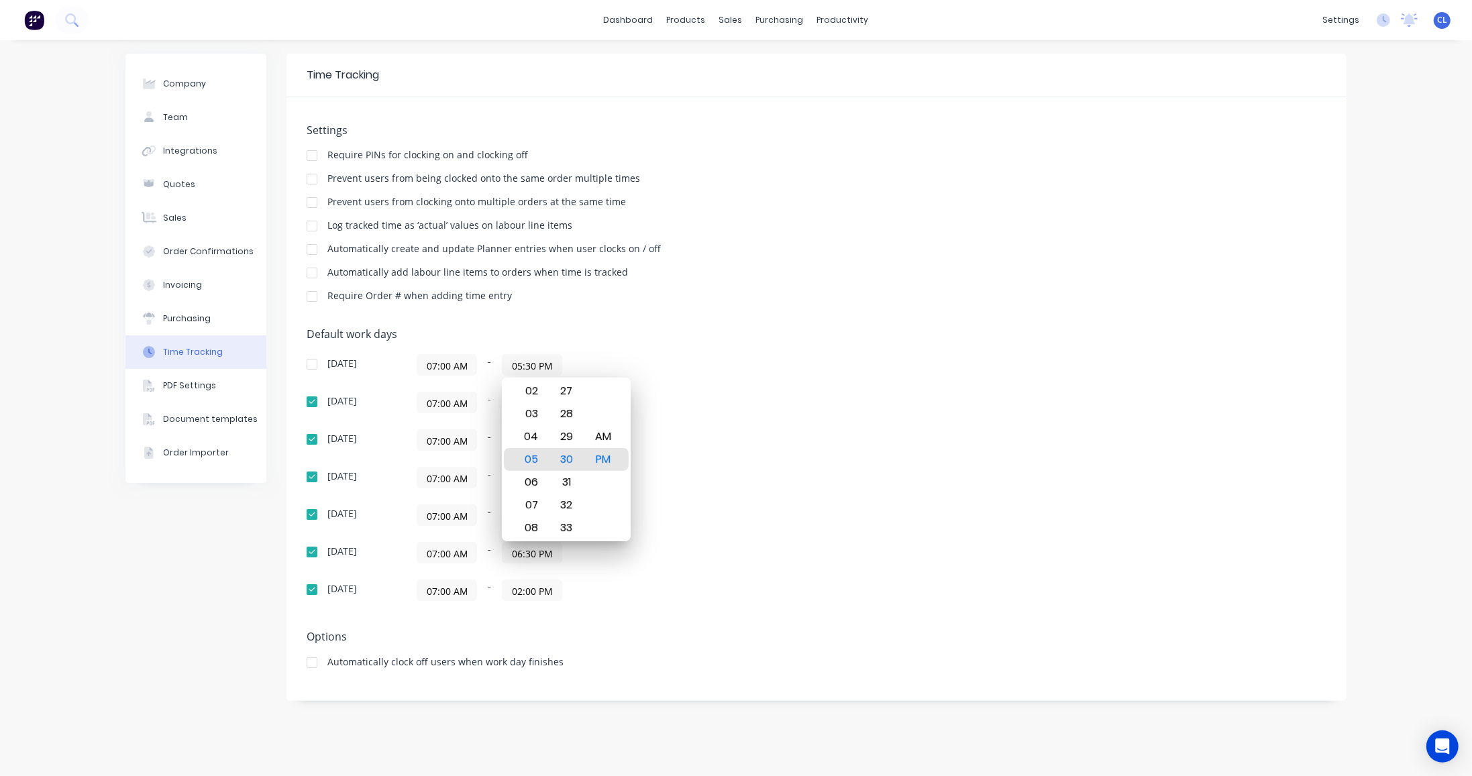
click at [492, 397] on div "07:00 AM - 05:30 PM" at bounding box center [584, 402] width 335 height 21
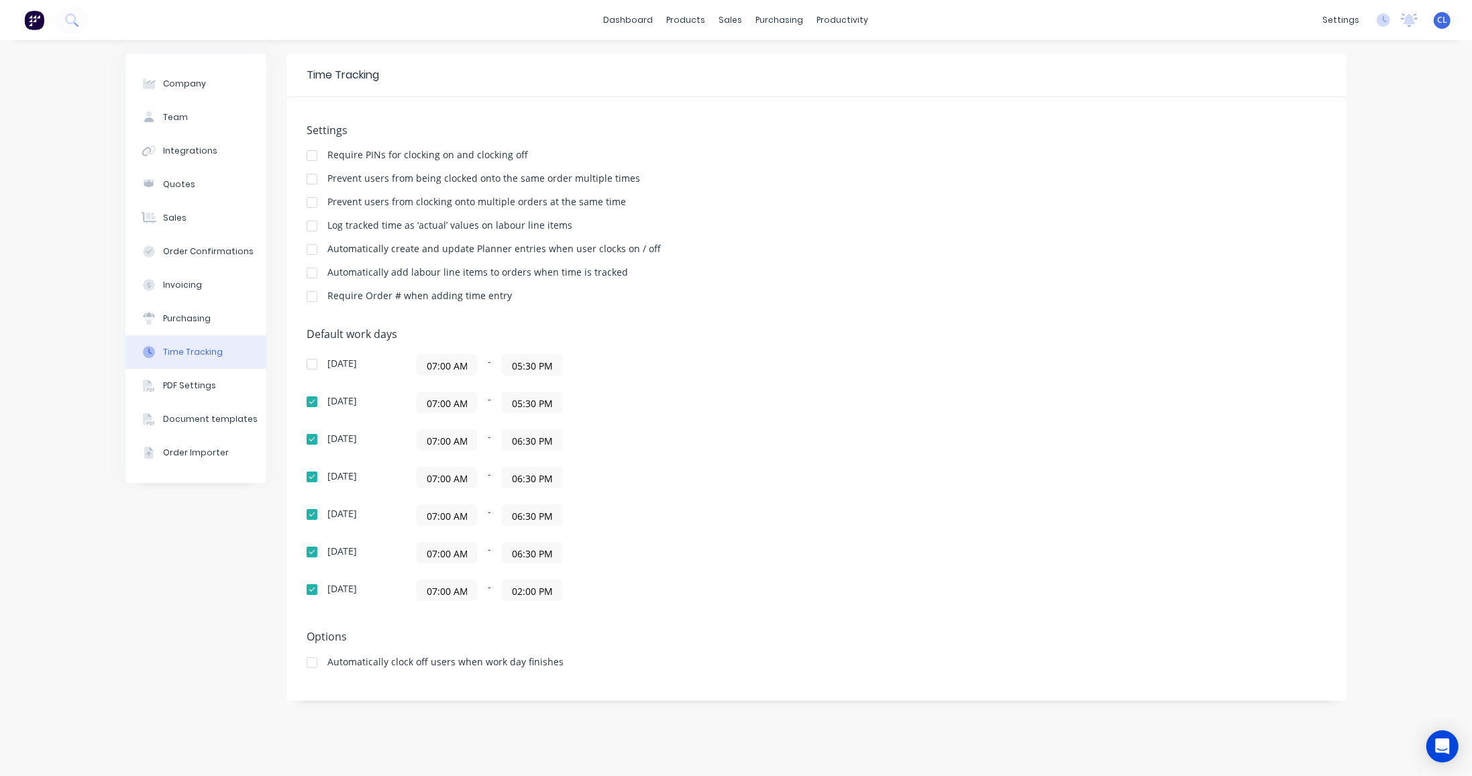
click at [506, 398] on input "05:30 PM" at bounding box center [531, 402] width 59 height 20
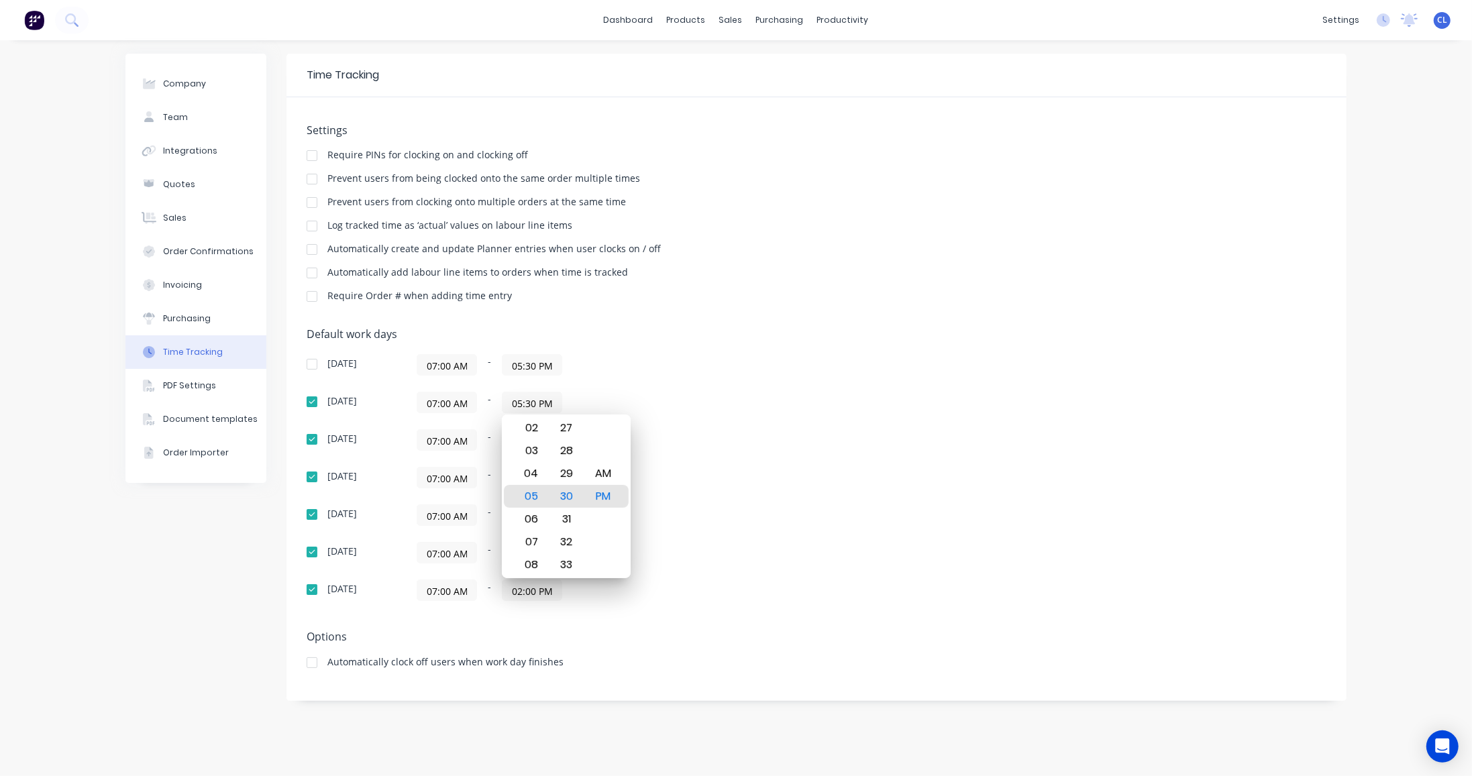
click at [494, 440] on div "07:00 AM - 06:30 PM" at bounding box center [584, 439] width 335 height 21
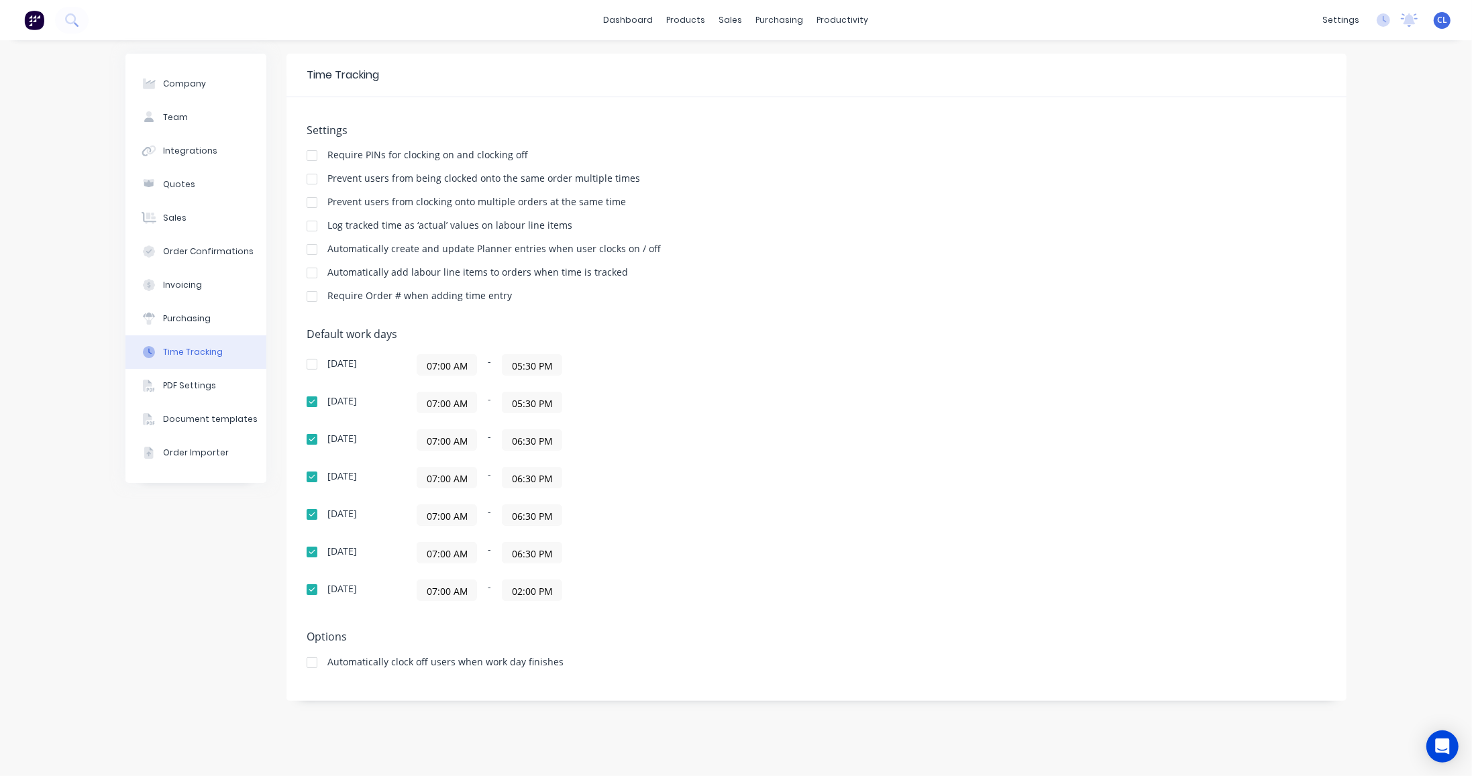
click at [507, 435] on input "06:30 PM" at bounding box center [531, 440] width 59 height 20
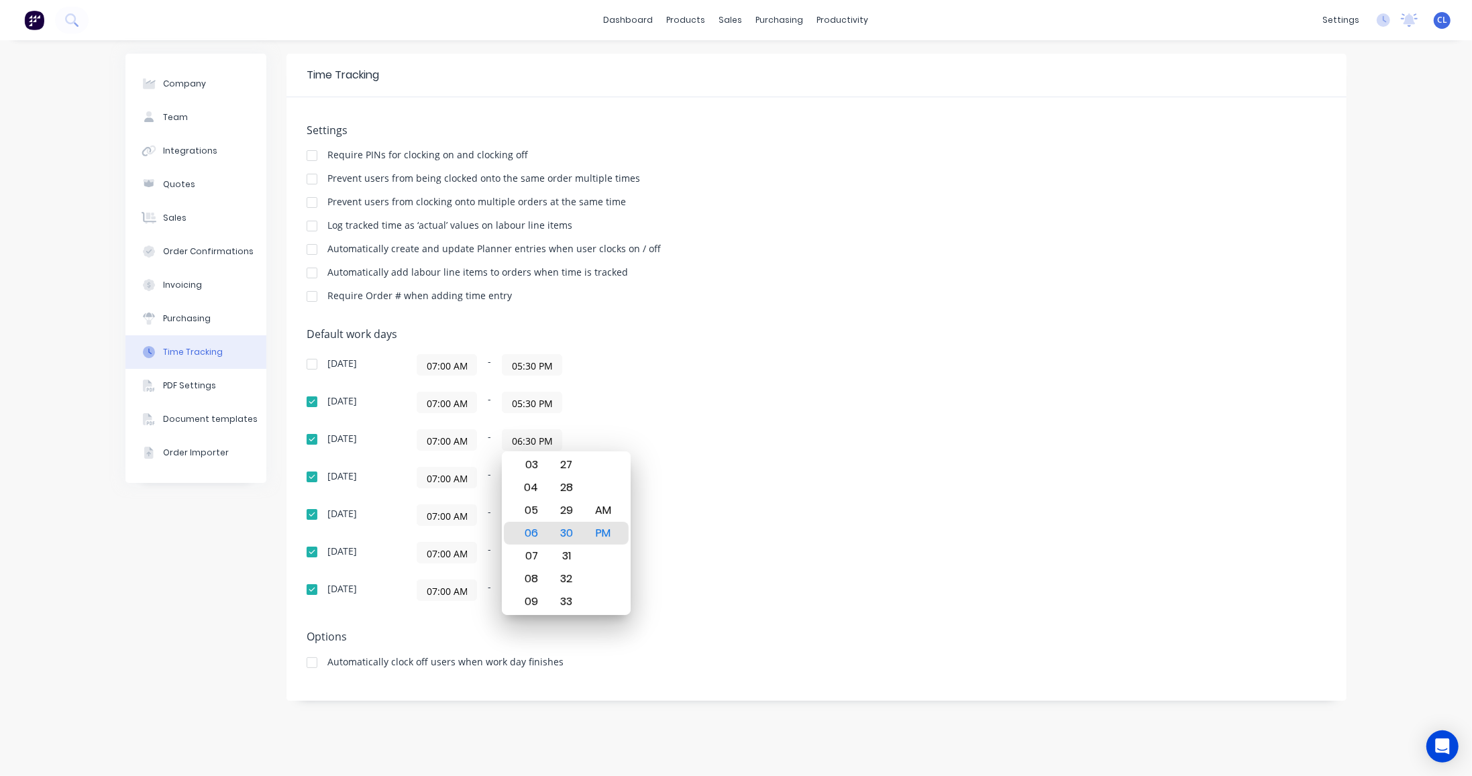
paste input "05:30 PM"
type input "05:30 PM"
click at [498, 482] on div "07:00 AM - 06:30 PM" at bounding box center [584, 477] width 335 height 21
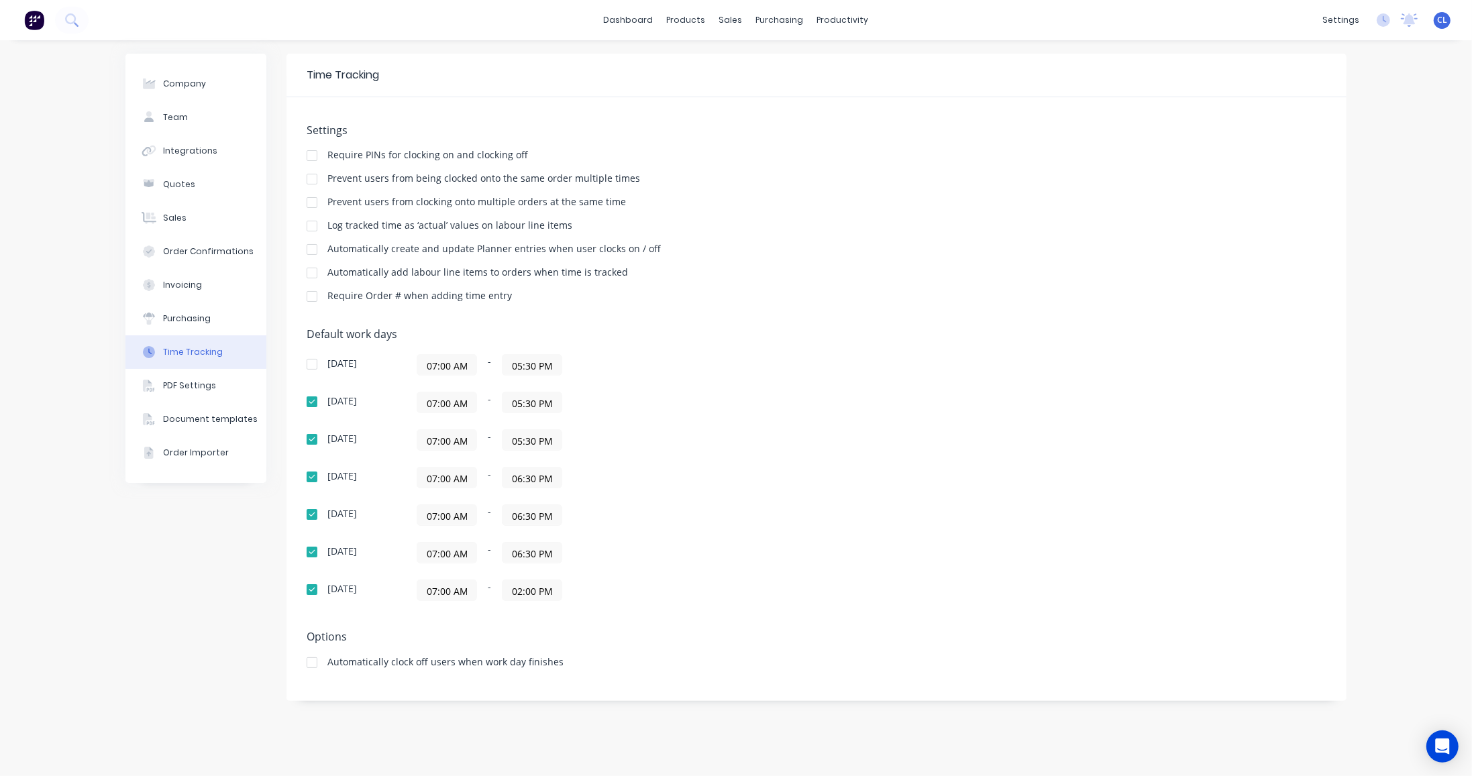
click at [508, 476] on input "06:30 PM" at bounding box center [531, 478] width 59 height 20
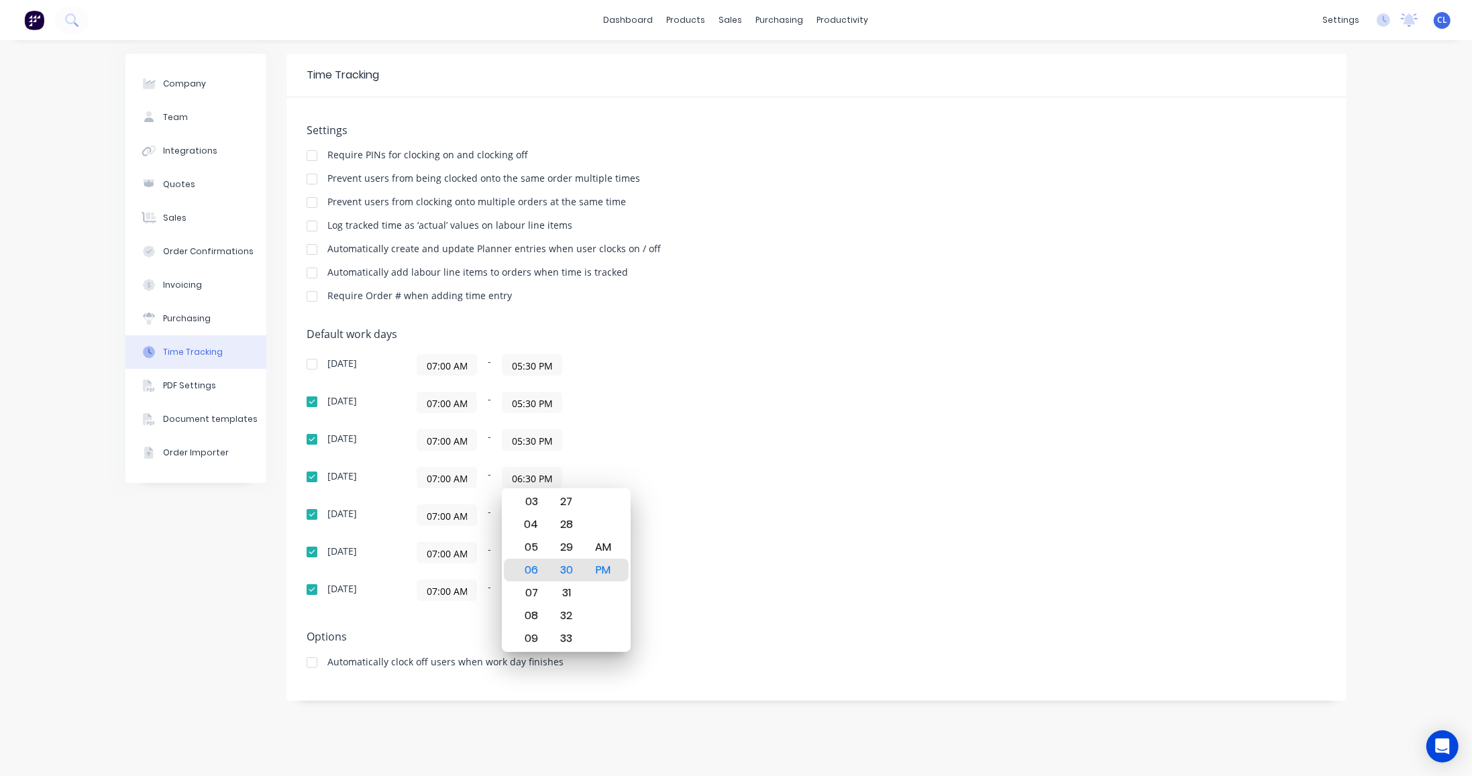
paste input "05:30 PM"
type input "05:30 PM"
click at [500, 513] on div "07:00 AM - 06:30 PM" at bounding box center [584, 514] width 335 height 21
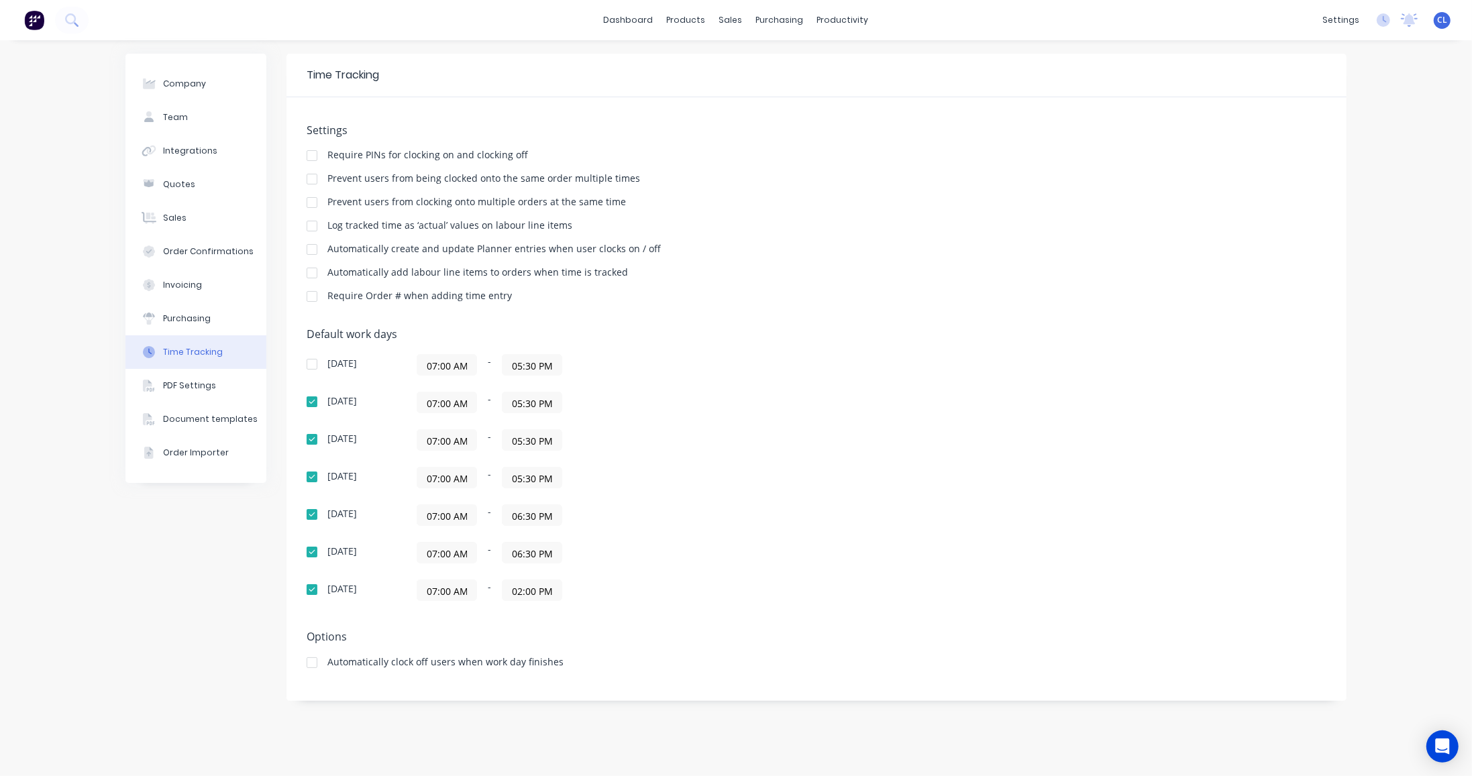
click at [504, 511] on input "06:30 PM" at bounding box center [531, 515] width 59 height 20
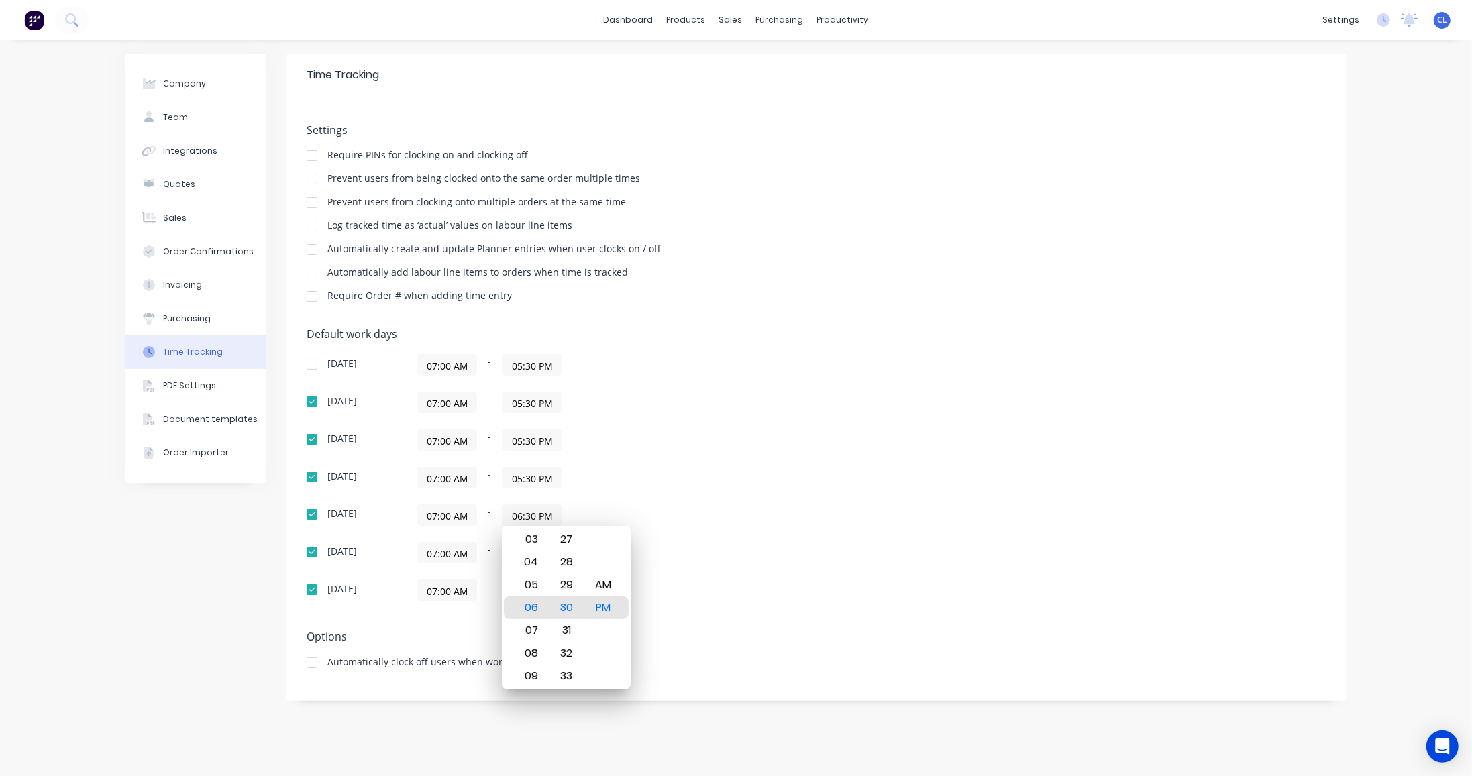
paste input "05:30 PM"
type input "05:30 PM"
click at [492, 551] on div "07:00 AM - 06:30 PM" at bounding box center [584, 552] width 335 height 21
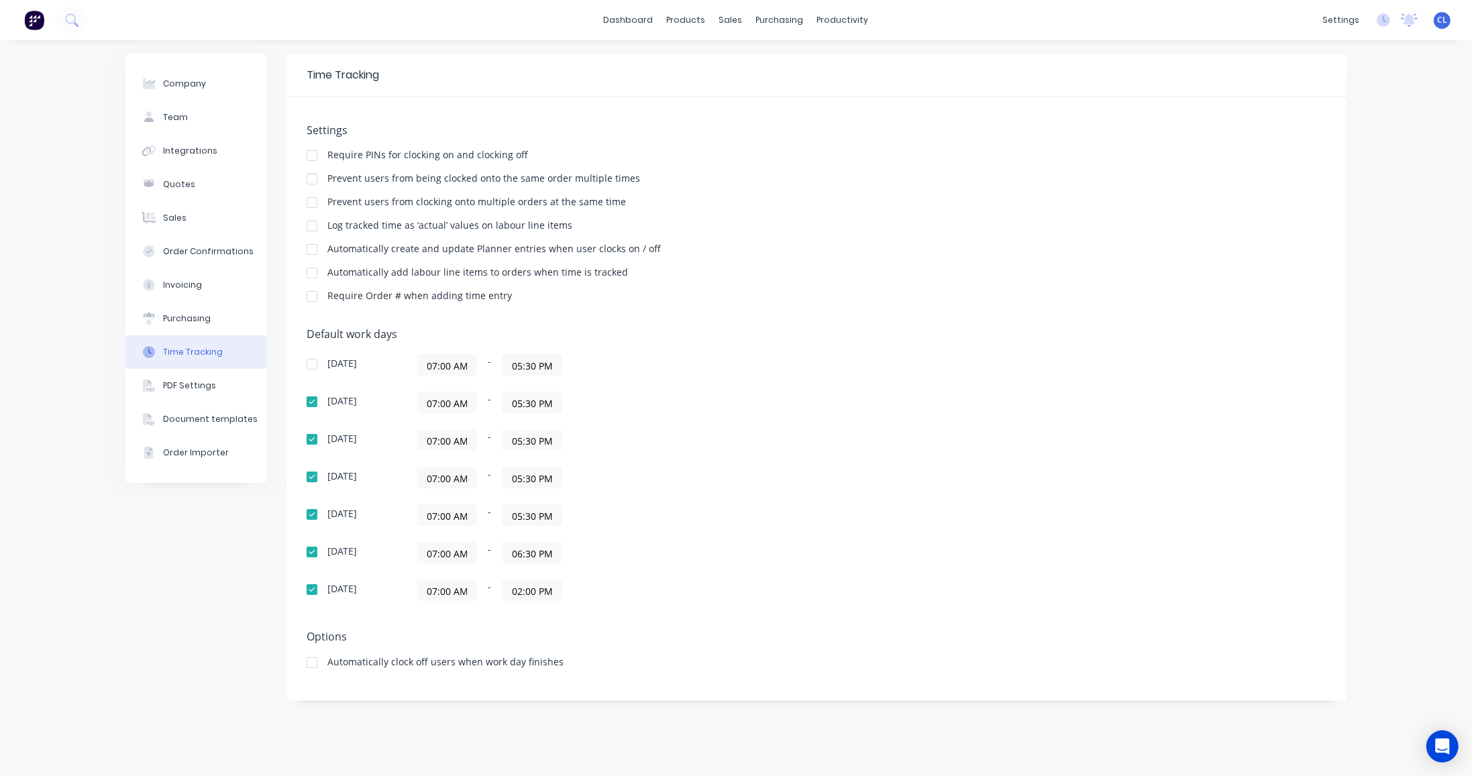
click at [495, 551] on div "07:00 AM - 06:30 PM" at bounding box center [584, 552] width 335 height 21
click at [506, 551] on input "06:30 PM" at bounding box center [531, 553] width 59 height 20
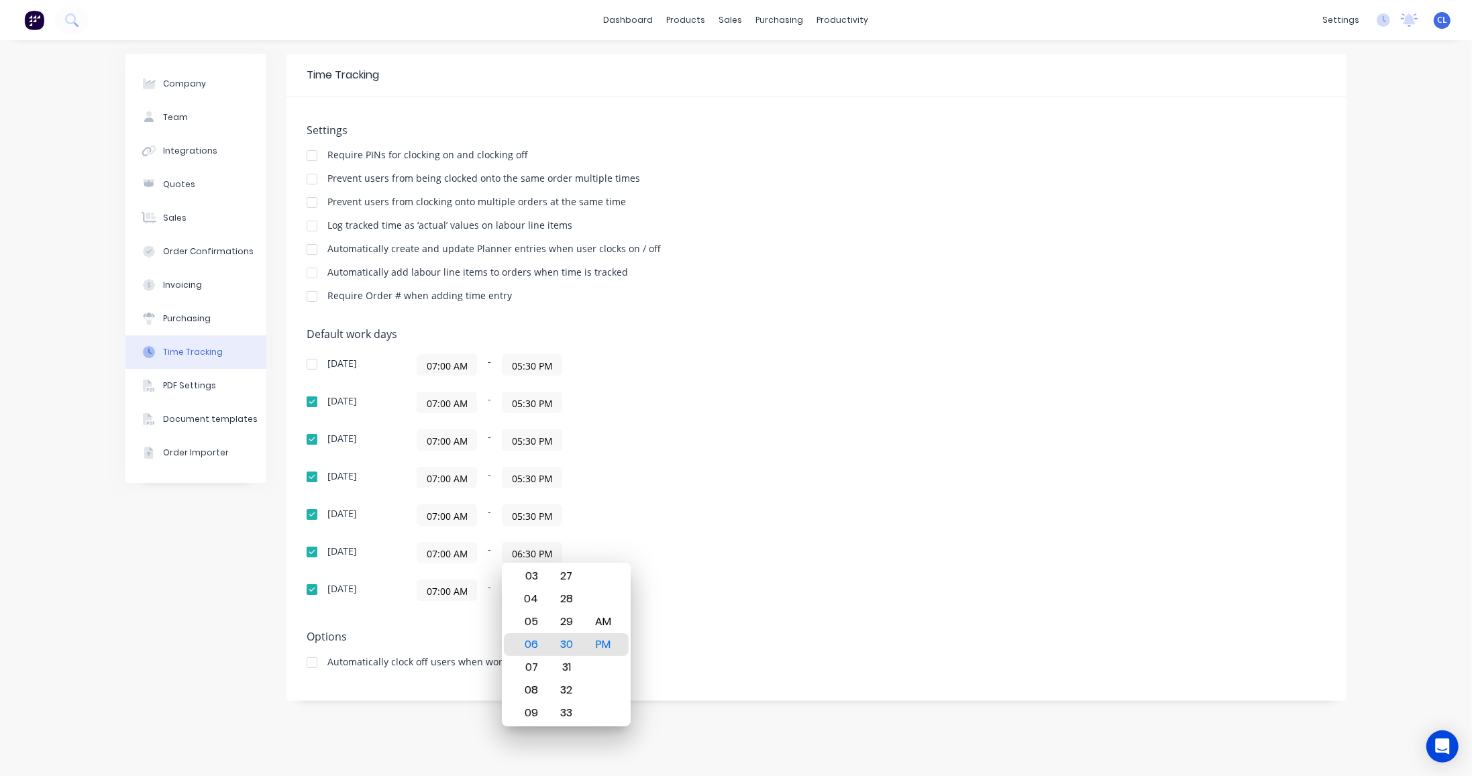
paste input "05:30 PM"
type input "05:30 PM"
click at [493, 574] on div "[DATE] 07:00 AM - 05:30 PM [DATE] 07:00 AM - 05:30 PM [DATE] 07:00 AM - 05:30 P…" at bounding box center [542, 477] width 470 height 247
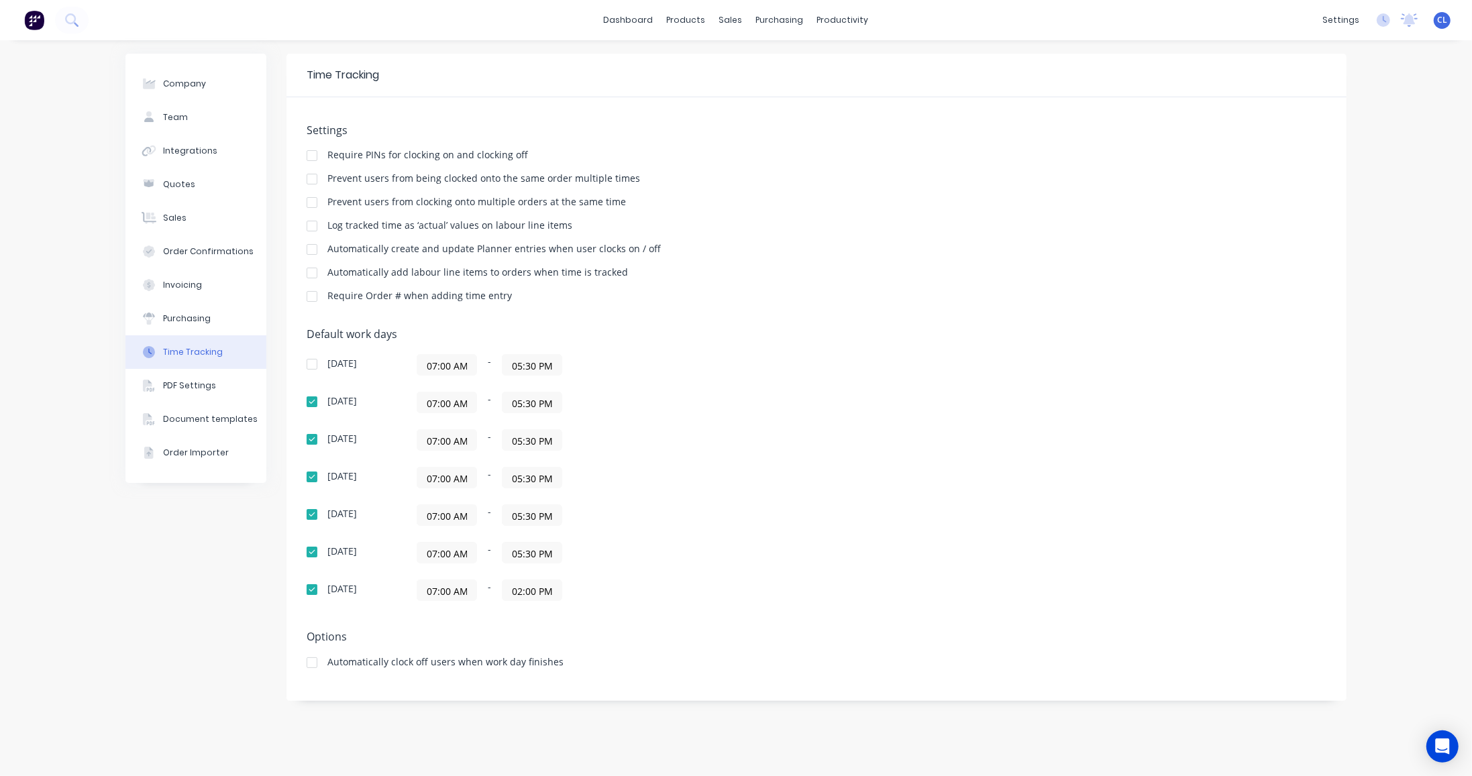
click at [510, 588] on input "02:00 PM" at bounding box center [531, 590] width 59 height 20
click at [537, 632] on div "12" at bounding box center [529, 636] width 33 height 23
type input "12:00 PM"
click at [783, 657] on div "Automatically clock off users when work day finishes" at bounding box center [817, 663] width 1020 height 13
click at [1026, 36] on div "dashboard products sales purchasing productivity dashboard products Product Cat…" at bounding box center [736, 20] width 1472 height 40
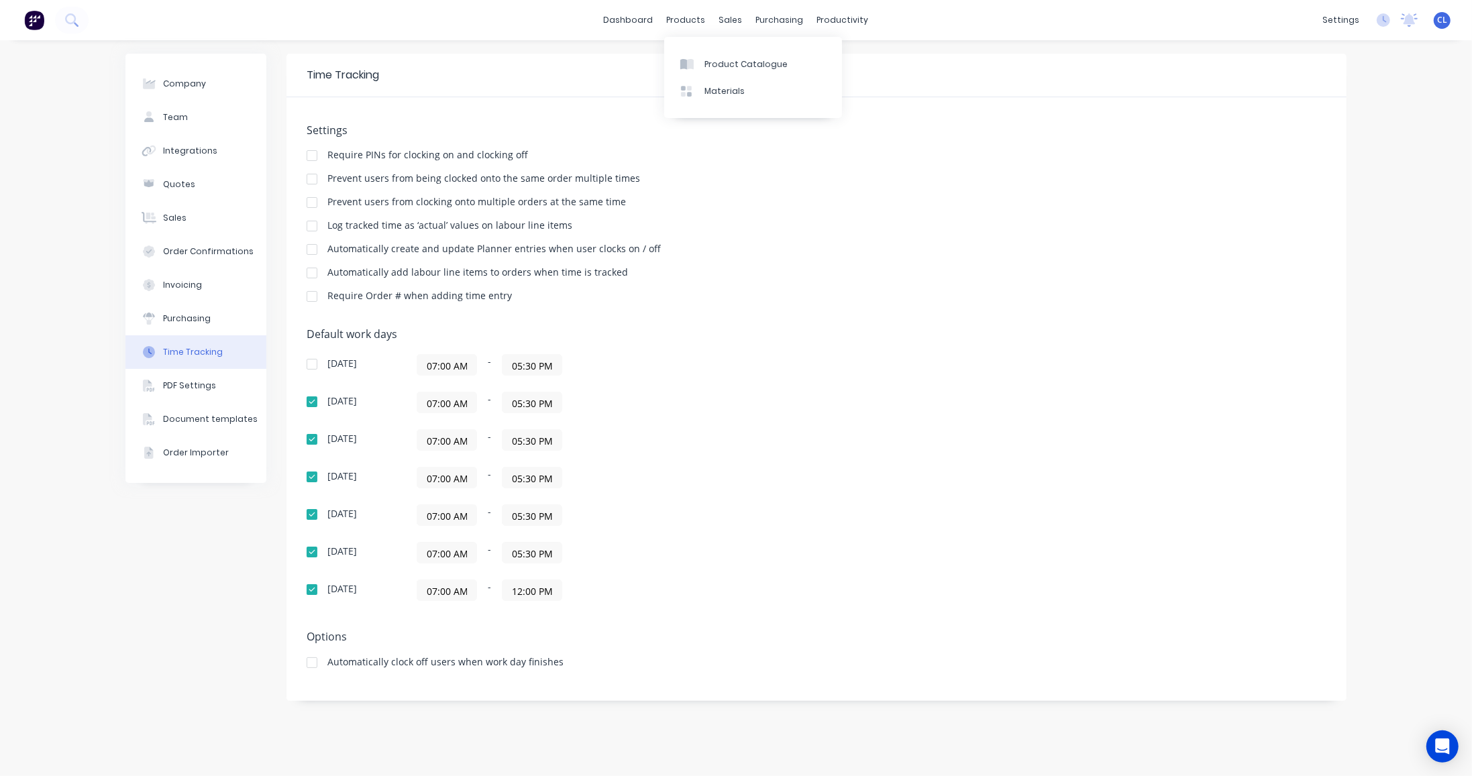
click at [647, 20] on link "dashboard" at bounding box center [628, 20] width 63 height 20
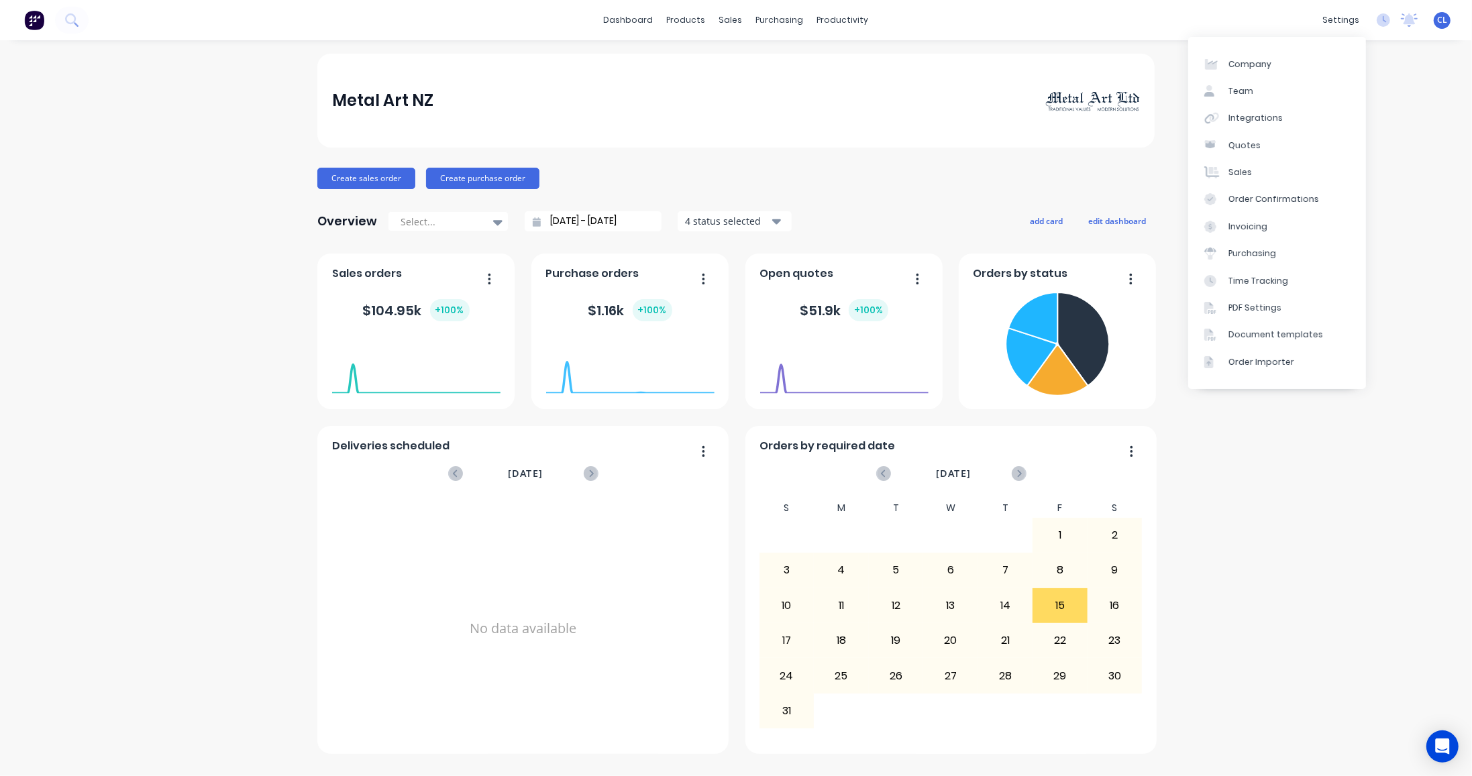
click at [1265, 279] on div "Time Tracking" at bounding box center [1258, 281] width 60 height 12
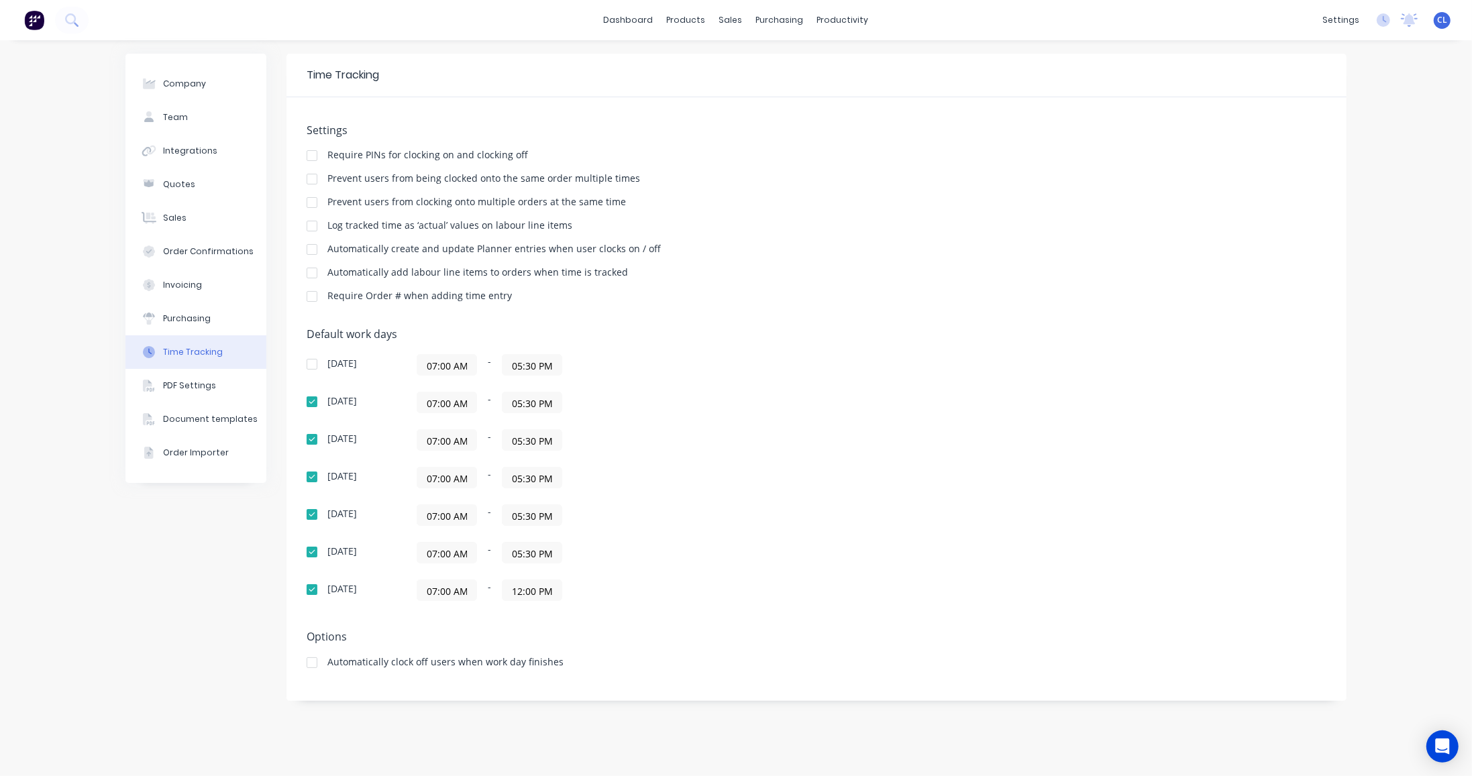
click at [1383, 20] on icon at bounding box center [1385, 19] width 4 height 7
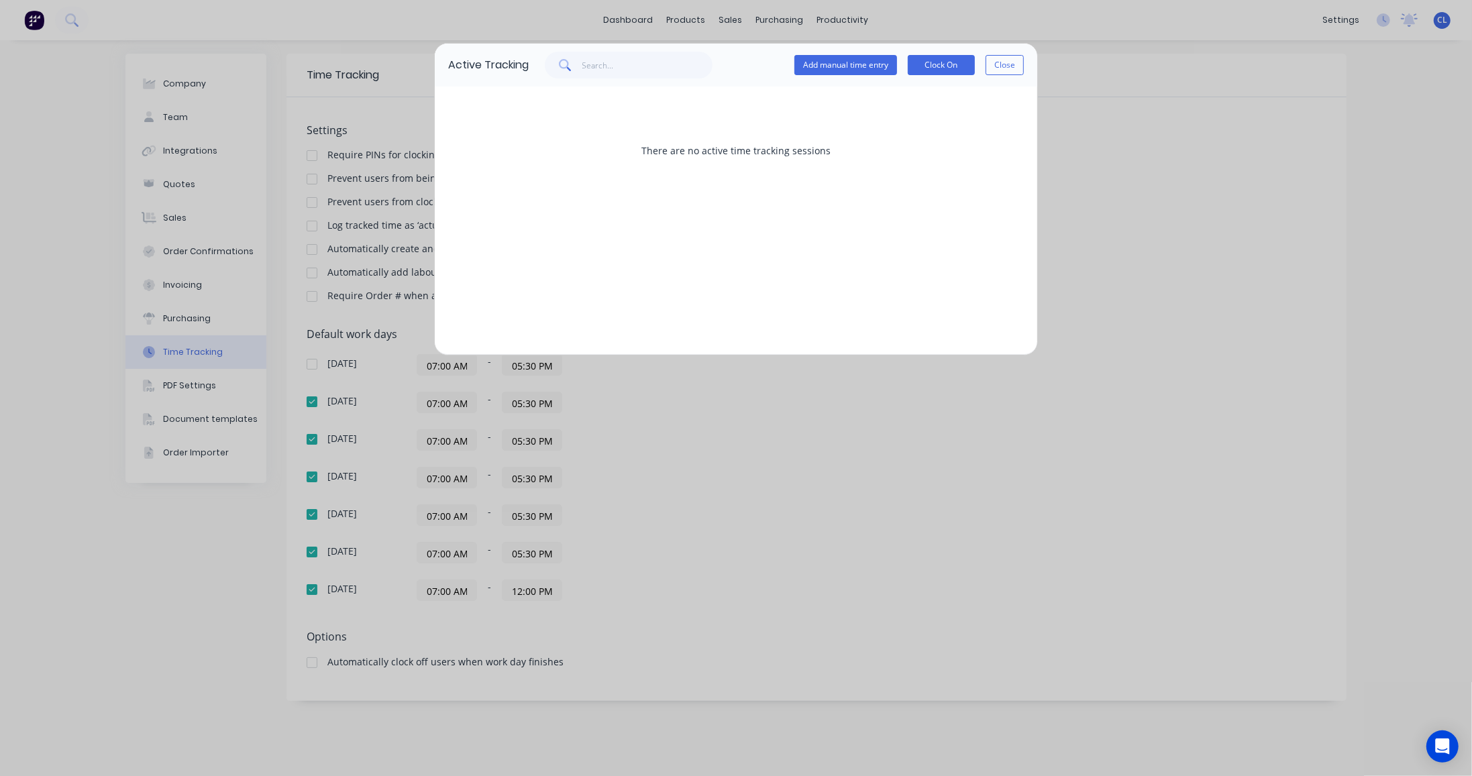
click at [820, 64] on button "Add manual time entry" at bounding box center [845, 65] width 103 height 20
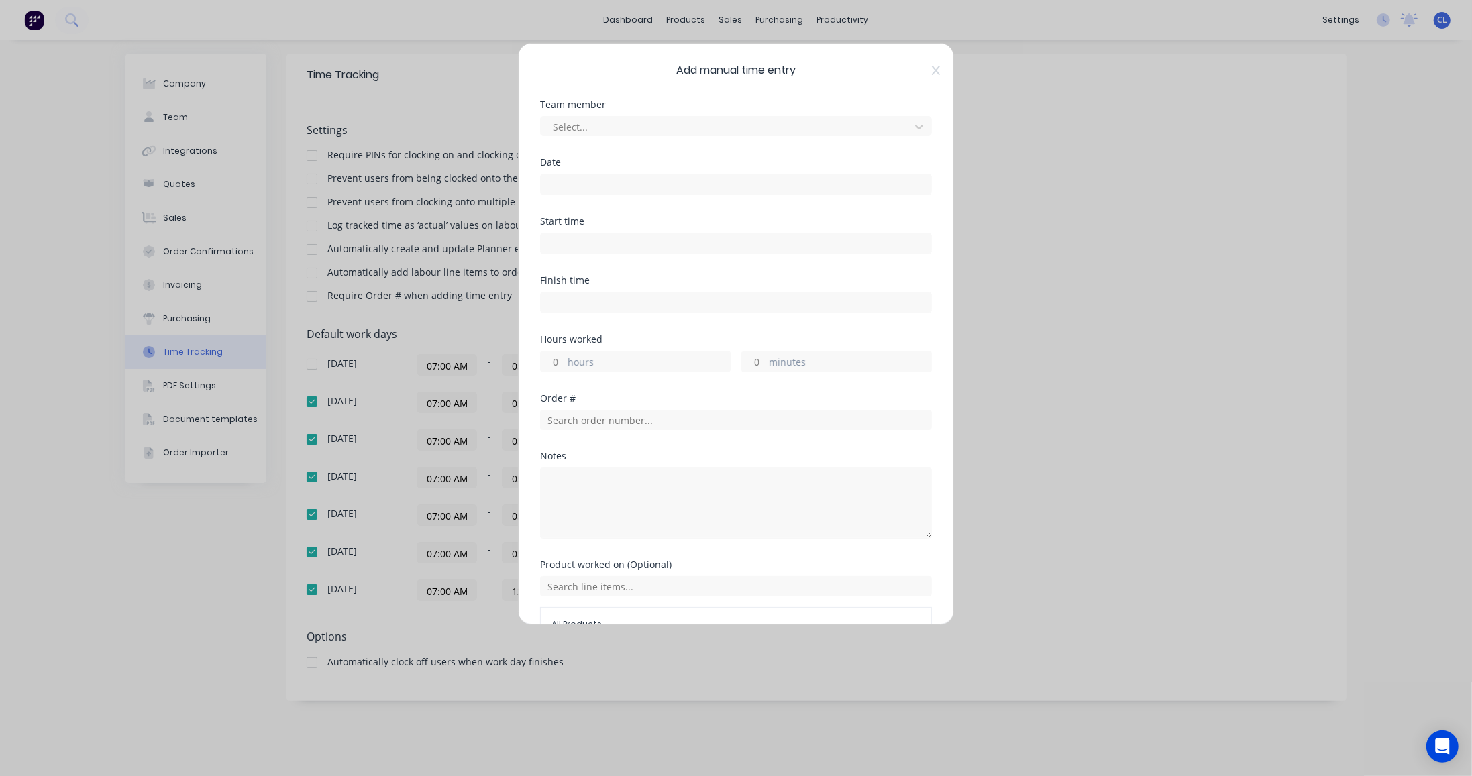
click at [572, 123] on div at bounding box center [727, 127] width 352 height 17
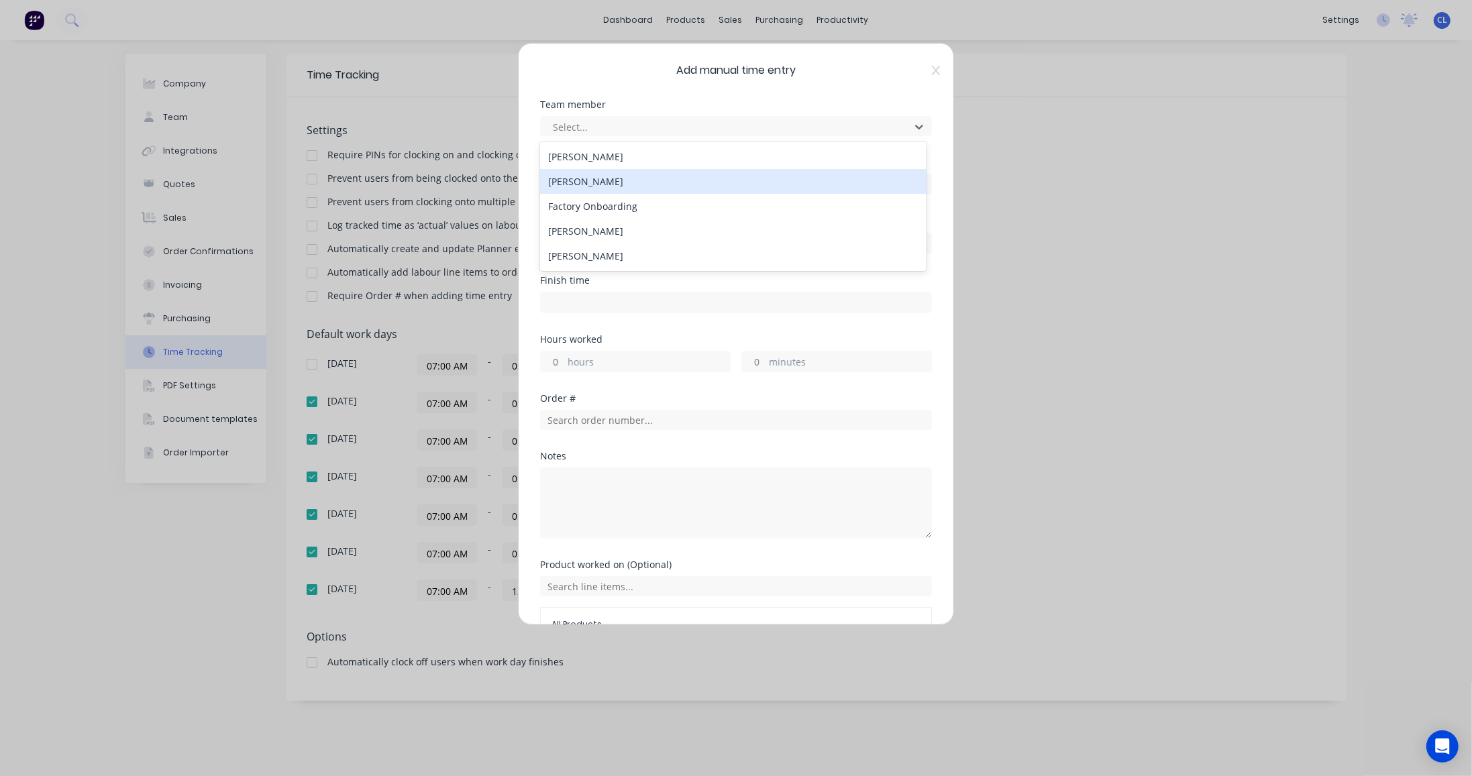
click at [564, 180] on div "[PERSON_NAME]" at bounding box center [733, 181] width 386 height 25
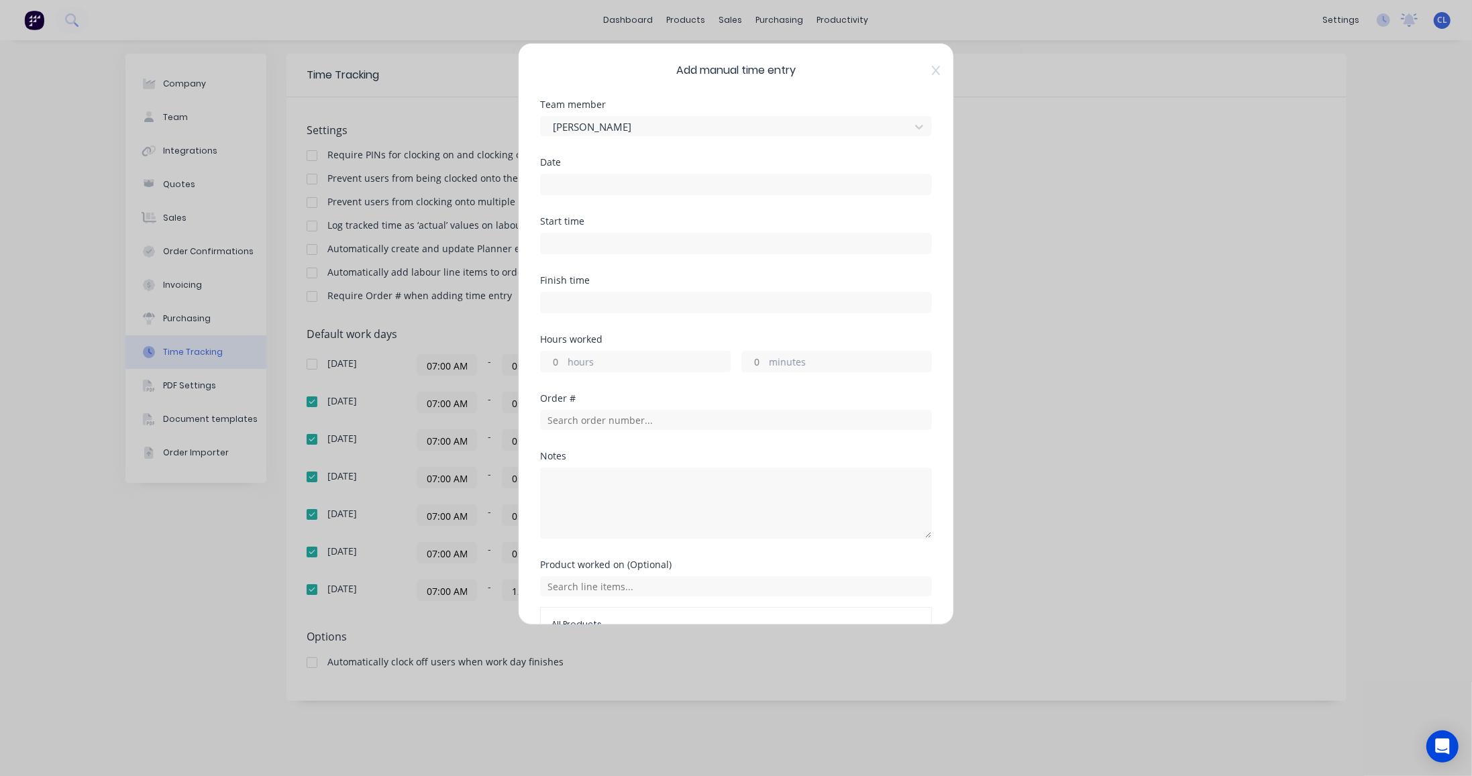
click at [565, 165] on div "Date" at bounding box center [736, 162] width 392 height 9
click at [545, 167] on div "Date" at bounding box center [736, 162] width 392 height 9
click at [553, 161] on div "Date" at bounding box center [736, 162] width 392 height 9
click at [553, 189] on input at bounding box center [736, 184] width 390 height 20
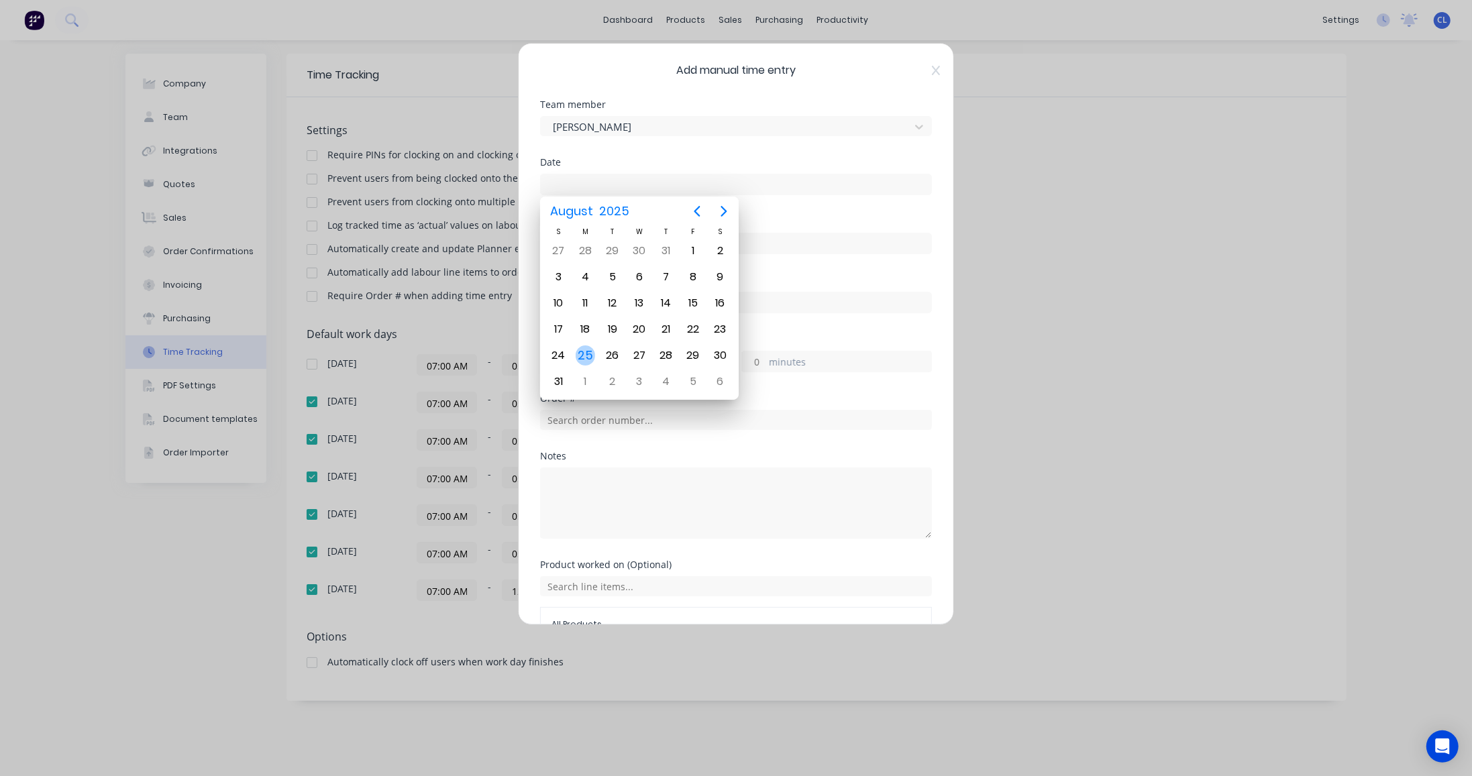
click at [581, 358] on div "25" at bounding box center [586, 355] width 20 height 20
type input "[DATE]"
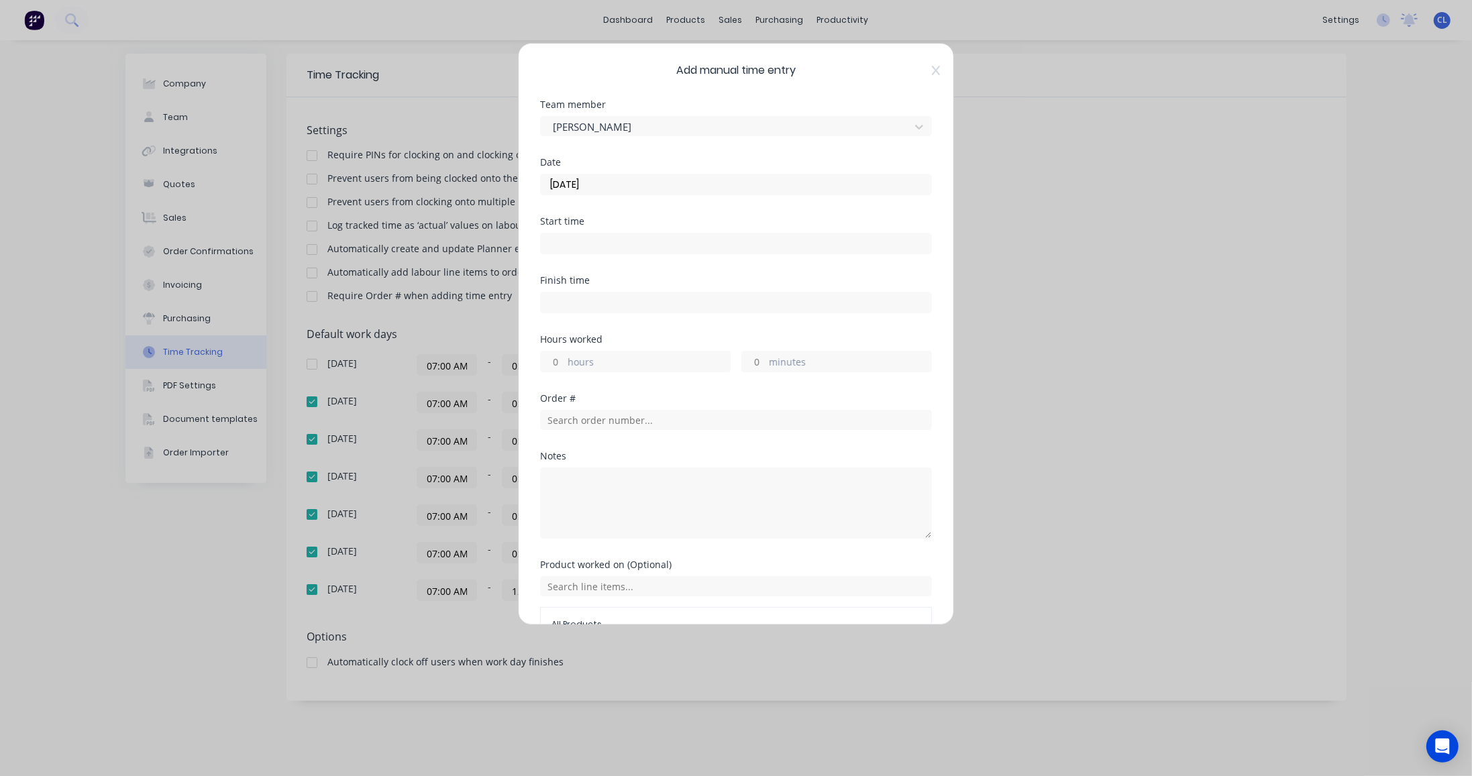
click at [574, 248] on input at bounding box center [736, 243] width 390 height 20
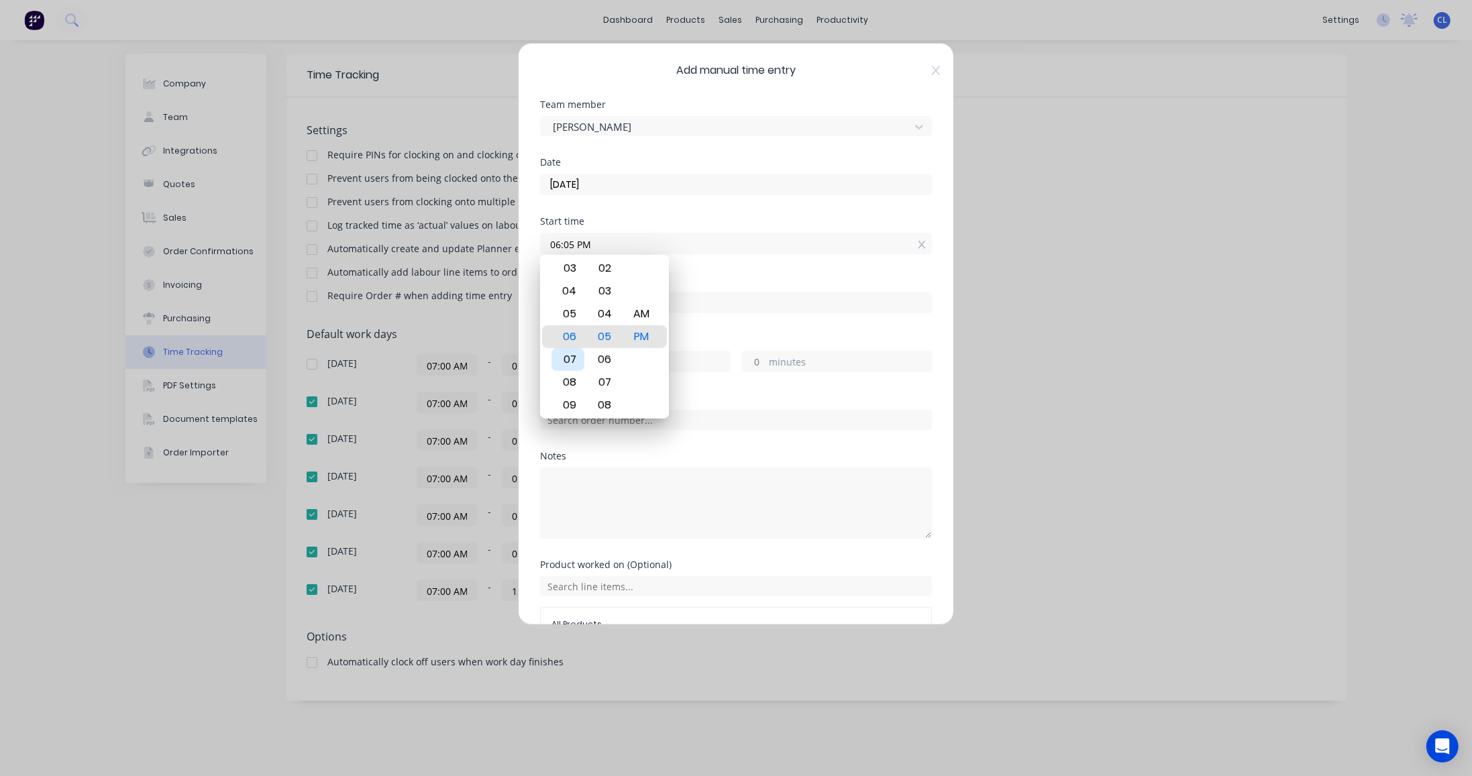
click at [567, 358] on div "07" at bounding box center [567, 359] width 33 height 23
type input "07:05 PM"
click at [723, 309] on input at bounding box center [736, 302] width 390 height 20
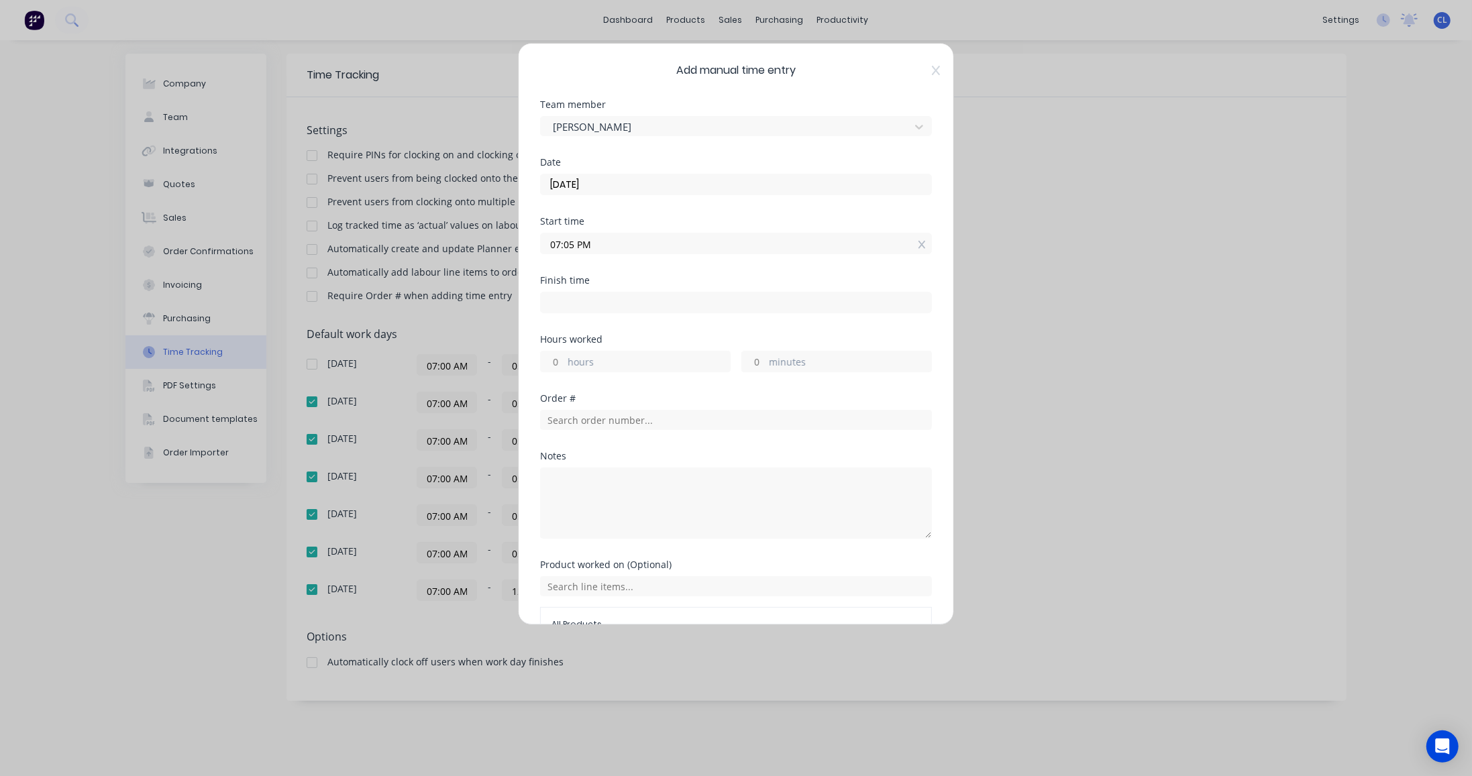
type input "04:05 PM"
type input "-3"
type input "0"
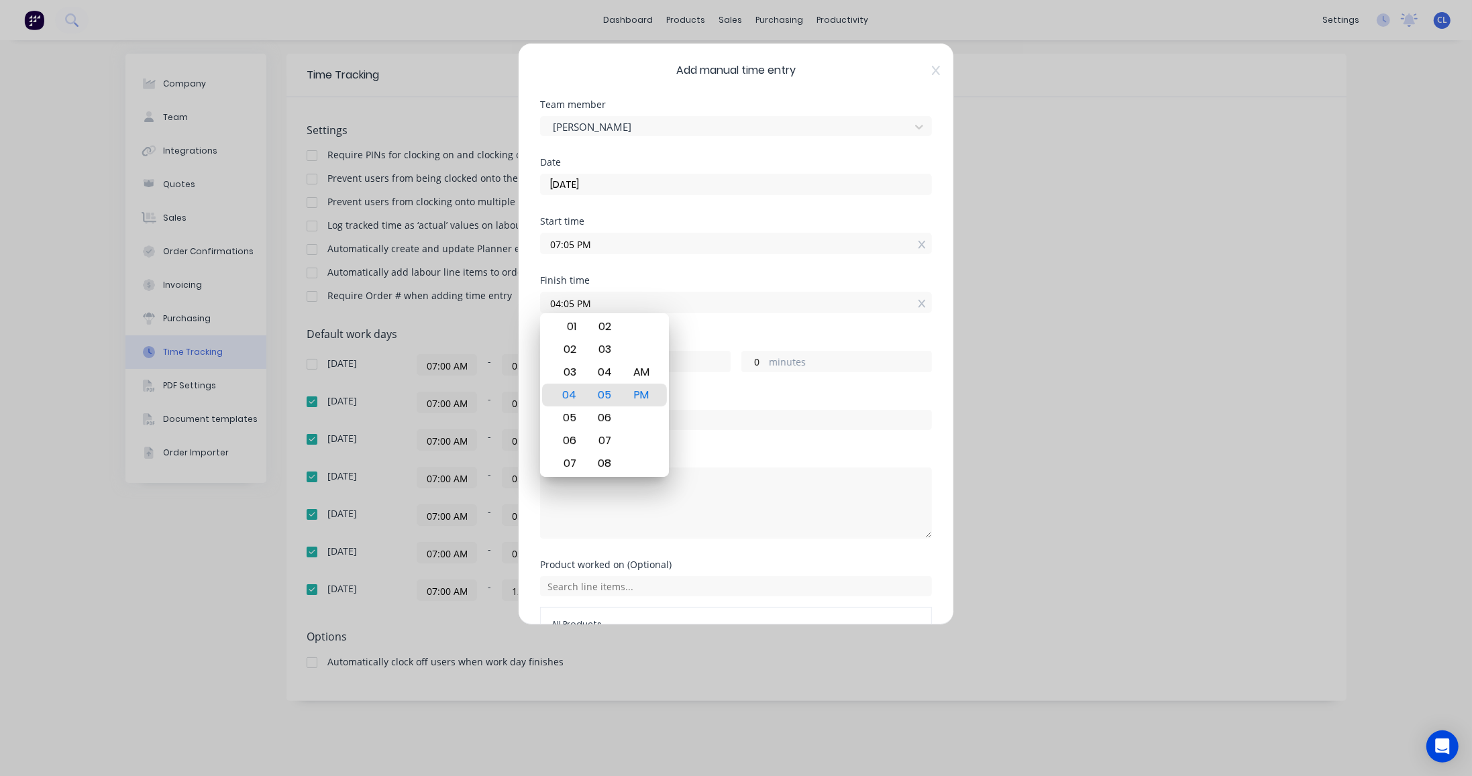
click at [754, 315] on div "Finish time 04:05 PM" at bounding box center [736, 305] width 392 height 59
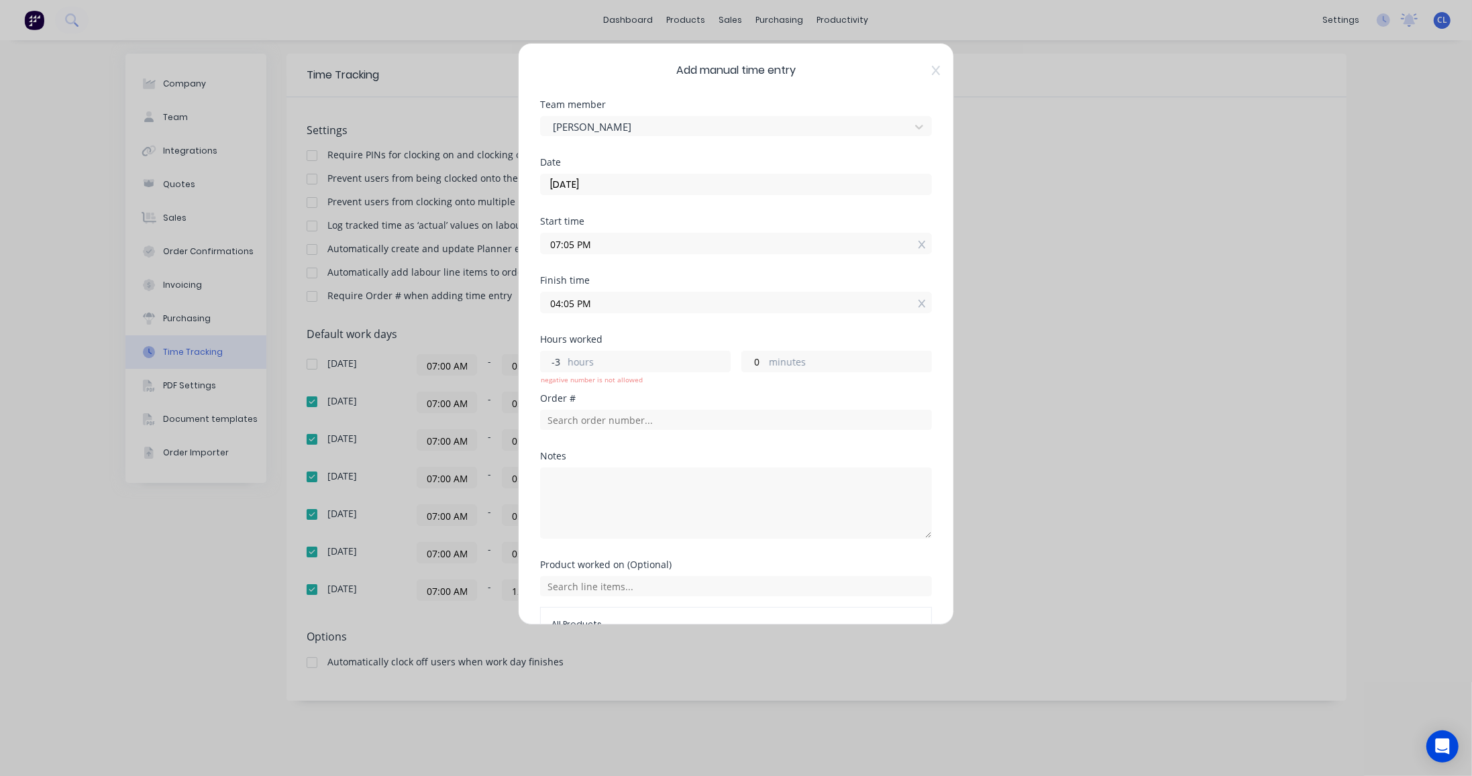
drag, startPoint x: 561, startPoint y: 360, endPoint x: 523, endPoint y: 360, distance: 38.2
click at [523, 360] on div "Add manual time entry Team member [PERSON_NAME] Date [DATE] Start time 07:05 PM…" at bounding box center [736, 334] width 436 height 582
type input "44"
type input "03:05 PM"
click at [581, 245] on input "07:05 PM" at bounding box center [736, 243] width 390 height 20
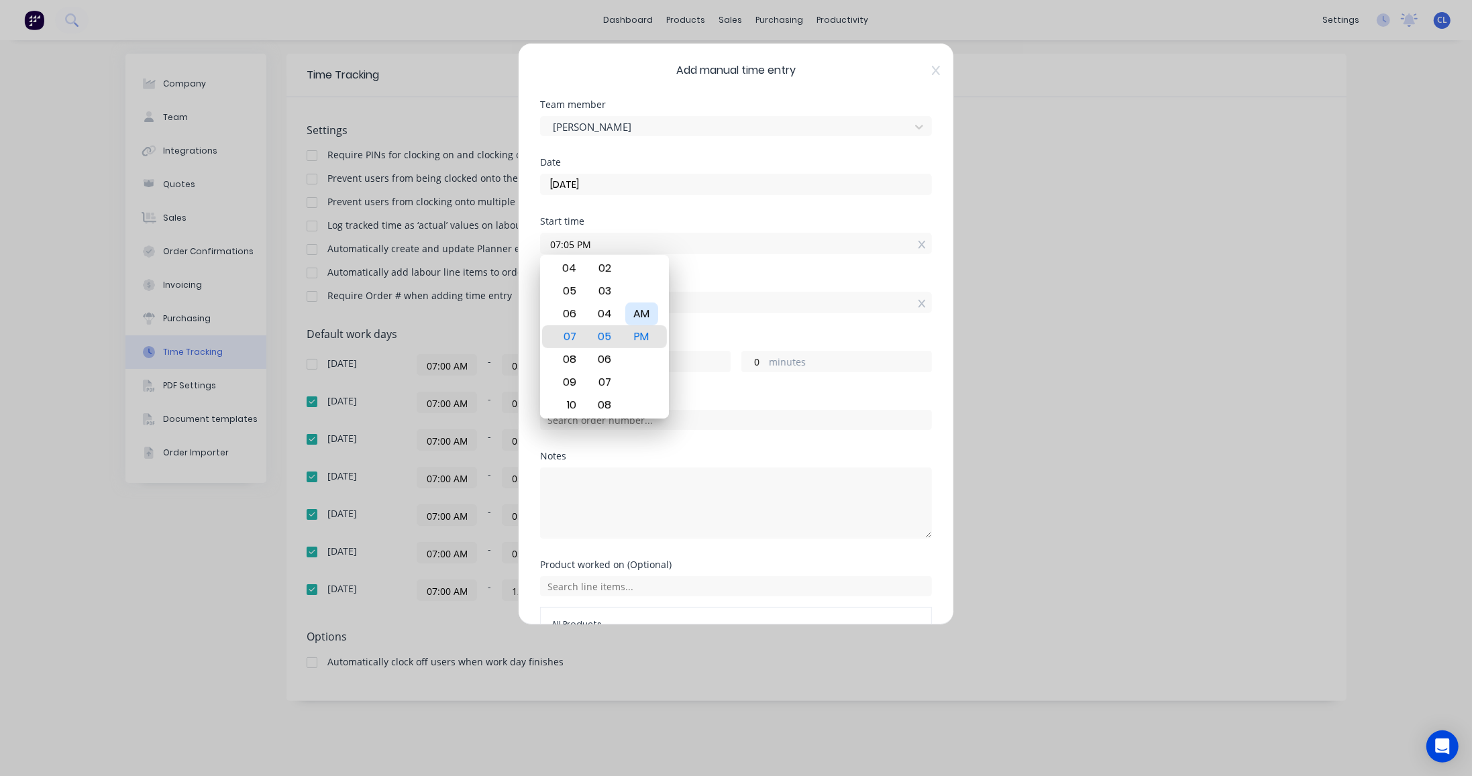
click at [649, 310] on div "AM" at bounding box center [641, 314] width 33 height 23
type input "07:05 AM"
click at [829, 261] on div "Start time 07:05 AM" at bounding box center [736, 246] width 392 height 59
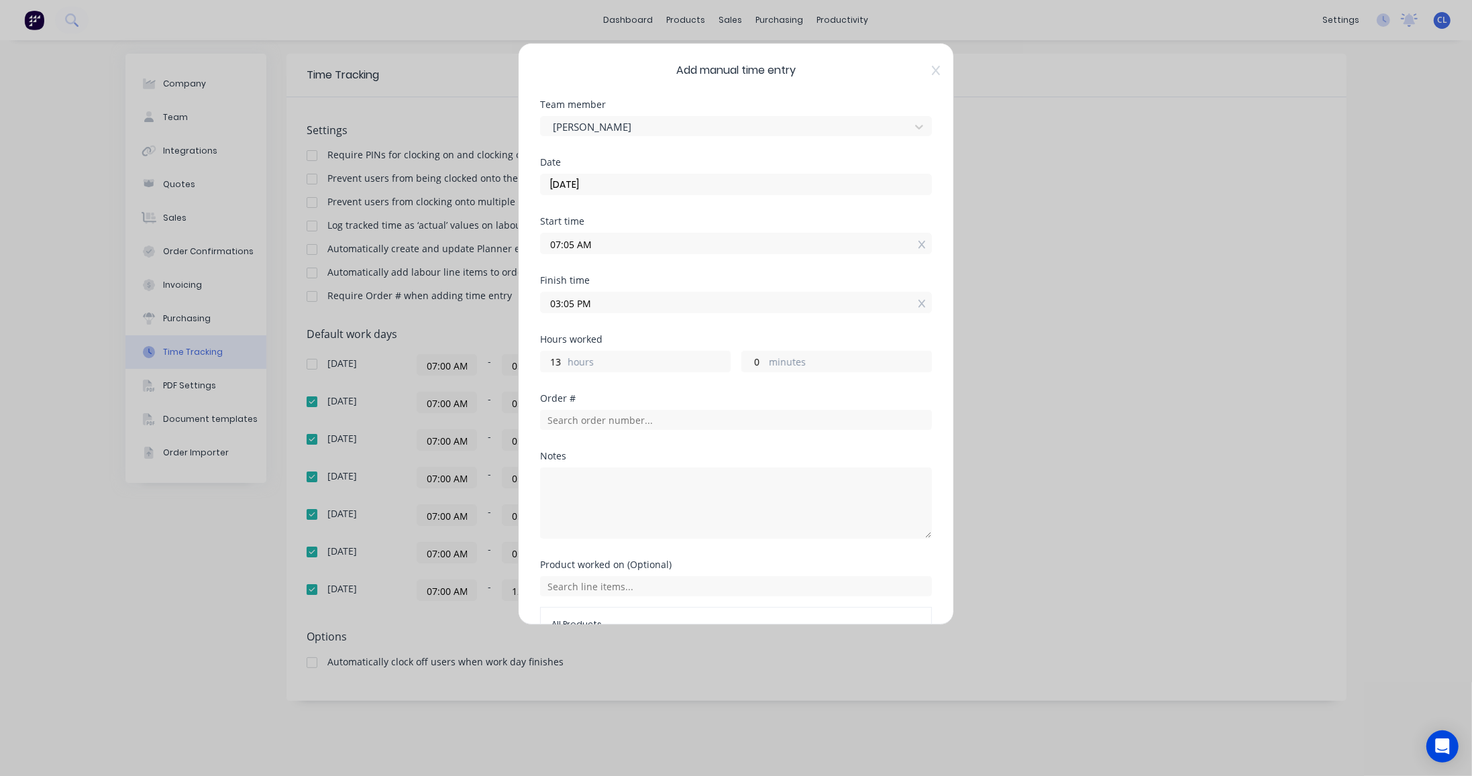
drag, startPoint x: 599, startPoint y: 354, endPoint x: 561, endPoint y: 363, distance: 38.6
click at [598, 355] on label "hours" at bounding box center [649, 363] width 162 height 17
click at [564, 354] on input "13" at bounding box center [552, 362] width 23 height 20
click at [561, 363] on input "13" at bounding box center [552, 362] width 23 height 20
drag, startPoint x: 561, startPoint y: 363, endPoint x: 534, endPoint y: 362, distance: 27.5
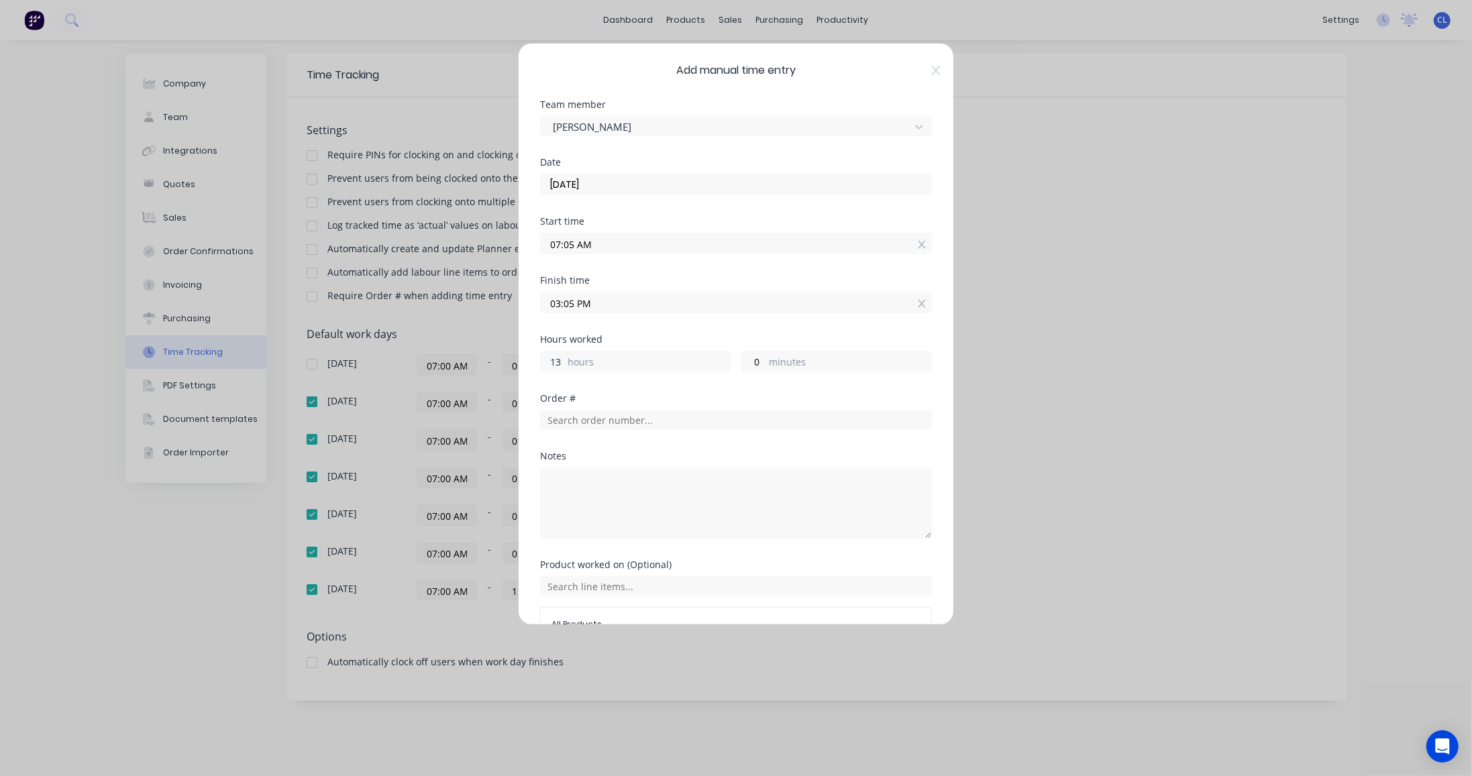
click at [534, 362] on div "Add manual time entry Team member [PERSON_NAME] Date [DATE] Start time 07:05 AM…" at bounding box center [736, 334] width 436 height 582
type input "4"
type input "11:05 AM"
click at [784, 445] on div "Order #" at bounding box center [736, 423] width 392 height 58
click at [572, 411] on input "text" at bounding box center [736, 420] width 392 height 20
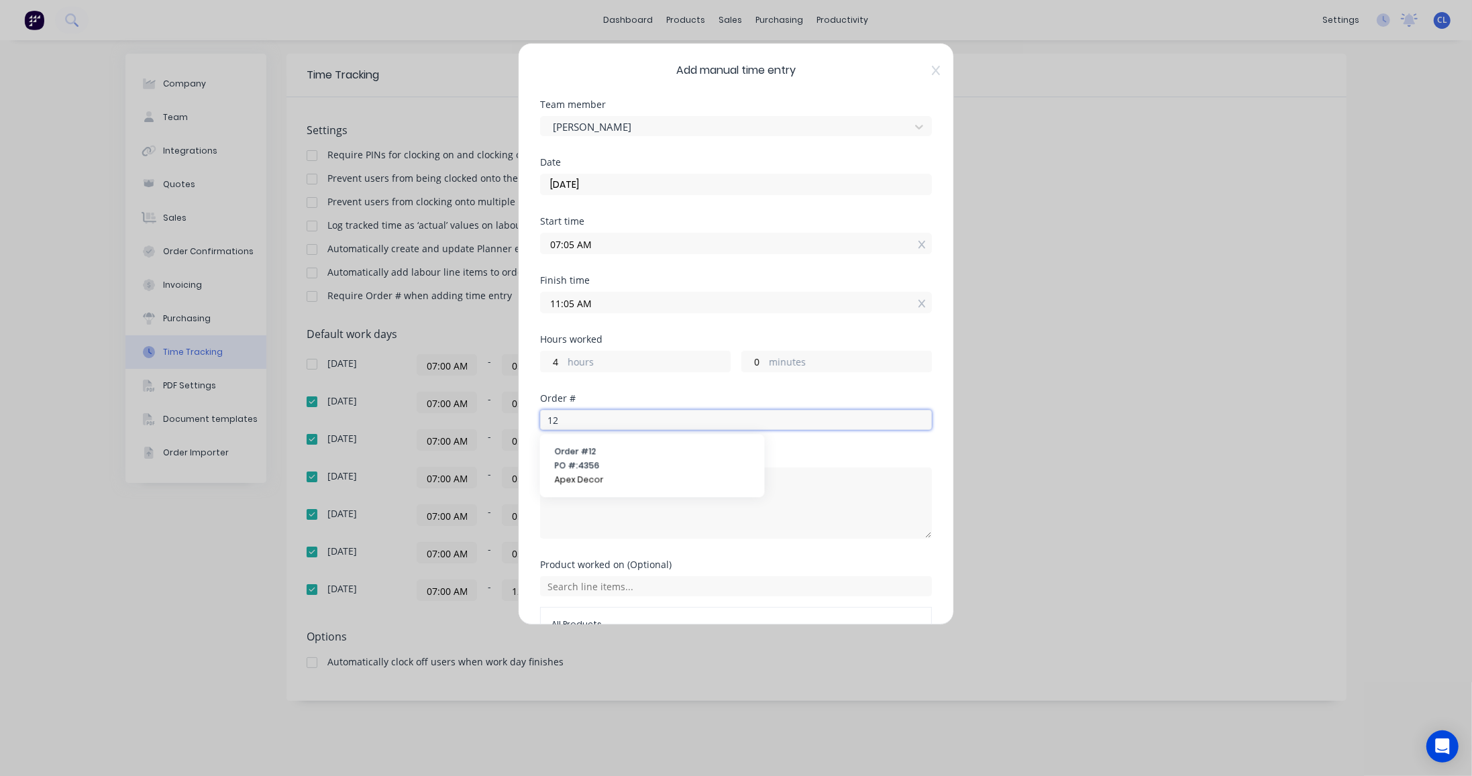
type input "12"
click at [566, 454] on span "Order # 12" at bounding box center [652, 451] width 195 height 12
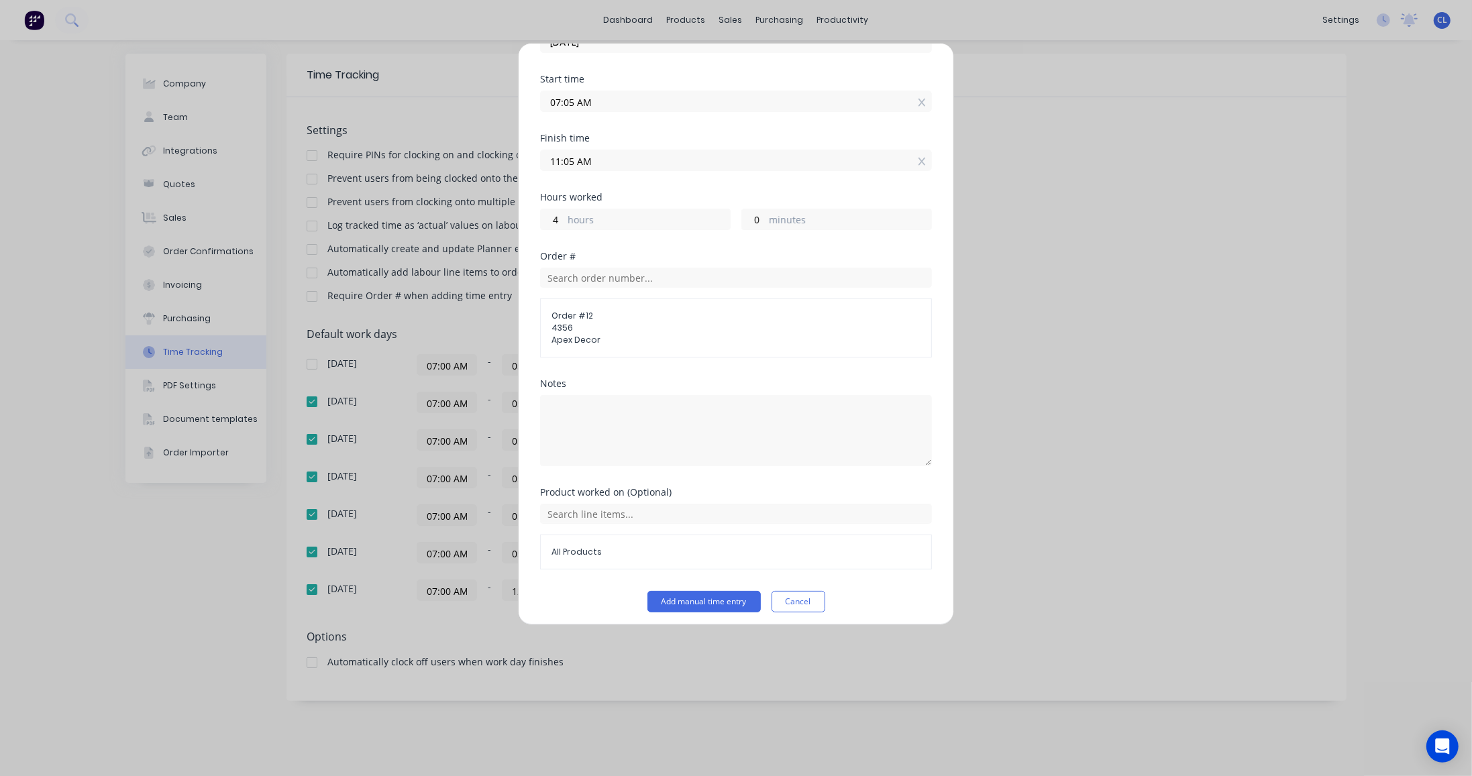
scroll to position [144, 0]
click at [610, 508] on input "text" at bounding box center [736, 512] width 392 height 20
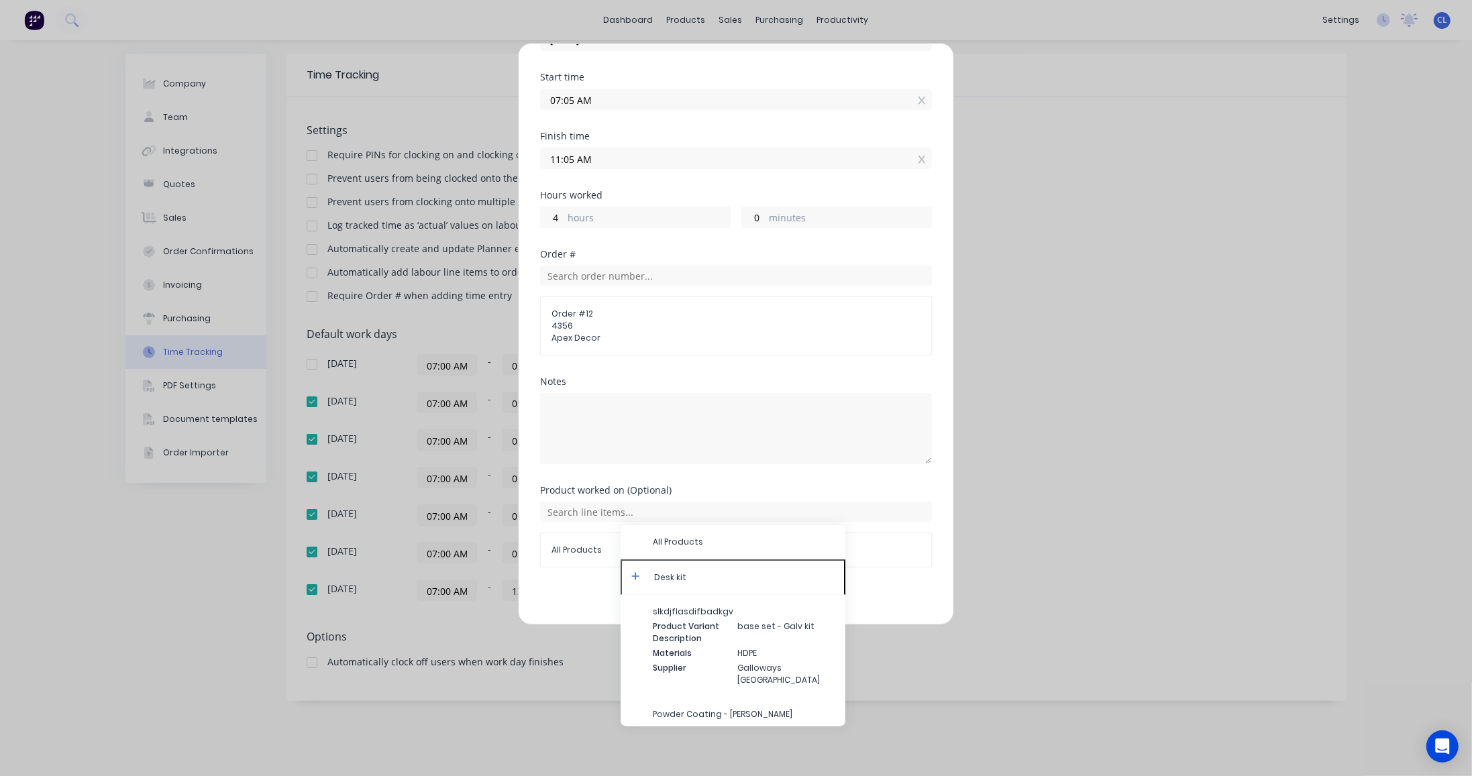
click at [636, 576] on icon at bounding box center [635, 575] width 9 height 9
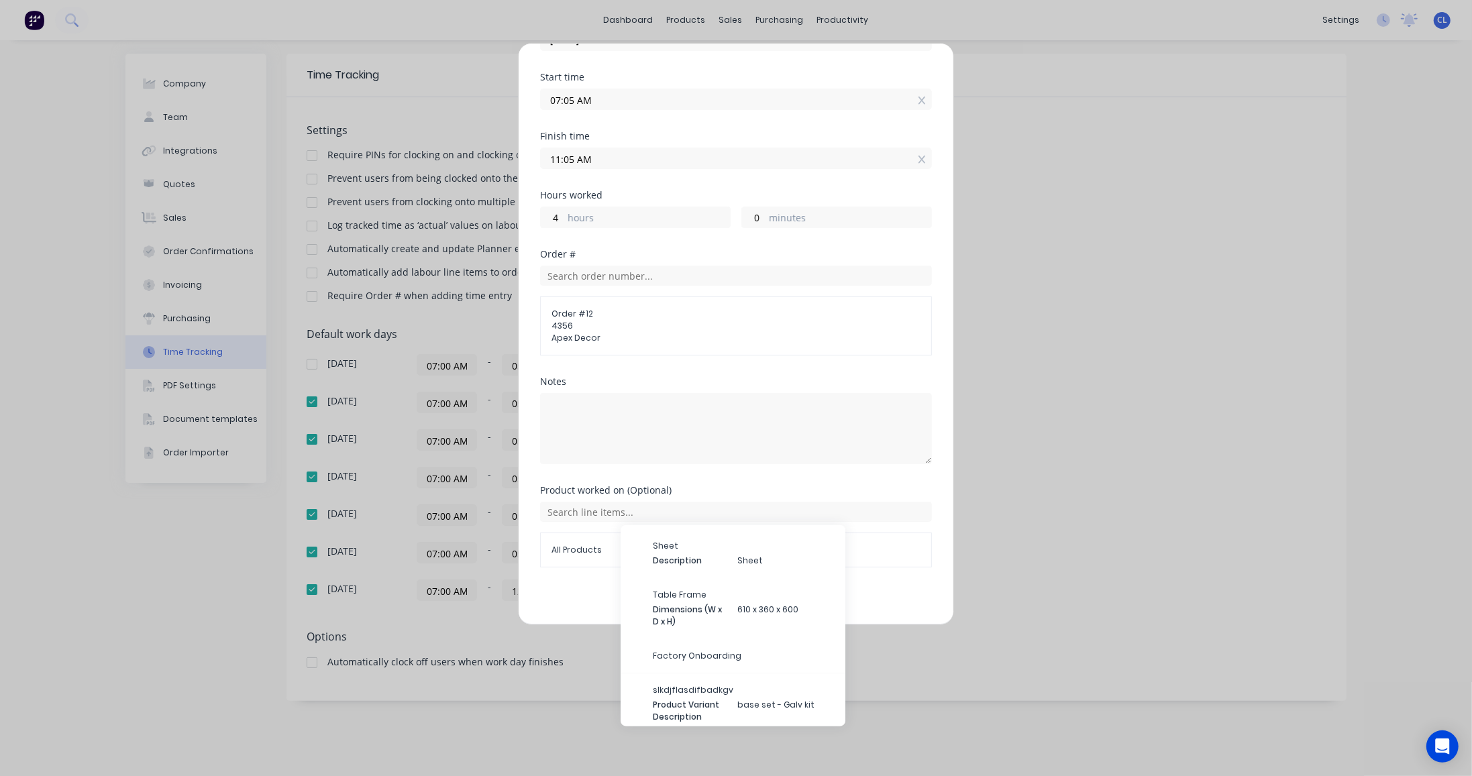
scroll to position [232, 0]
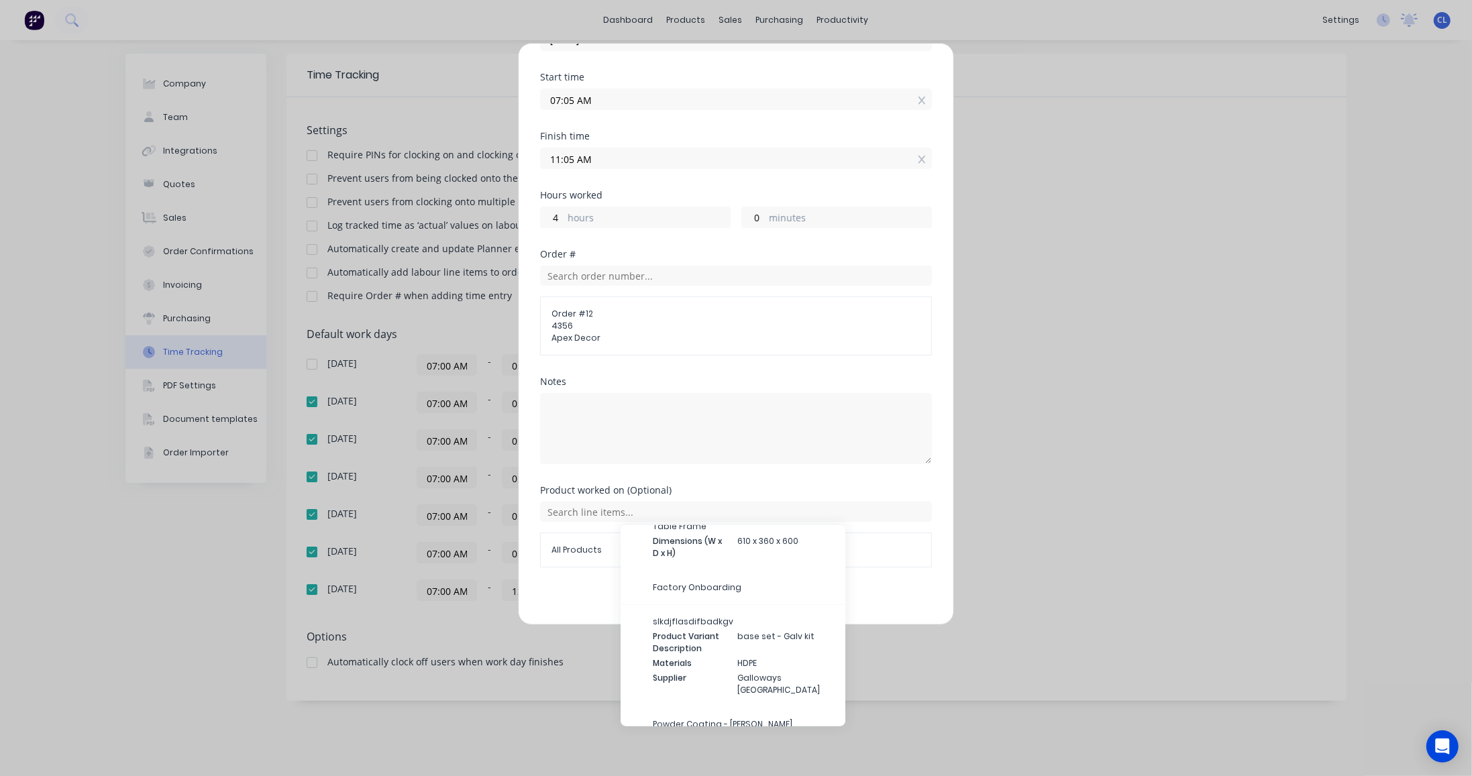
click at [685, 587] on span "Factory Onboarding" at bounding box center [744, 588] width 182 height 12
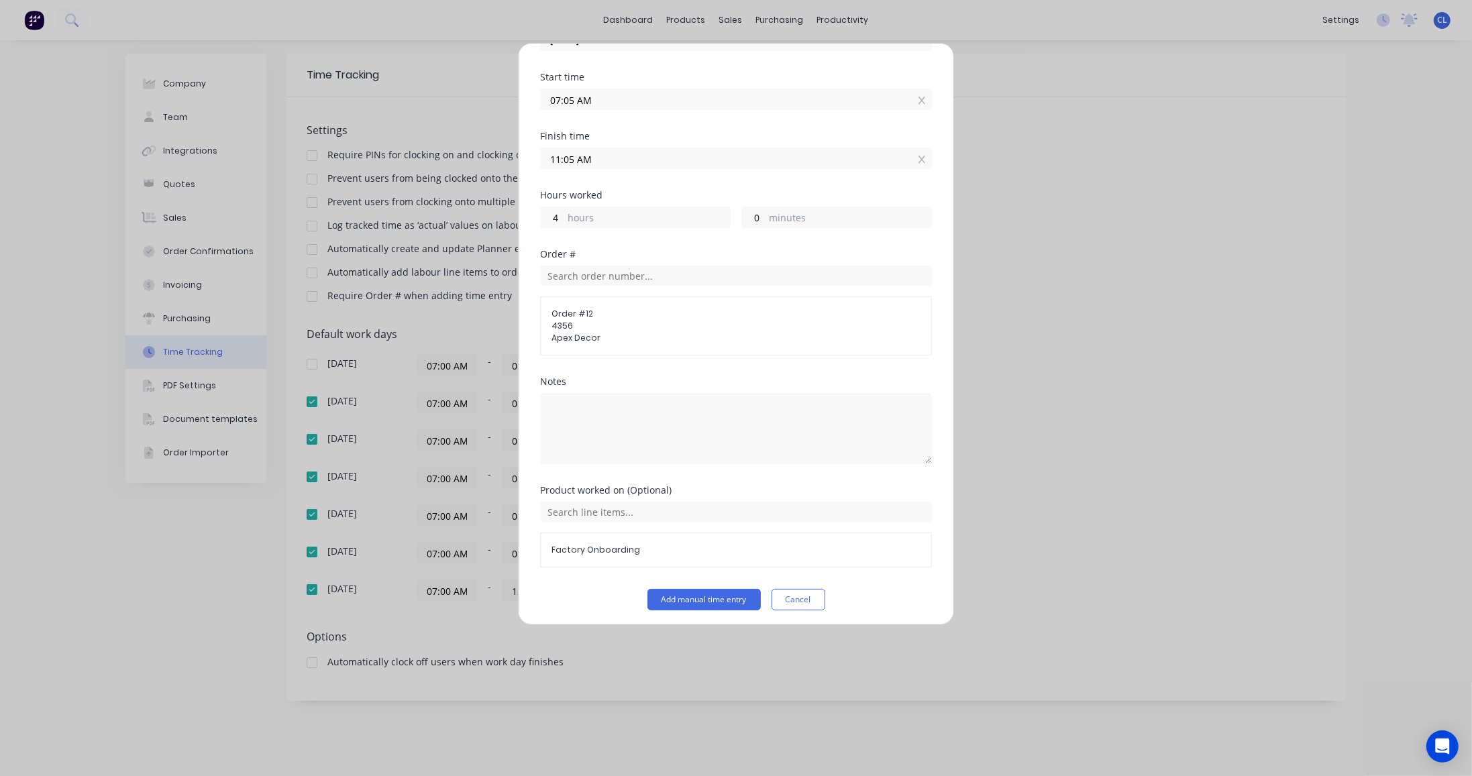
click at [693, 589] on button "Add manual time entry" at bounding box center [703, 599] width 113 height 21
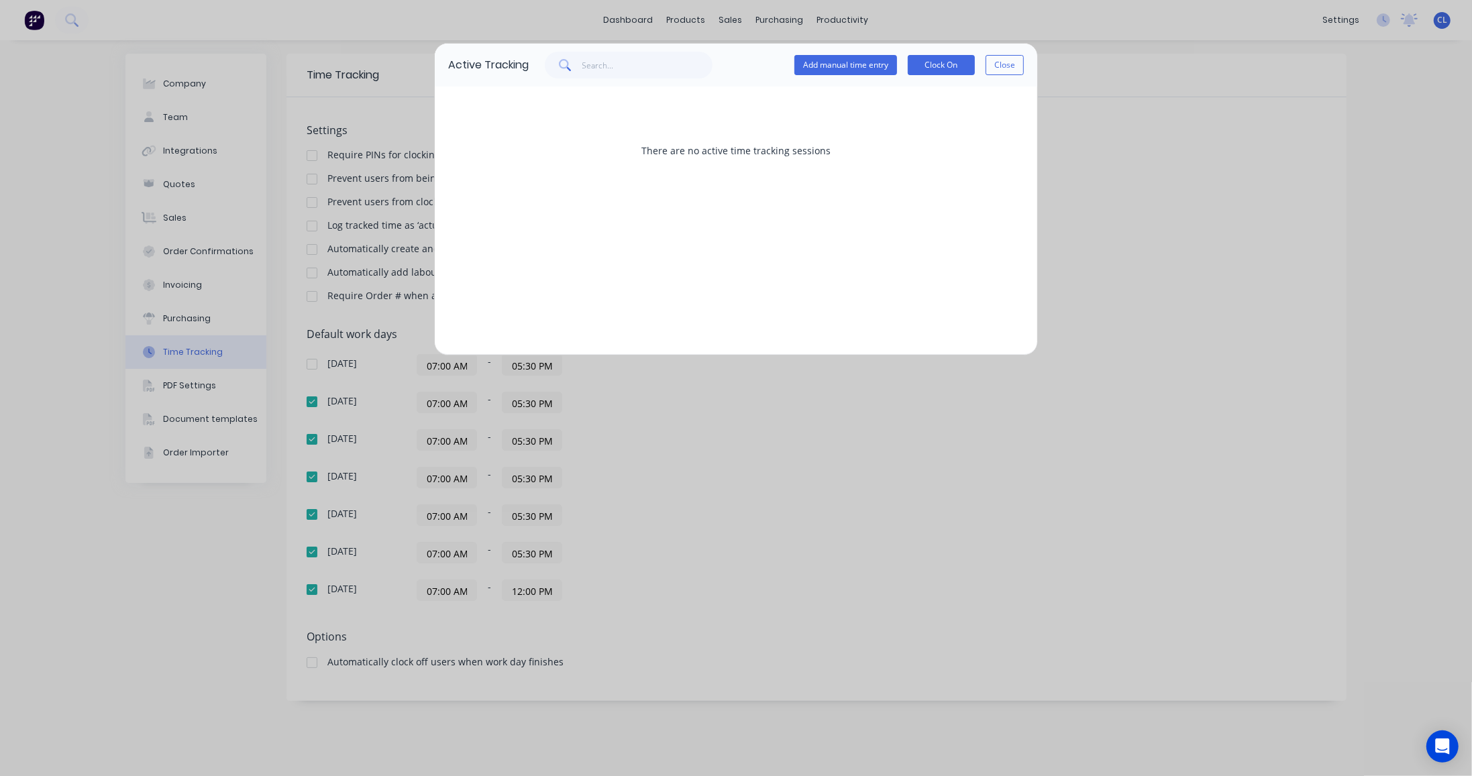
click at [998, 61] on button "Close" at bounding box center [1004, 65] width 38 height 20
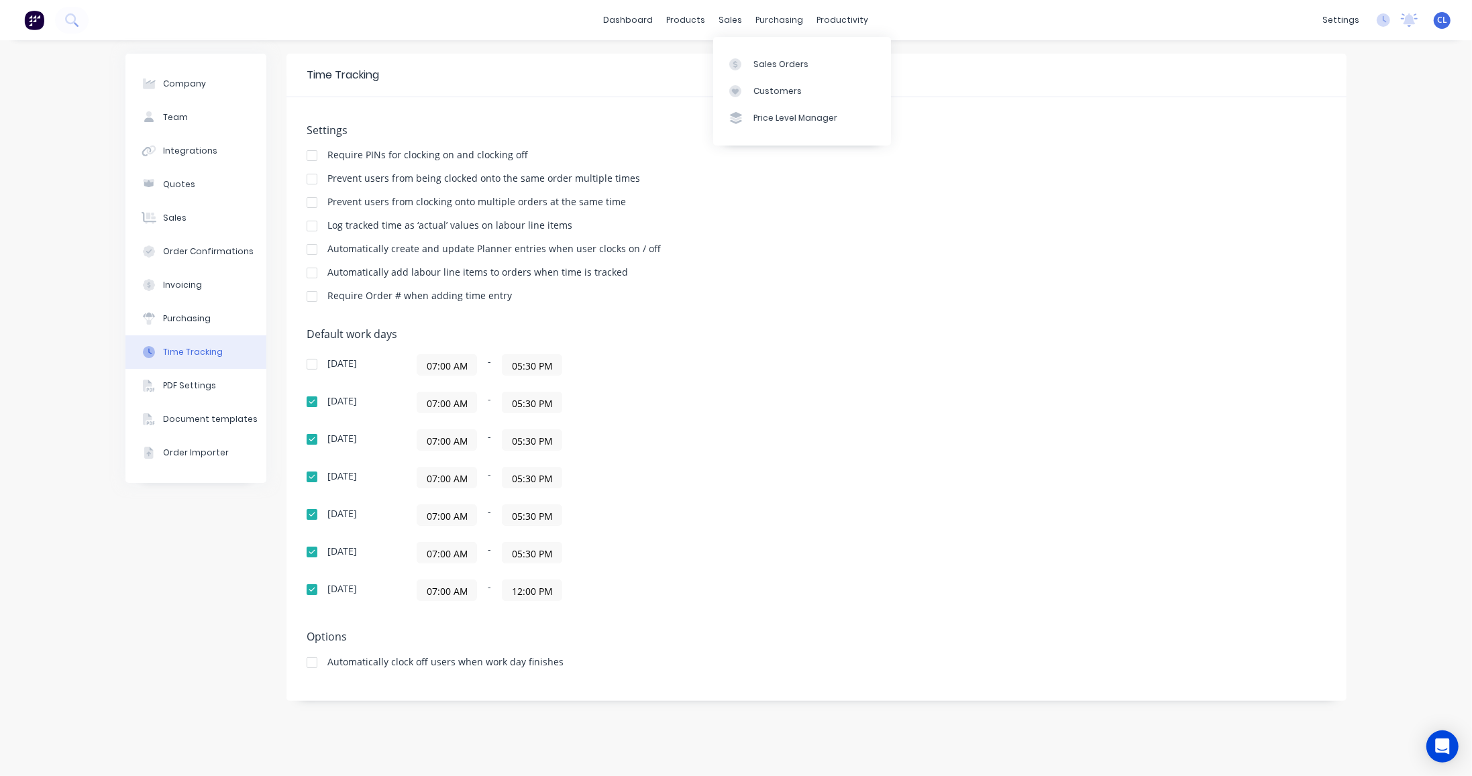
click at [763, 62] on div "Sales Orders" at bounding box center [780, 64] width 55 height 12
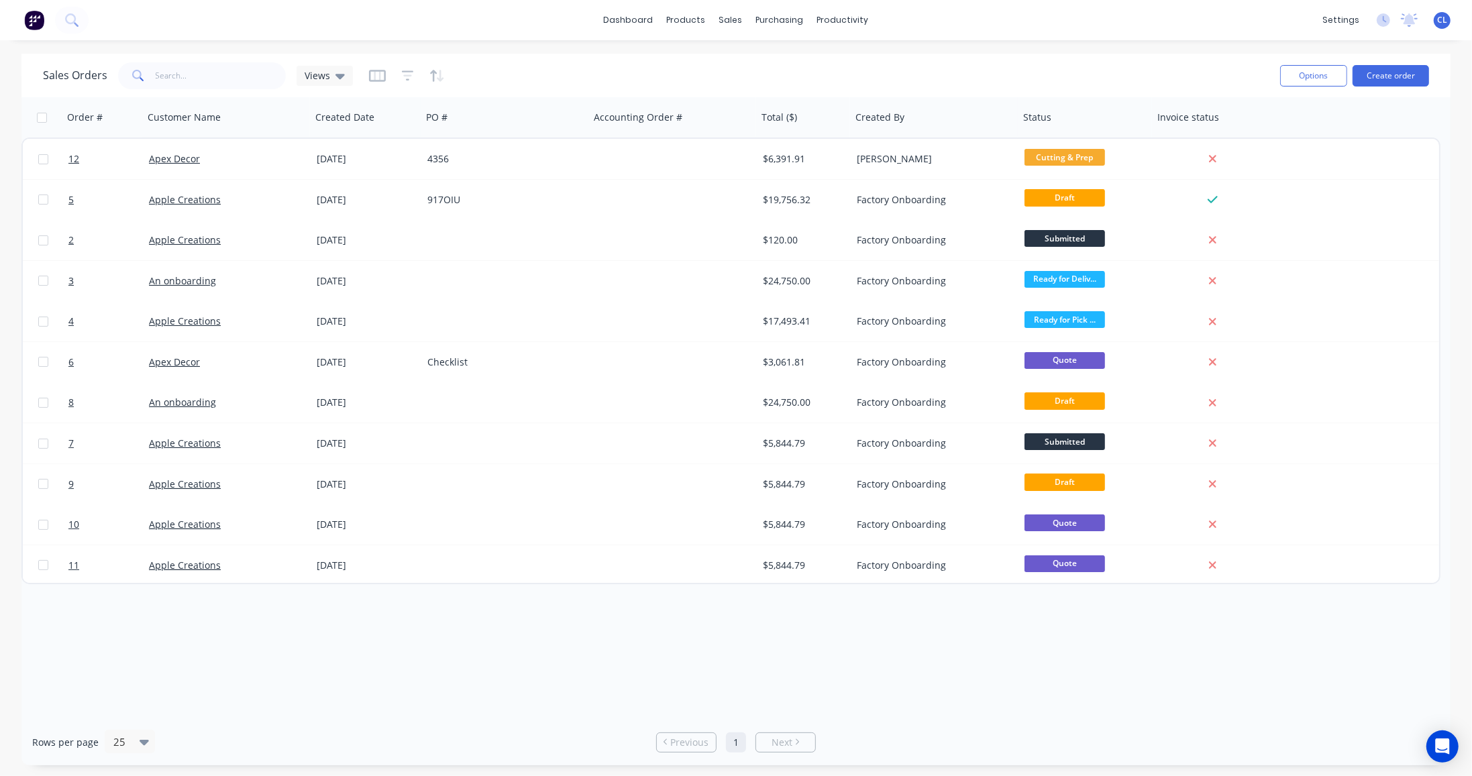
click at [73, 159] on span "12" at bounding box center [73, 158] width 11 height 13
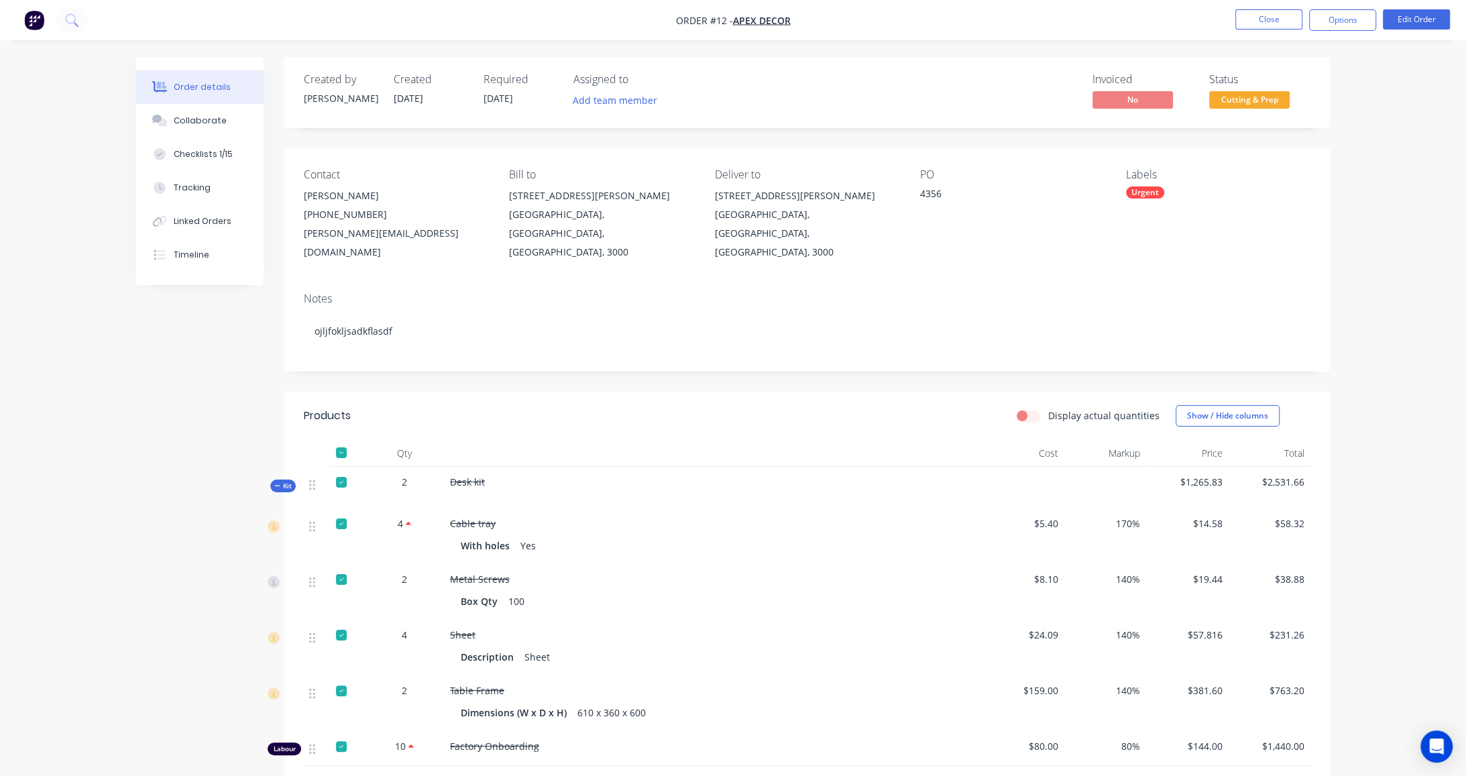
click at [196, 186] on div "Tracking" at bounding box center [192, 188] width 37 height 12
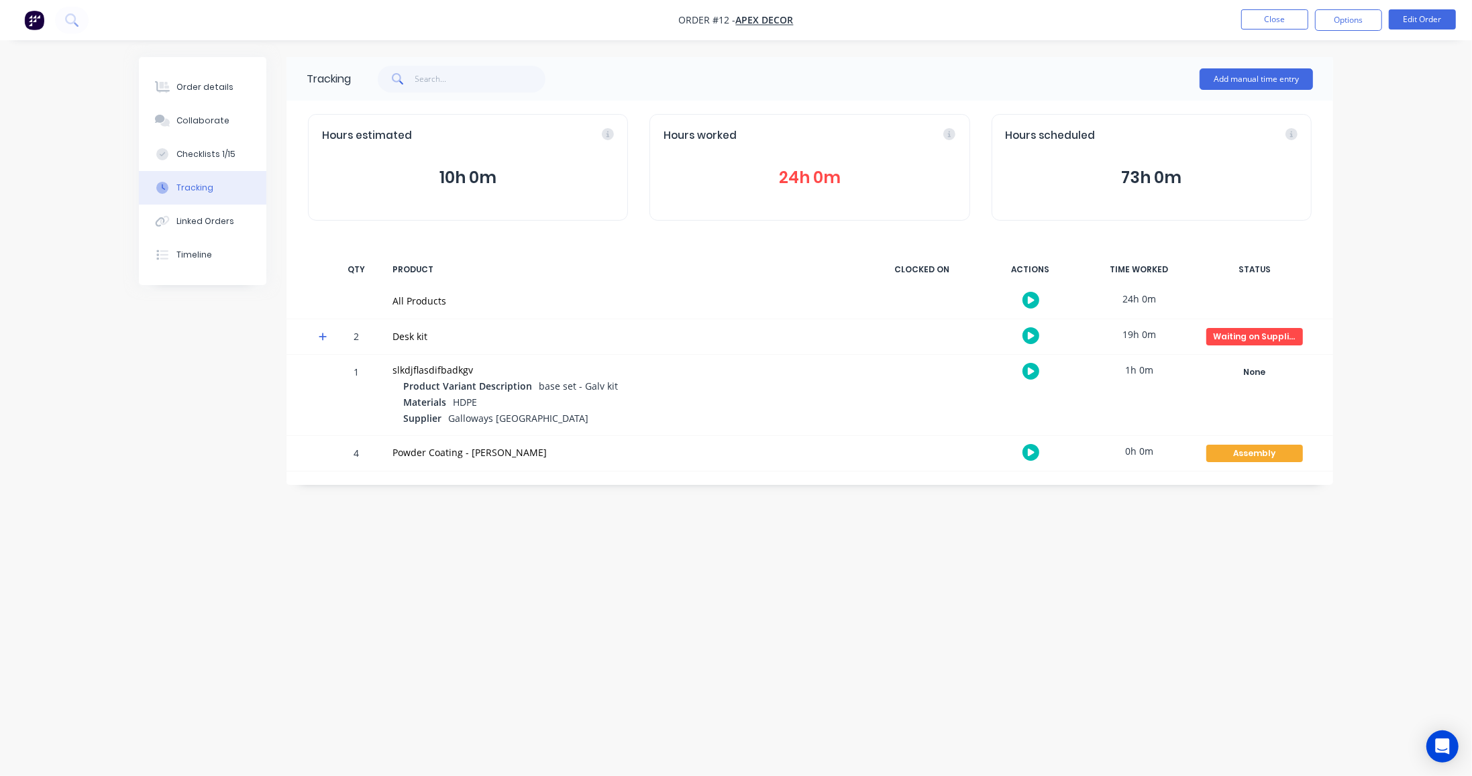
click at [784, 178] on button "24h 0m" at bounding box center [809, 177] width 292 height 25
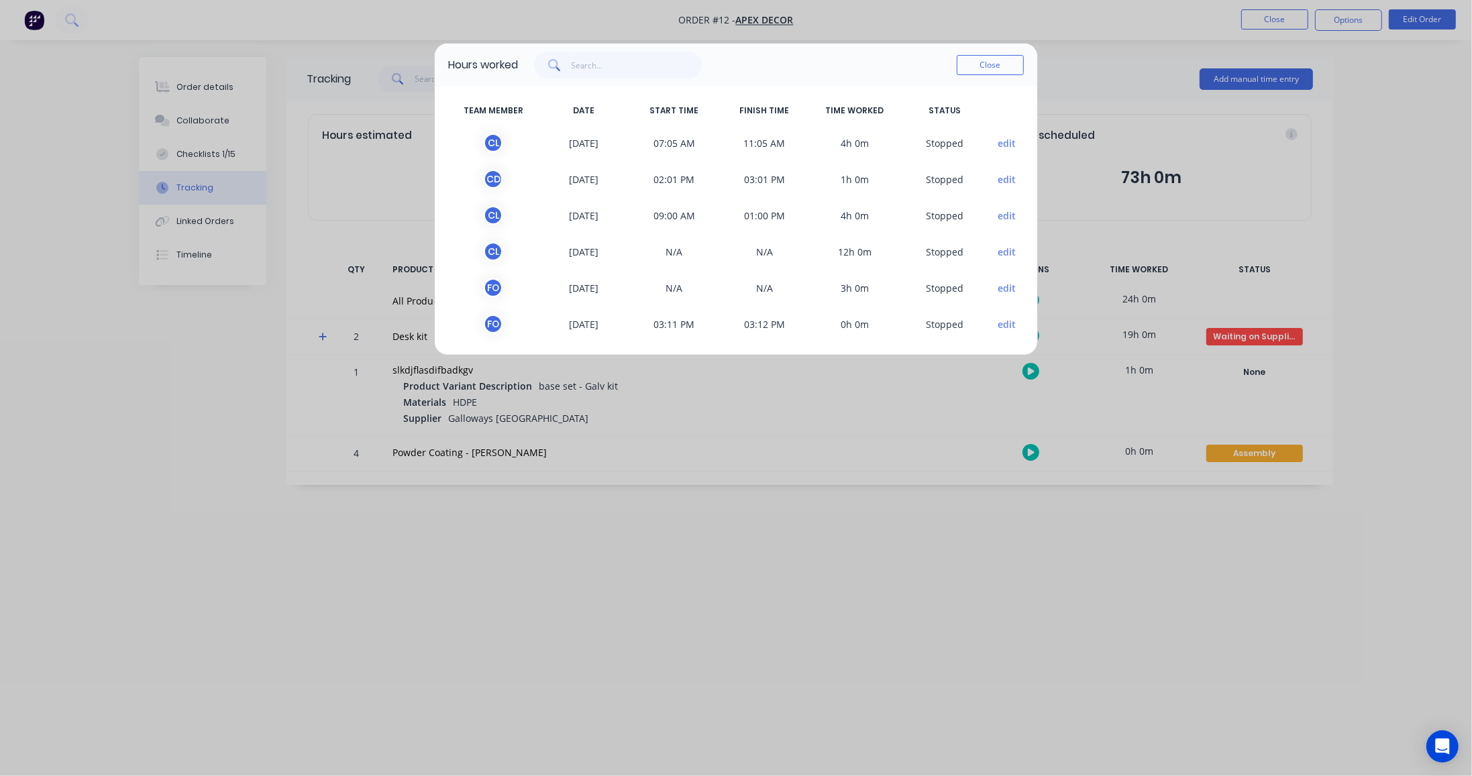
scroll to position [4, 0]
click at [986, 62] on button "Close" at bounding box center [990, 65] width 67 height 20
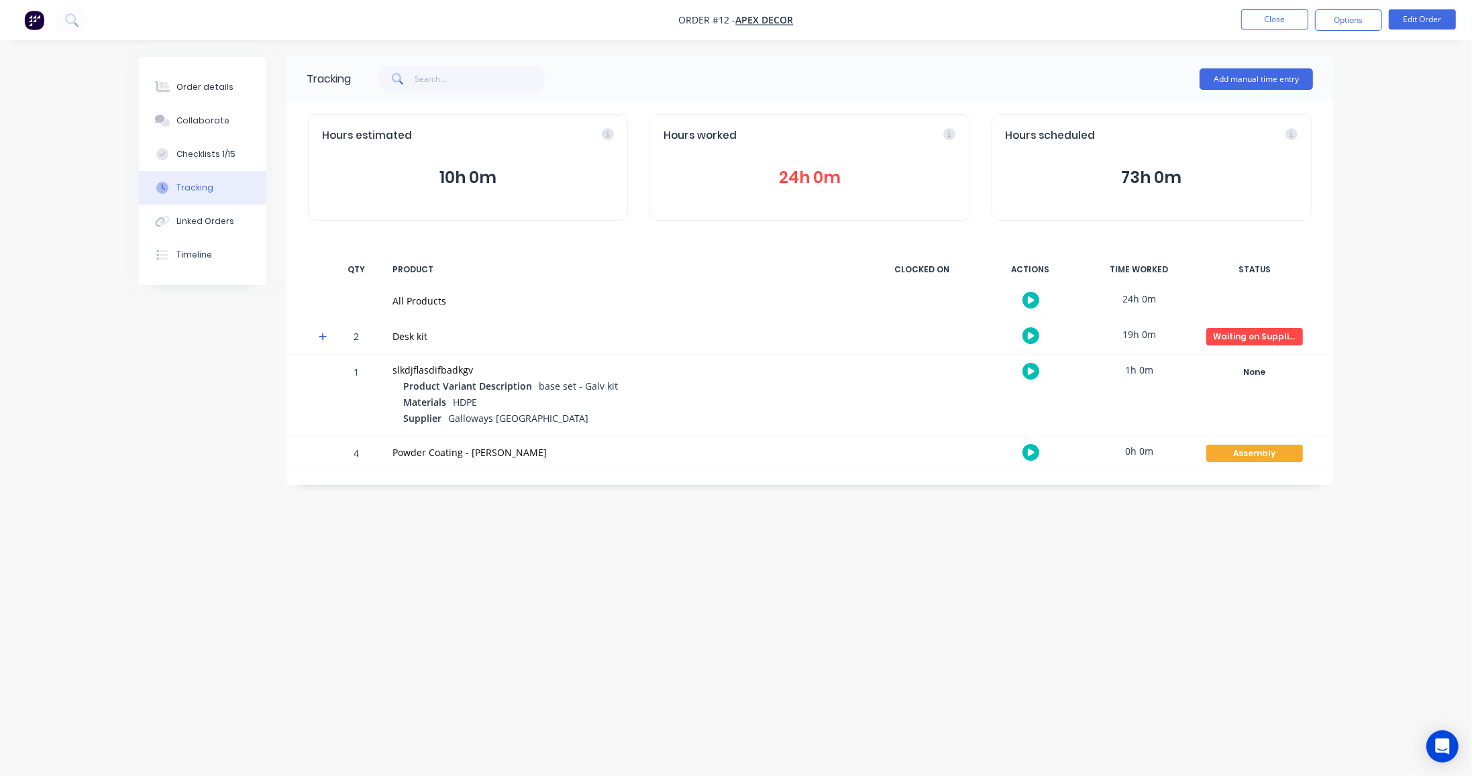
click at [317, 341] on div at bounding box center [318, 336] width 20 height 35
click at [323, 334] on icon at bounding box center [323, 337] width 8 height 8
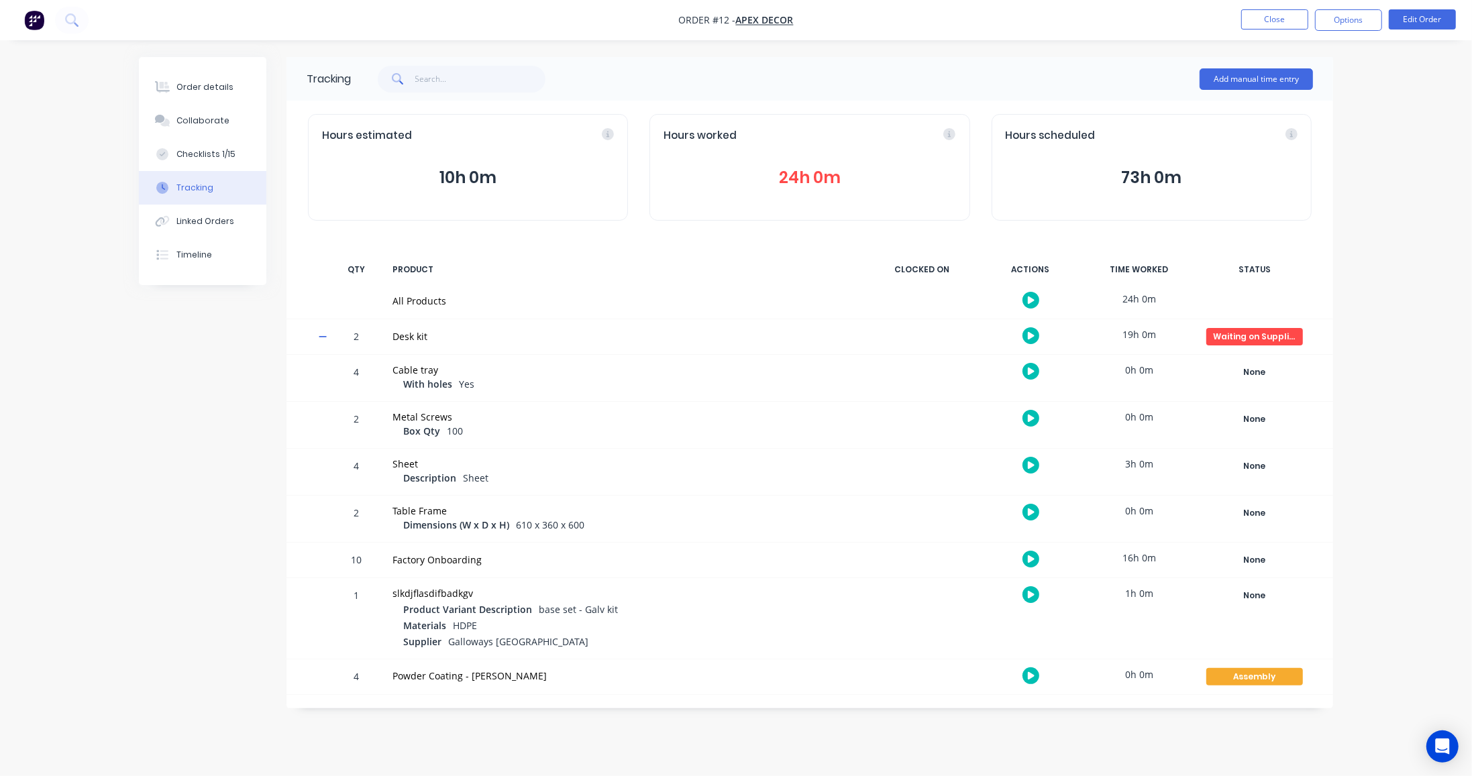
click at [796, 175] on button "24h 0m" at bounding box center [809, 177] width 292 height 25
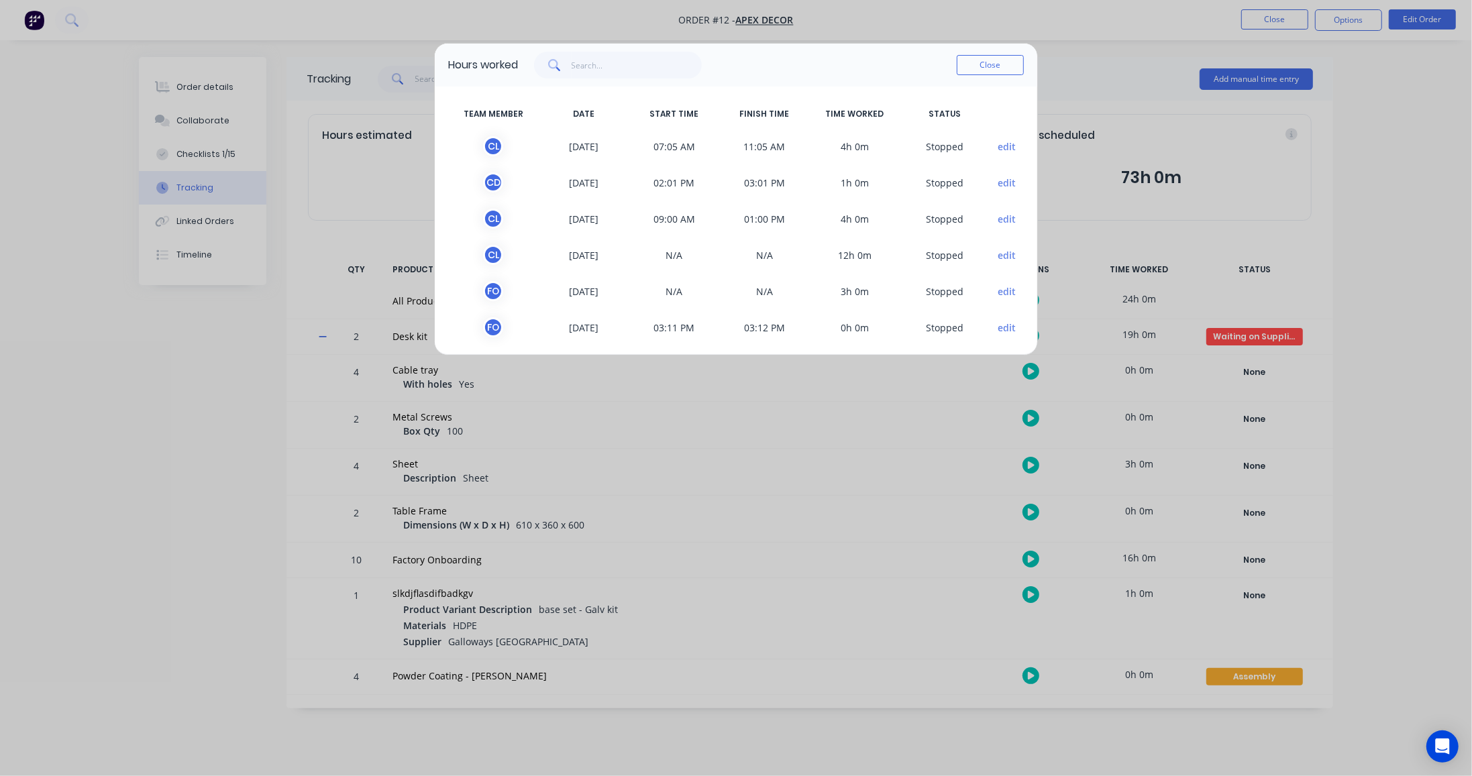
click at [607, 415] on div "Hours worked Close TEAM MEMBER DATE START TIME FINISH TIME TIME WORKED STATUS C…" at bounding box center [736, 388] width 1472 height 776
click at [999, 64] on button "Close" at bounding box center [990, 65] width 67 height 20
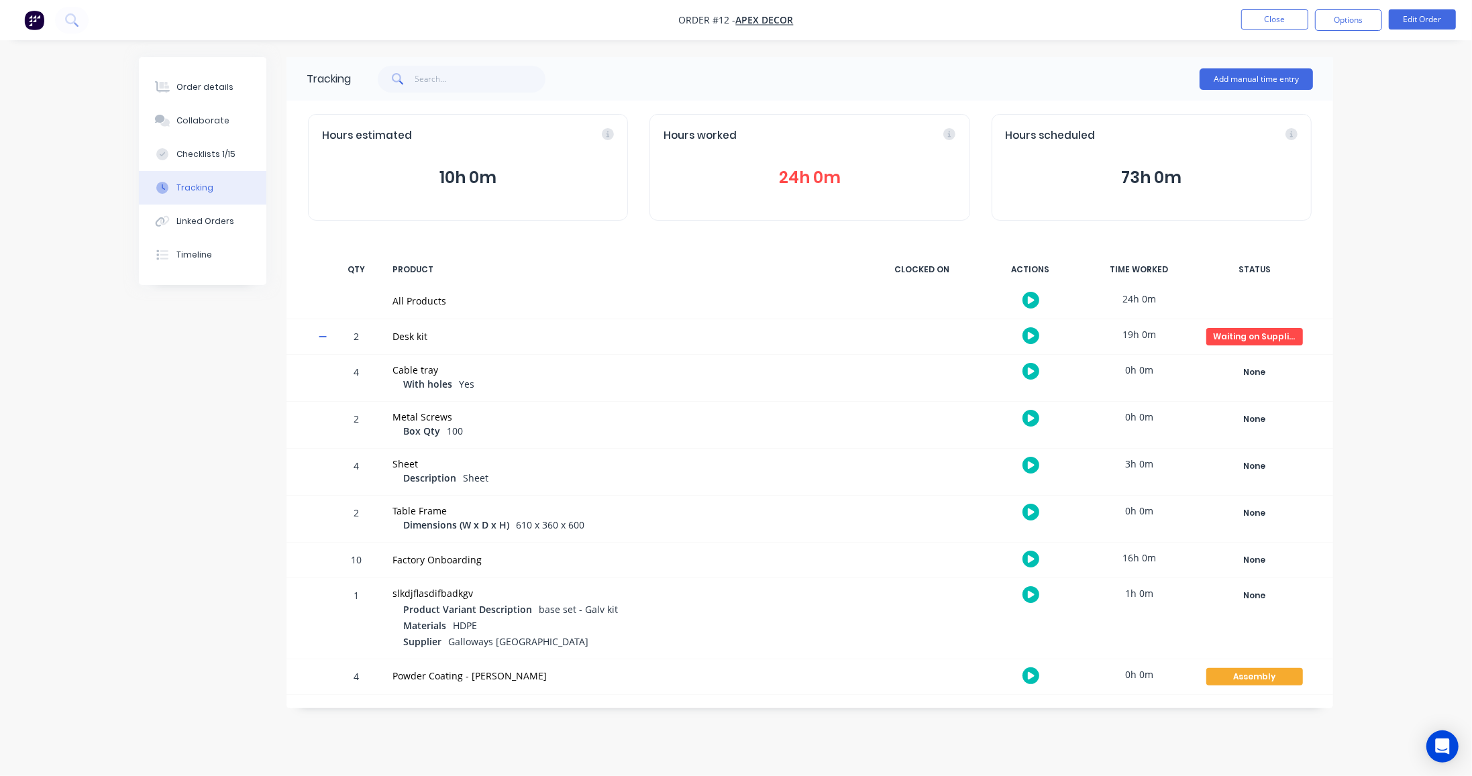
click at [1279, 16] on button "Close" at bounding box center [1274, 19] width 67 height 20
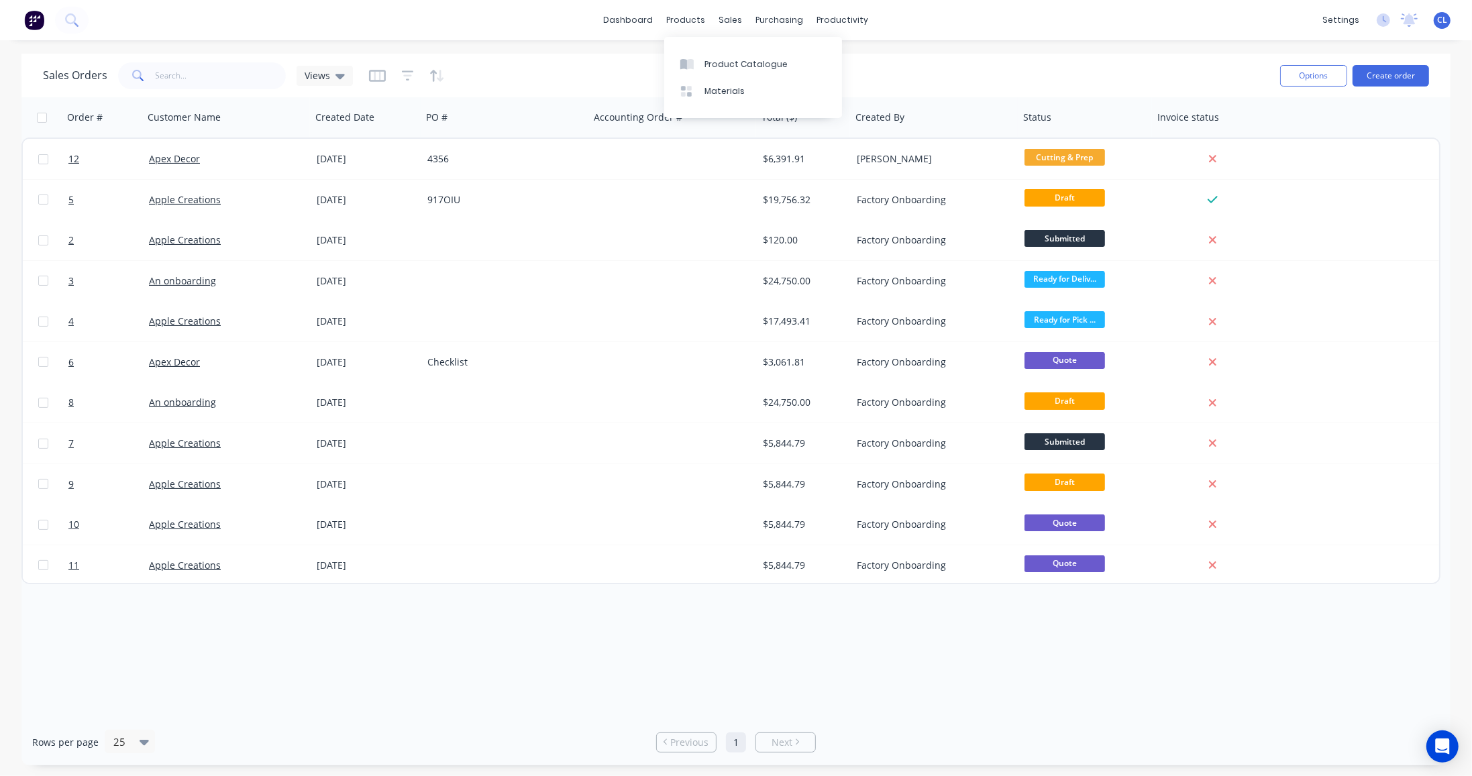
click at [728, 63] on div "Product Catalogue" at bounding box center [745, 64] width 83 height 12
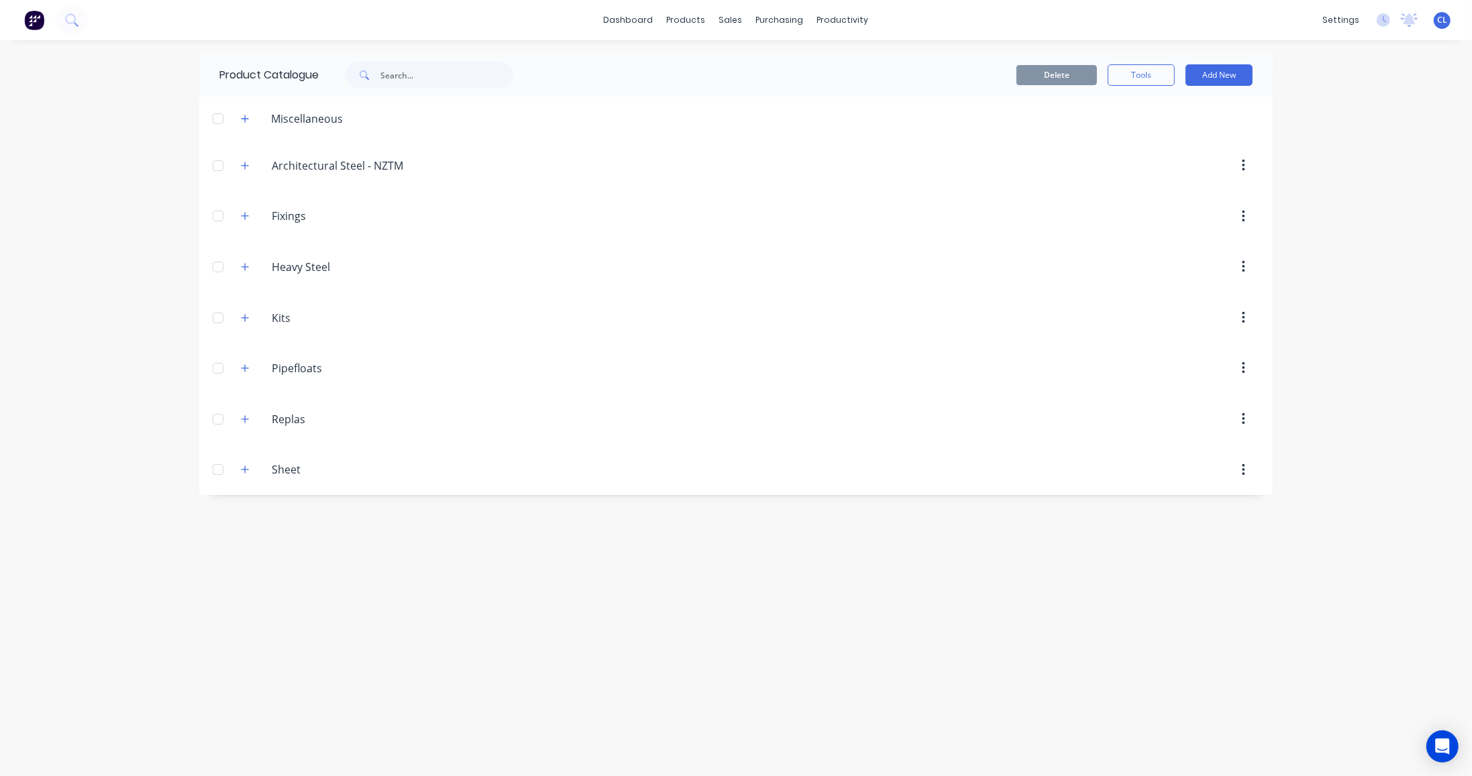
click at [246, 365] on icon "button" at bounding box center [245, 368] width 8 height 9
click at [368, 417] on div "Hosefloat" at bounding box center [735, 418] width 1073 height 48
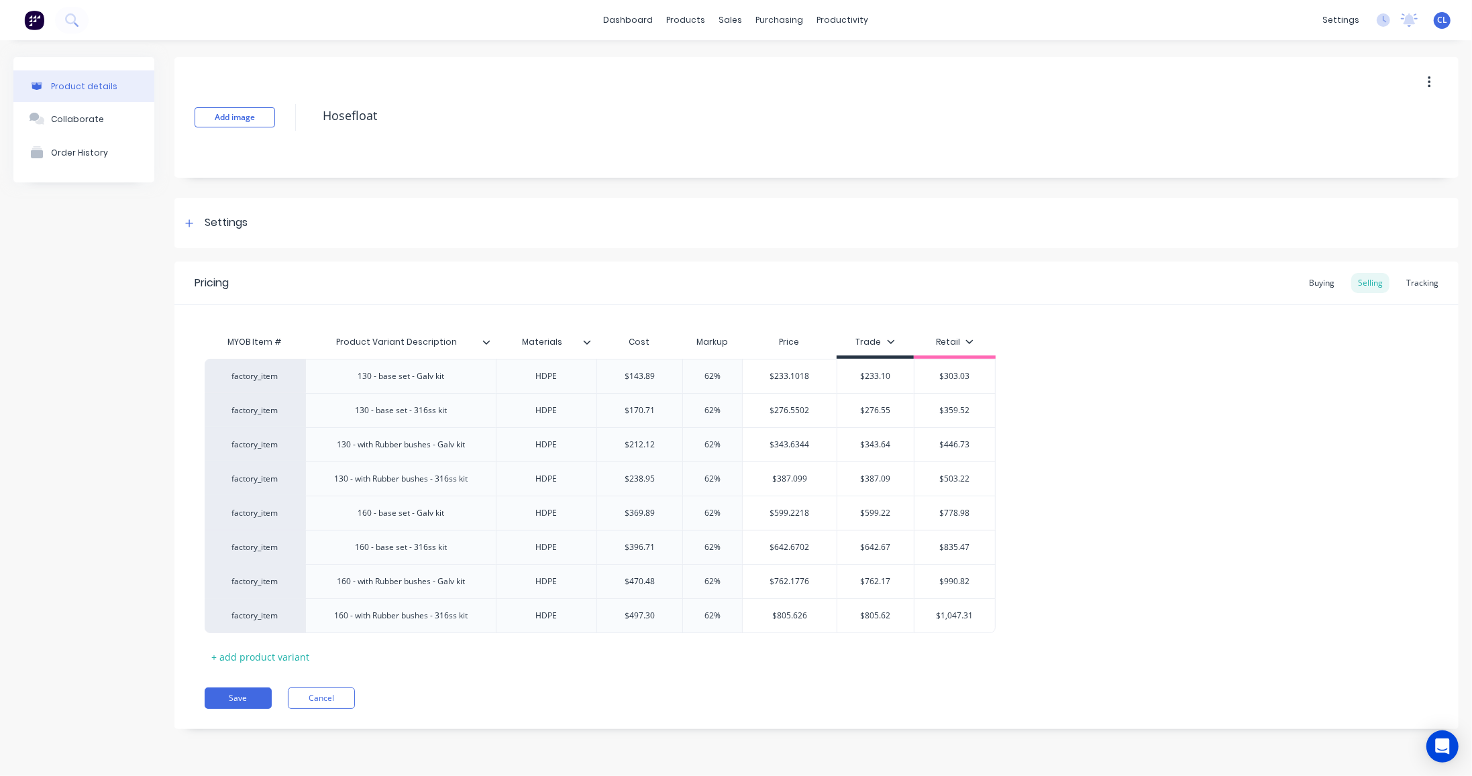
click at [1327, 280] on div "Buying" at bounding box center [1321, 283] width 39 height 20
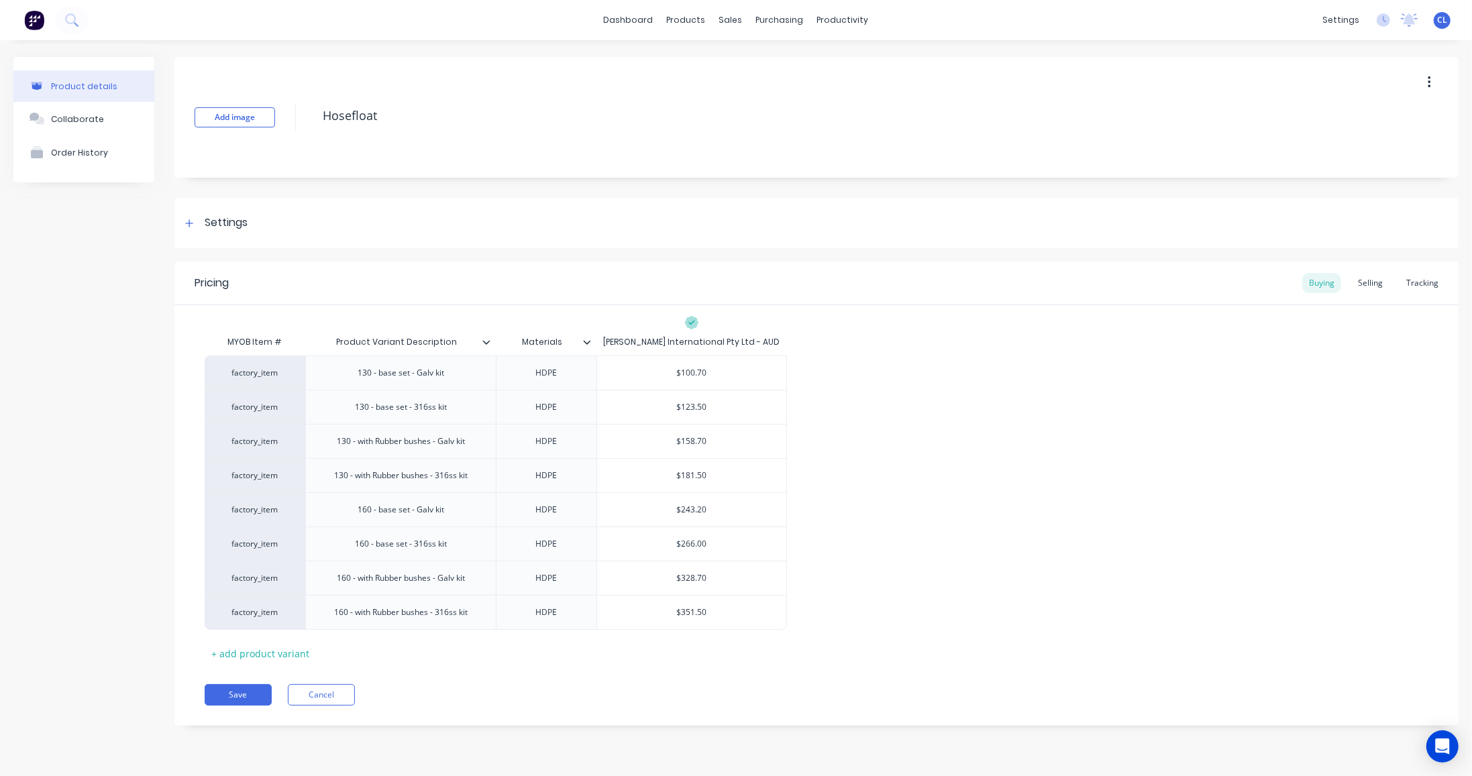
click at [1364, 282] on div "Selling" at bounding box center [1370, 283] width 38 height 20
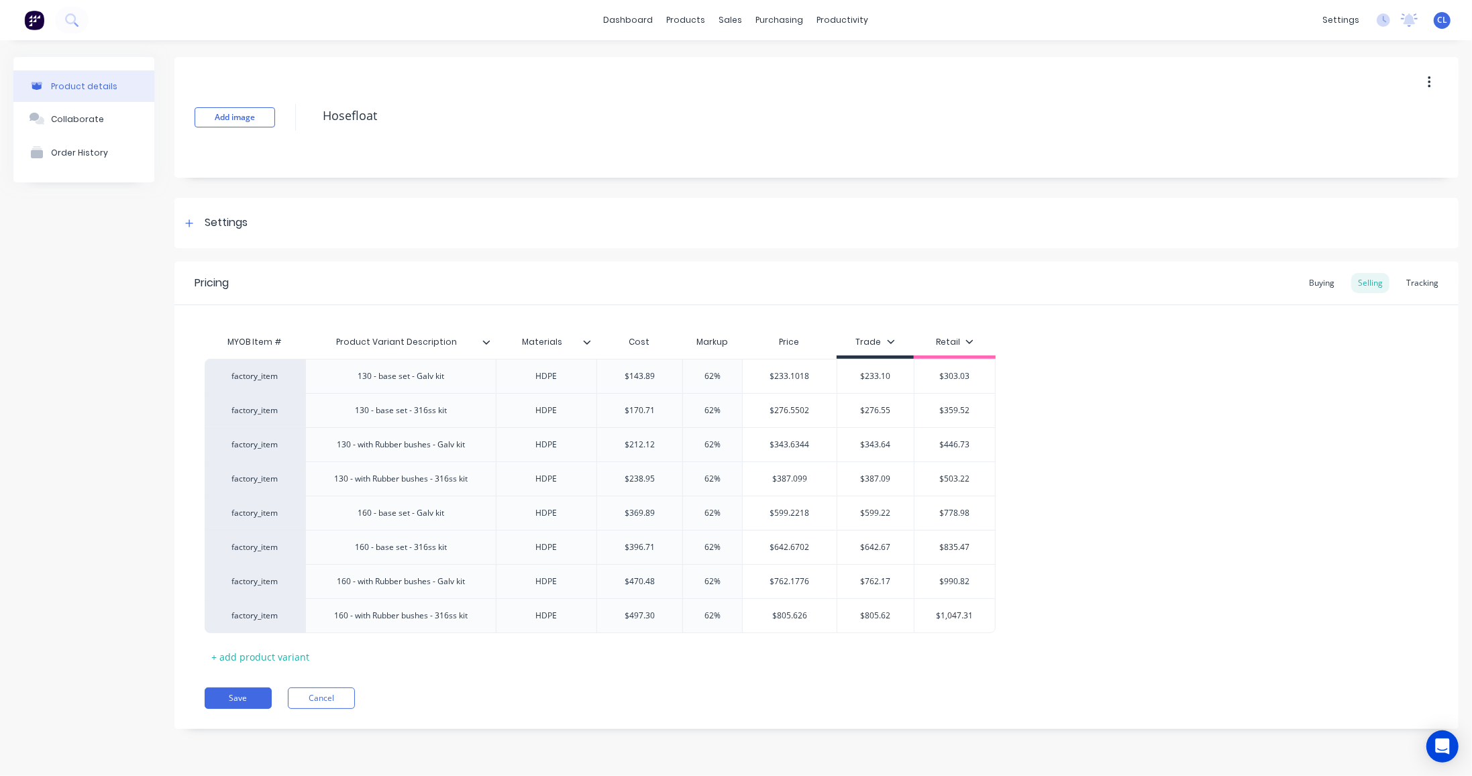
click at [1326, 280] on div "Buying" at bounding box center [1321, 283] width 39 height 20
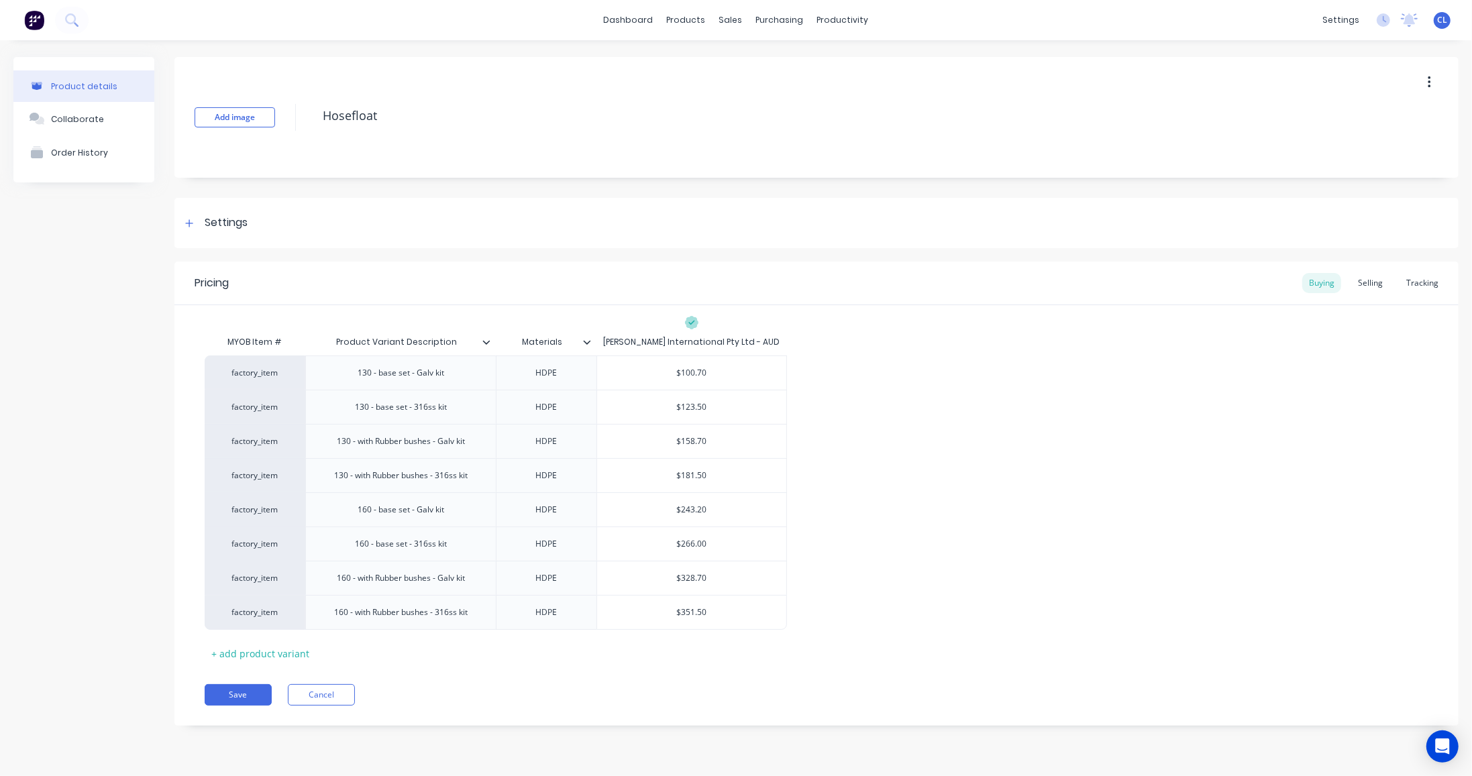
click at [1376, 280] on div "Selling" at bounding box center [1370, 283] width 38 height 20
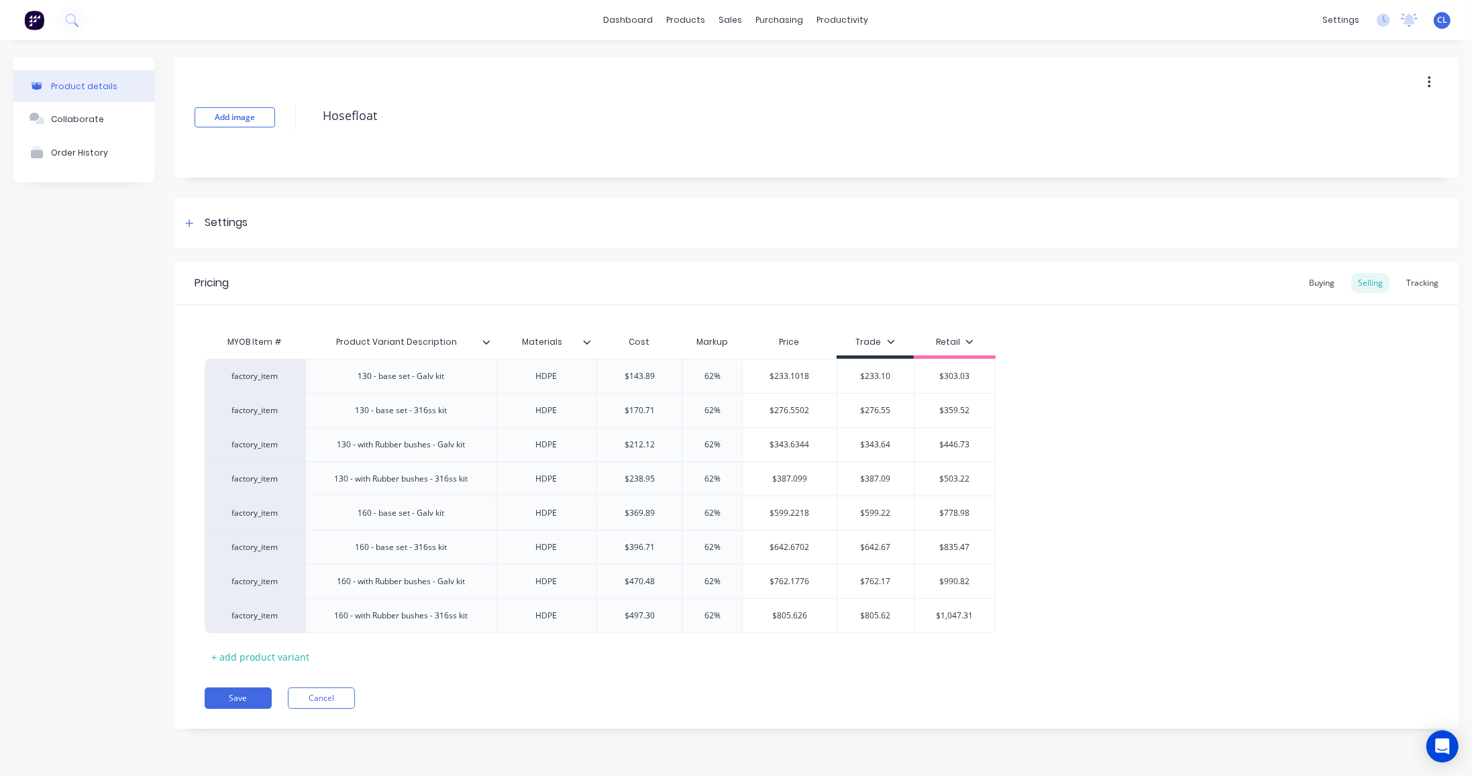
click at [1332, 282] on div "Buying" at bounding box center [1321, 283] width 39 height 20
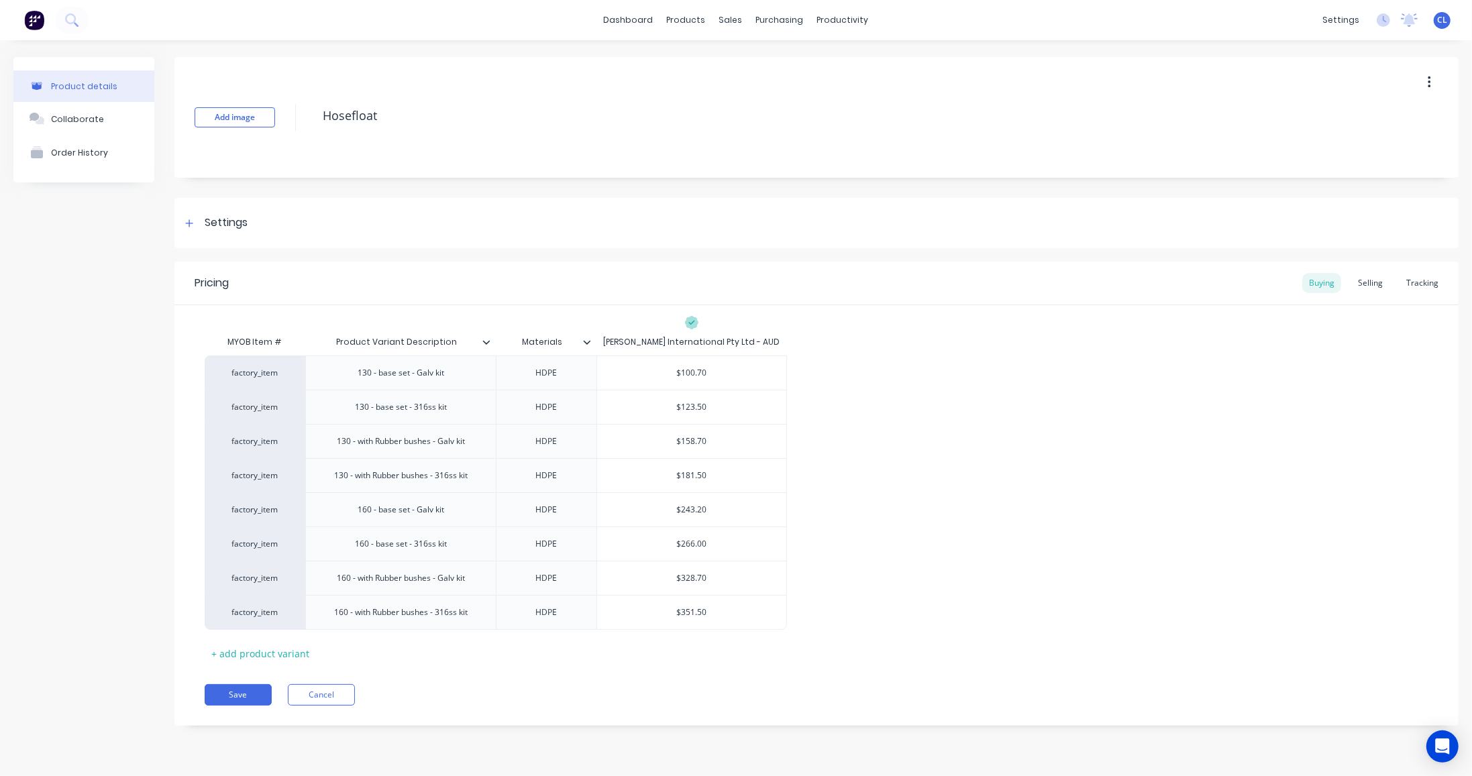
click at [1366, 282] on div "Selling" at bounding box center [1370, 283] width 38 height 20
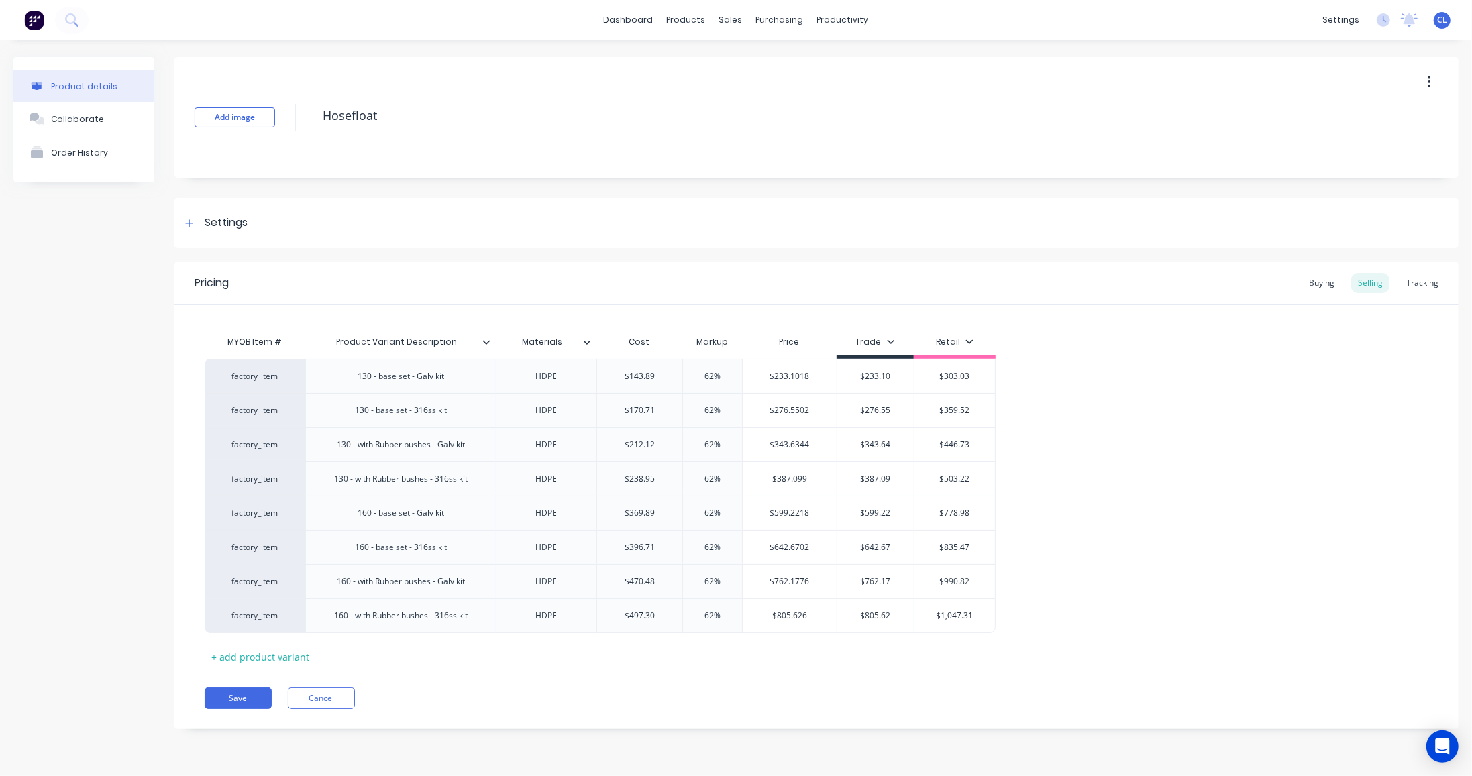
click at [1248, 372] on div "factory_item 130 - base set - Galv kit HDPE $143.89 62% $233.1018 $233.10 $303.…" at bounding box center [817, 496] width 1224 height 274
click at [728, 20] on div "sales" at bounding box center [730, 20] width 37 height 20
click at [691, 22] on div "products" at bounding box center [686, 20] width 52 height 20
click at [643, 19] on link "dashboard" at bounding box center [628, 20] width 63 height 20
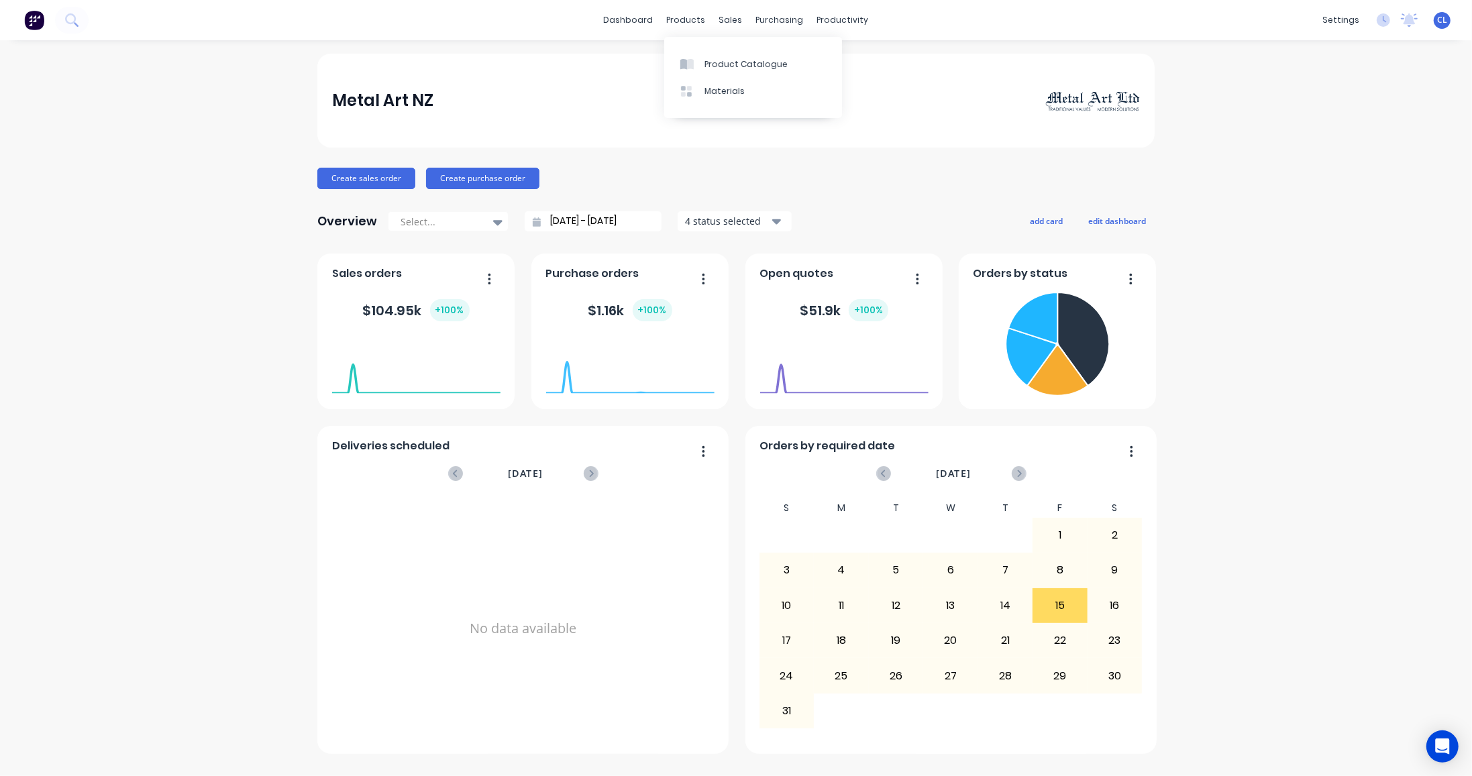
click at [710, 66] on div "Product Catalogue" at bounding box center [745, 64] width 83 height 12
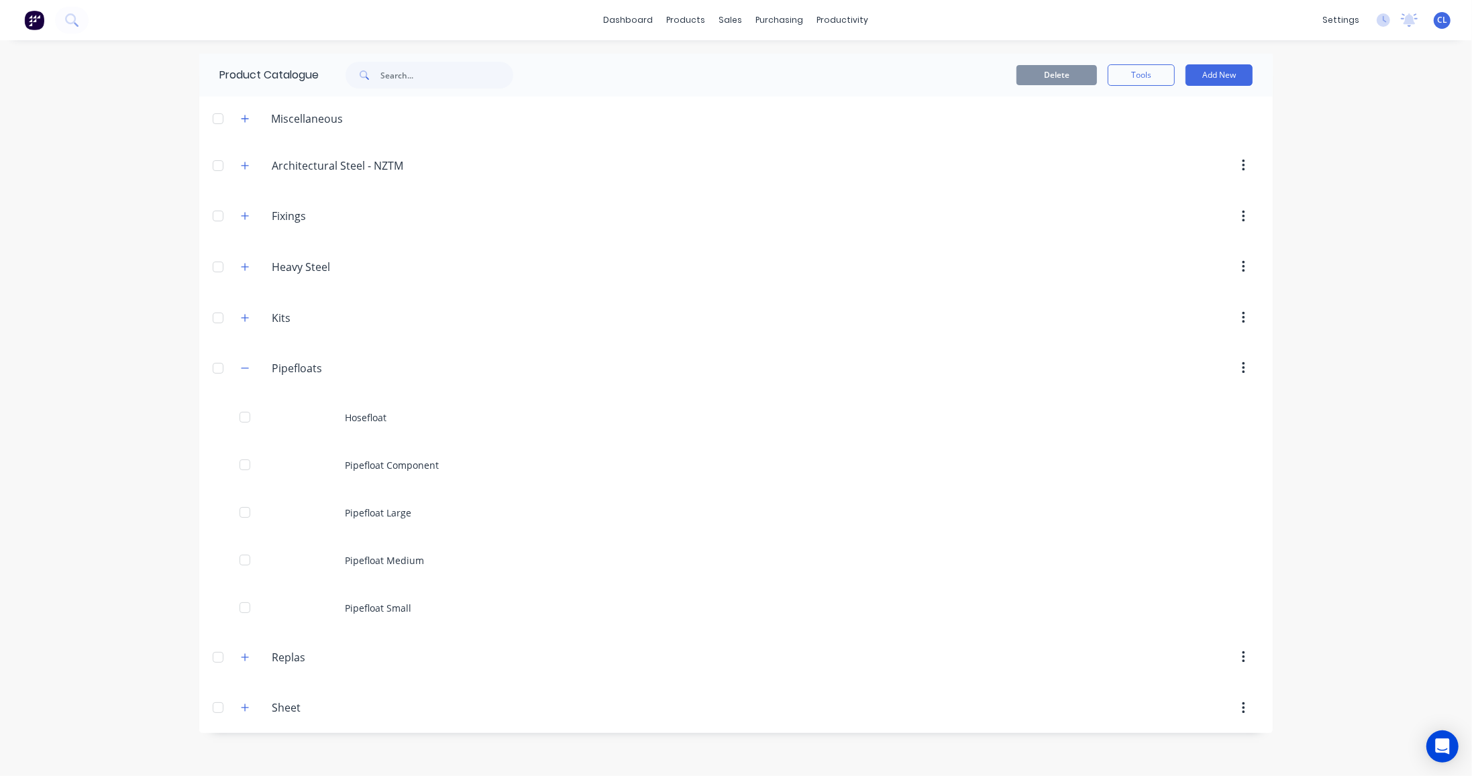
click at [246, 364] on icon "button" at bounding box center [245, 368] width 8 height 9
click at [244, 265] on icon "button" at bounding box center [245, 266] width 8 height 9
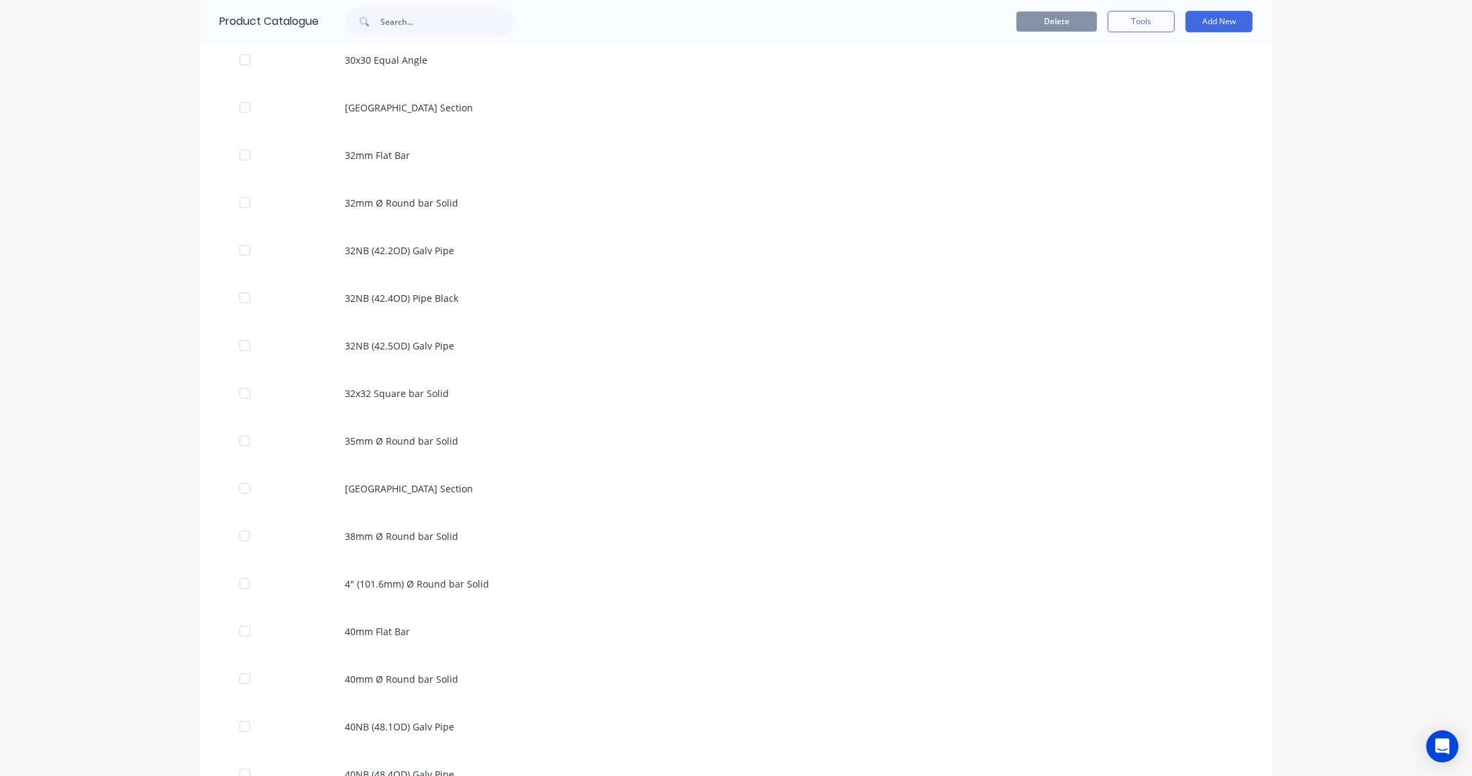
scroll to position [4068, 0]
click at [399, 341] on div "35mm Ø Round bar Solid" at bounding box center [735, 345] width 1073 height 48
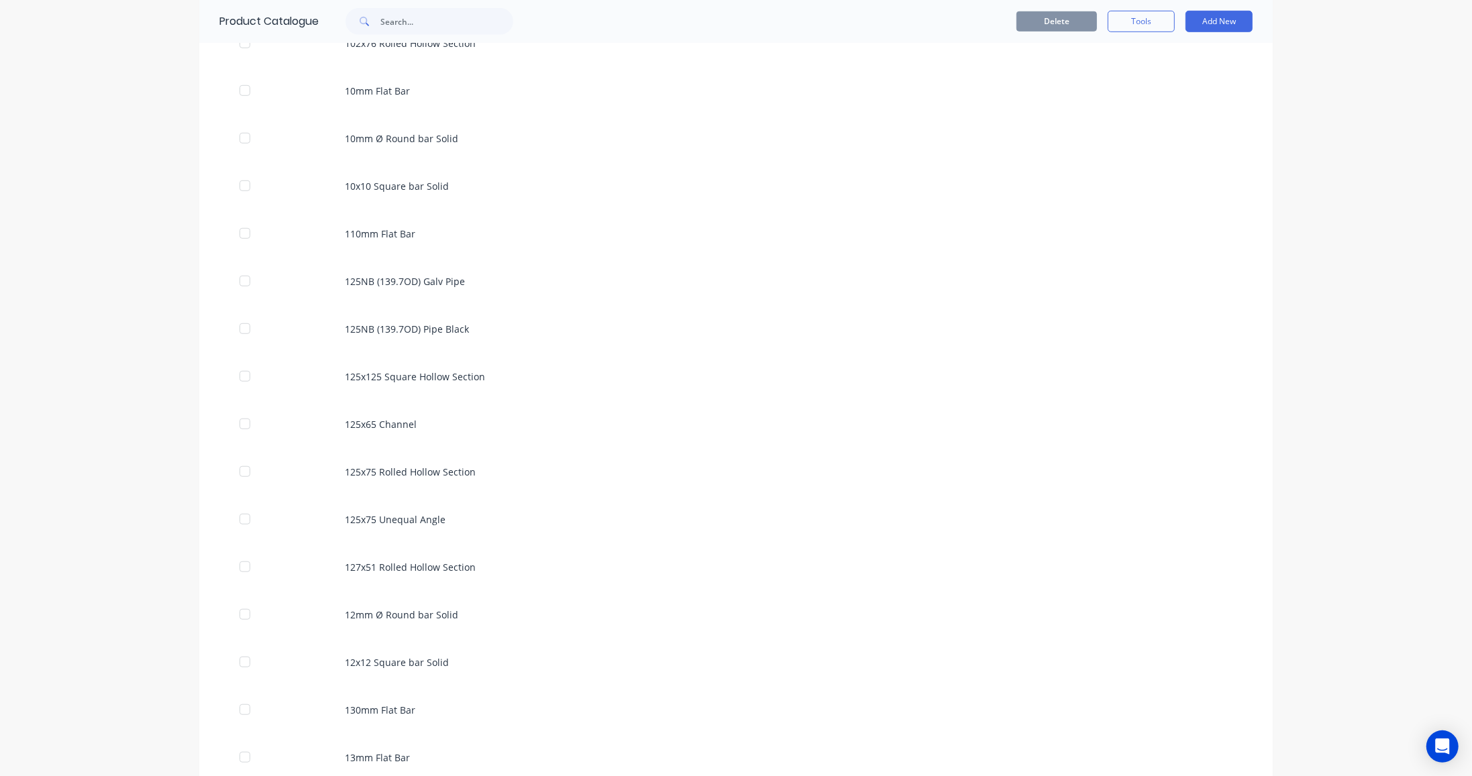
scroll to position [951, 0]
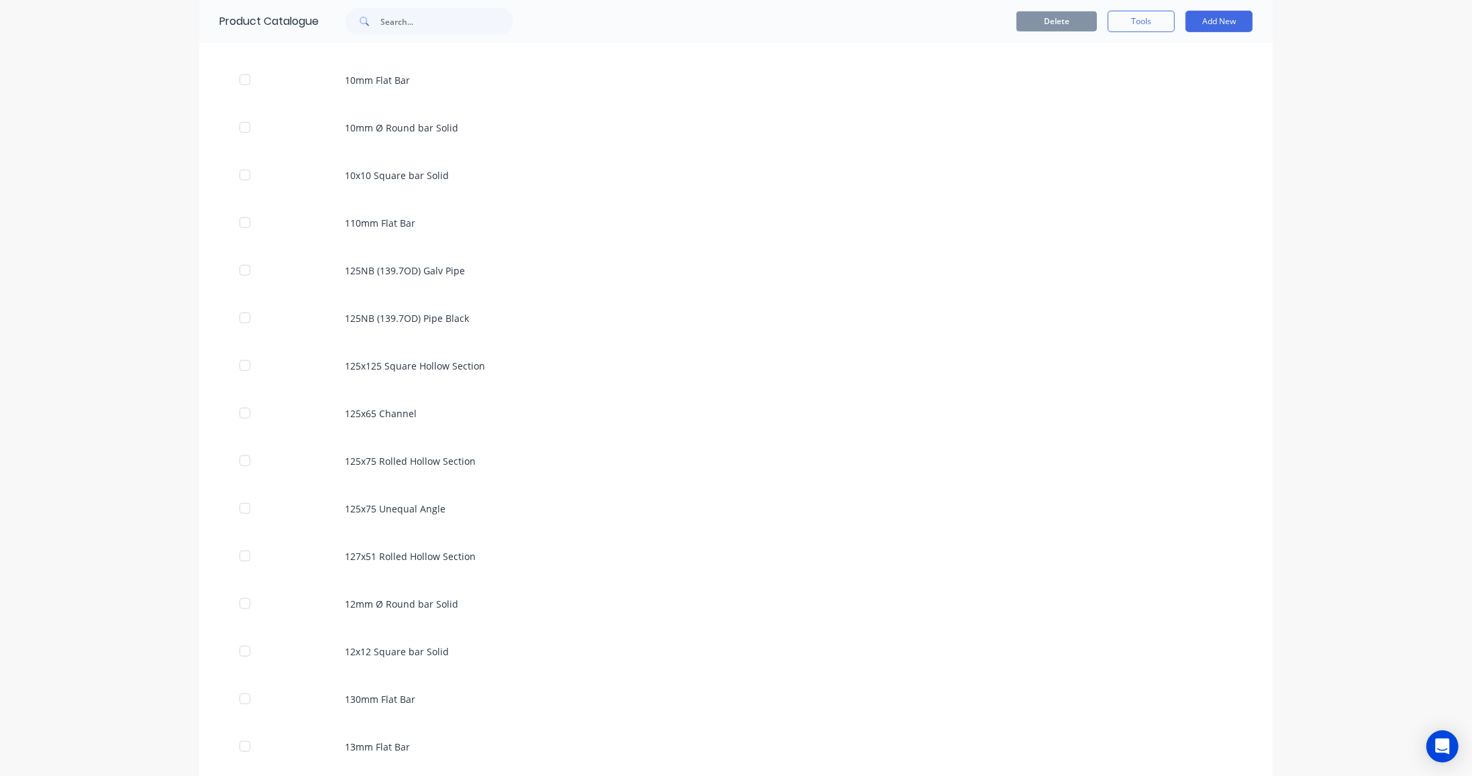
click at [408, 366] on div "125x125 Square Hollow Section" at bounding box center [735, 366] width 1073 height 48
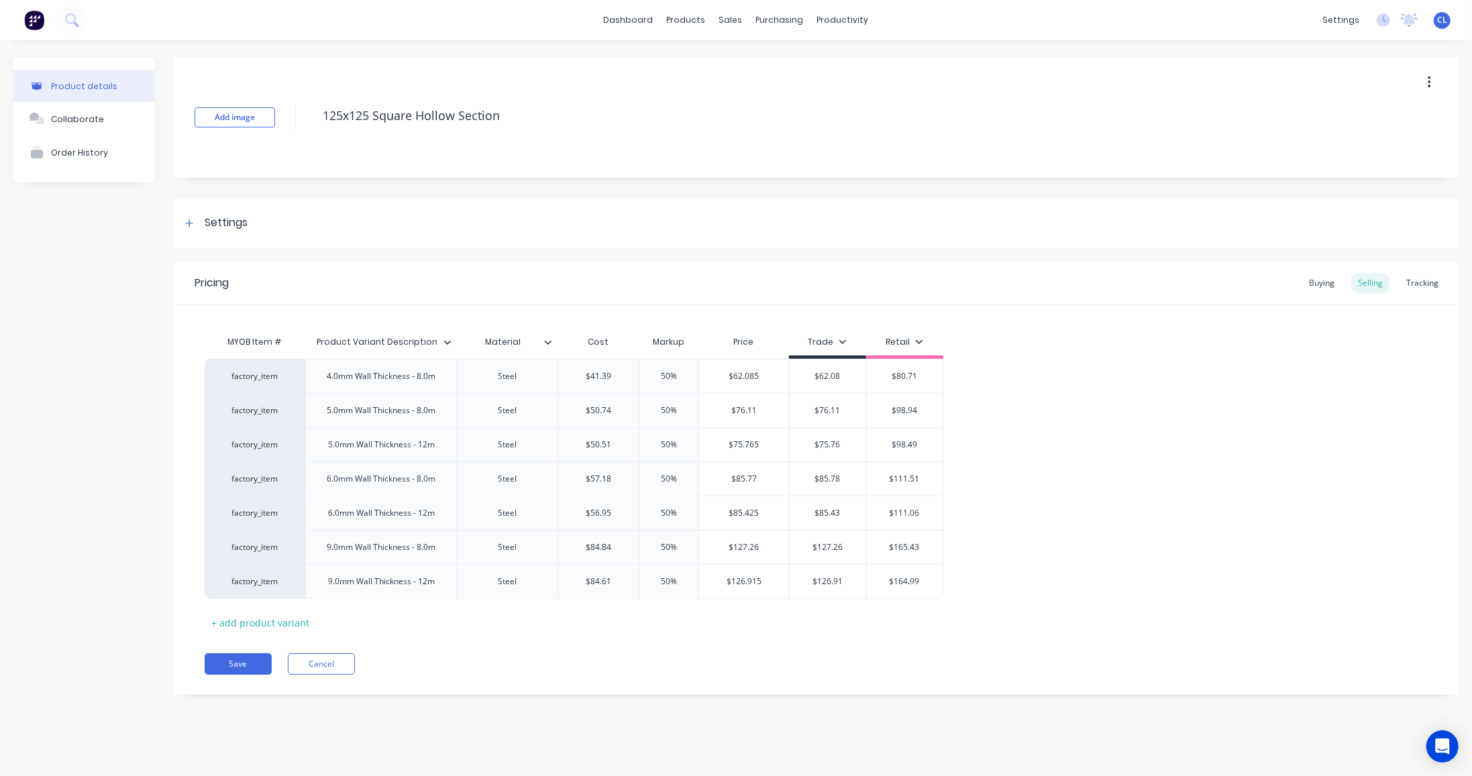
click at [1329, 283] on div "Buying" at bounding box center [1321, 283] width 39 height 20
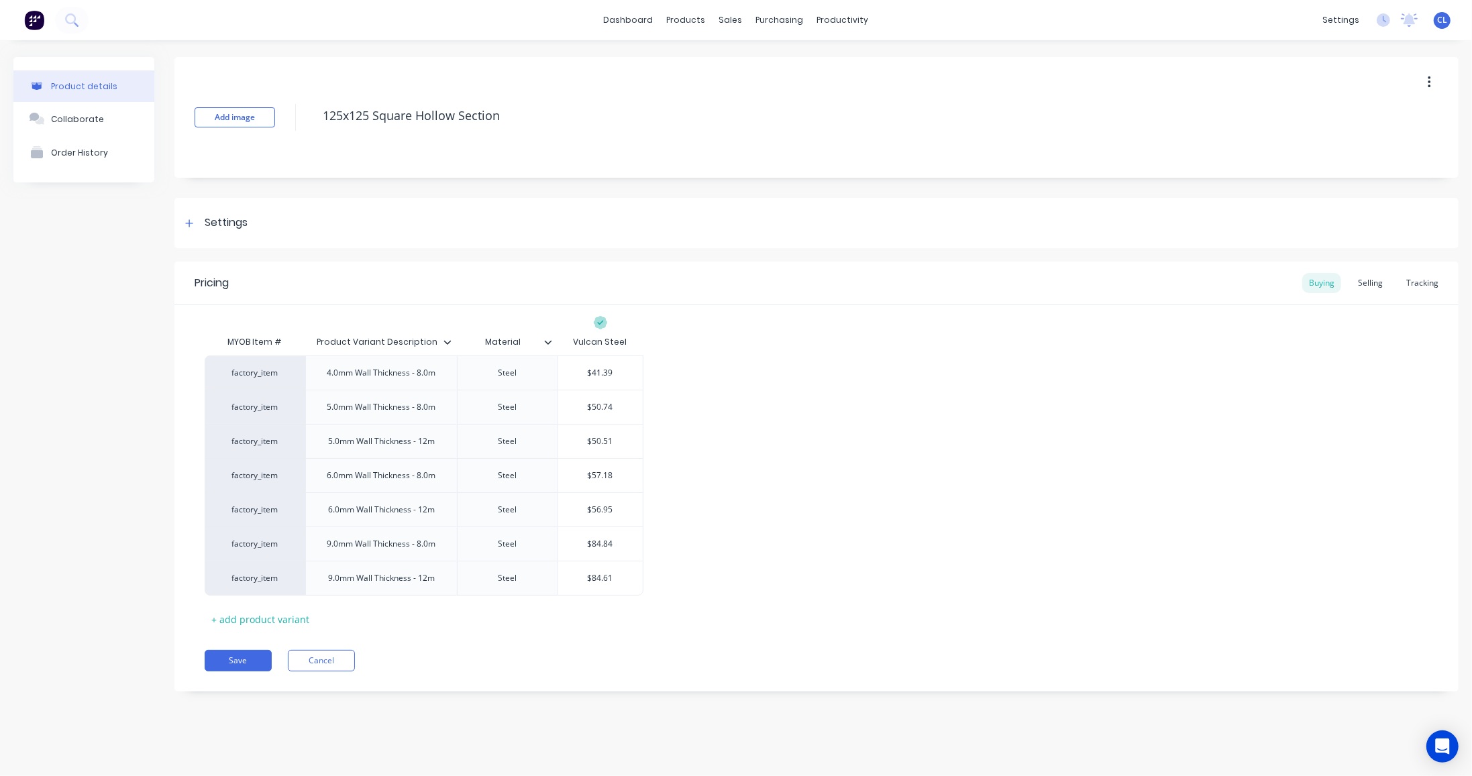
click at [1360, 284] on div "Selling" at bounding box center [1370, 283] width 38 height 20
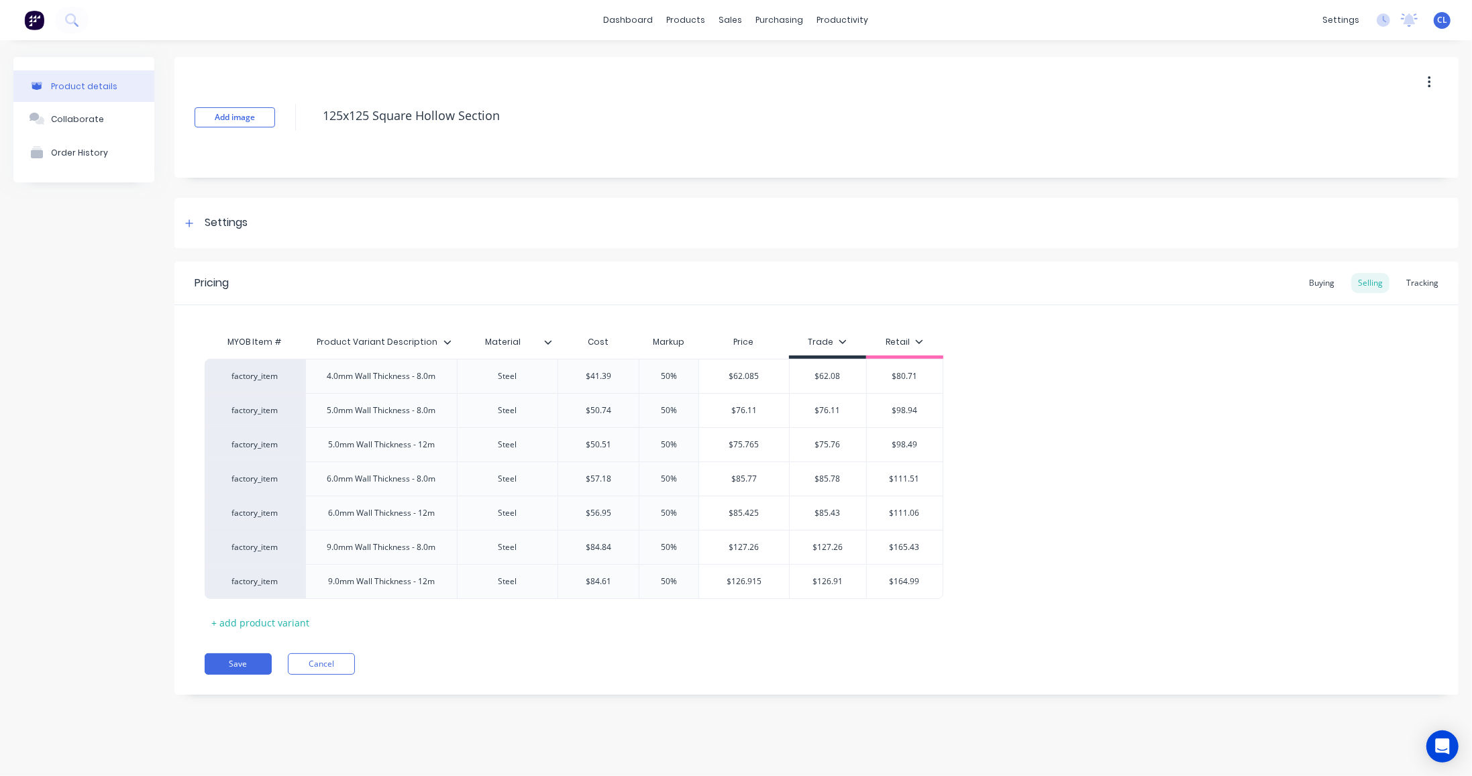
click at [1322, 283] on div "Buying" at bounding box center [1321, 283] width 39 height 20
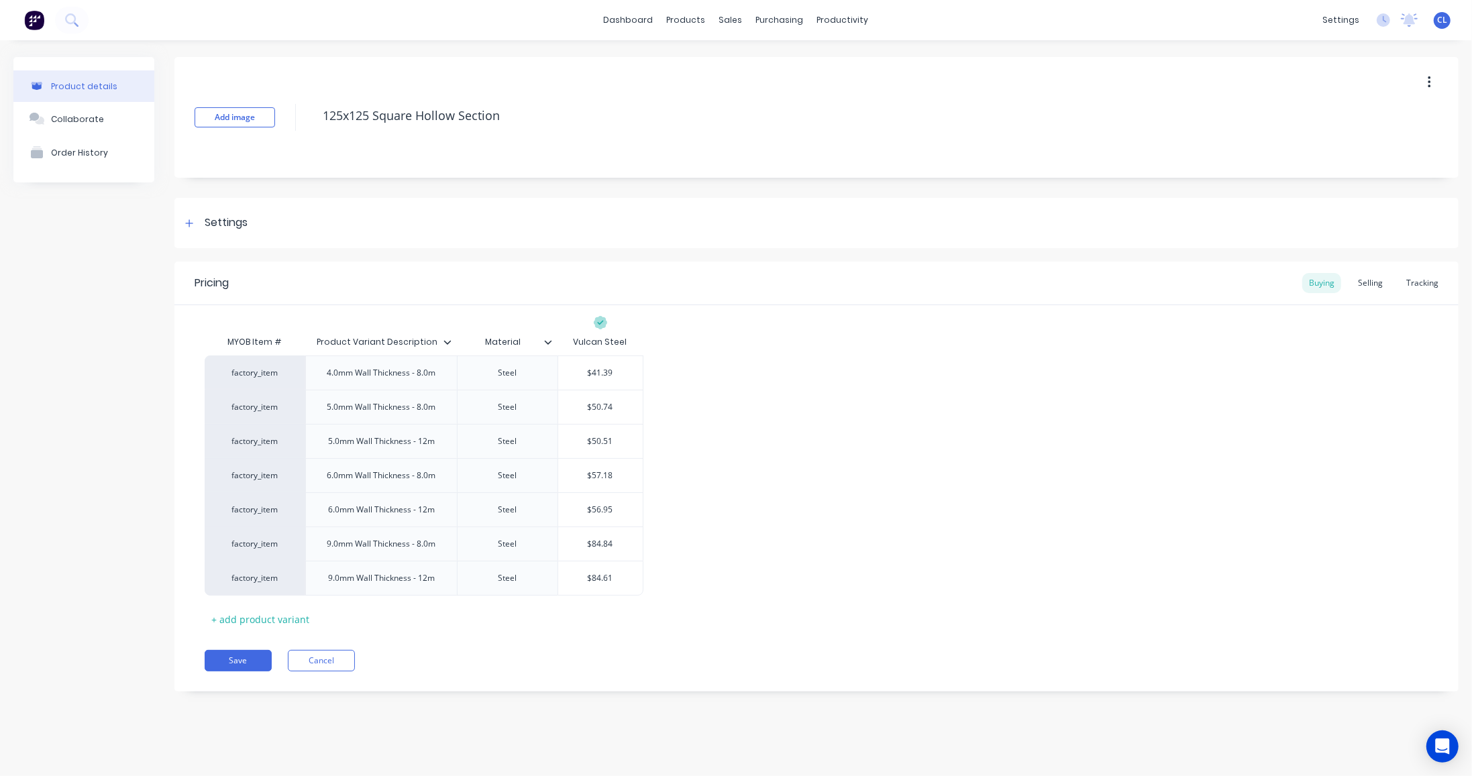
click at [1369, 283] on div "Selling" at bounding box center [1370, 283] width 38 height 20
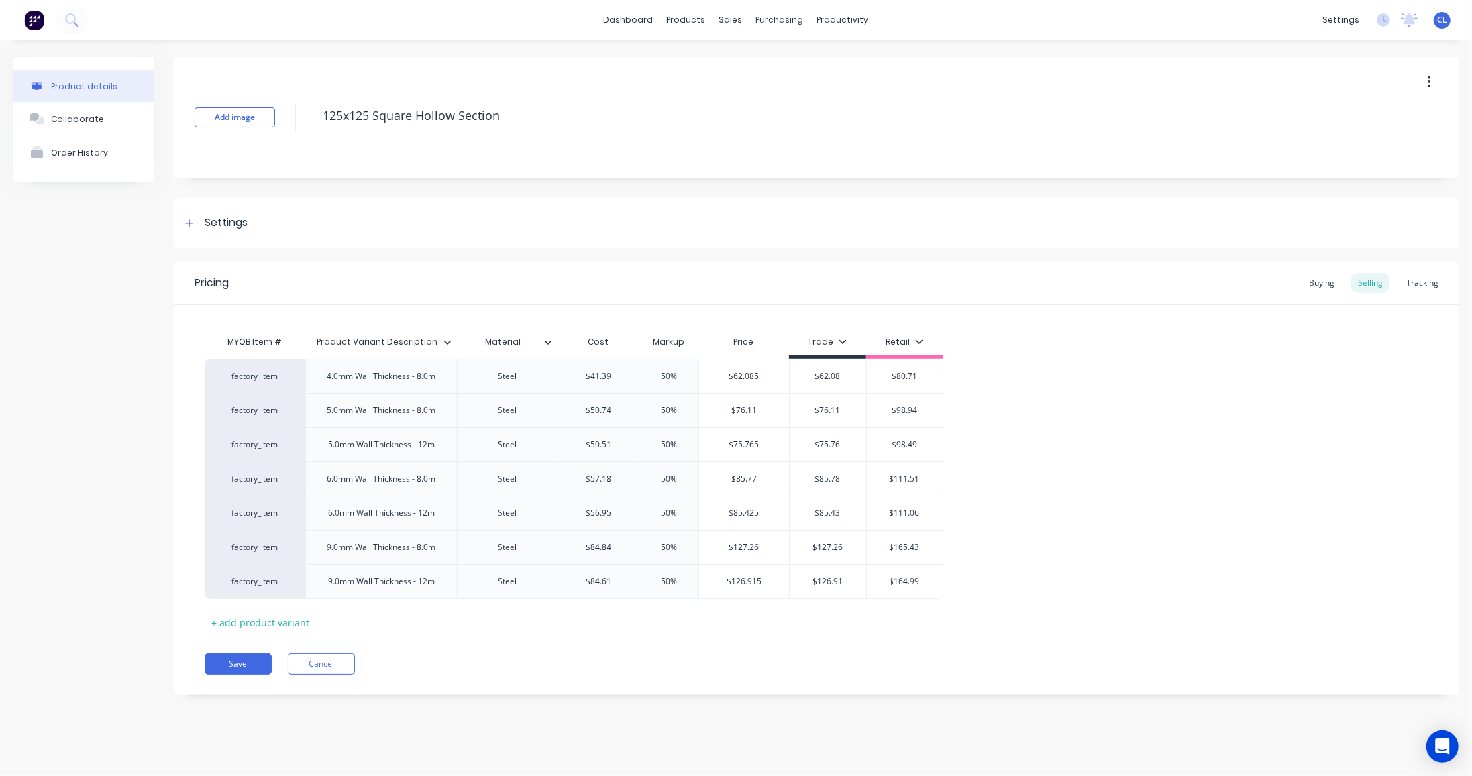
click at [1324, 280] on div "Buying" at bounding box center [1321, 283] width 39 height 20
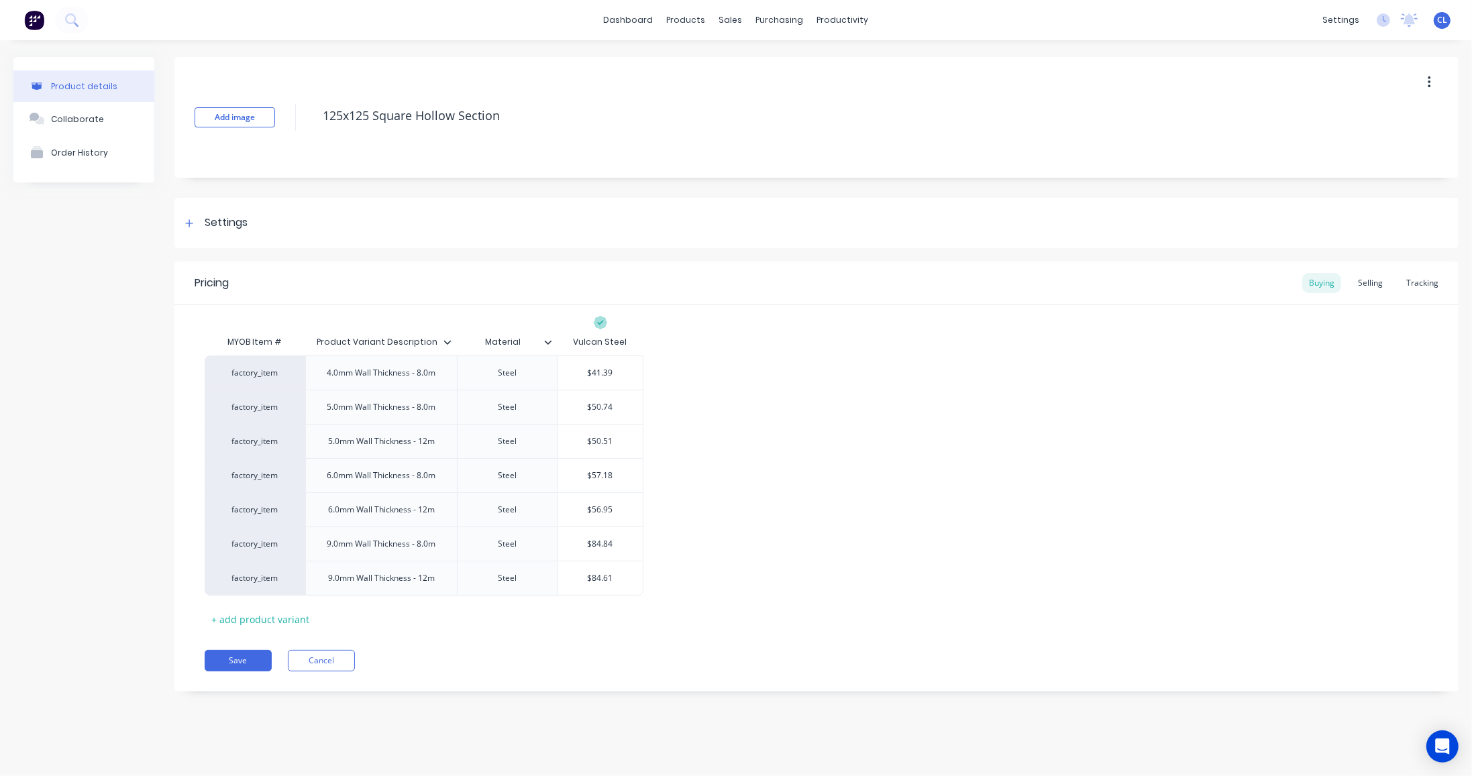
click at [188, 221] on icon at bounding box center [189, 223] width 8 height 9
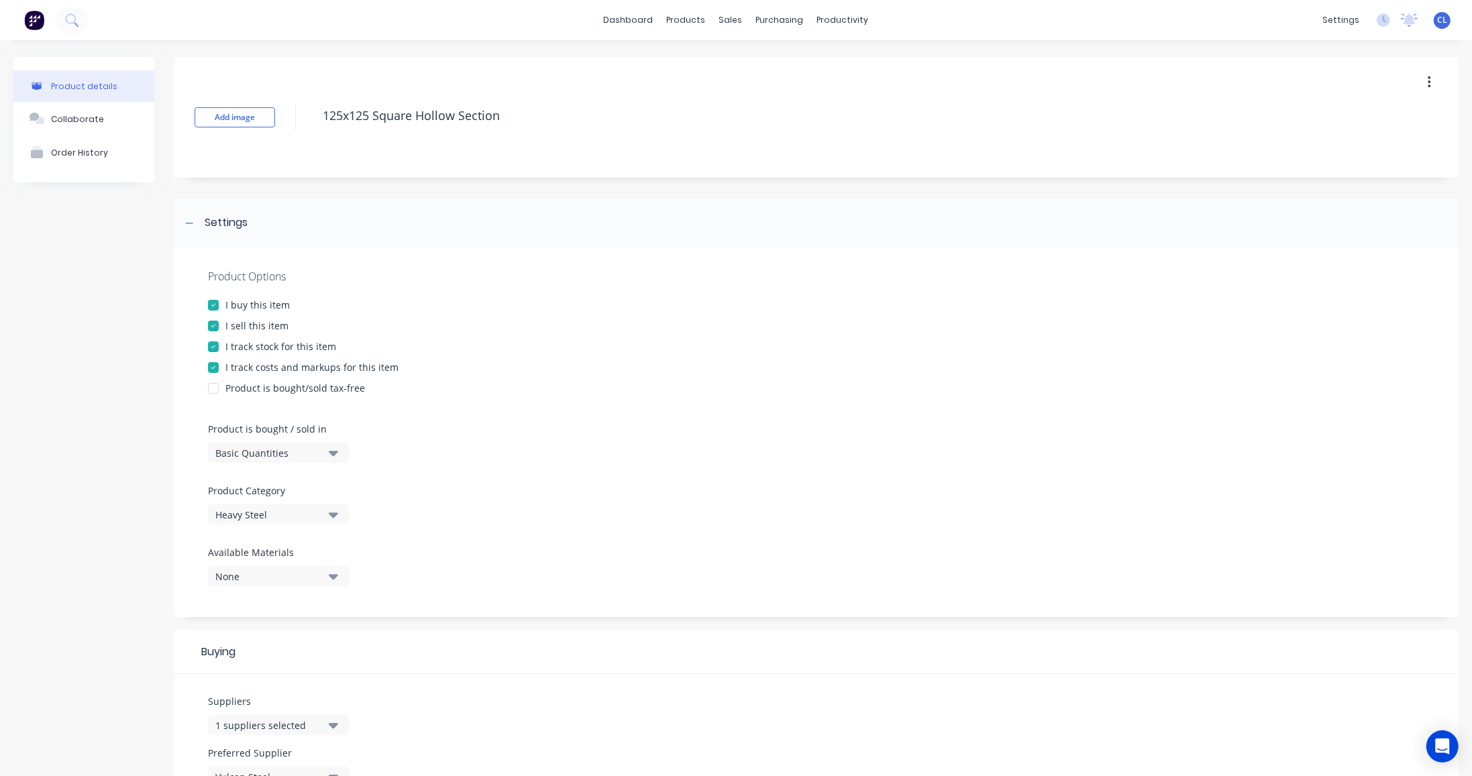
click at [197, 221] on div at bounding box center [189, 223] width 17 height 17
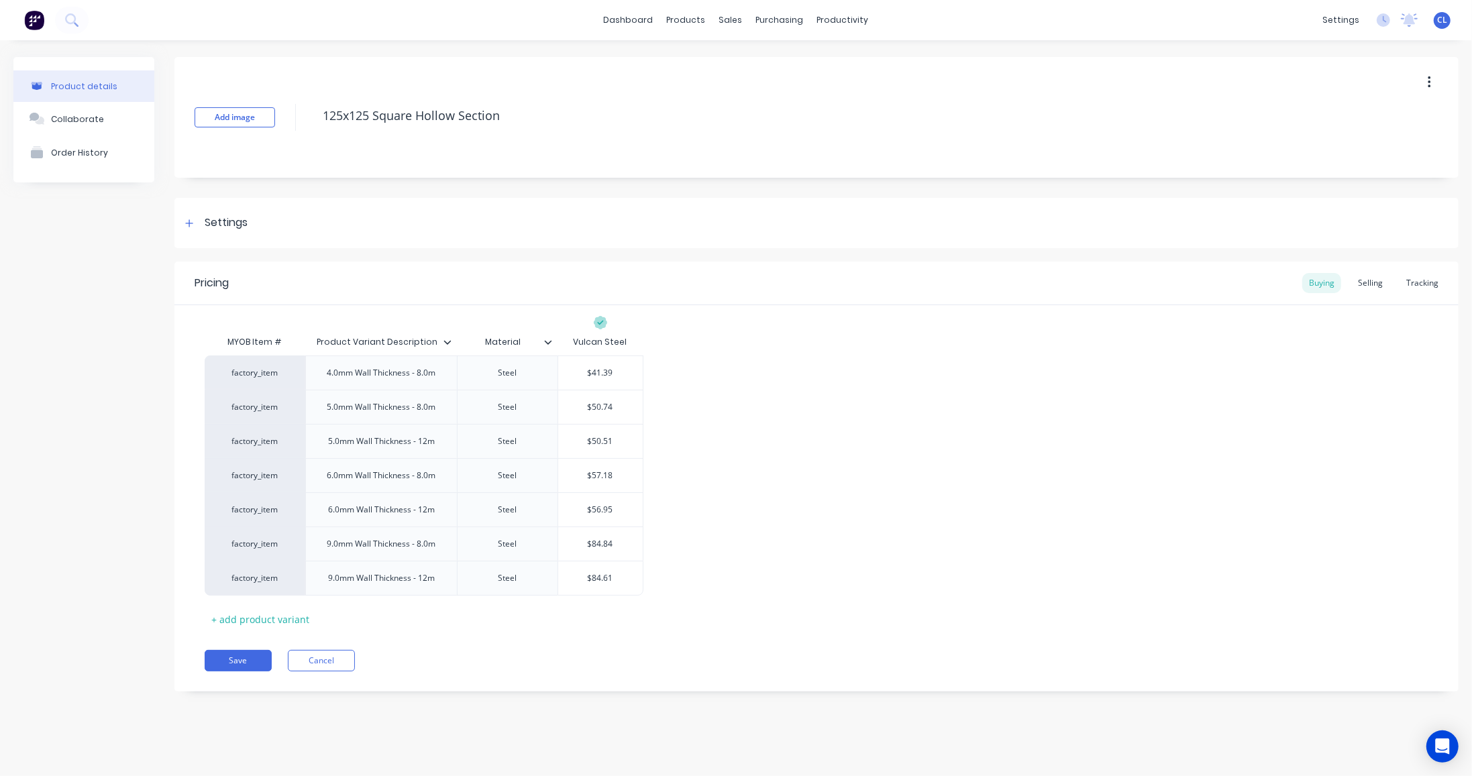
click at [392, 376] on div "4.0mm Wall Thickness - 8.0m" at bounding box center [381, 372] width 130 height 17
click at [607, 374] on input "text" at bounding box center [600, 373] width 85 height 12
type input "$41.39"
click at [385, 375] on div "4.0mm Wall Thickness - 8.0m" at bounding box center [381, 372] width 130 height 17
click at [513, 373] on div "Steel" at bounding box center [507, 372] width 67 height 17
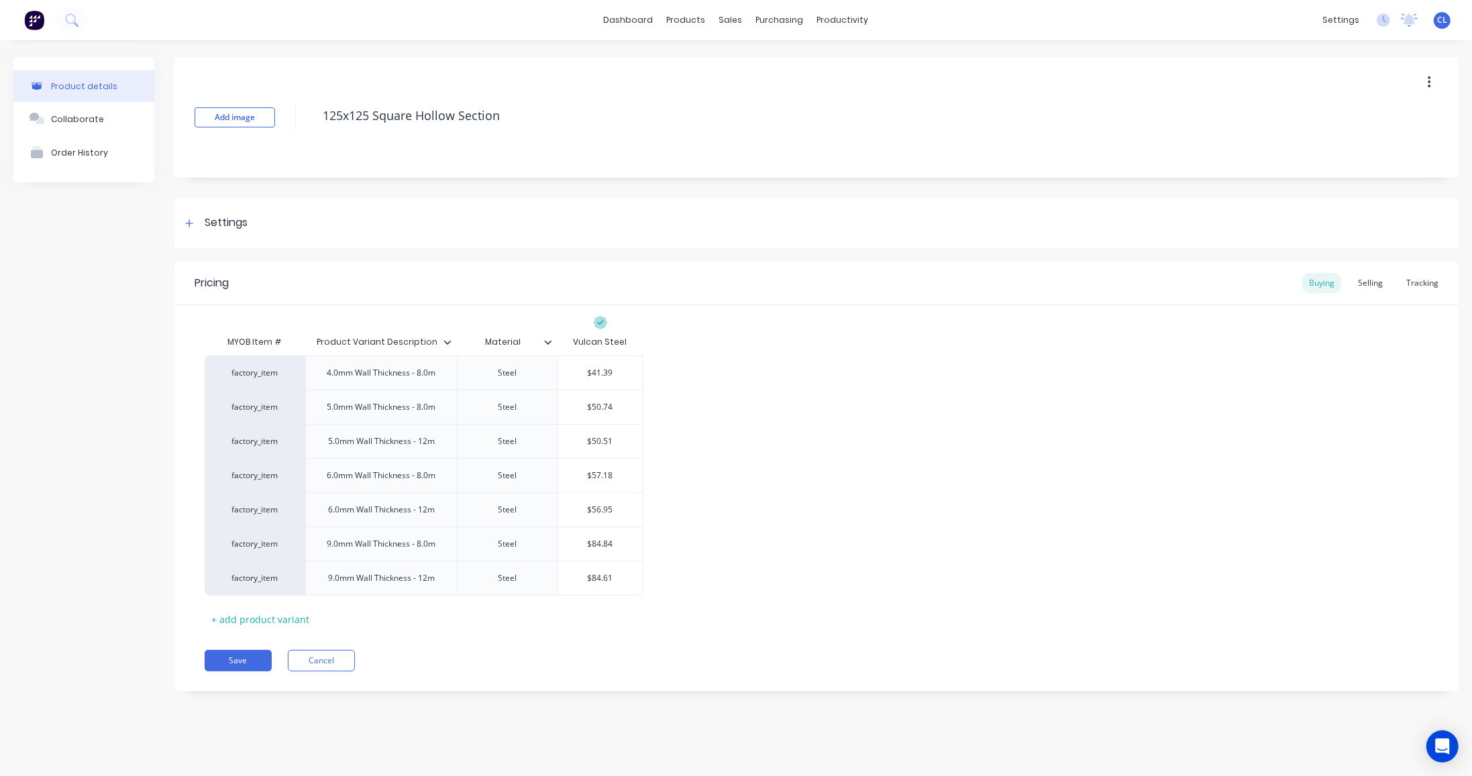
click at [588, 374] on input "$41.39" at bounding box center [600, 373] width 85 height 12
drag, startPoint x: 612, startPoint y: 370, endPoint x: 582, endPoint y: 368, distance: 29.6
click at [582, 368] on input "$41.39" at bounding box center [600, 373] width 85 height 12
click at [1367, 282] on div "Selling" at bounding box center [1370, 283] width 38 height 20
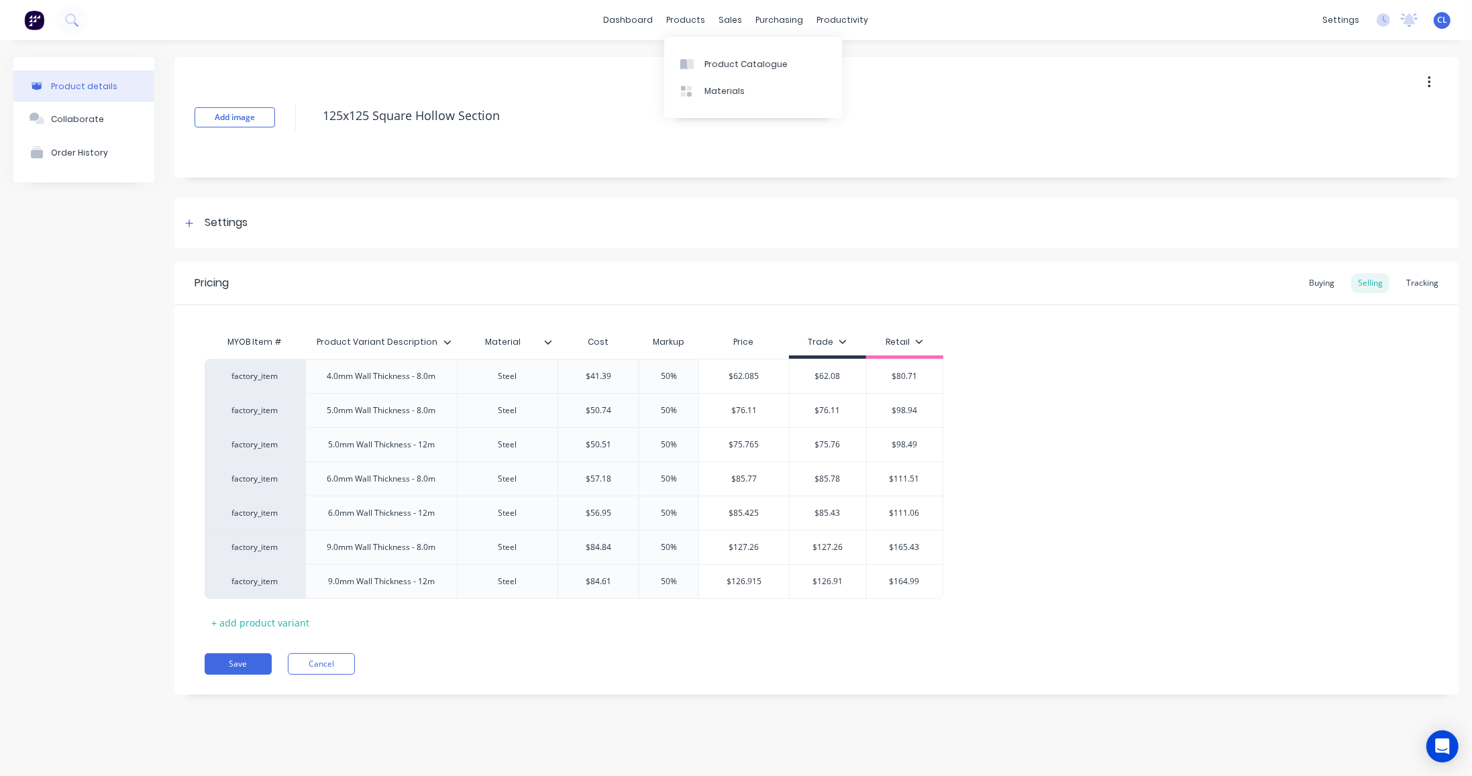
click at [696, 19] on div "products" at bounding box center [686, 20] width 52 height 20
click at [720, 61] on div "Product Catalogue" at bounding box center [745, 64] width 83 height 12
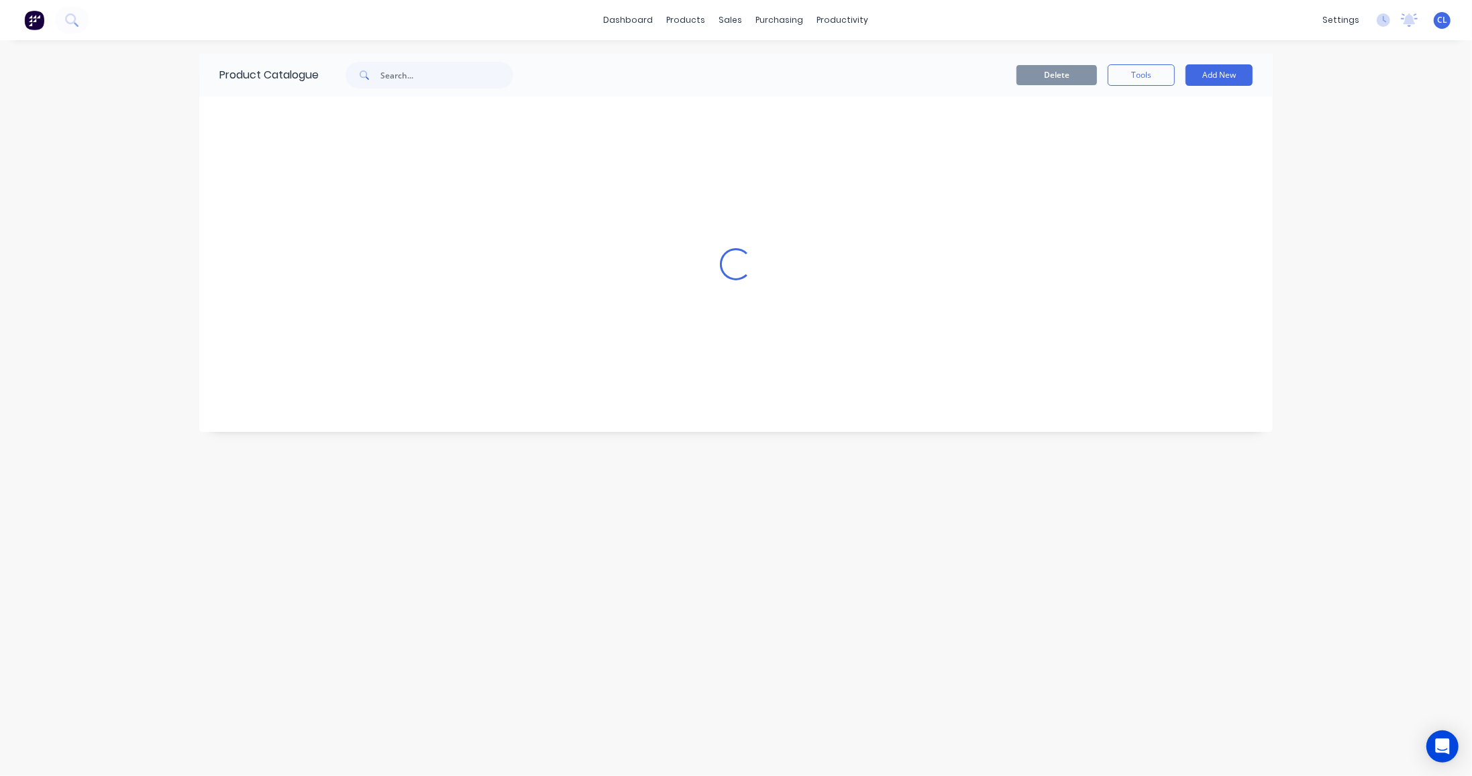
click at [720, 61] on div "Delete Tools Add New" at bounding box center [910, 75] width 726 height 43
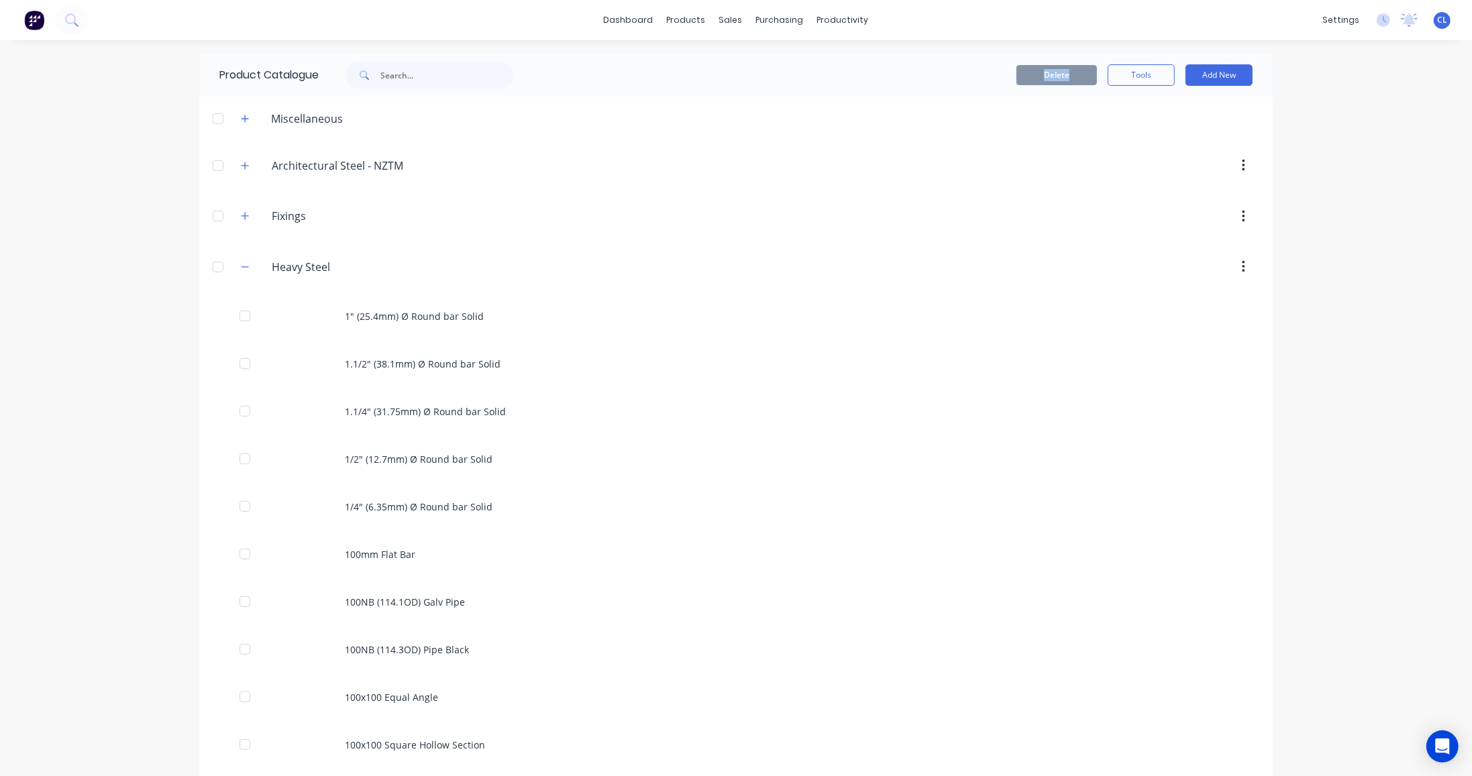
click at [241, 266] on icon "button" at bounding box center [245, 266] width 8 height 9
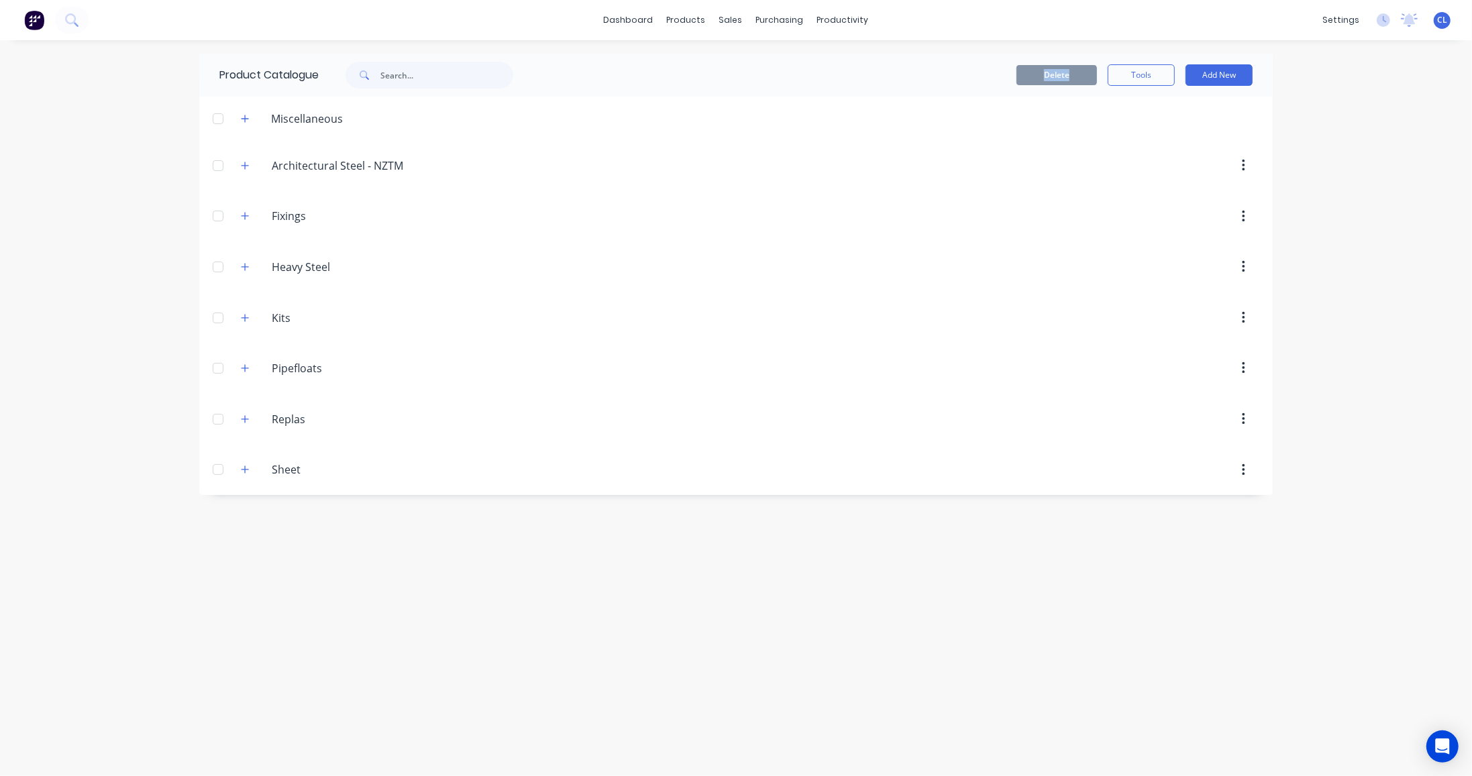
click at [246, 418] on icon "button" at bounding box center [245, 419] width 8 height 9
click at [243, 419] on icon "button" at bounding box center [244, 419] width 7 height 1
click at [825, 19] on div "productivity" at bounding box center [842, 20] width 65 height 20
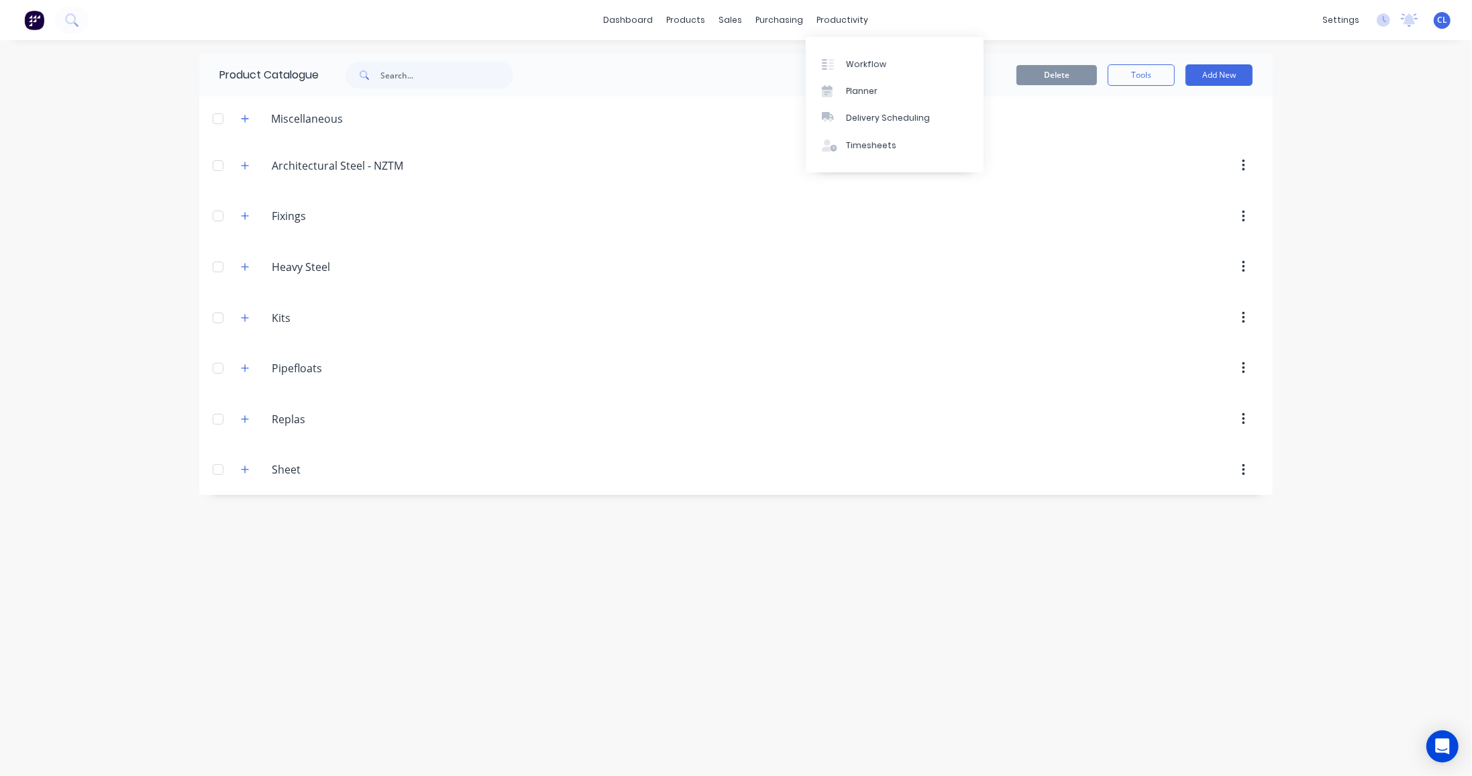
click at [863, 63] on div "Workflow" at bounding box center [866, 64] width 40 height 12
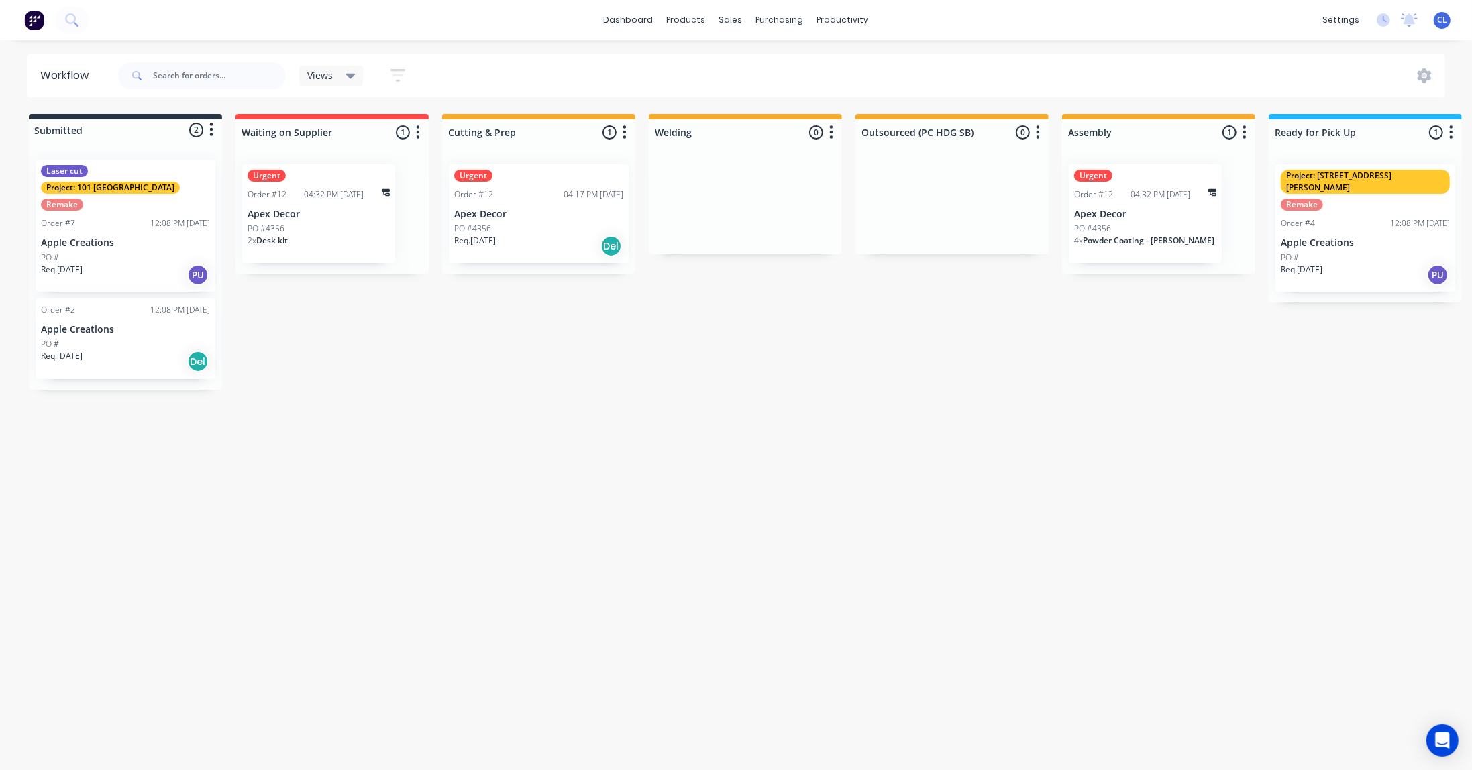
click at [345, 68] on div "Views" at bounding box center [331, 76] width 64 height 20
click at [347, 76] on icon at bounding box center [350, 76] width 9 height 5
click at [396, 68] on icon "button" at bounding box center [397, 75] width 15 height 17
click at [388, 277] on icon "button" at bounding box center [384, 279] width 9 height 15
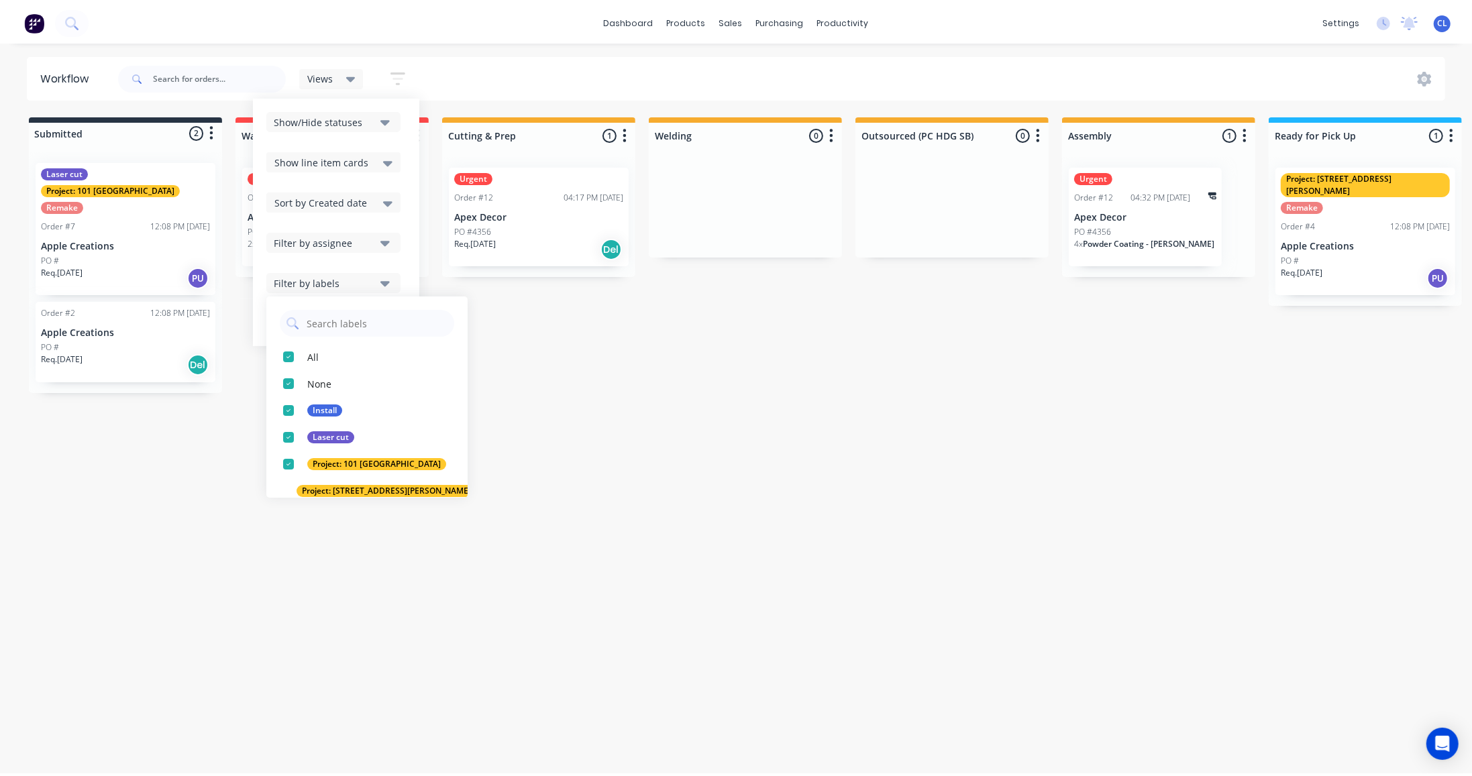
scroll to position [2, 0]
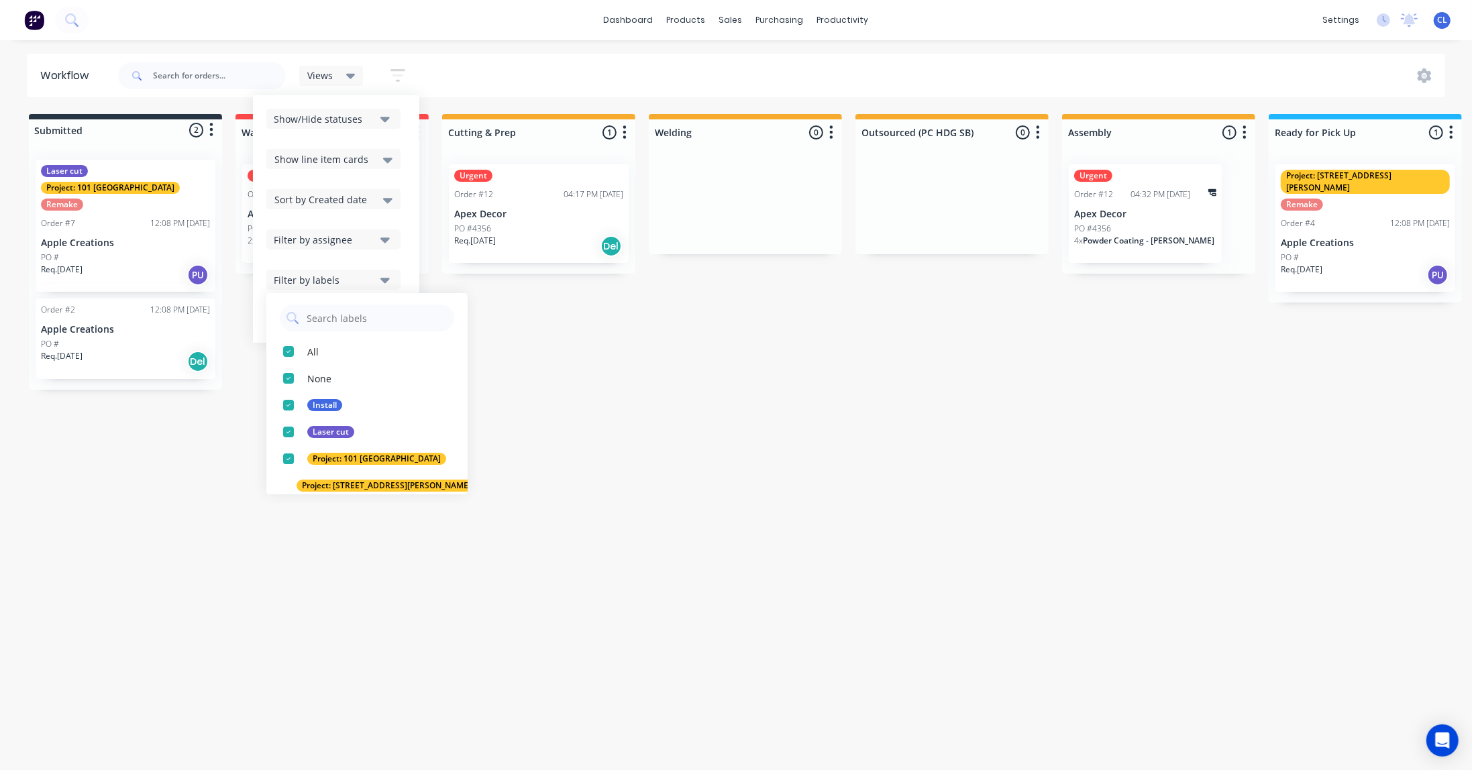
click at [449, 62] on div "Views Save new view None (Default) edit Show/Hide statuses Show line item cards…" at bounding box center [780, 76] width 1330 height 40
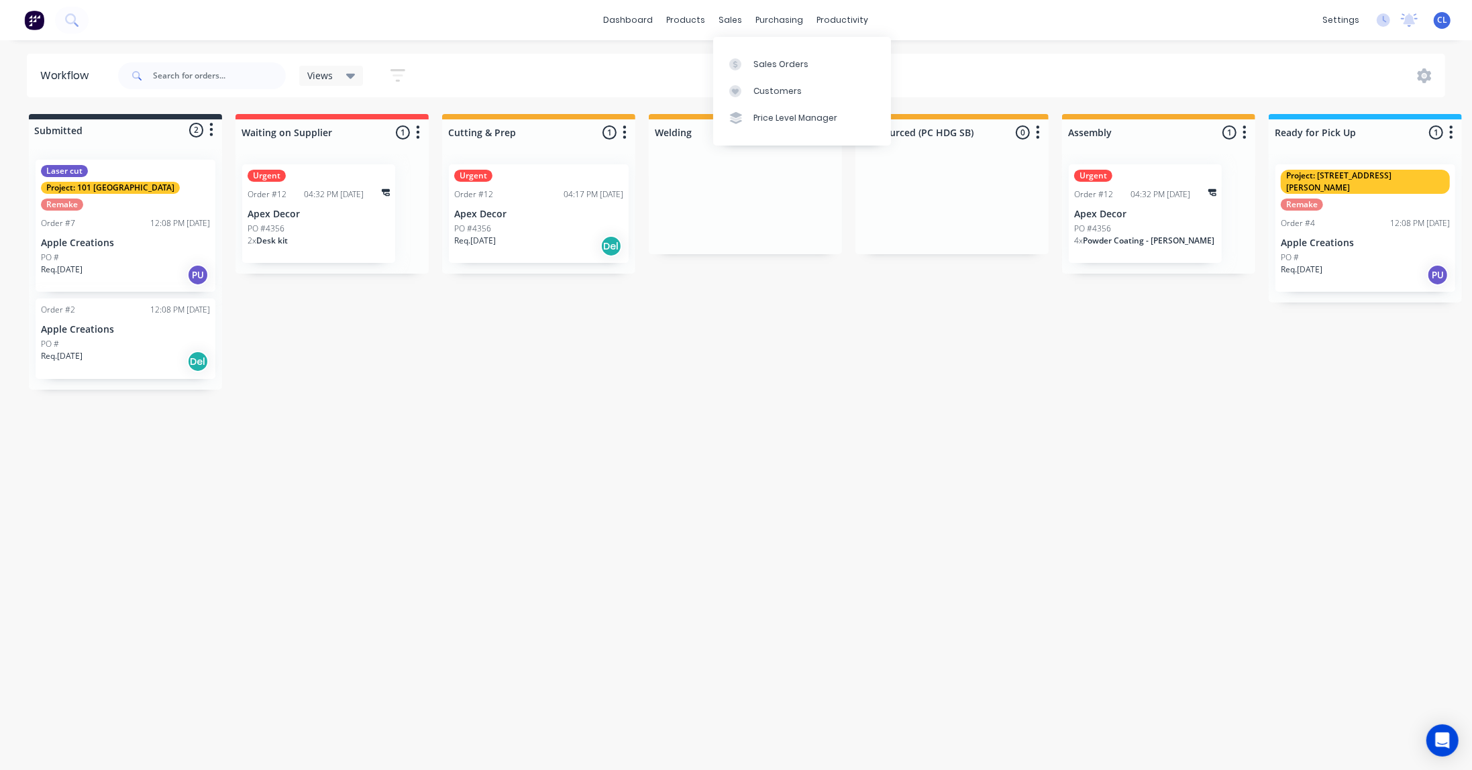
click at [729, 19] on div "sales" at bounding box center [730, 20] width 37 height 20
click at [792, 57] on link "Sales Orders" at bounding box center [802, 63] width 178 height 27
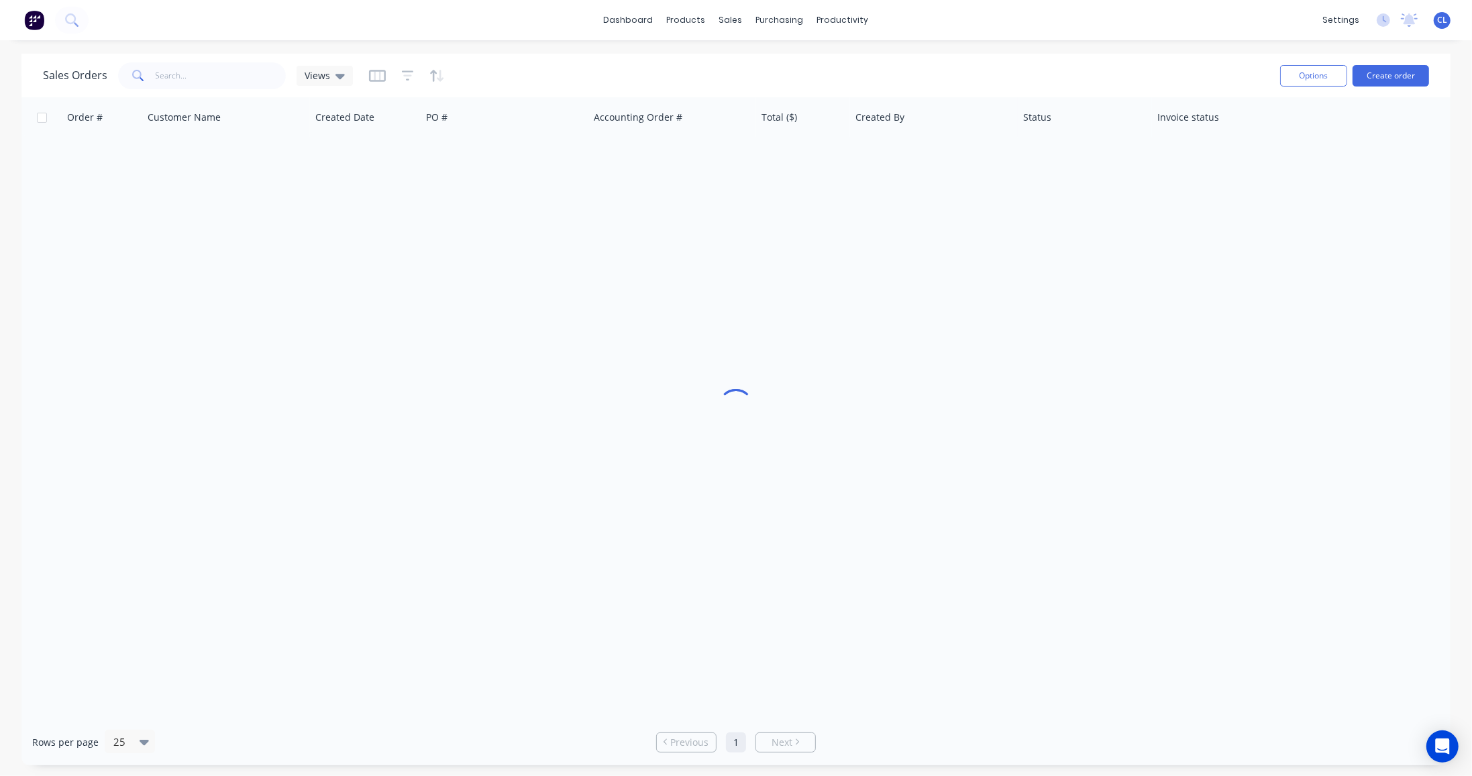
click at [792, 60] on div "Sales Orders Views" at bounding box center [656, 75] width 1226 height 33
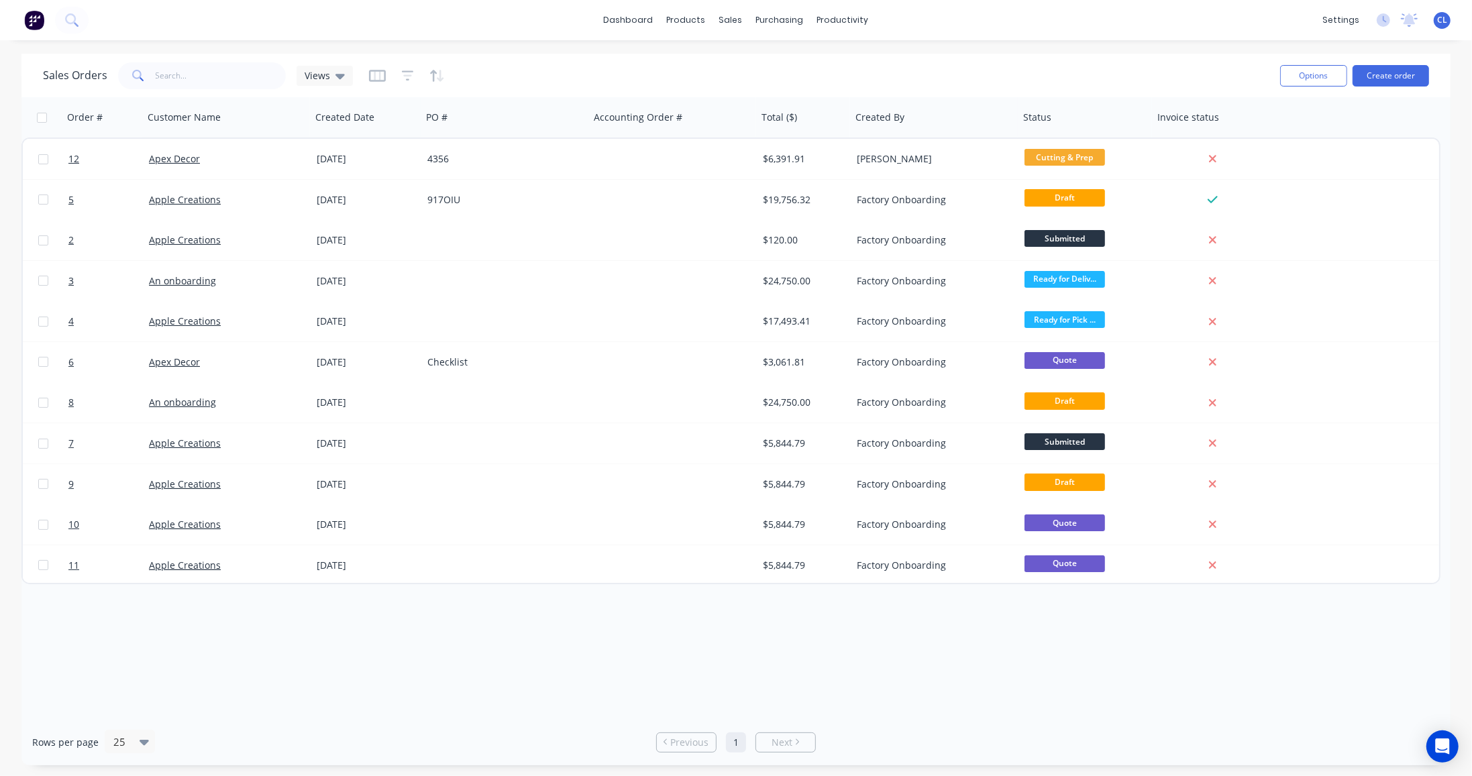
click at [339, 74] on icon at bounding box center [339, 76] width 9 height 5
click at [377, 78] on icon "button" at bounding box center [377, 75] width 7 height 9
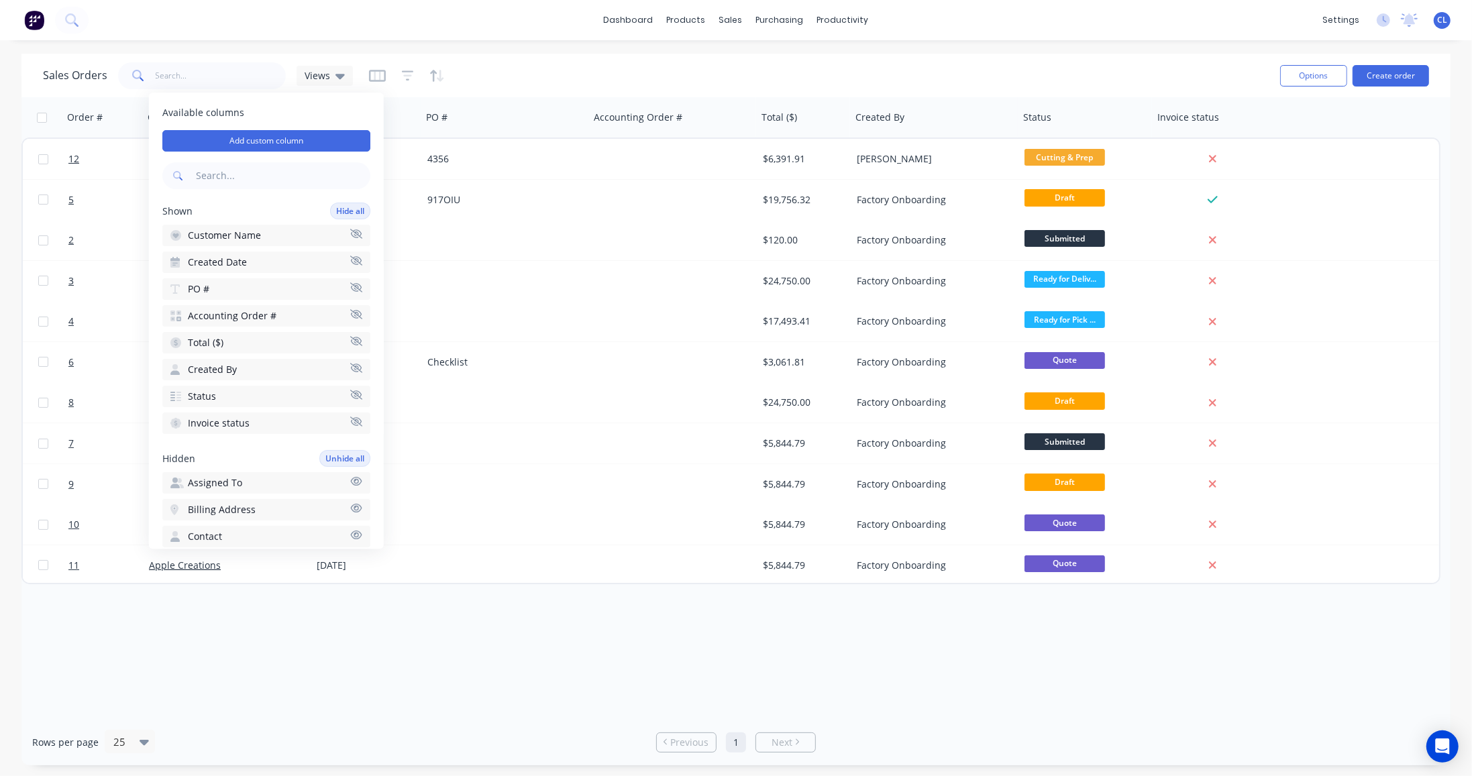
click at [252, 231] on span "Customer Name" at bounding box center [224, 235] width 73 height 13
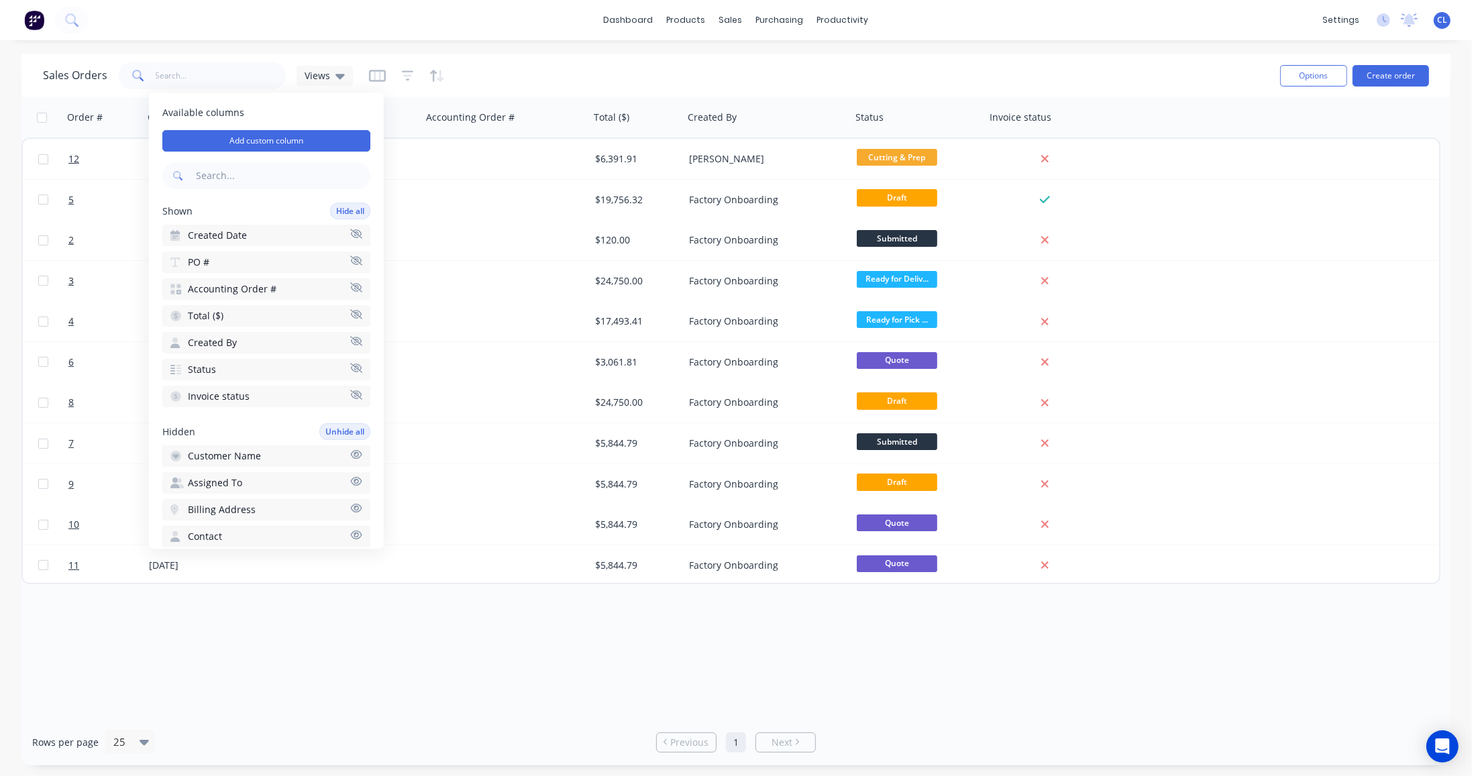
click at [221, 341] on span "Created By" at bounding box center [212, 342] width 49 height 13
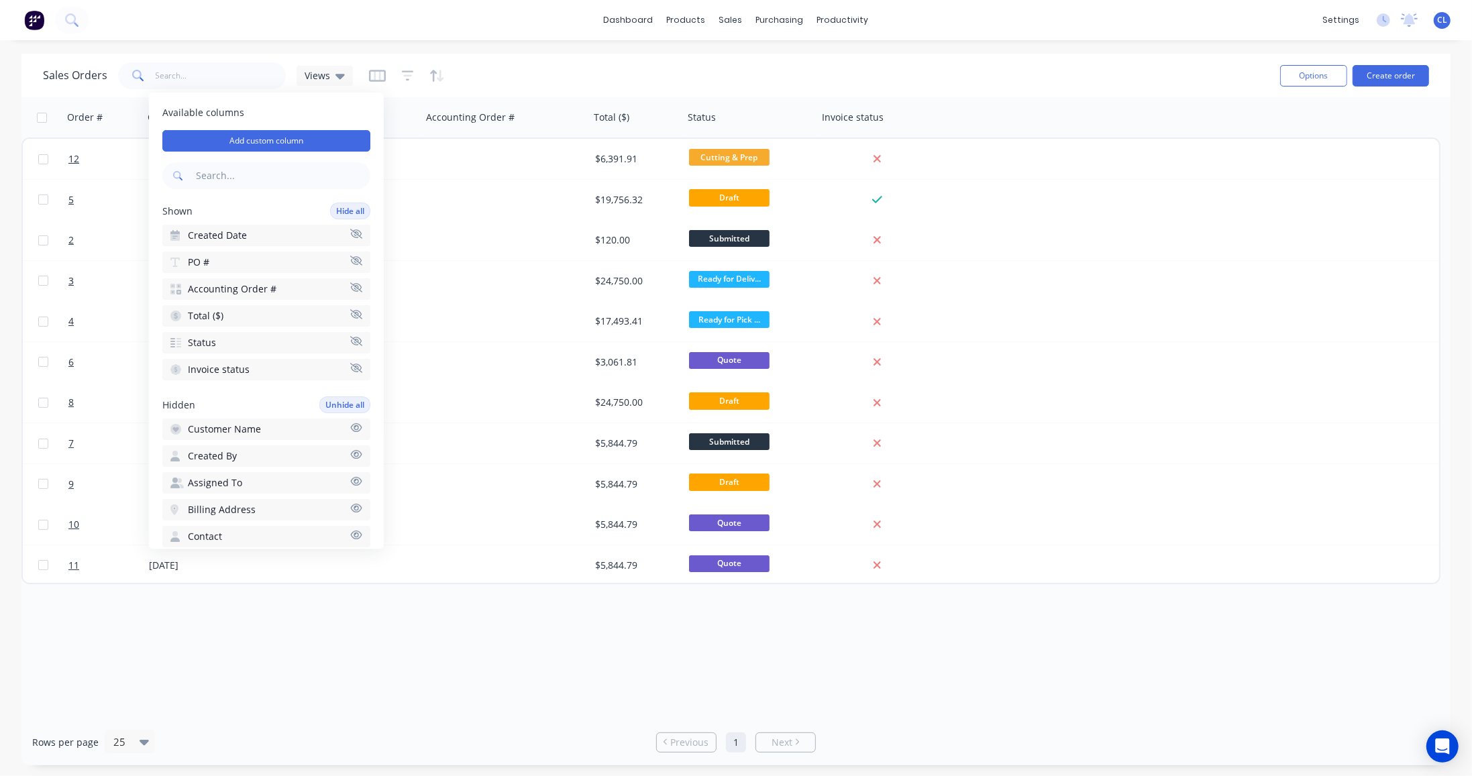
click at [209, 368] on span "Invoice status" at bounding box center [219, 369] width 62 height 13
click at [216, 318] on span "Total ($)" at bounding box center [206, 315] width 36 height 13
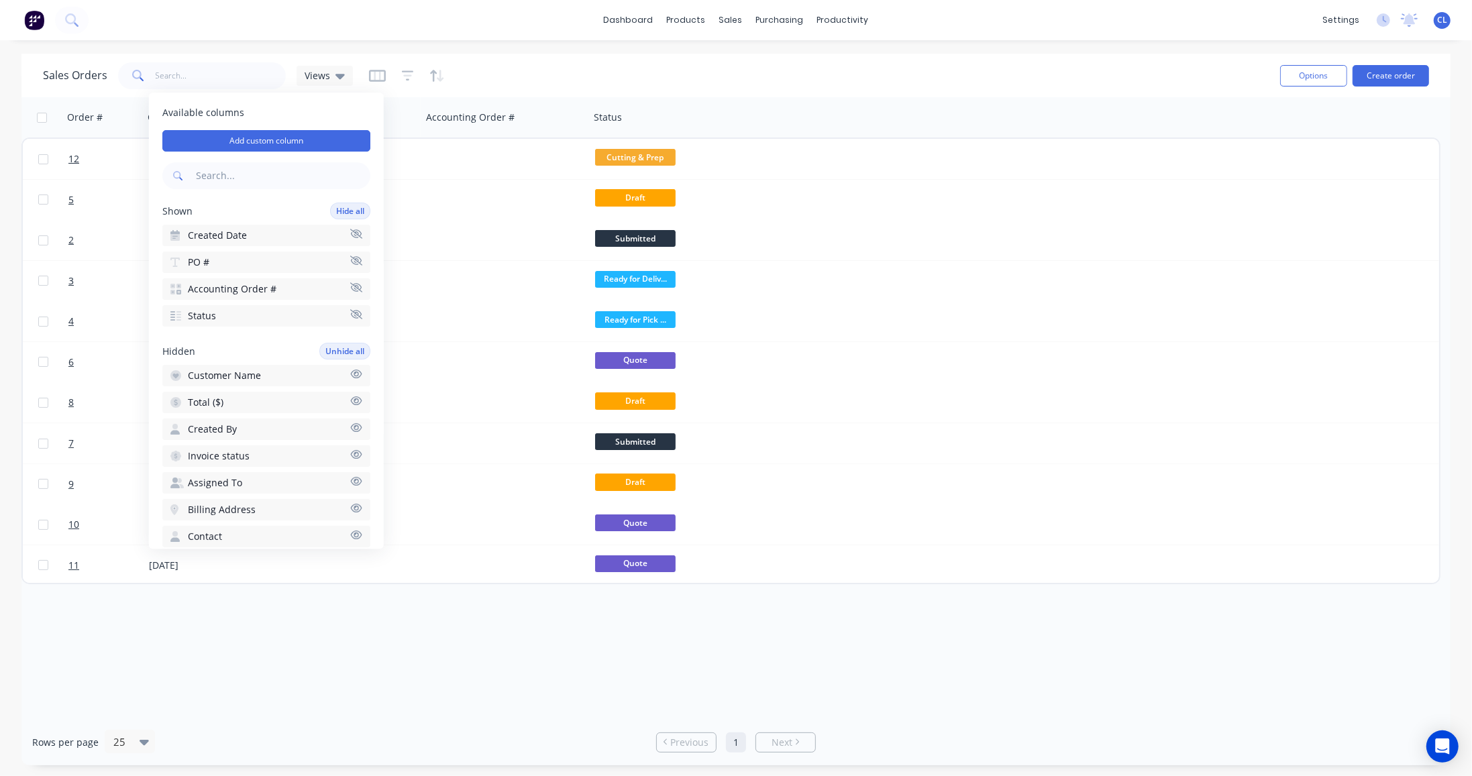
click at [216, 318] on button "Status" at bounding box center [266, 315] width 208 height 21
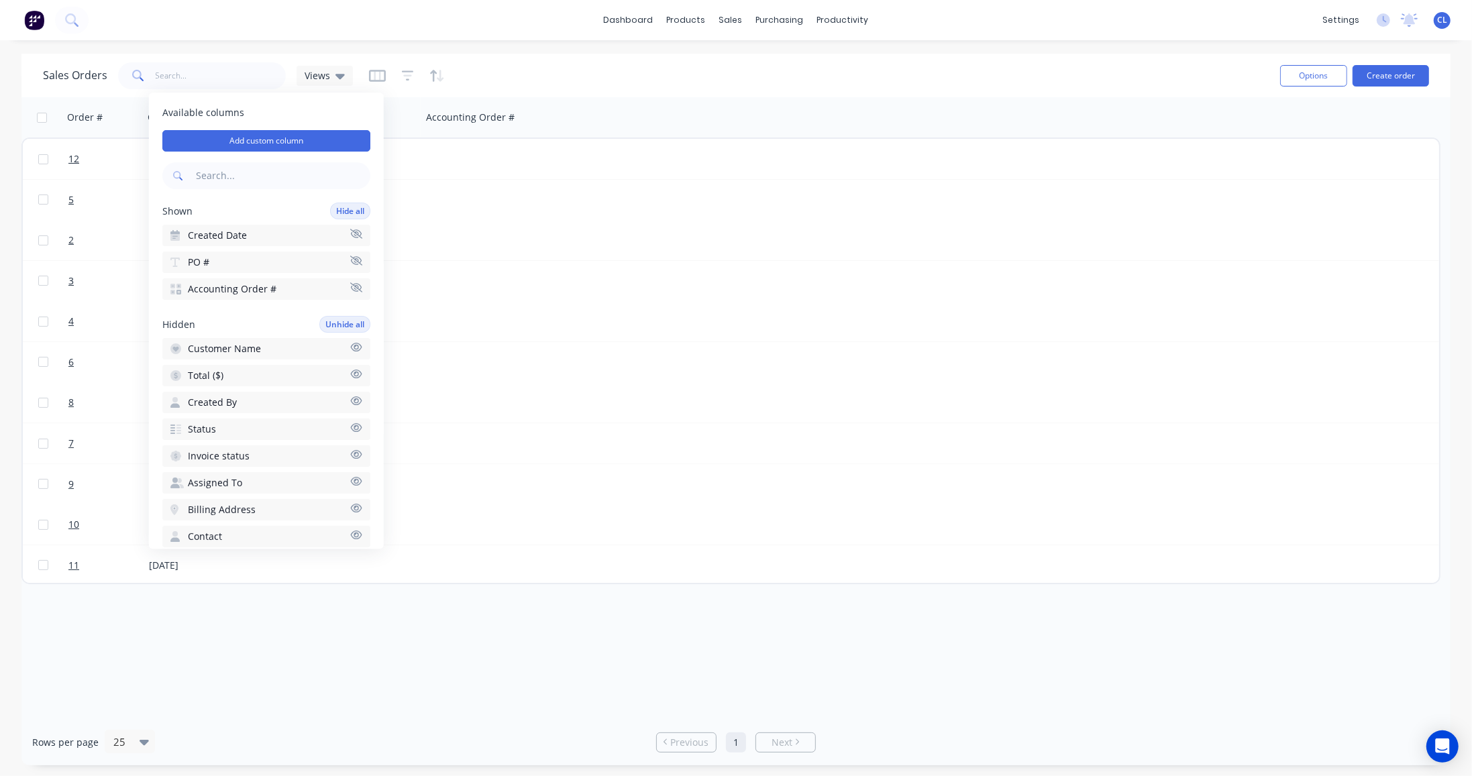
click at [211, 400] on span "Created By" at bounding box center [212, 402] width 49 height 13
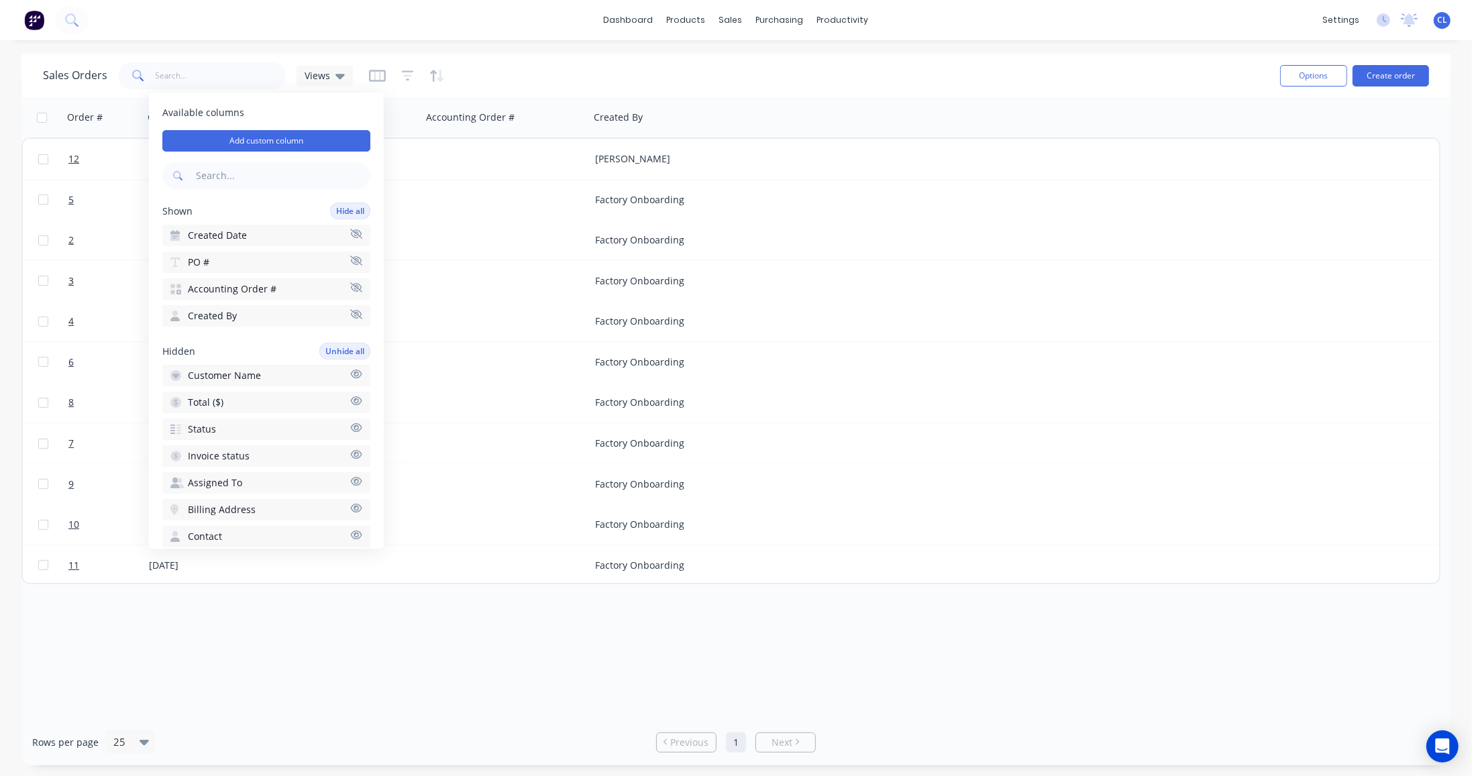
click at [205, 398] on span "Total ($)" at bounding box center [206, 402] width 36 height 13
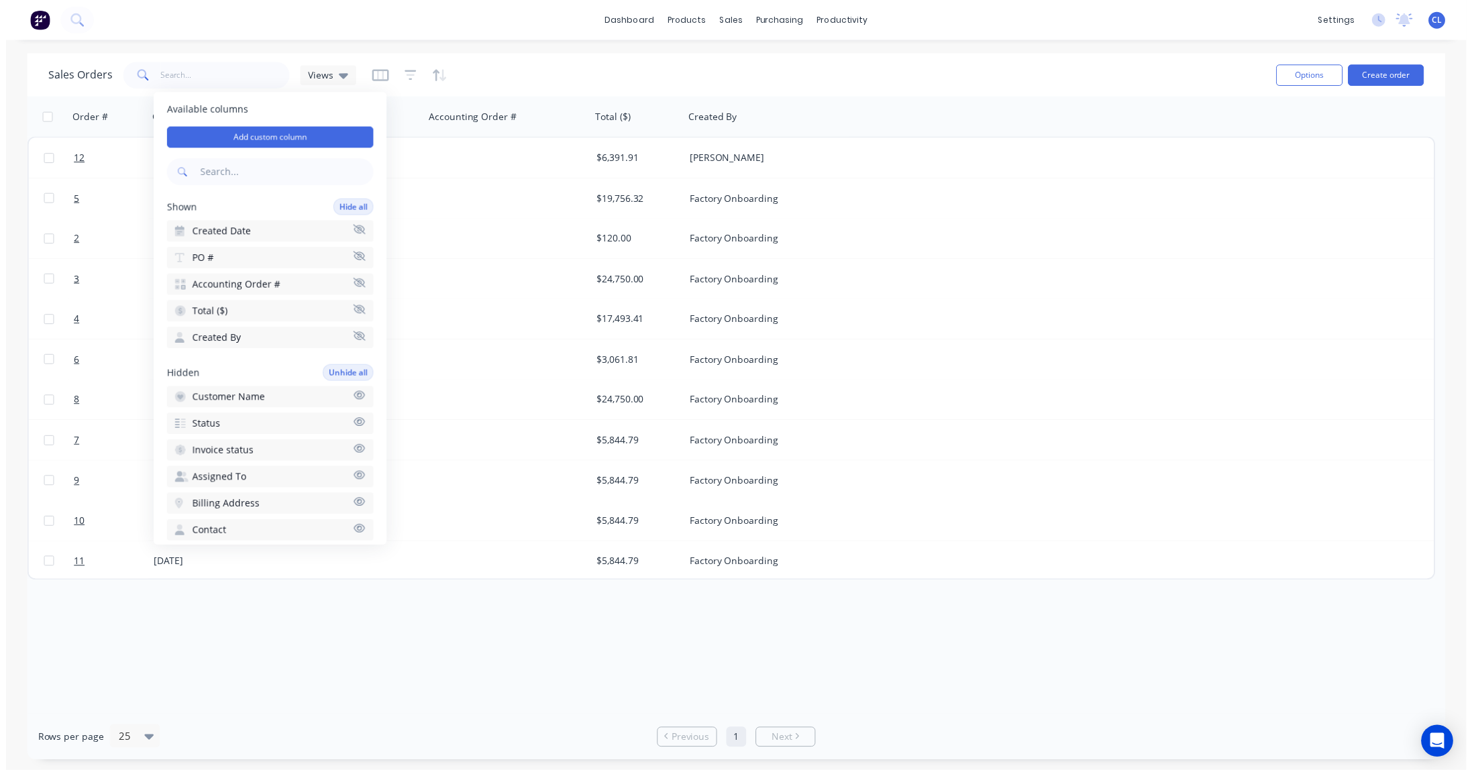
scroll to position [5, 0]
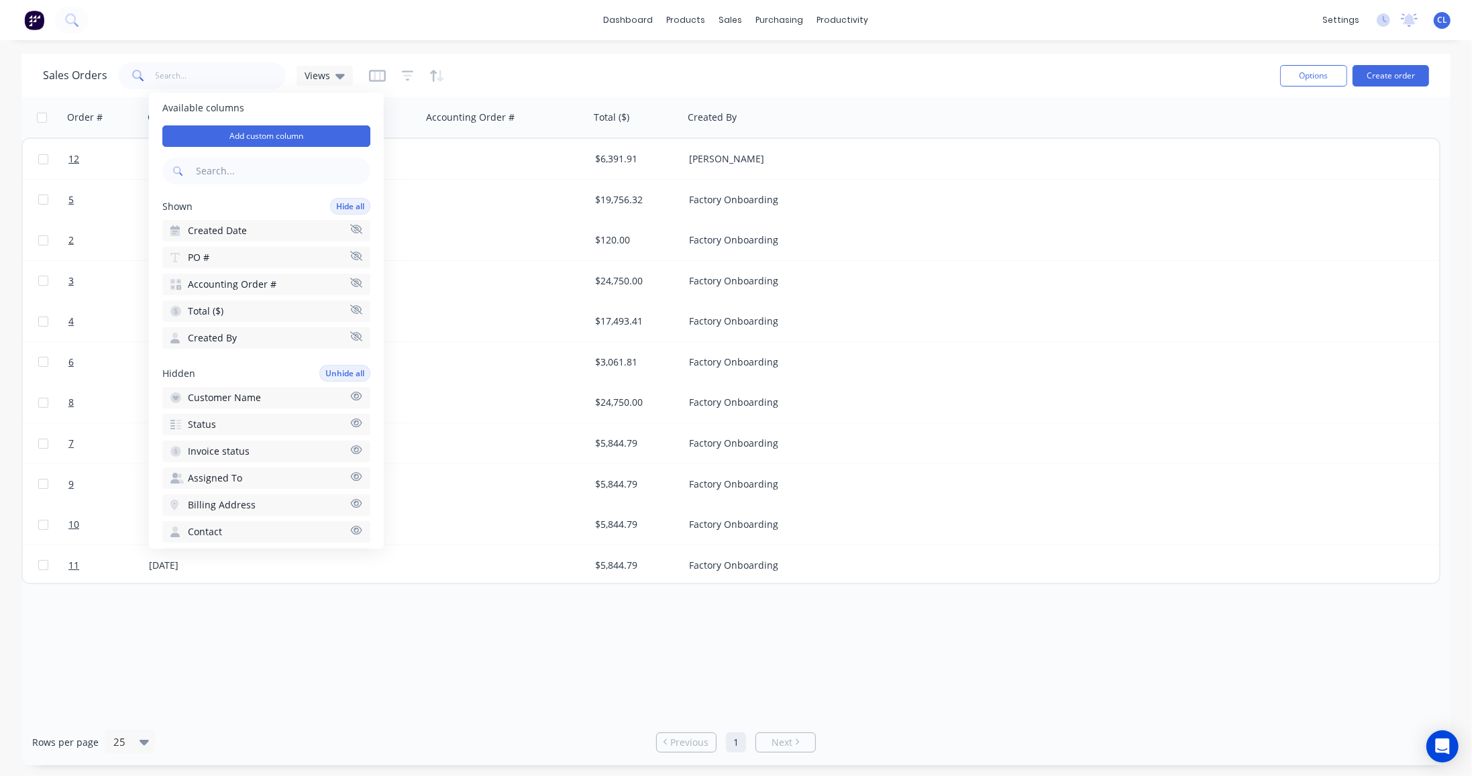
click at [223, 398] on span "Customer Name" at bounding box center [224, 397] width 73 height 13
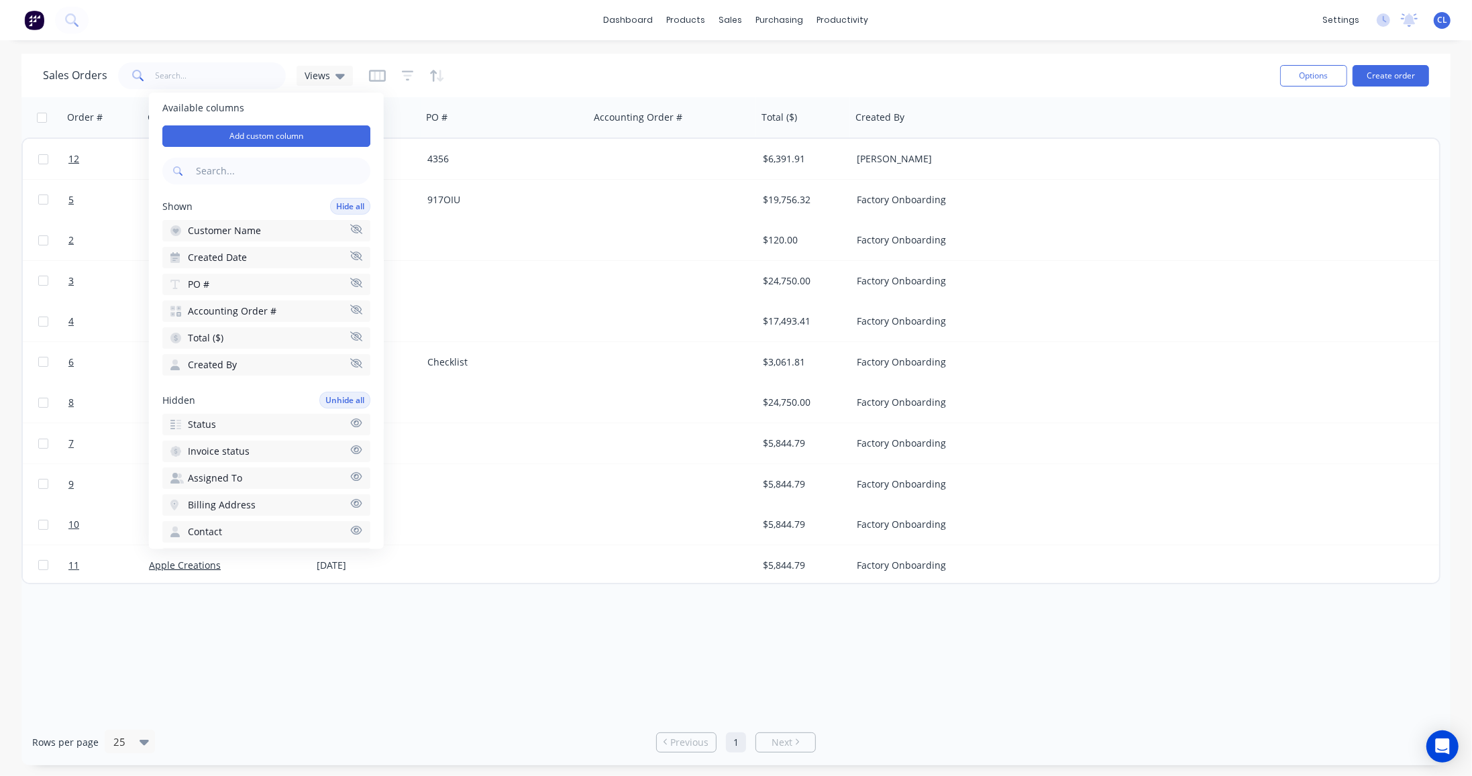
click at [237, 448] on span "Invoice status" at bounding box center [219, 451] width 62 height 13
click at [202, 449] on span "Status" at bounding box center [202, 451] width 28 height 13
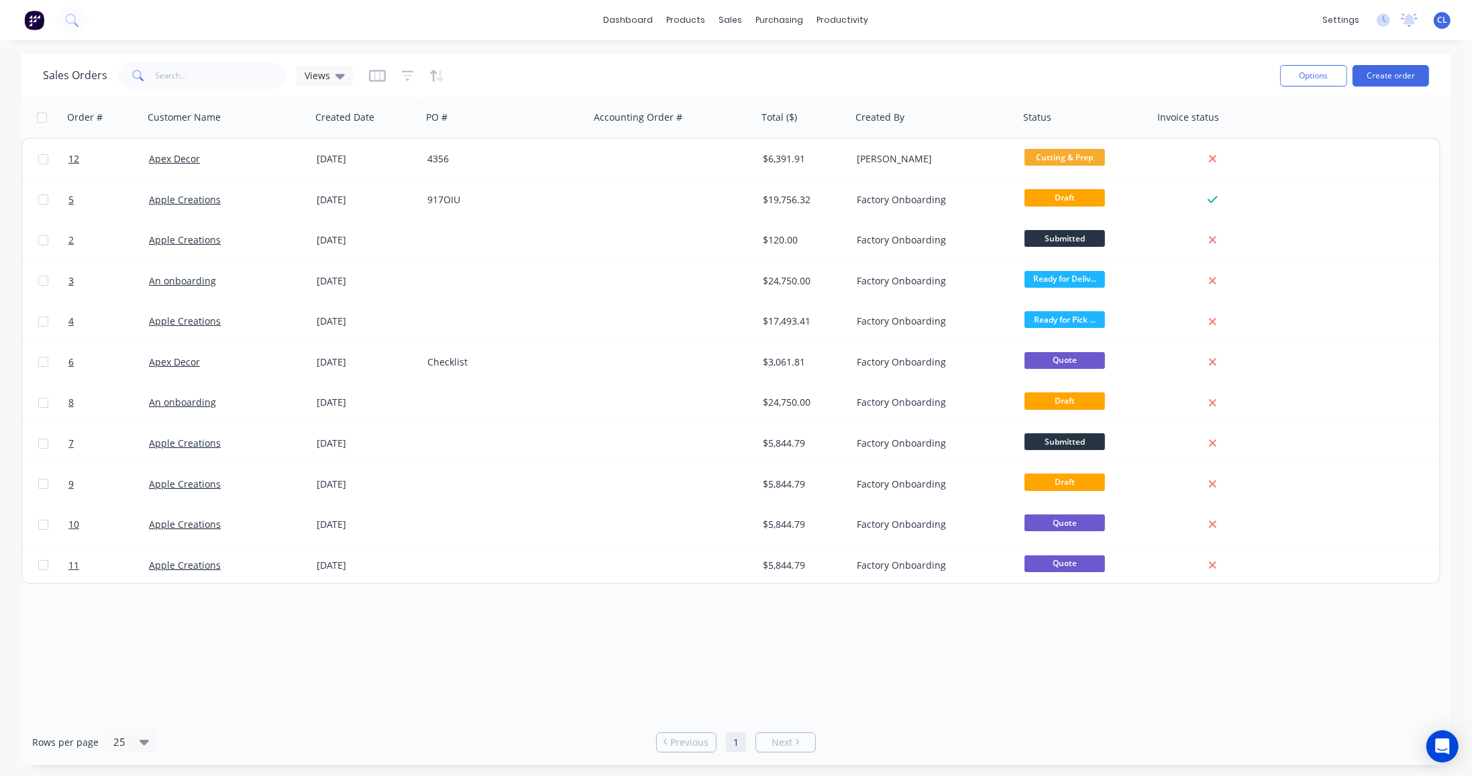
click at [411, 76] on icon "button" at bounding box center [408, 75] width 12 height 13
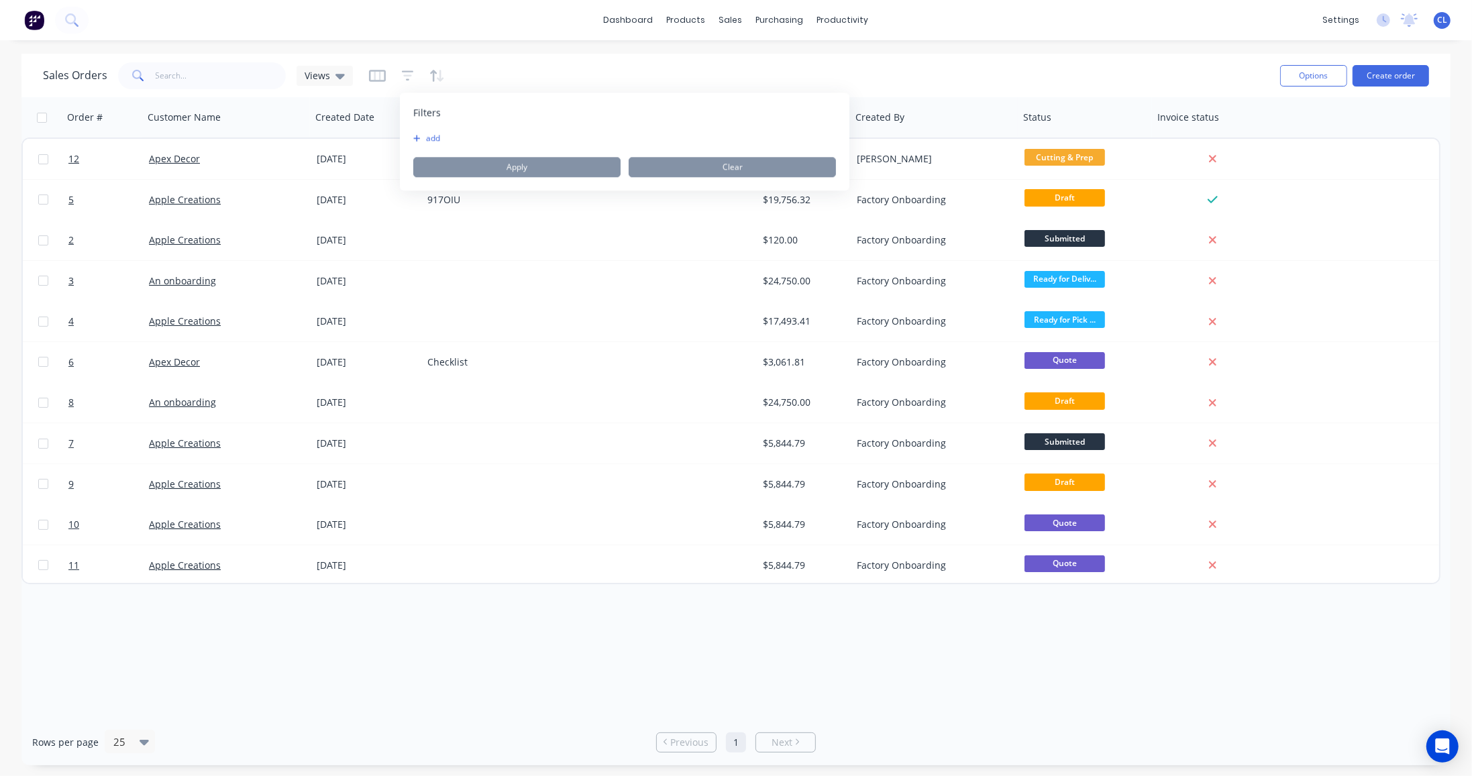
click at [680, 74] on div "Sales Orders Views" at bounding box center [656, 75] width 1226 height 33
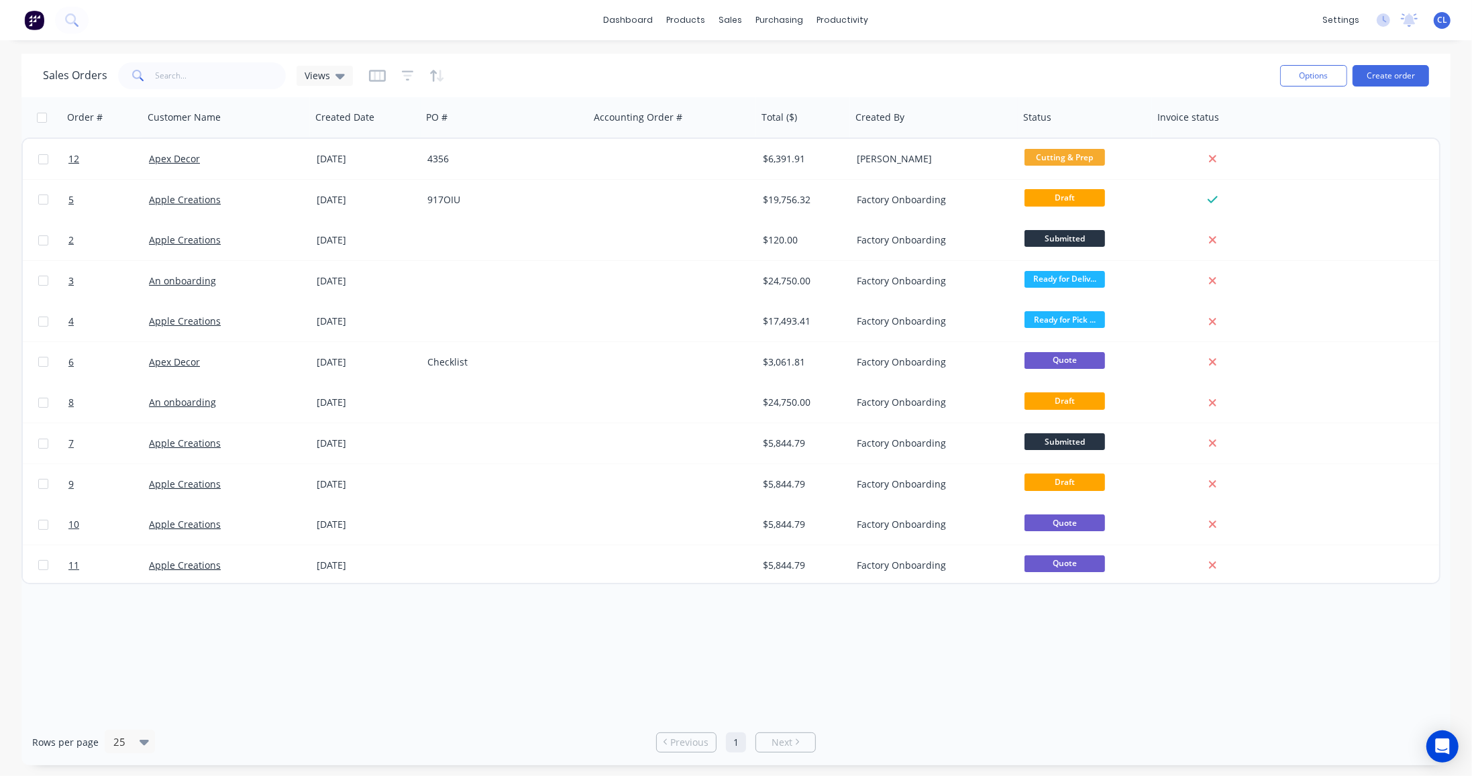
click at [1124, 119] on icon "button" at bounding box center [1130, 117] width 12 height 11
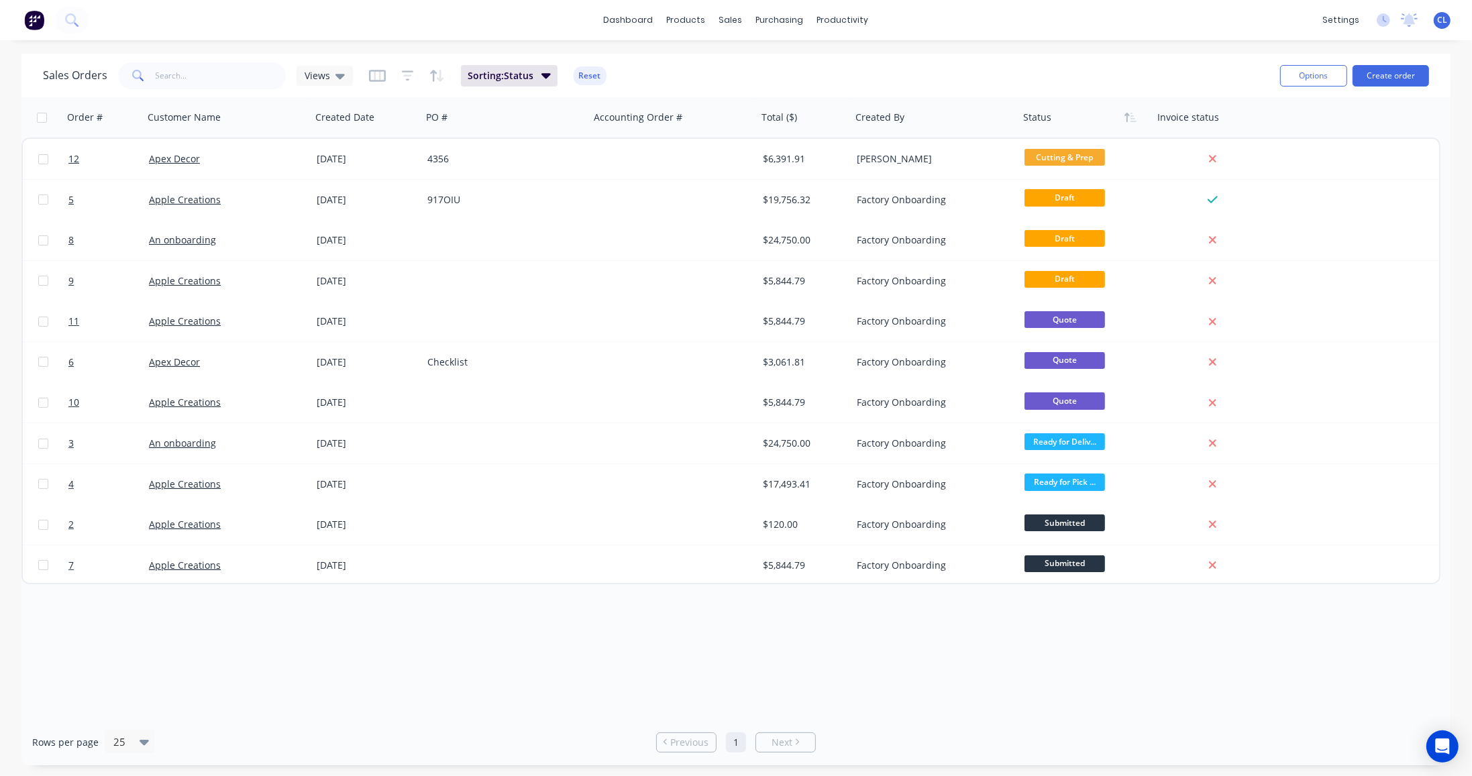
click at [1124, 119] on icon "button" at bounding box center [1130, 117] width 12 height 11
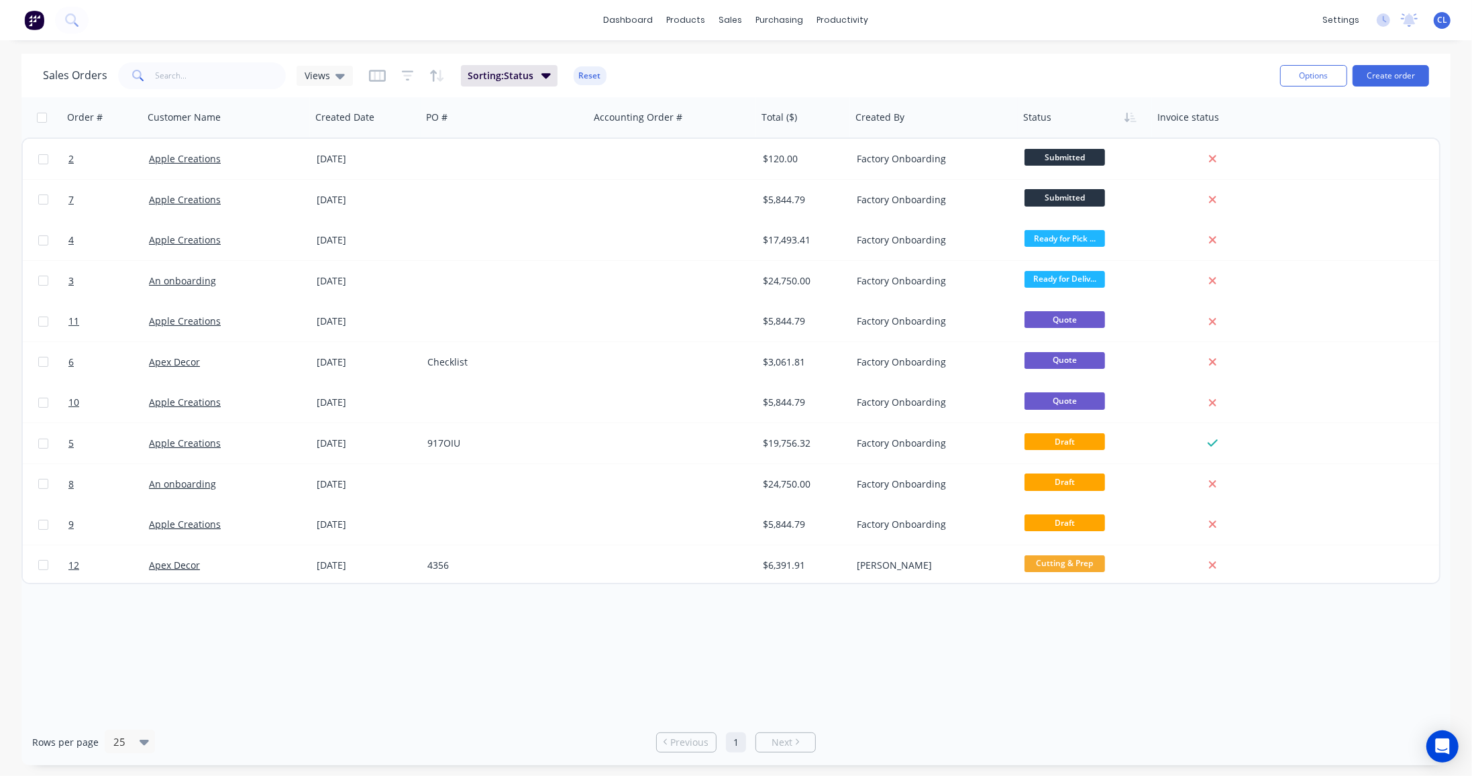
click at [1124, 119] on icon "button" at bounding box center [1130, 117] width 12 height 11
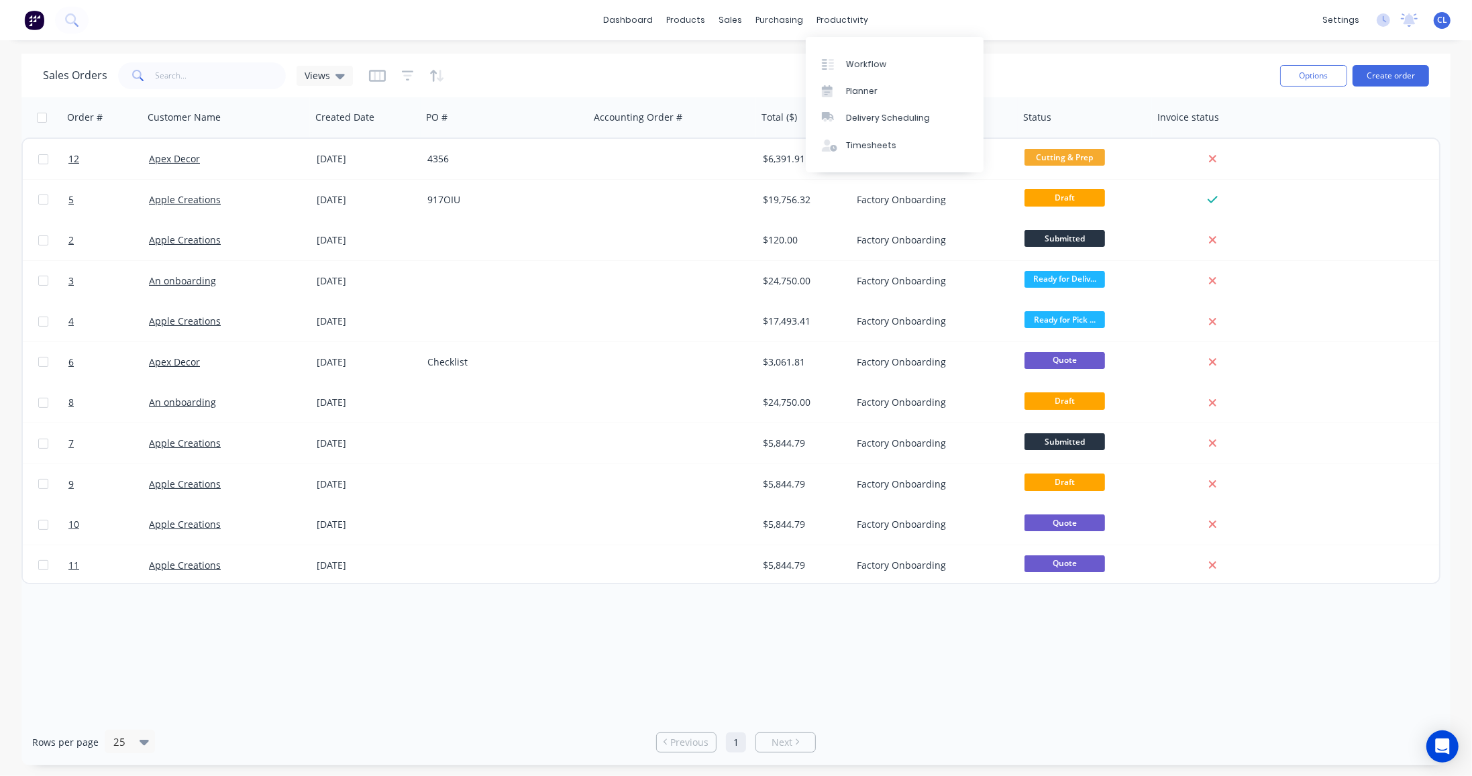
click at [851, 62] on div "Workflow" at bounding box center [866, 64] width 40 height 12
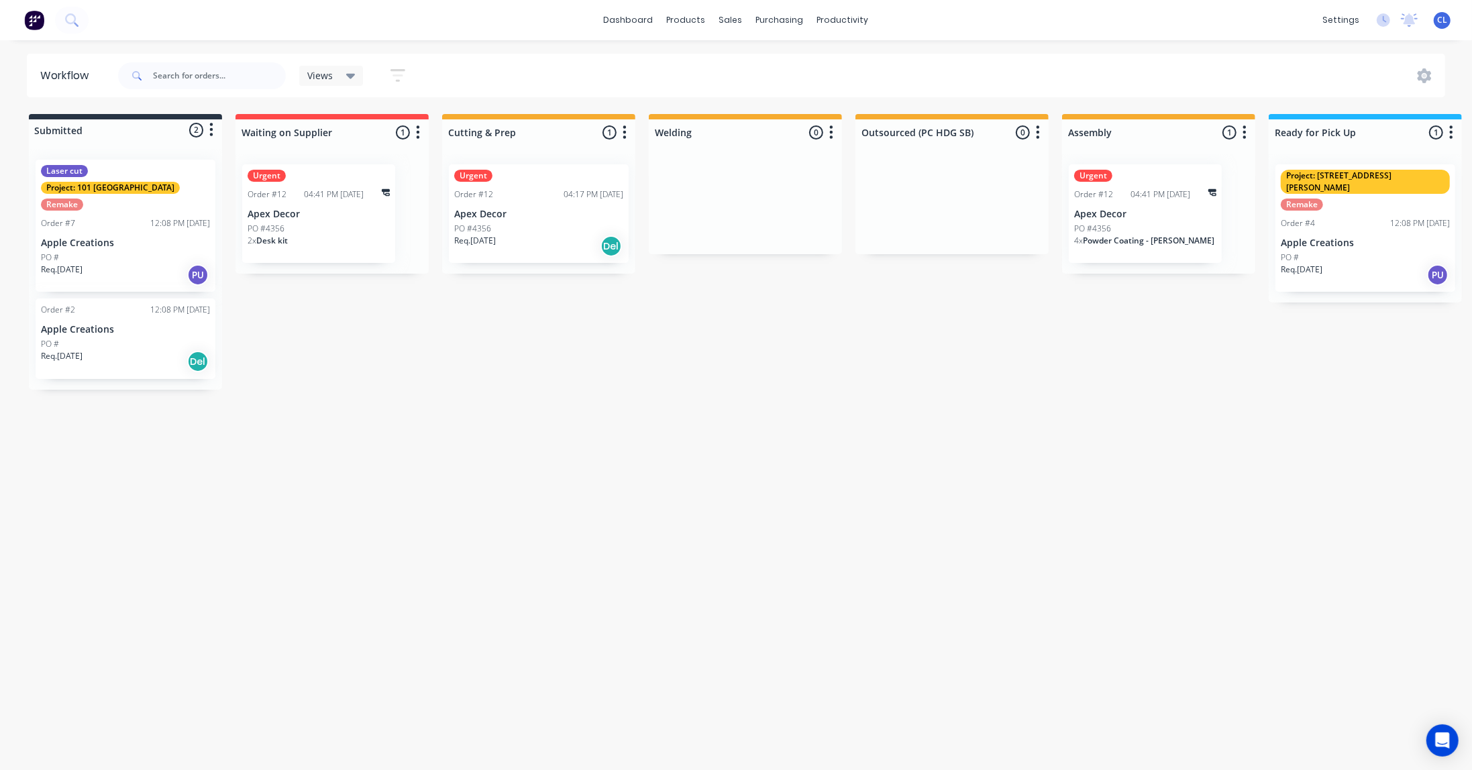
click at [70, 199] on div "Remake" at bounding box center [62, 205] width 42 height 12
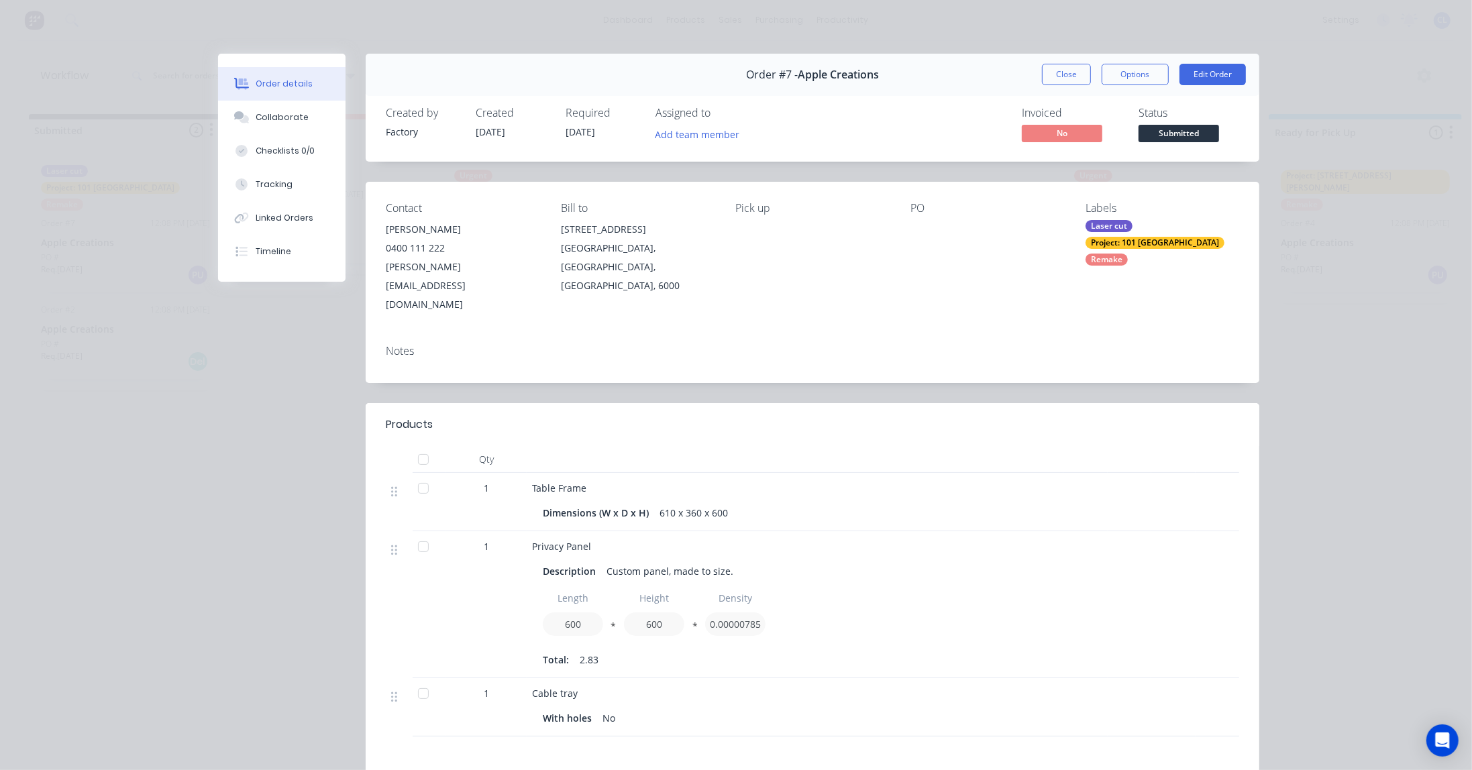
click at [1144, 250] on div "Labels Laser cut Project: 101 Lilydale Remake" at bounding box center [1162, 258] width 154 height 112
click at [1146, 246] on div "Laser cut Project: 101 Lilydale Remake" at bounding box center [1162, 243] width 154 height 46
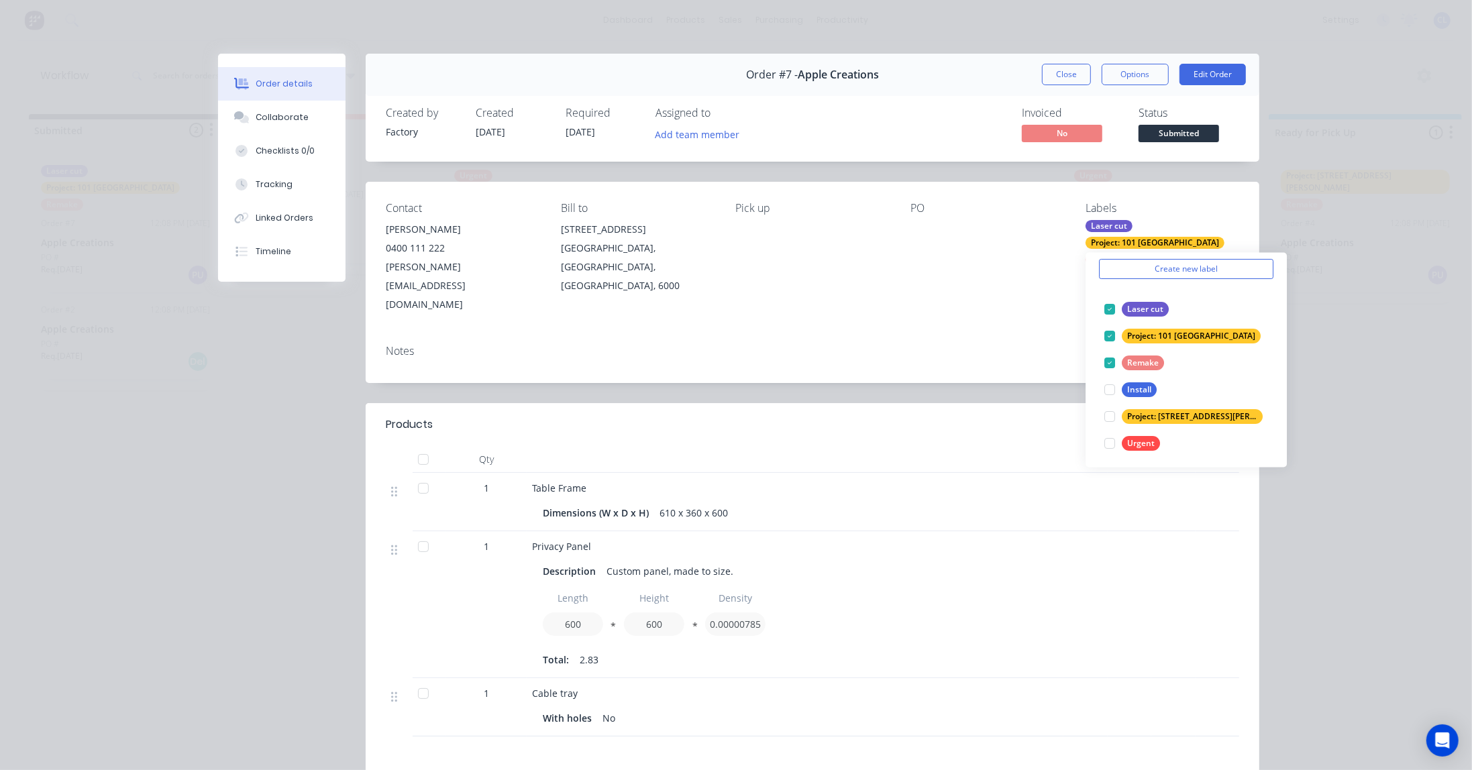
scroll to position [53, 0]
click at [1232, 288] on div "Create new label Laser cut edit Project: 101 Lilydale edit Remake edit Install …" at bounding box center [1185, 360] width 201 height 215
click at [1021, 282] on div "Contact [PERSON_NAME] [PHONE_NUMBER] [PERSON_NAME][EMAIL_ADDRESS][DOMAIN_NAME] …" at bounding box center [813, 258] width 894 height 152
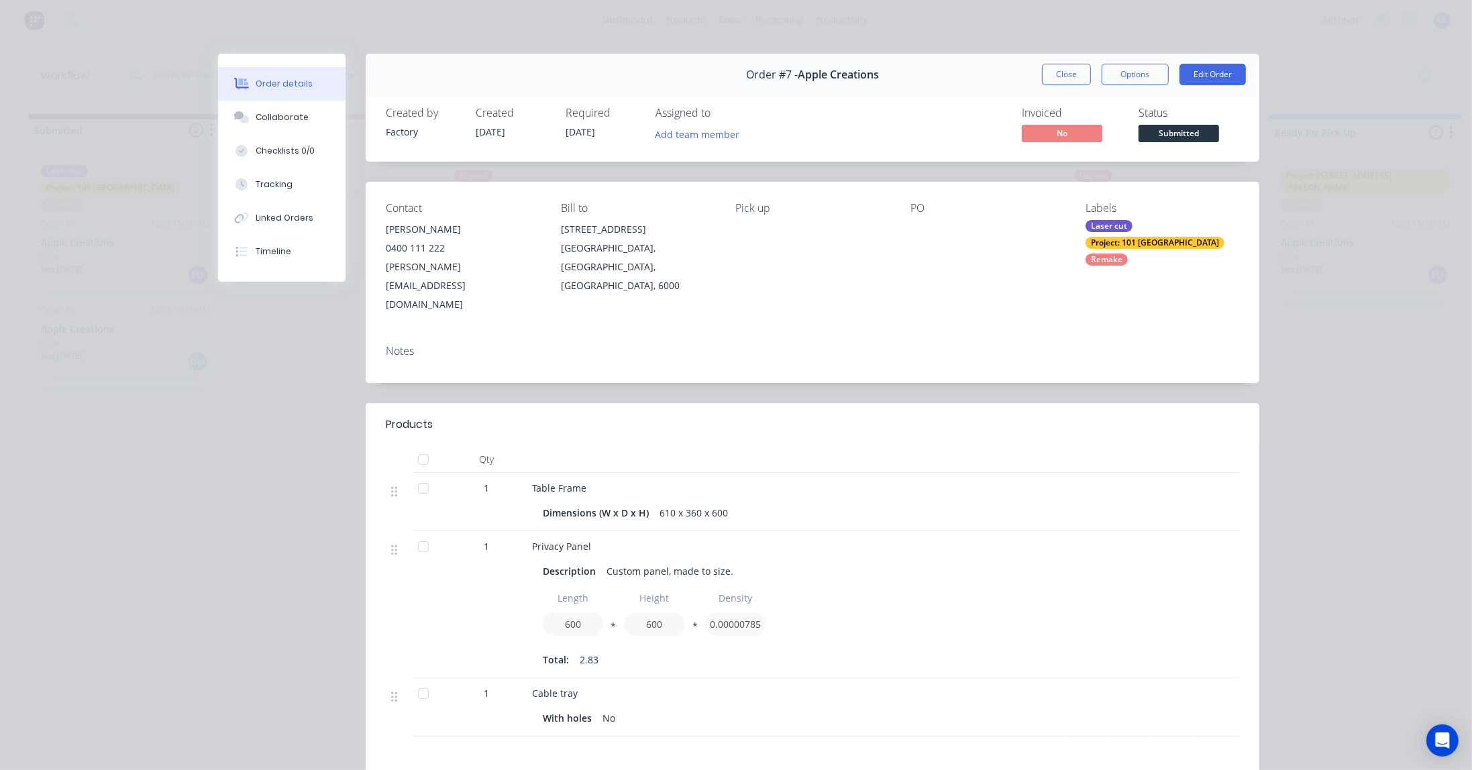
click at [286, 118] on div "Collaborate" at bounding box center [282, 117] width 53 height 12
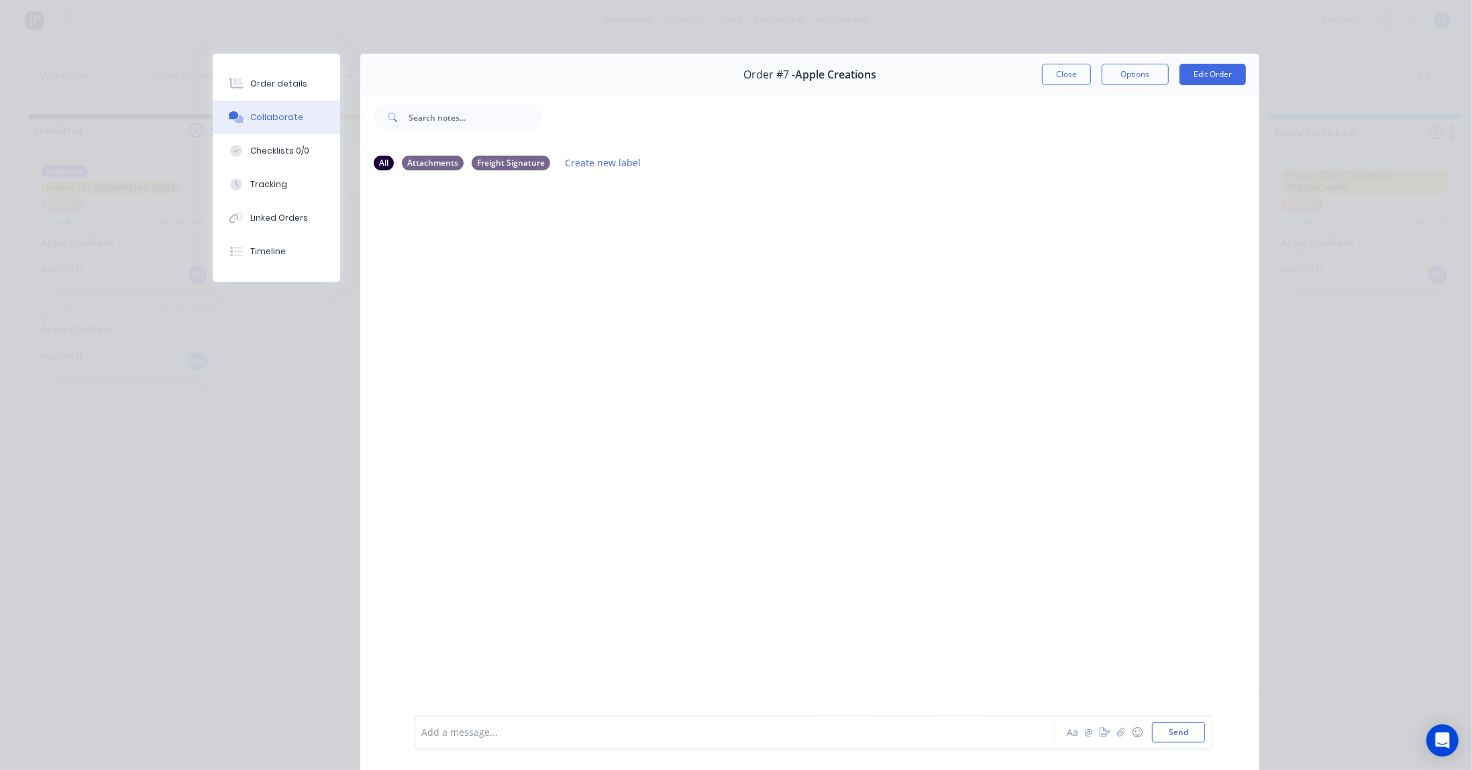
click at [272, 181] on div "Tracking" at bounding box center [268, 184] width 37 height 12
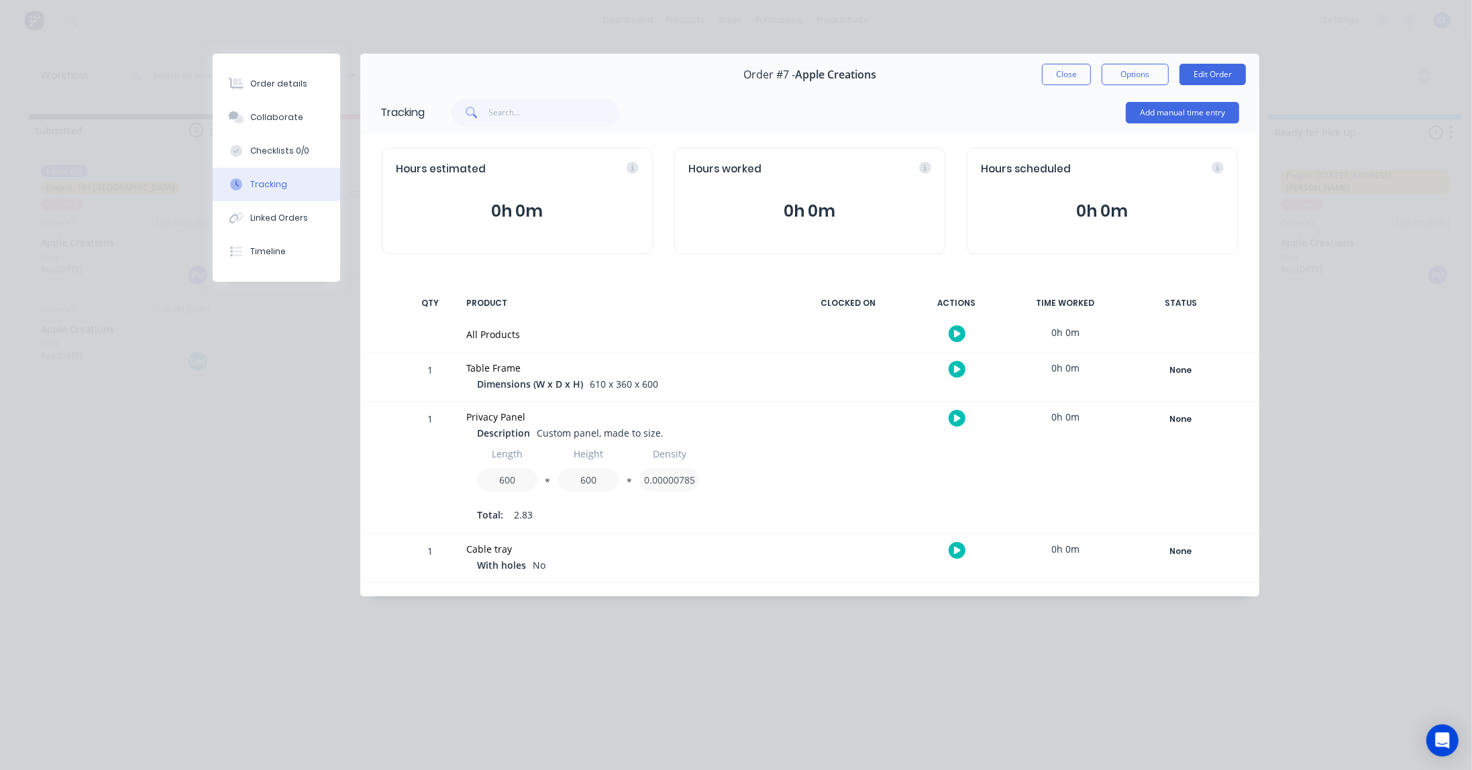
click at [267, 250] on div "Timeline" at bounding box center [268, 252] width 36 height 12
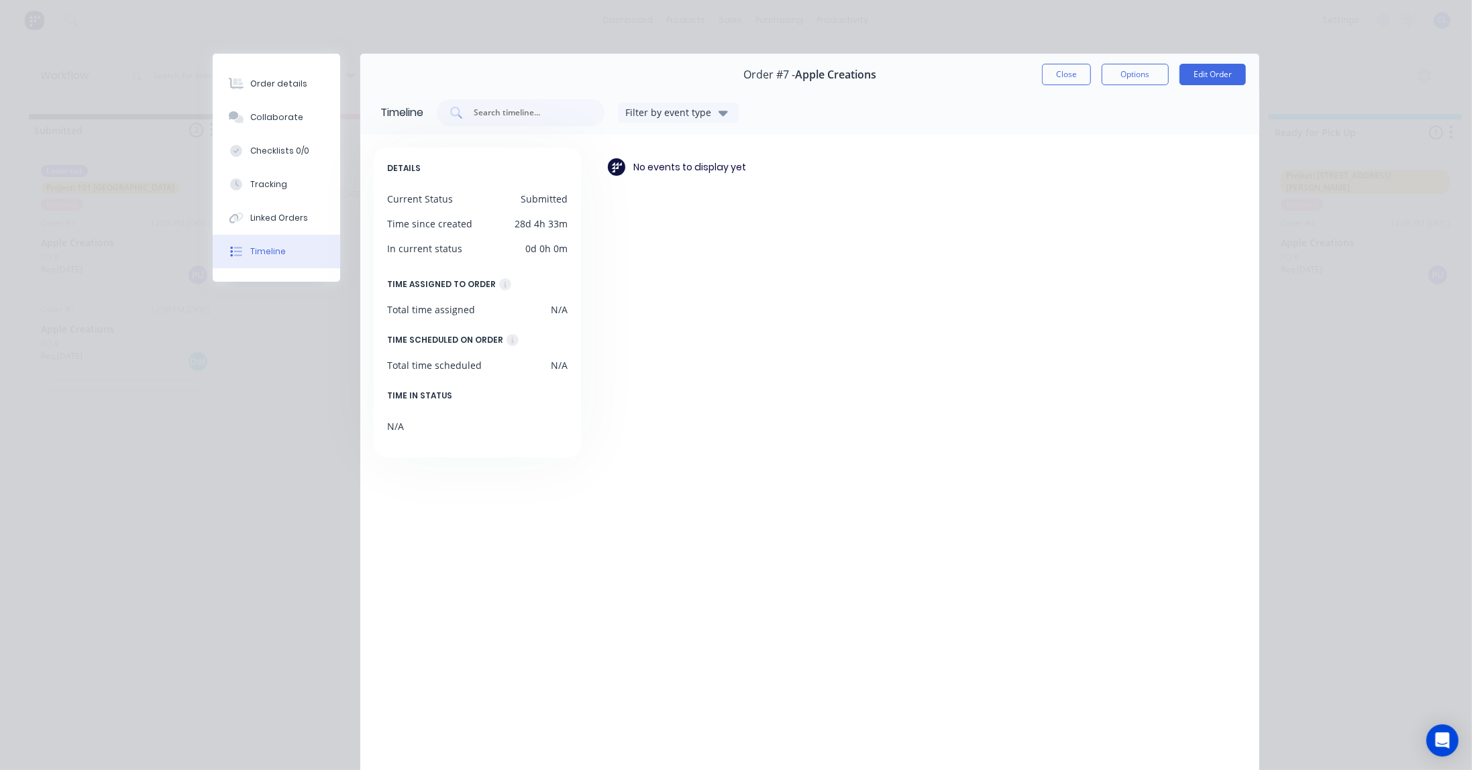
click at [1068, 74] on button "Close" at bounding box center [1066, 74] width 49 height 21
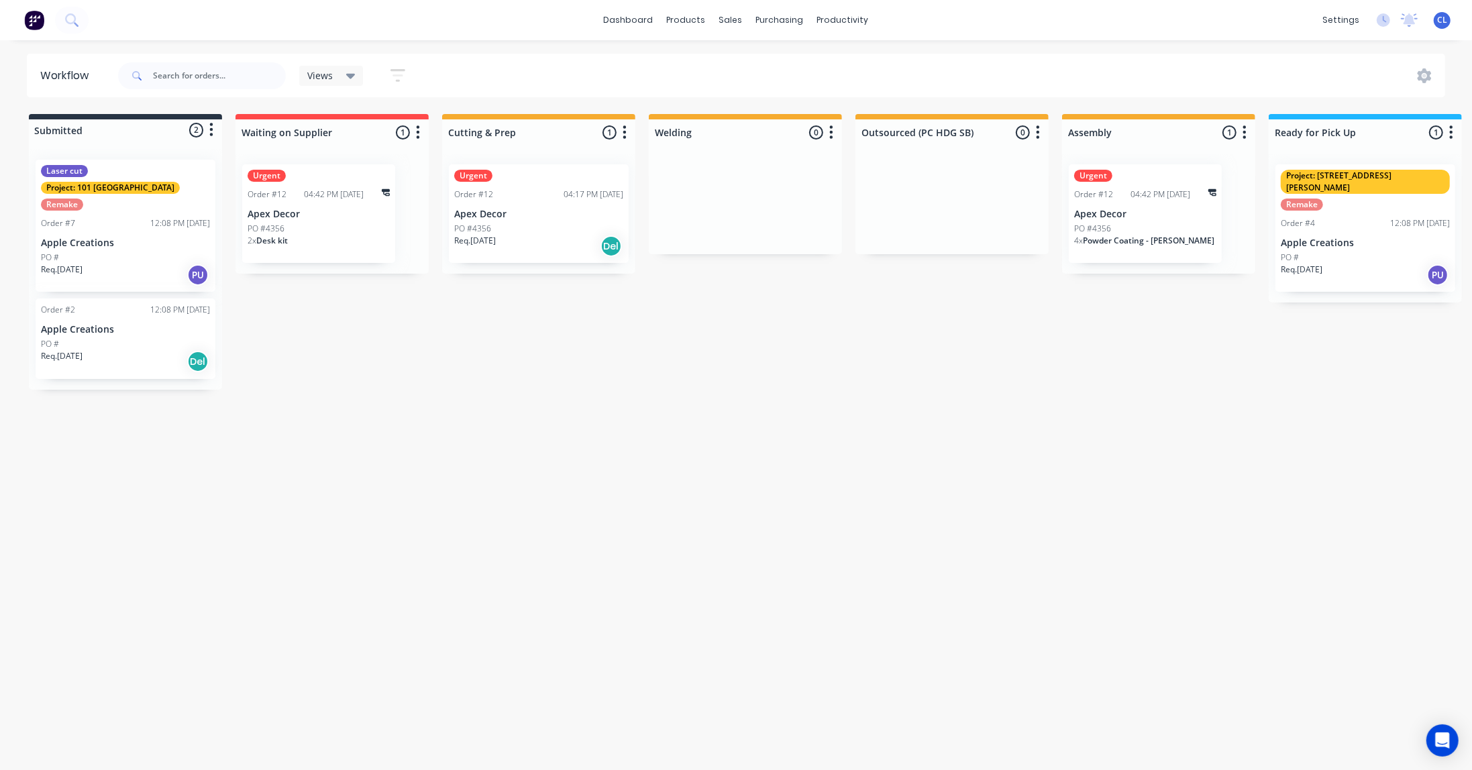
click at [467, 201] on div "Urgent Order #12 04:17 PM [DATE] Apex Decor PO #4356 Req. [DATE] Del" at bounding box center [539, 213] width 180 height 99
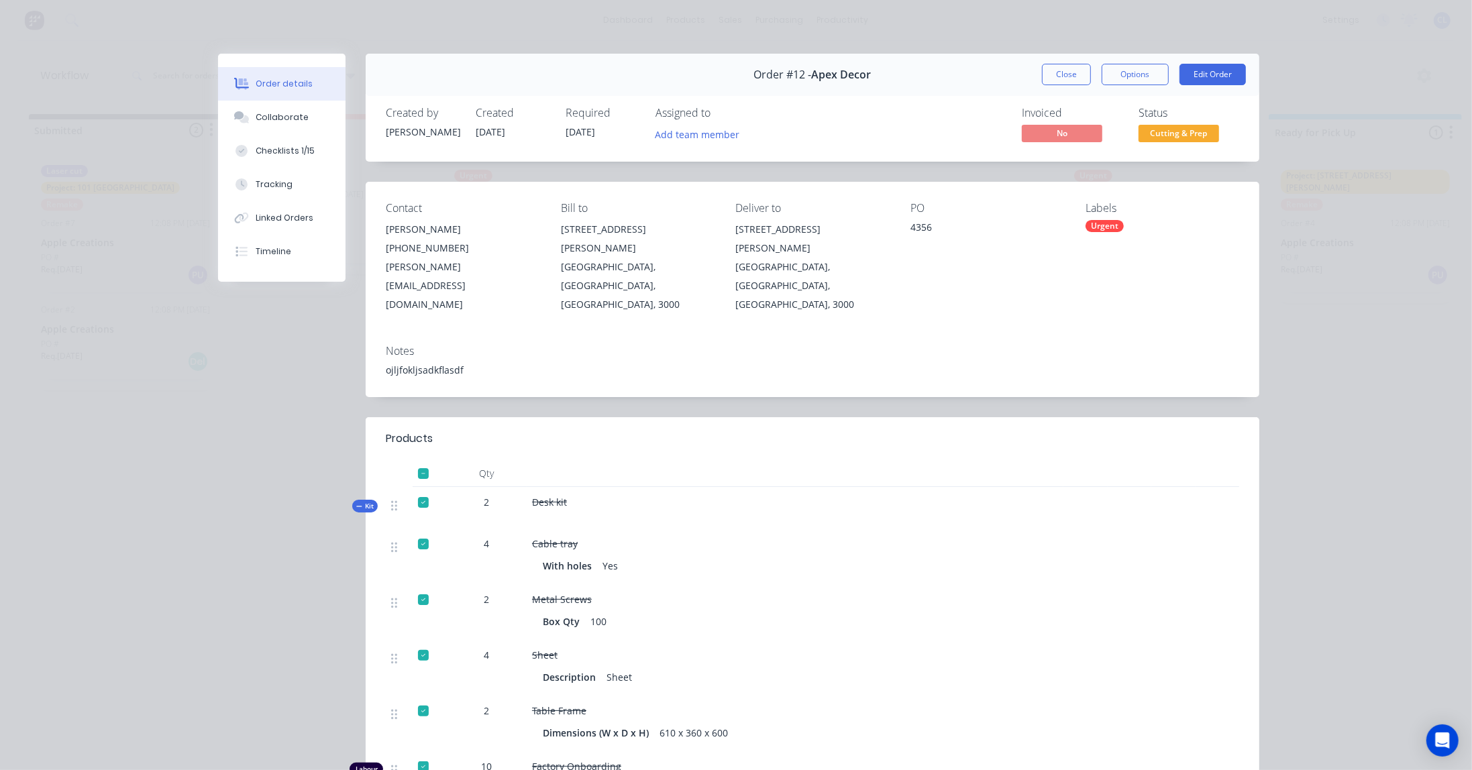
click at [262, 248] on div "Timeline" at bounding box center [274, 252] width 36 height 12
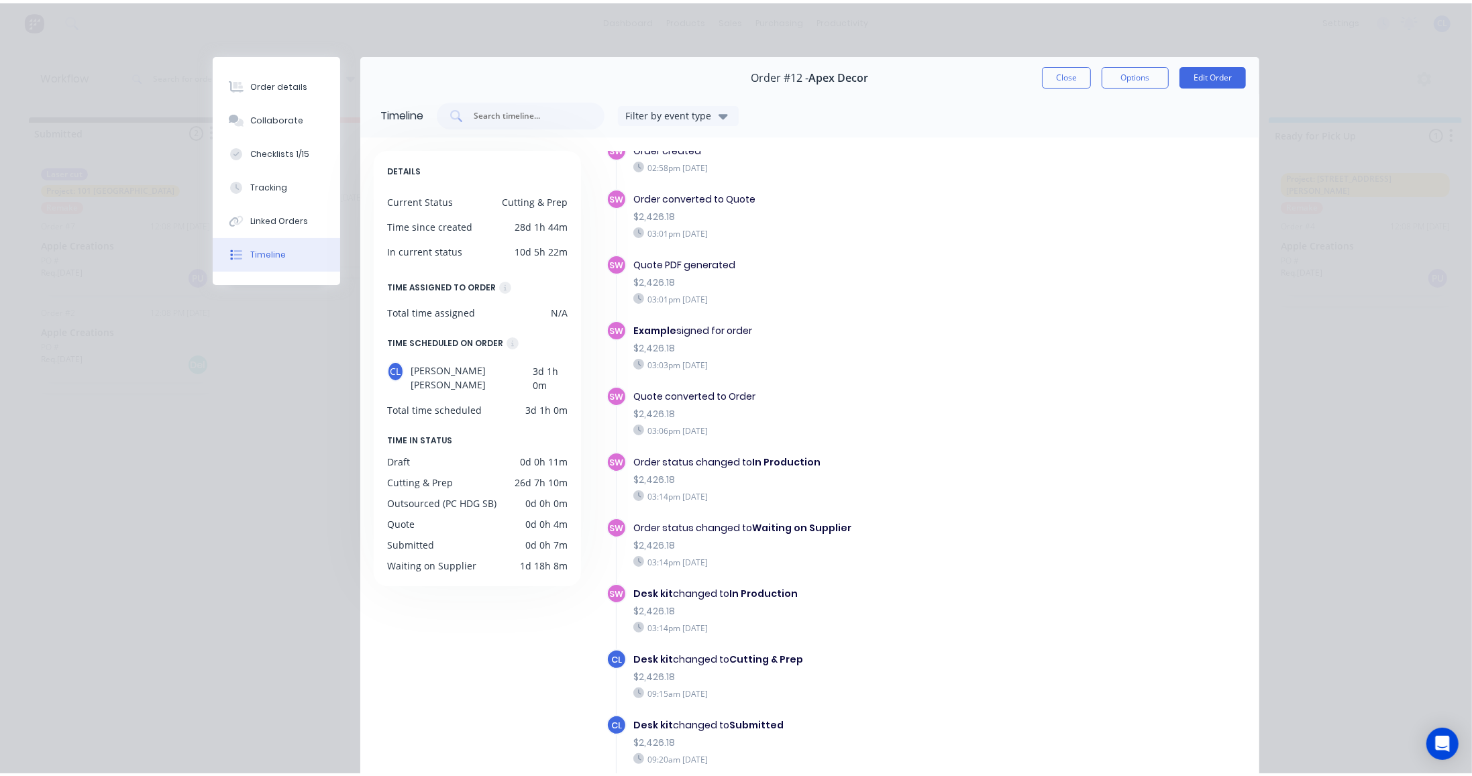
scroll to position [0, 0]
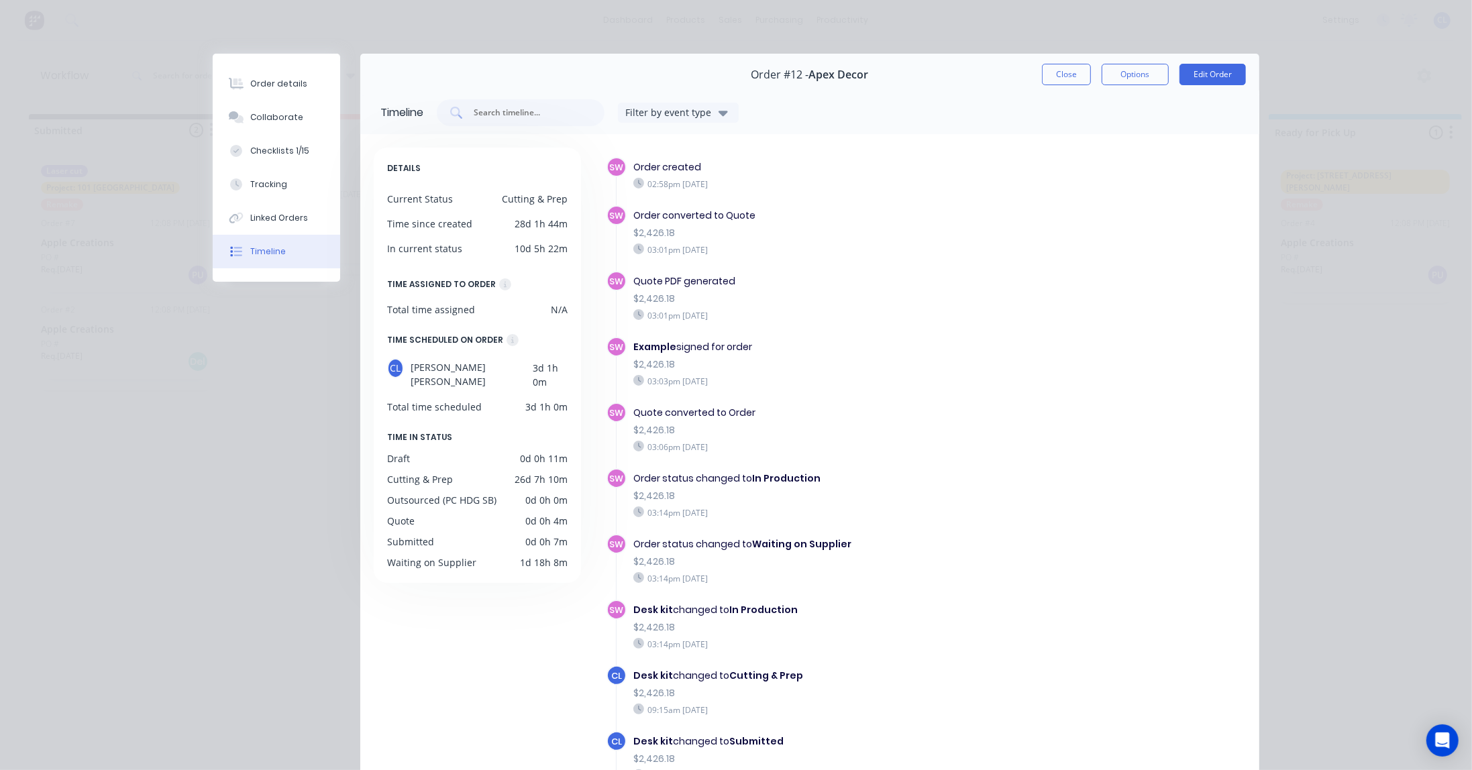
click at [277, 145] on div "Checklists 1/15" at bounding box center [279, 151] width 59 height 12
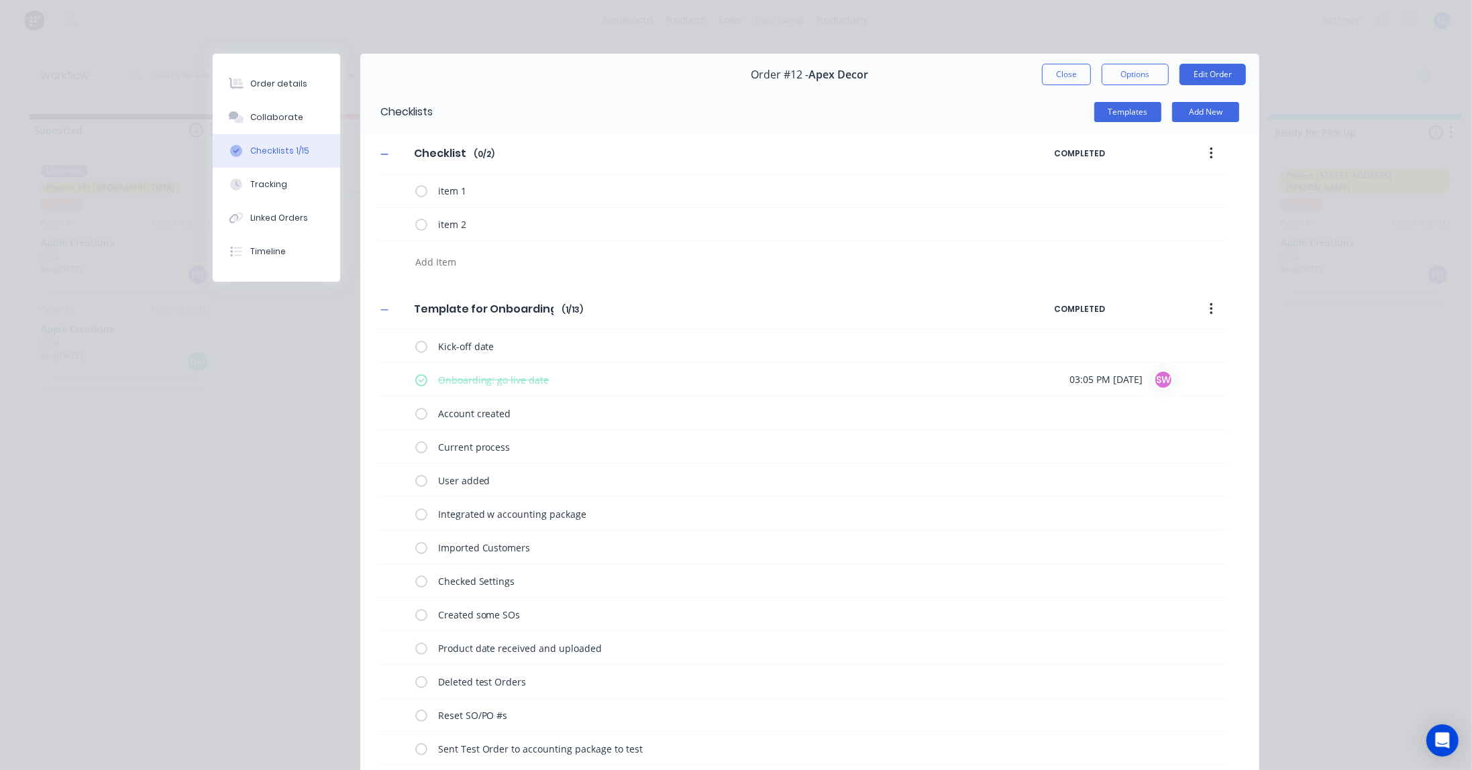
click at [417, 411] on label at bounding box center [421, 413] width 12 height 14
click at [0, 0] on input "checkbox" at bounding box center [0, 0] width 0 height 0
click at [1061, 75] on button "Close" at bounding box center [1066, 74] width 49 height 21
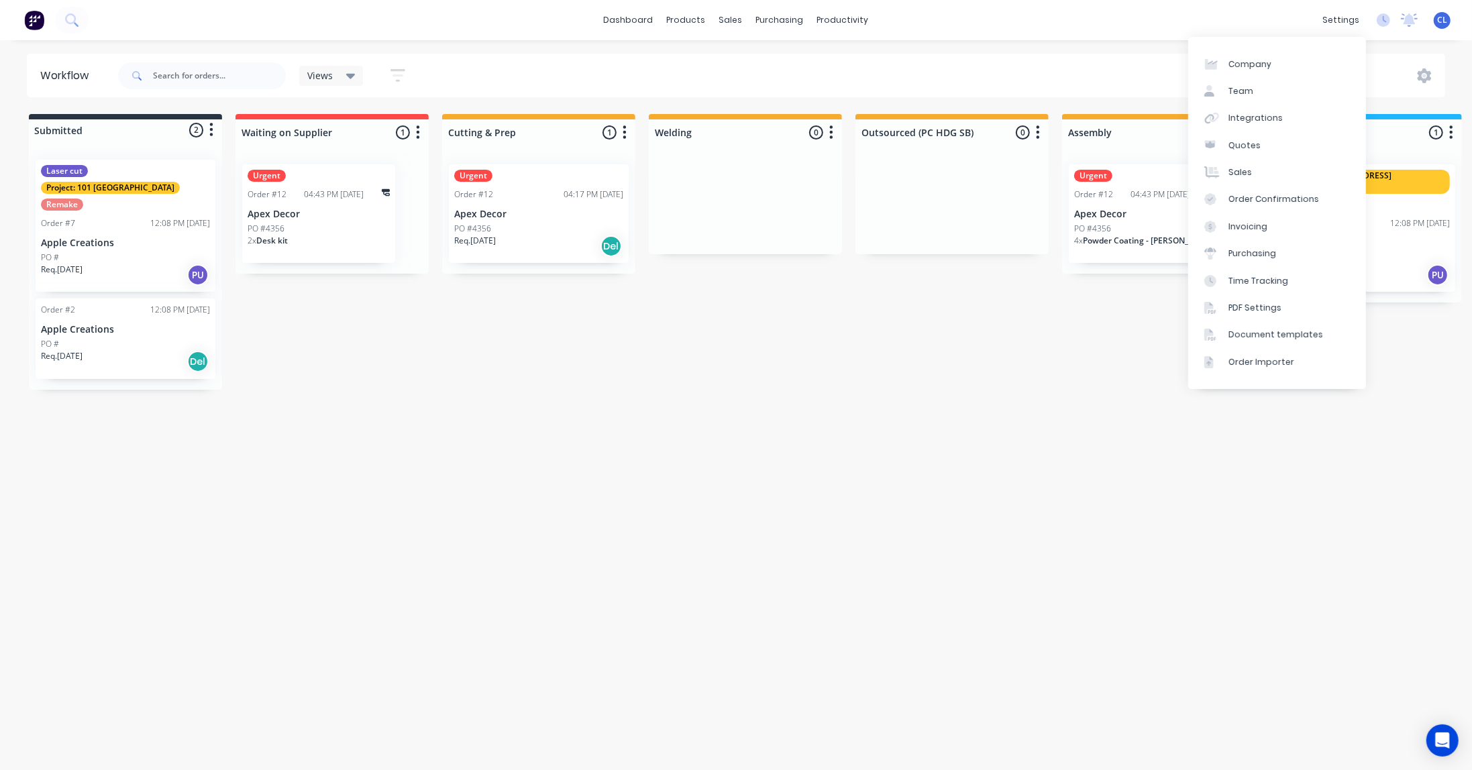
click at [1342, 20] on div "settings" at bounding box center [1341, 20] width 50 height 20
click at [1241, 90] on div "Team" at bounding box center [1240, 91] width 25 height 12
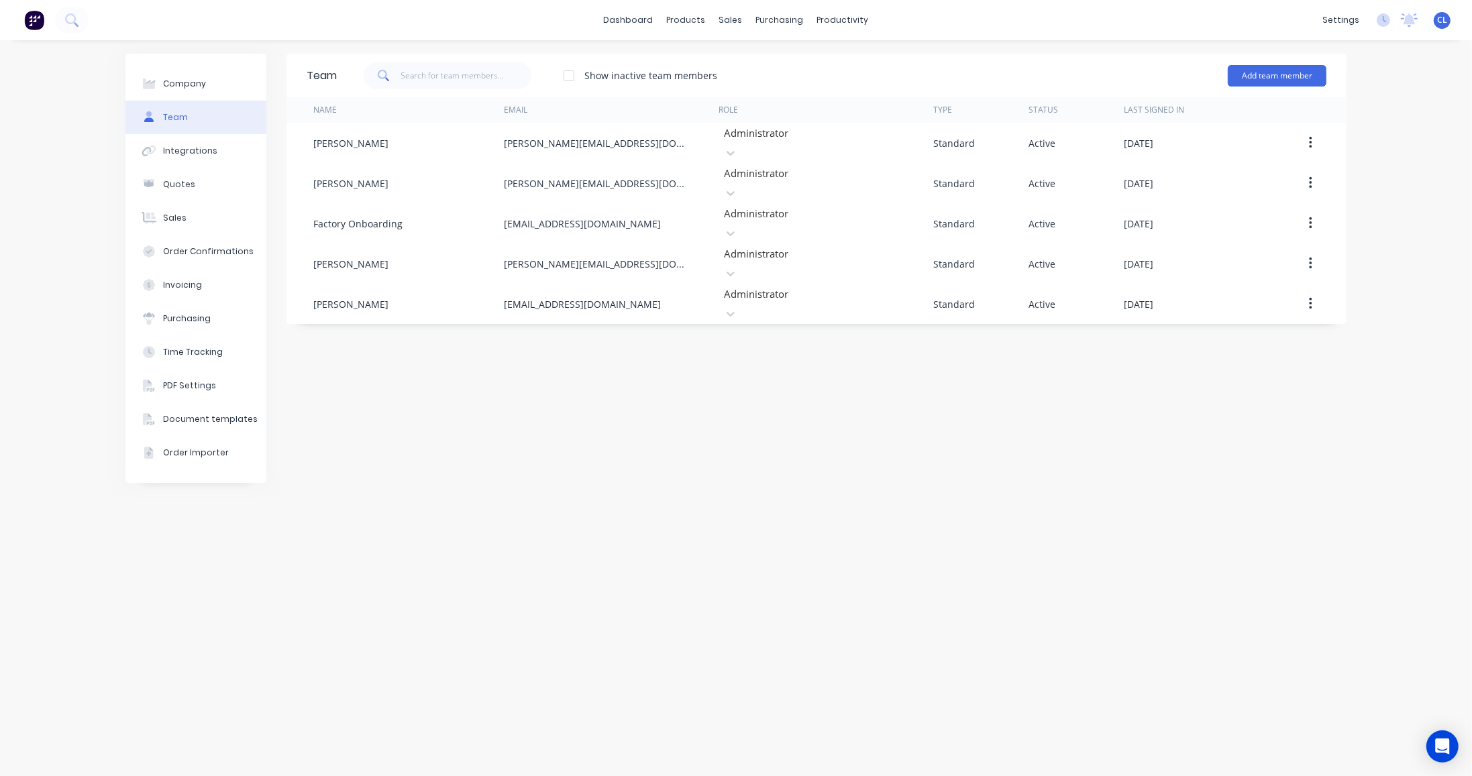
click at [1267, 73] on button "Add team member" at bounding box center [1277, 75] width 99 height 21
click at [1139, 48] on div "Company Team Integrations Quotes Sales Order Confirmations Invoicing Purchasing…" at bounding box center [736, 408] width 1472 height 736
click at [788, 246] on div at bounding box center [818, 254] width 193 height 17
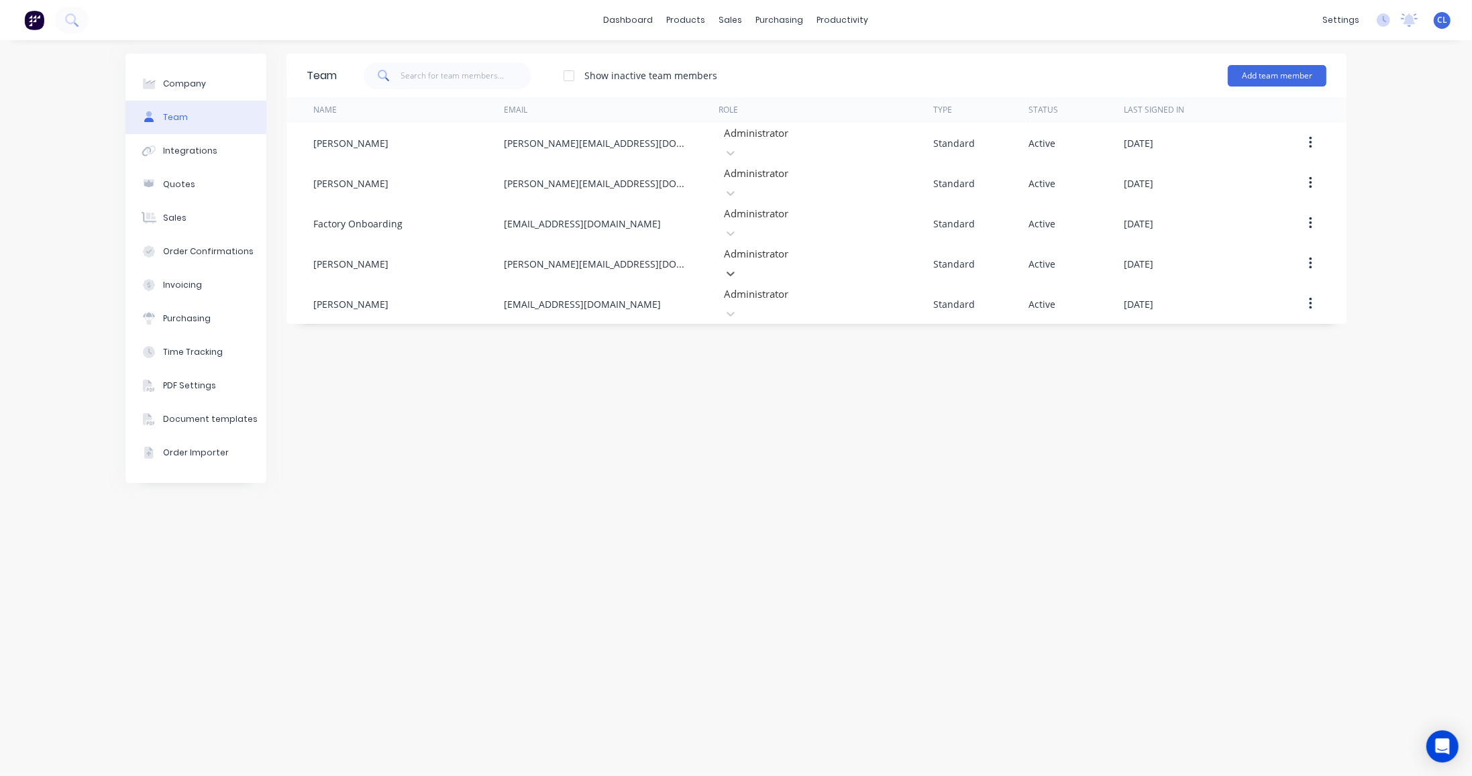
scroll to position [23, 0]
click at [1055, 381] on div "Team Show inactive team members Add team member Name Email Role Type Status Las…" at bounding box center [816, 408] width 1060 height 709
click at [500, 354] on div "Team Show inactive team members Add team member Name Email Role Type Status Las…" at bounding box center [816, 408] width 1060 height 709
click at [1278, 72] on button "Add team member" at bounding box center [1277, 75] width 99 height 21
click at [1437, 741] on icon "Open Intercom Messenger" at bounding box center [1443, 747] width 14 height 16
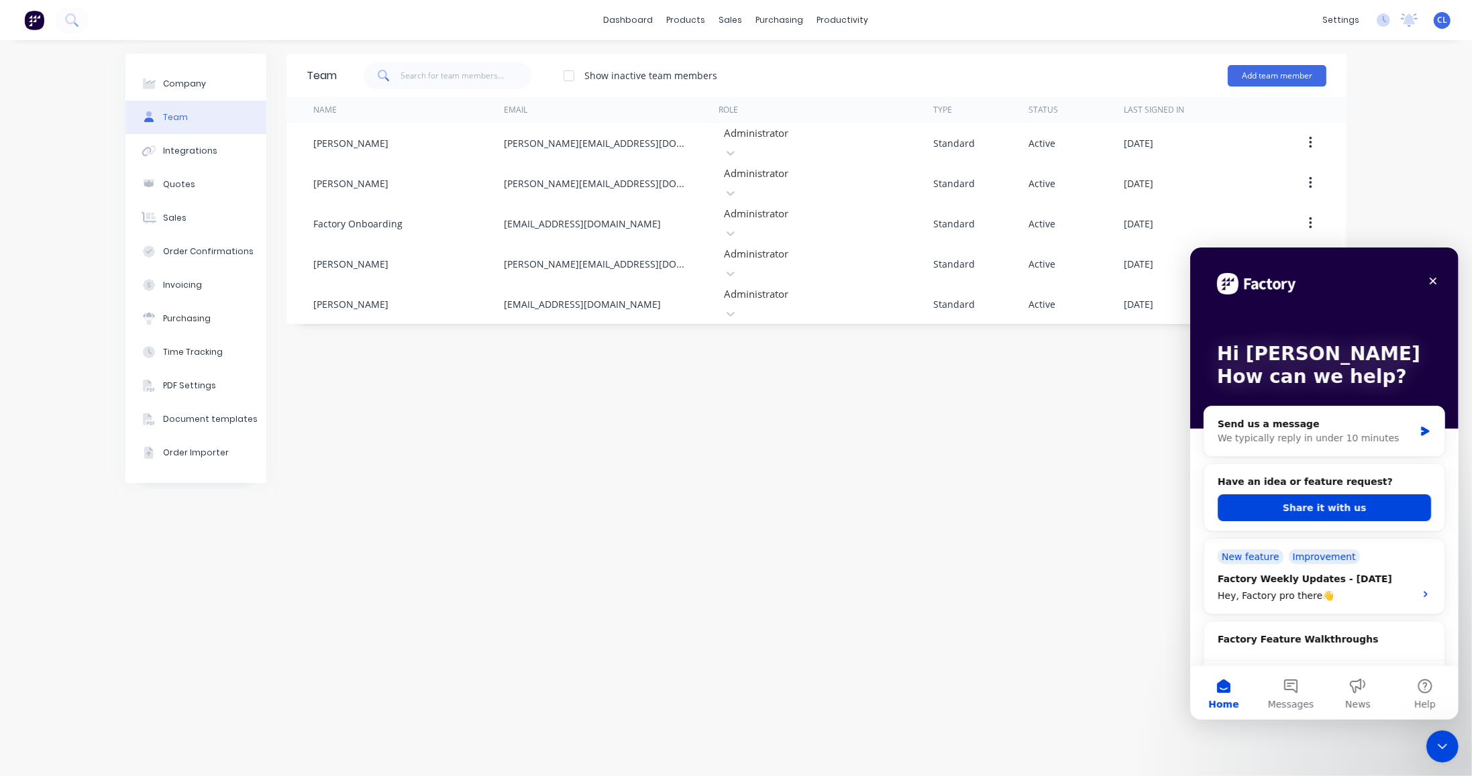
scroll to position [0, 0]
click at [1287, 690] on button "Messages" at bounding box center [1289, 692] width 67 height 54
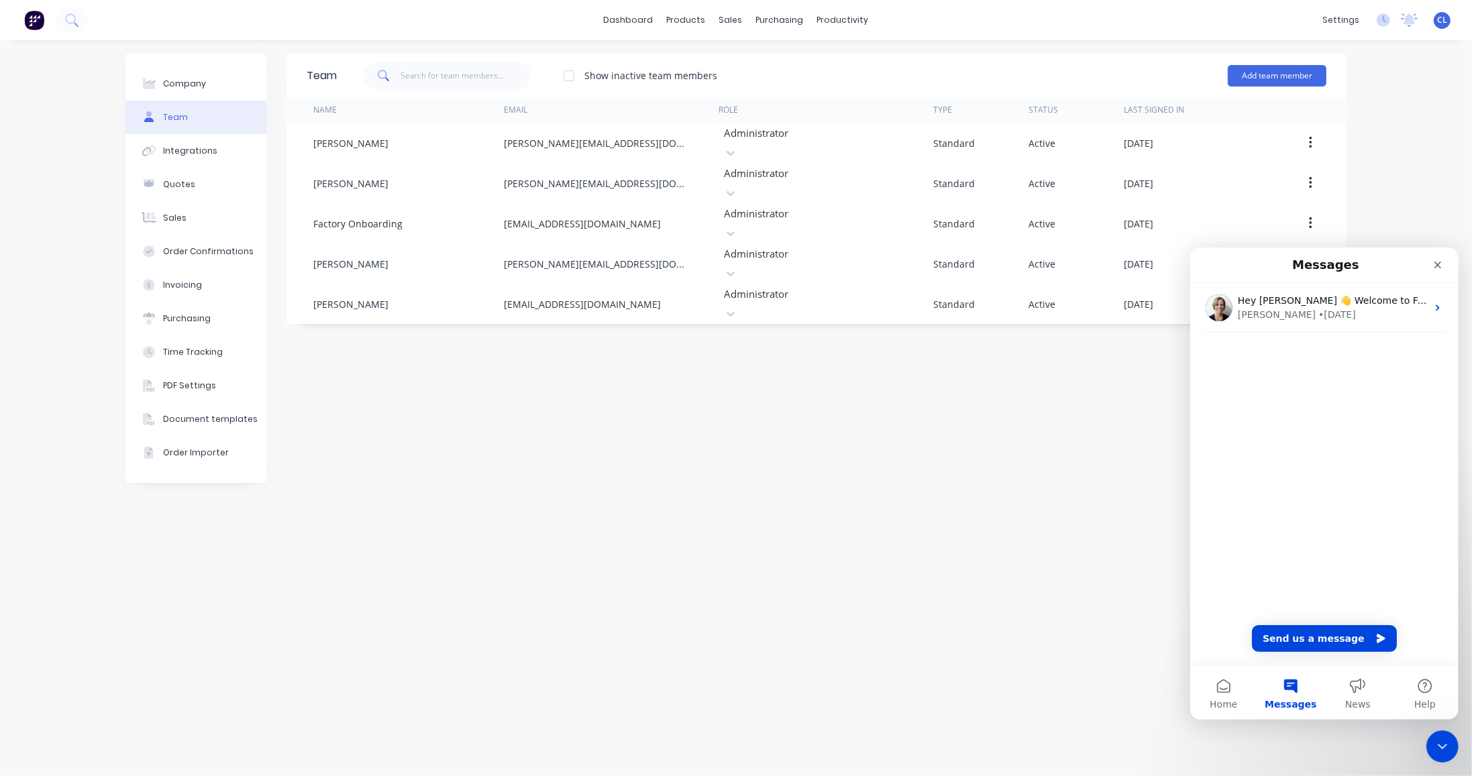
click at [1359, 686] on button "News" at bounding box center [1357, 692] width 67 height 54
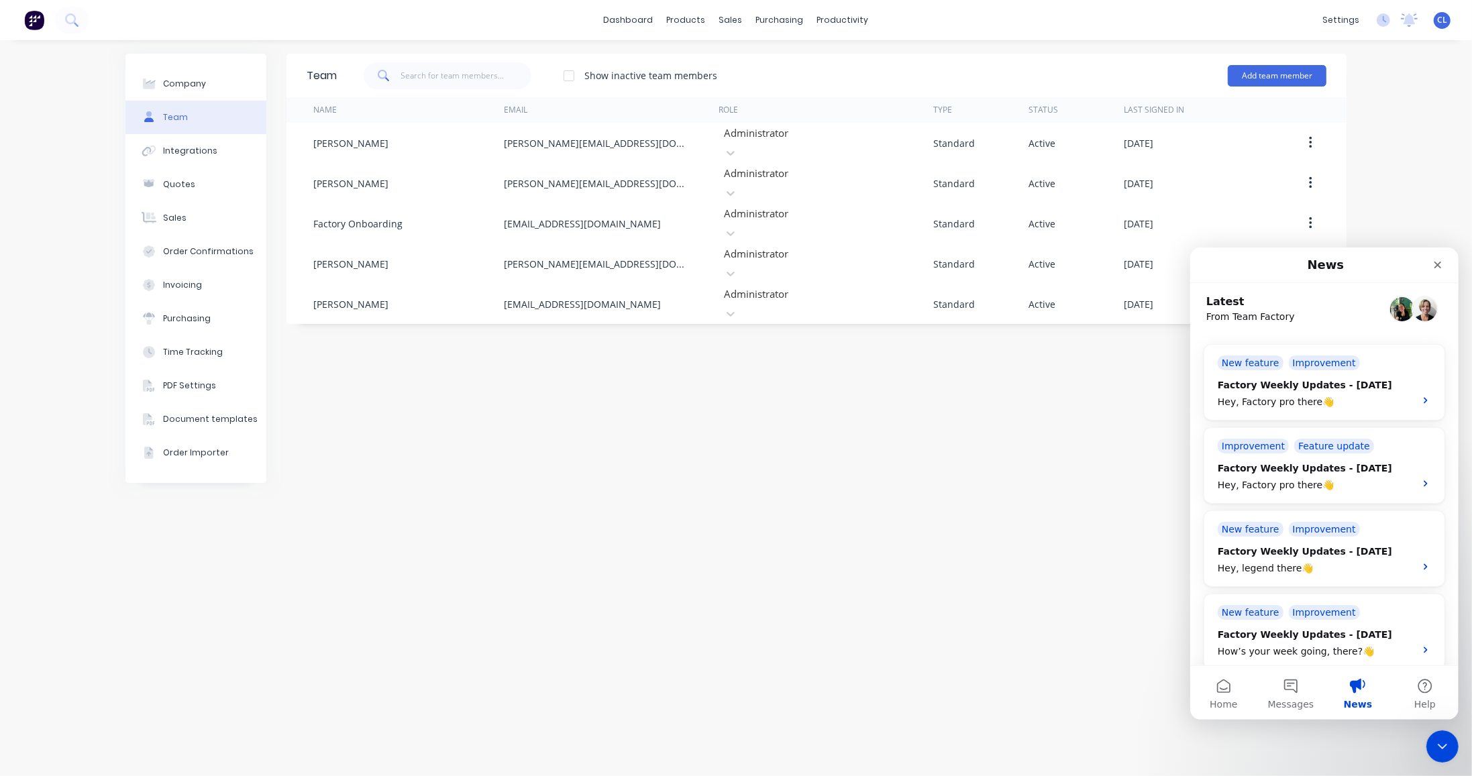
click at [1318, 361] on div "Improvement" at bounding box center [1323, 362] width 71 height 15
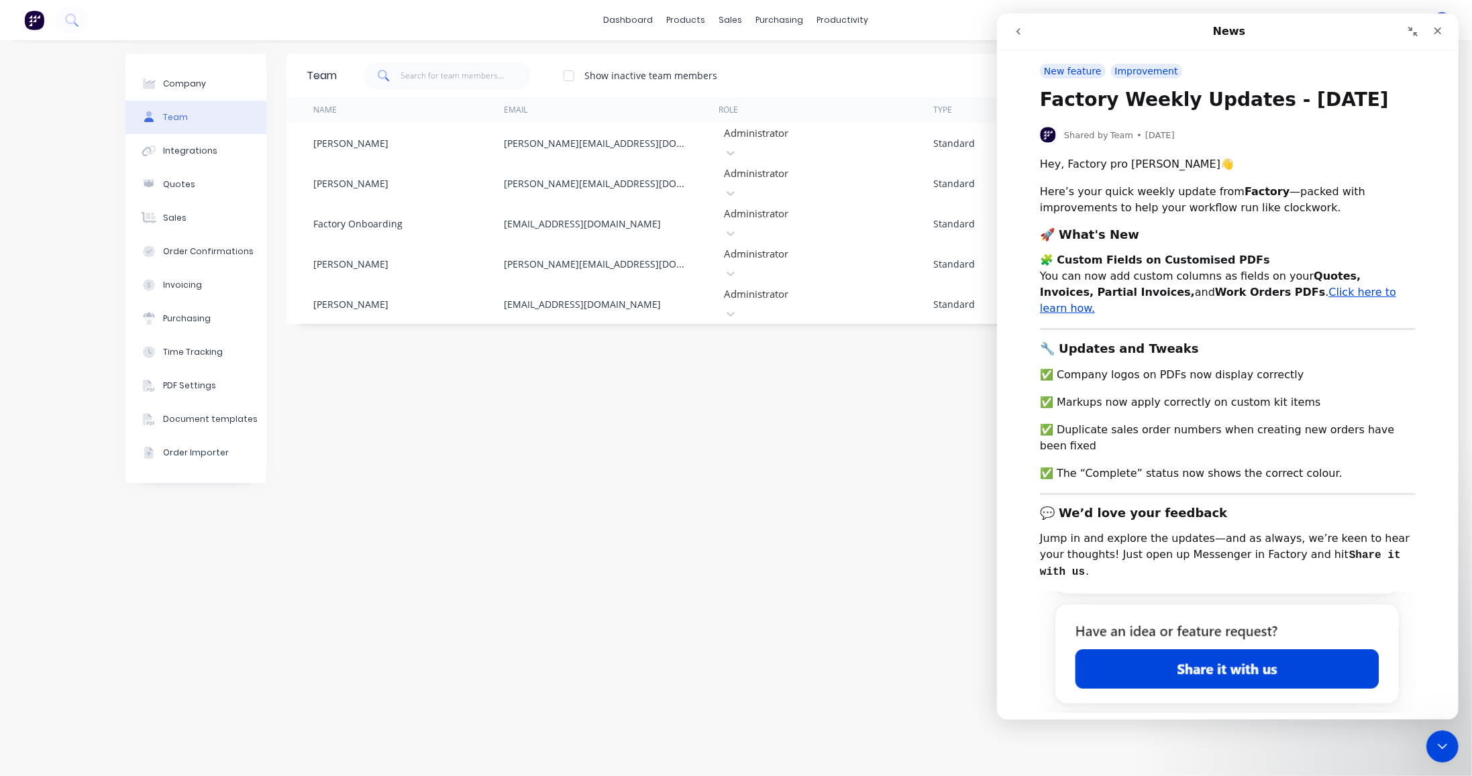
click at [1077, 69] on div "New feature" at bounding box center [1072, 71] width 66 height 15
click at [1120, 70] on div "Improvement" at bounding box center [1145, 71] width 71 height 15
click at [1437, 29] on icon "Close" at bounding box center [1437, 30] width 11 height 11
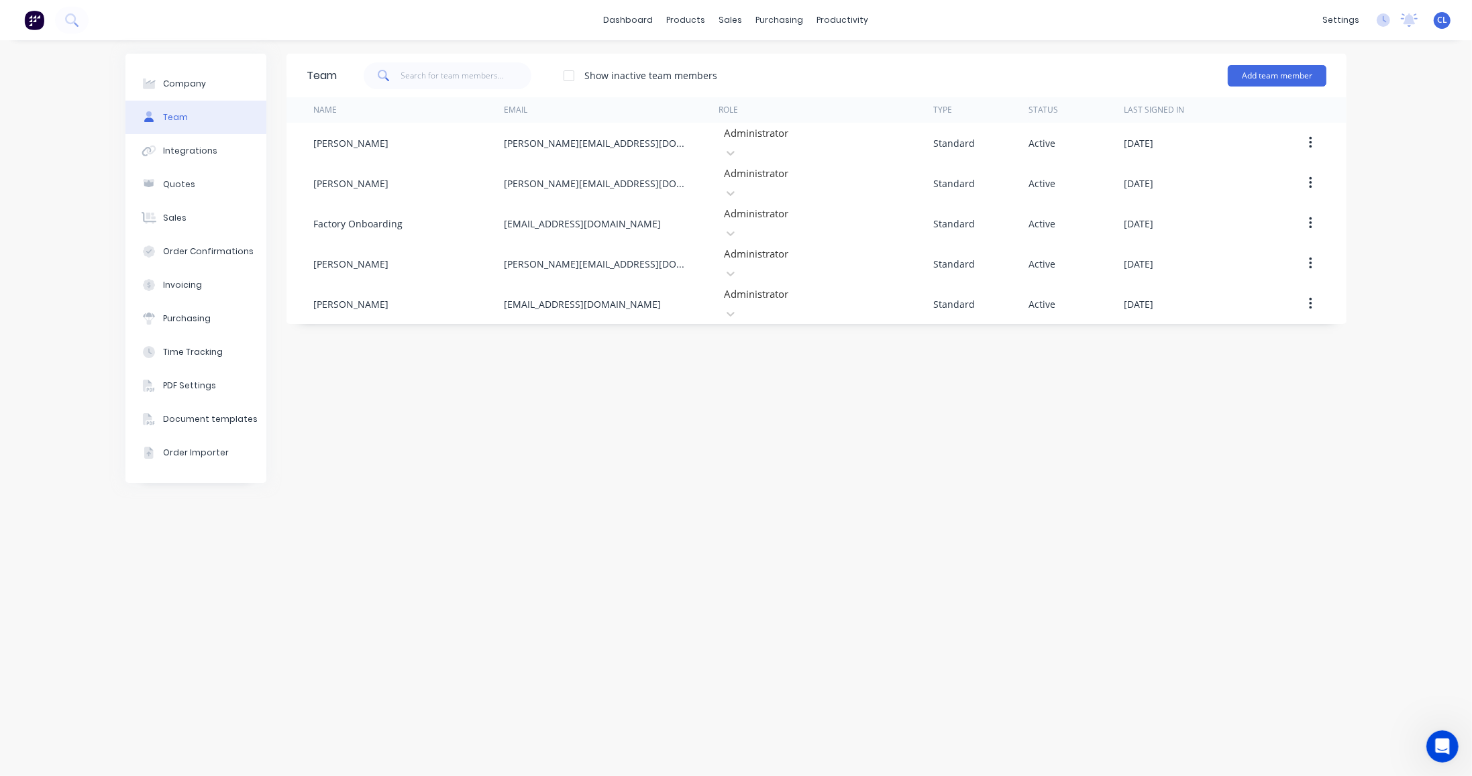
click at [1433, 736] on div "Open Intercom Messenger" at bounding box center [1441, 746] width 44 height 44
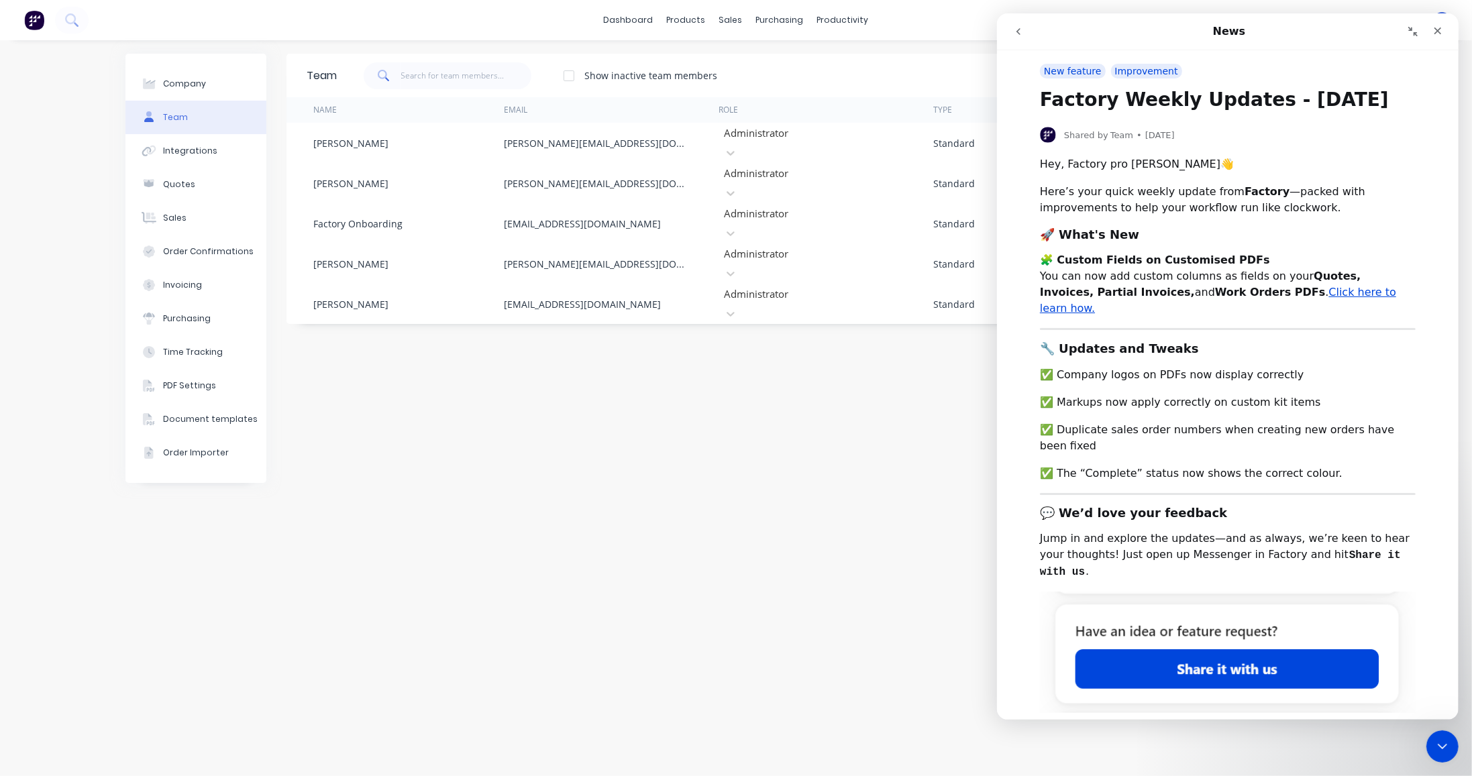
click at [1413, 29] on icon "Collapse window" at bounding box center [1412, 31] width 11 height 11
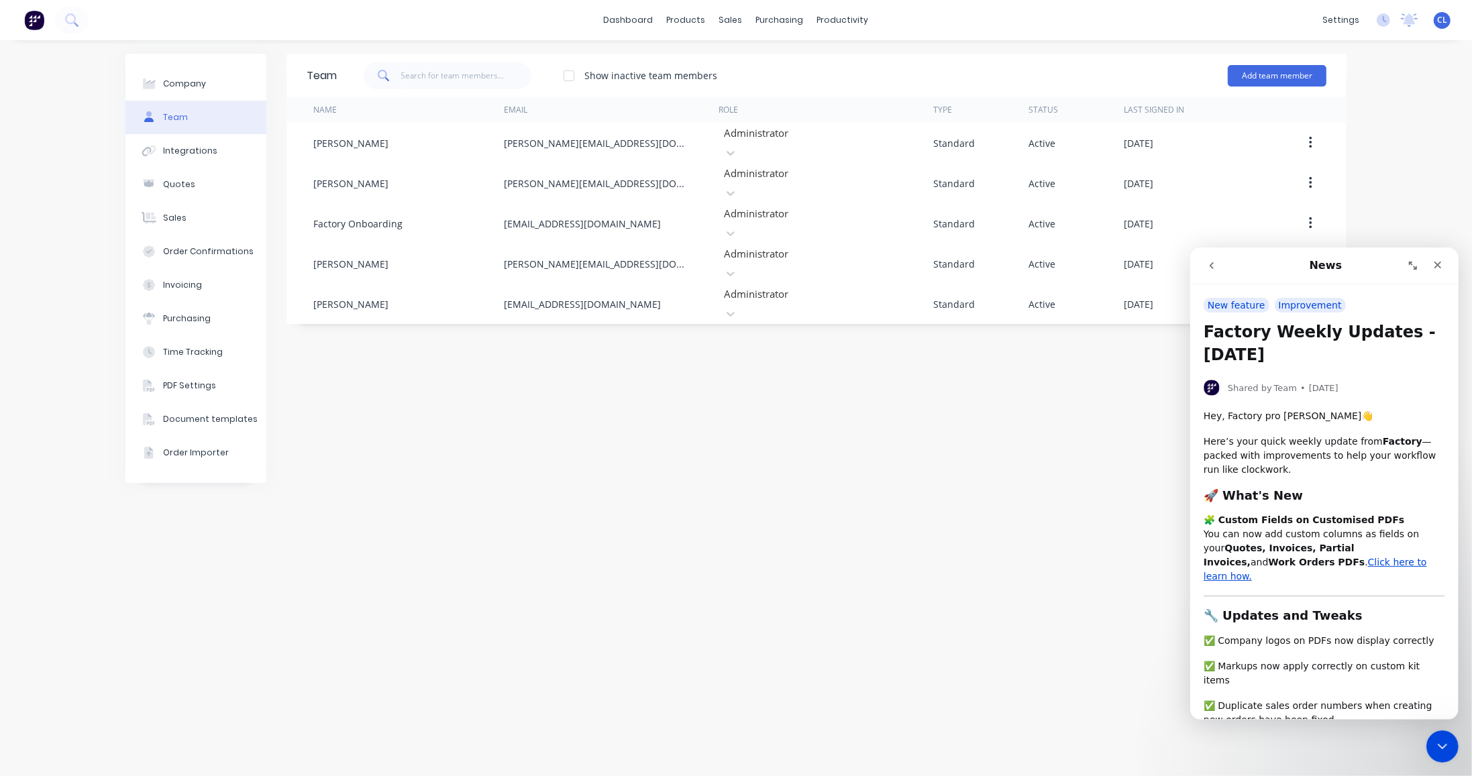
click at [1210, 262] on icon "go back" at bounding box center [1210, 265] width 11 height 11
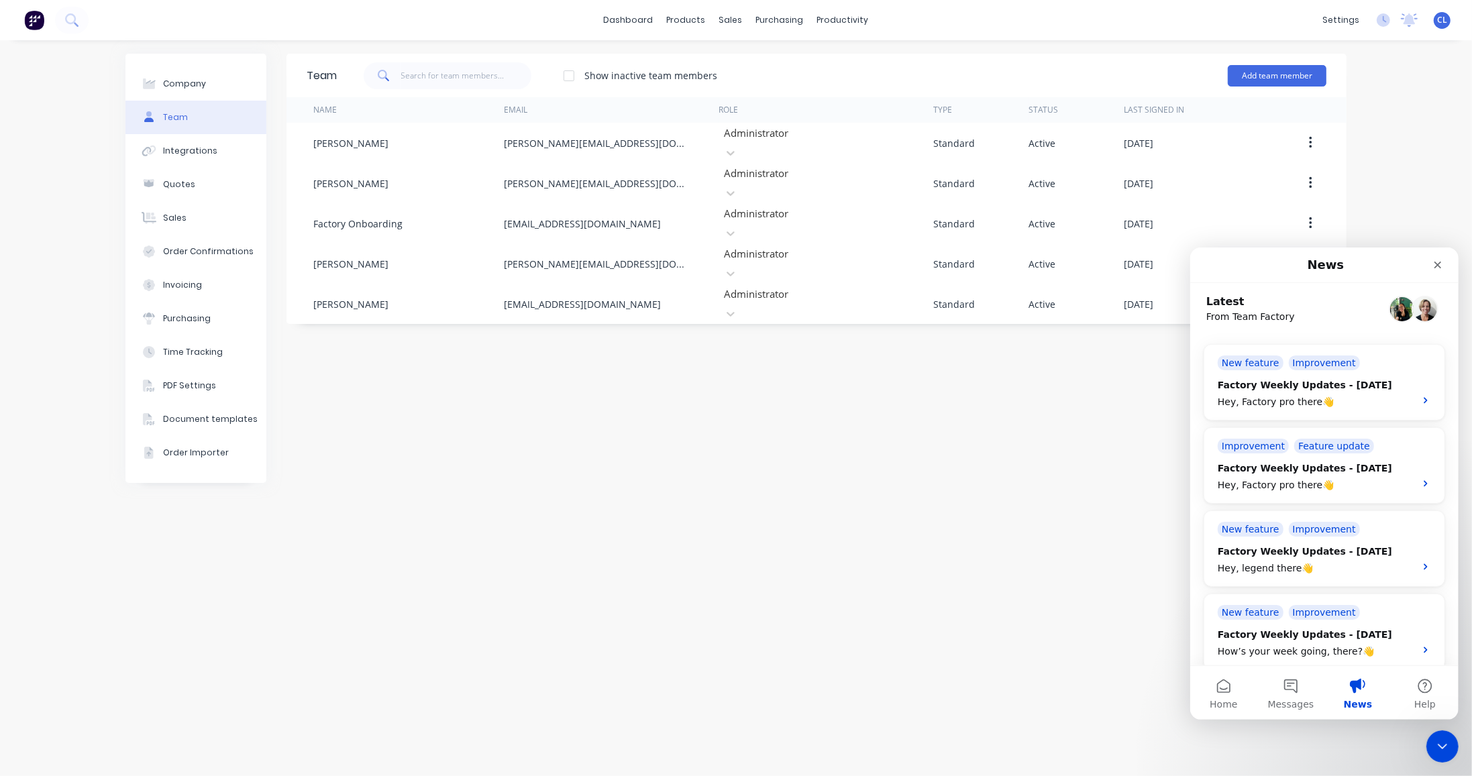
click at [1224, 692] on button "Home" at bounding box center [1222, 692] width 67 height 54
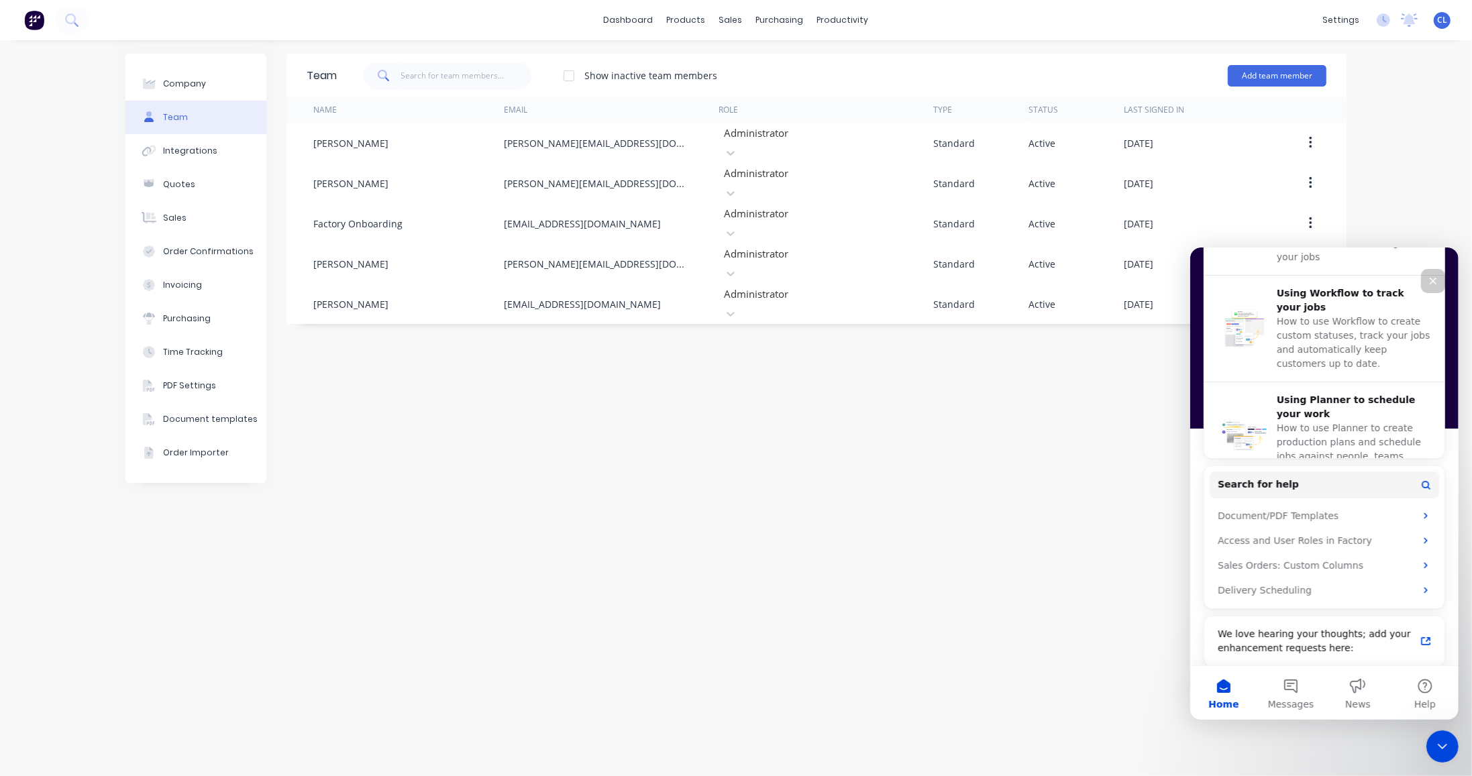
scroll to position [497, 0]
click at [1307, 639] on div "We love hearing your thoughts; add your enhancement requests here:" at bounding box center [1315, 635] width 197 height 28
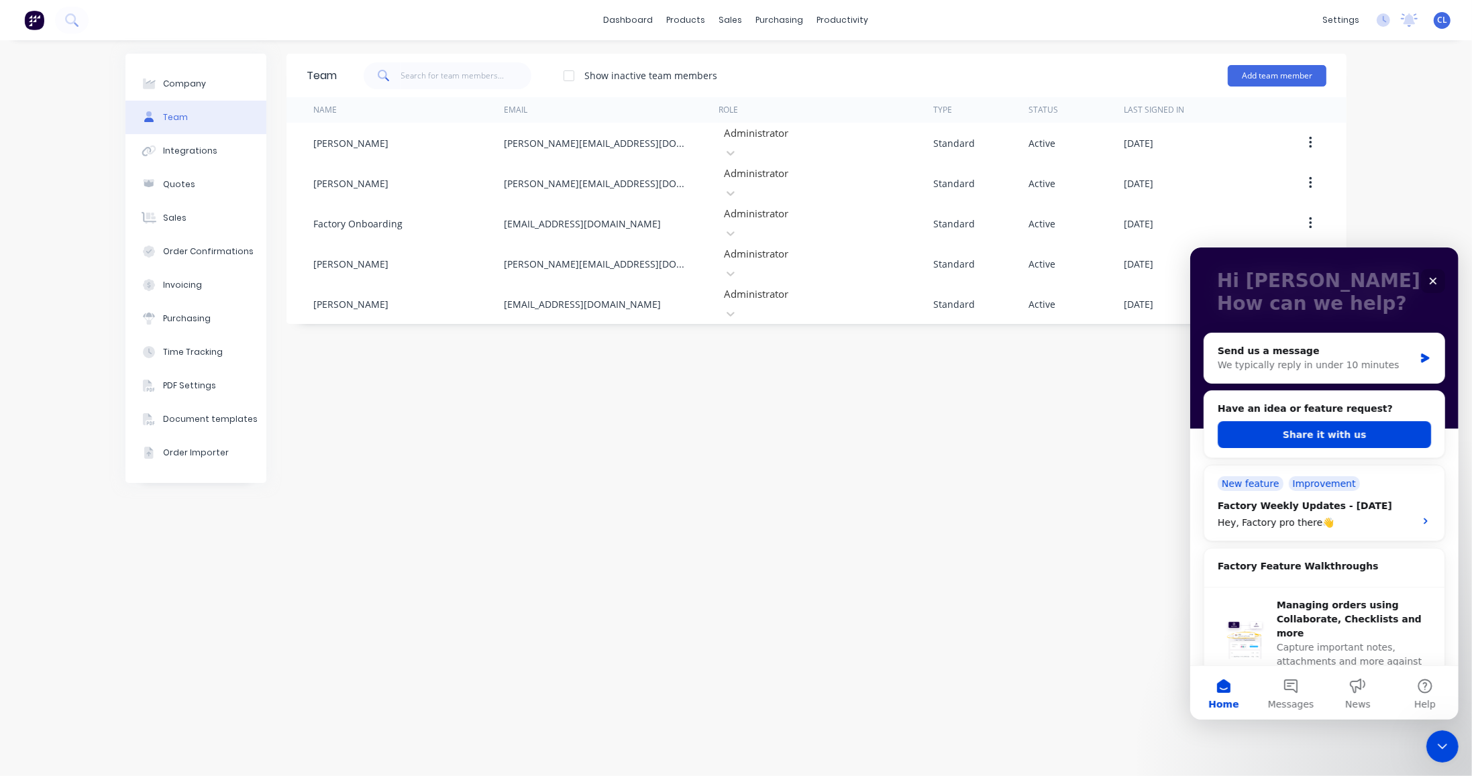
scroll to position [72, 0]
click at [1345, 428] on button "Share it with us" at bounding box center [1323, 435] width 213 height 27
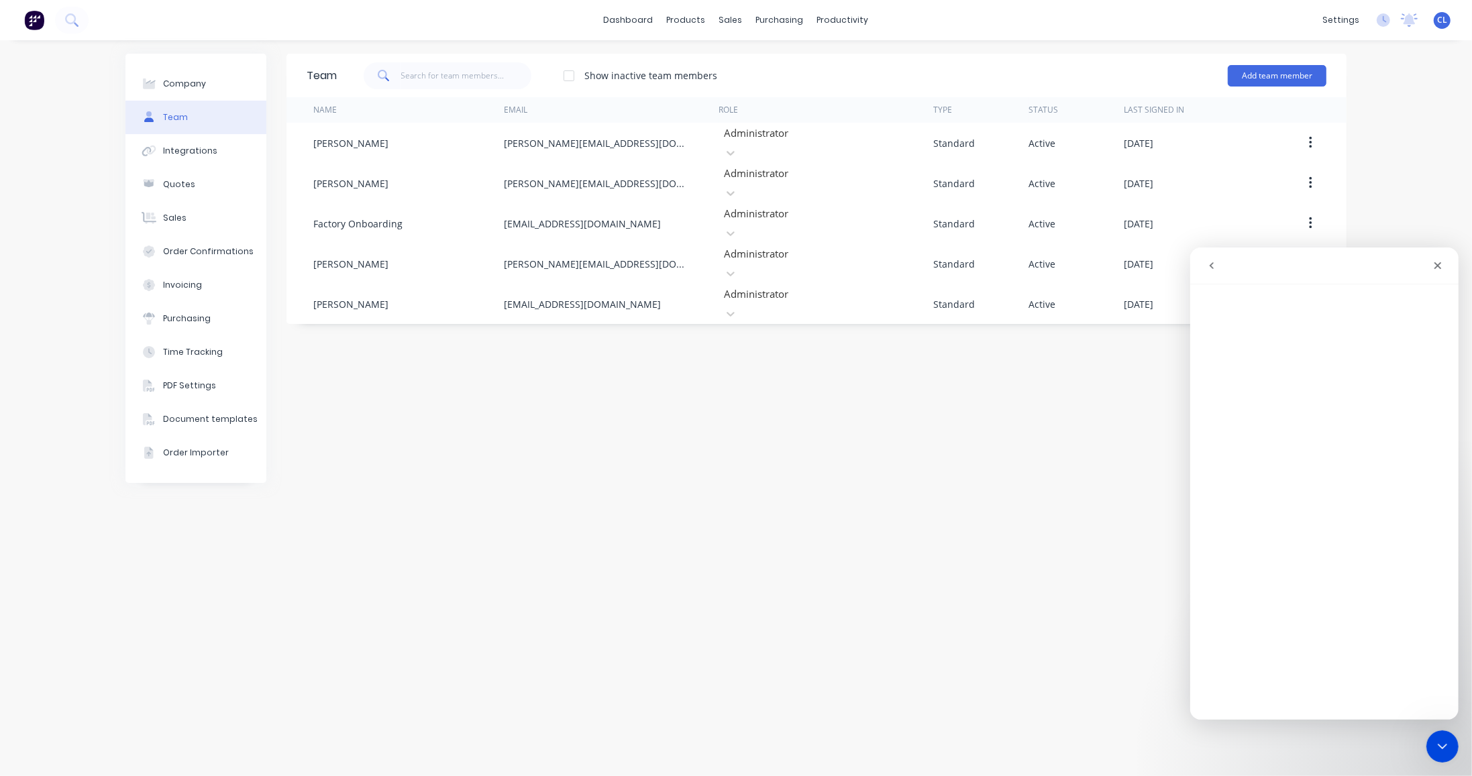
click at [1375, 131] on div "Company Team Integrations Quotes Sales Order Confirmations Invoicing Purchasing…" at bounding box center [736, 408] width 1472 height 736
